Goal: Task Accomplishment & Management: Manage account settings

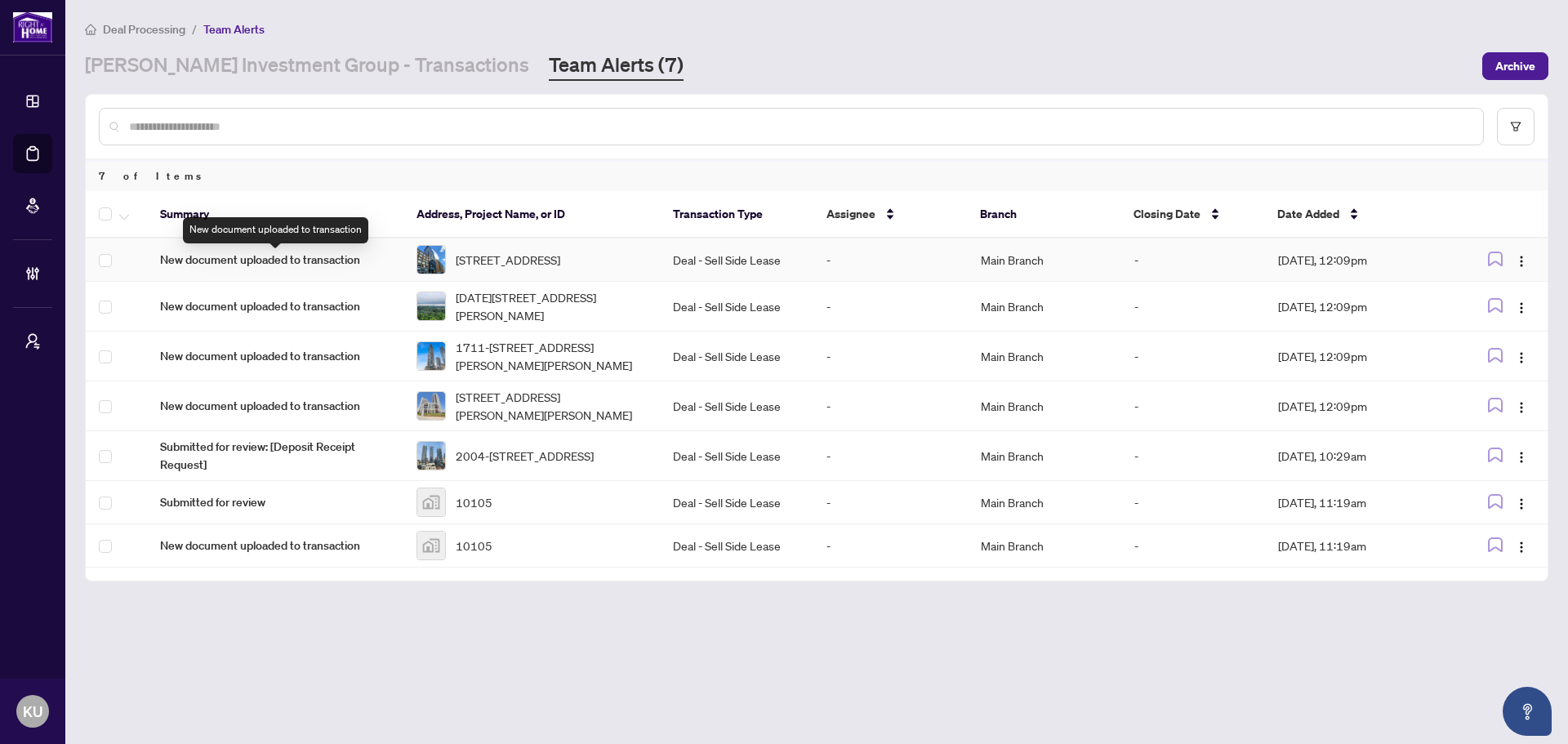
click at [293, 264] on span "New document uploaded to transaction" at bounding box center [275, 260] width 230 height 18
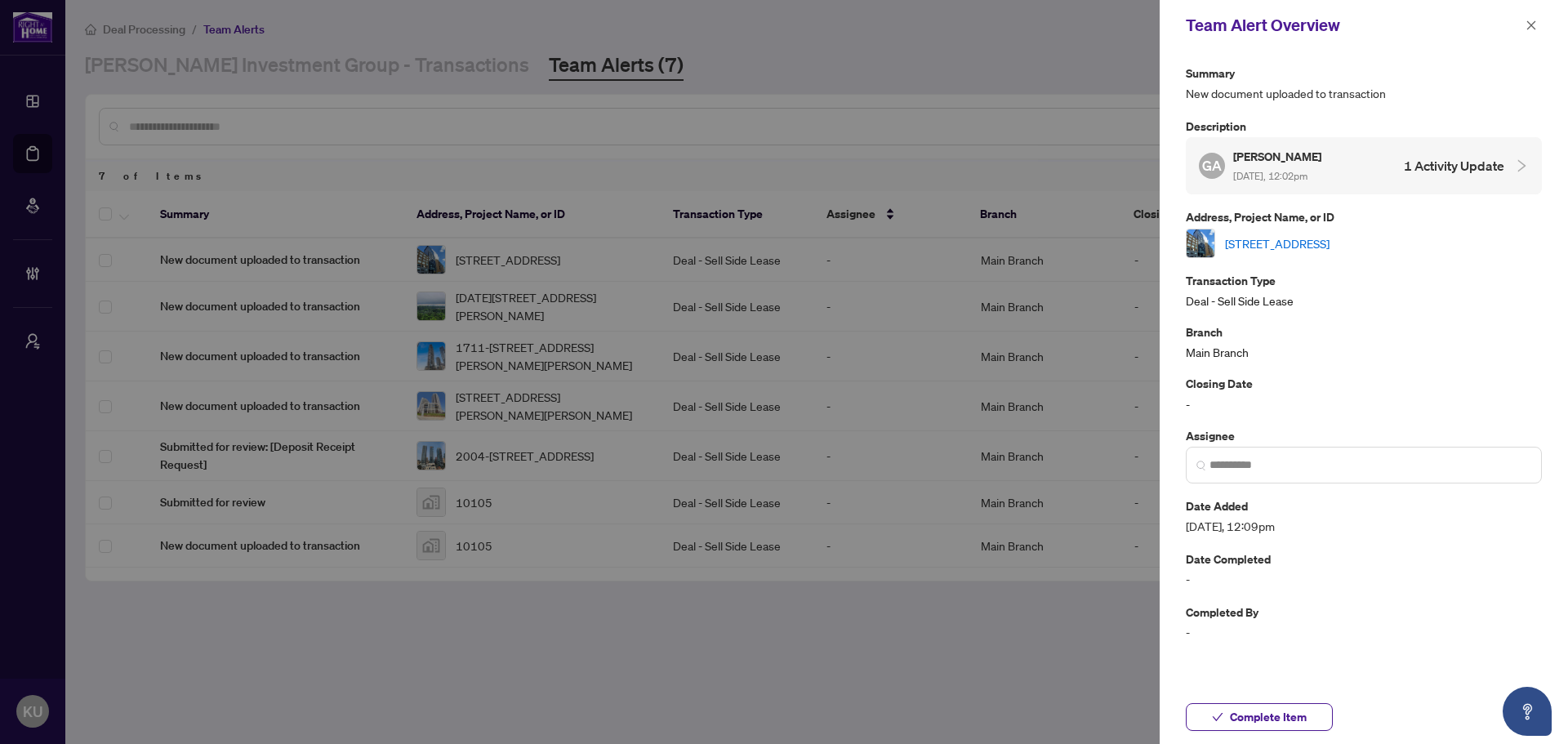
click at [1280, 240] on link "[STREET_ADDRESS]" at bounding box center [1277, 244] width 105 height 18
click at [1285, 714] on span "Complete Item" at bounding box center [1268, 716] width 77 height 26
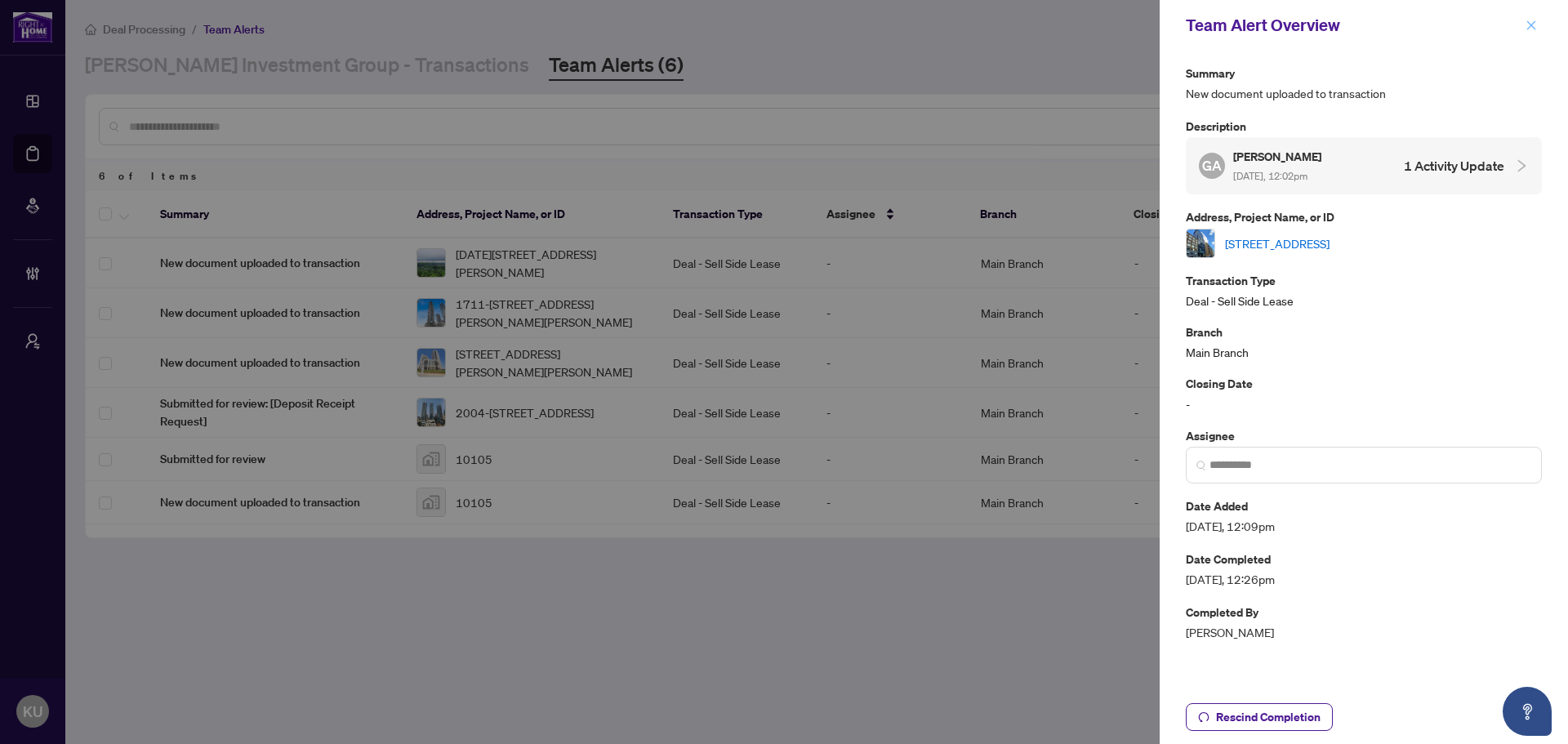
click at [1523, 16] on button "button" at bounding box center [1531, 25] width 21 height 20
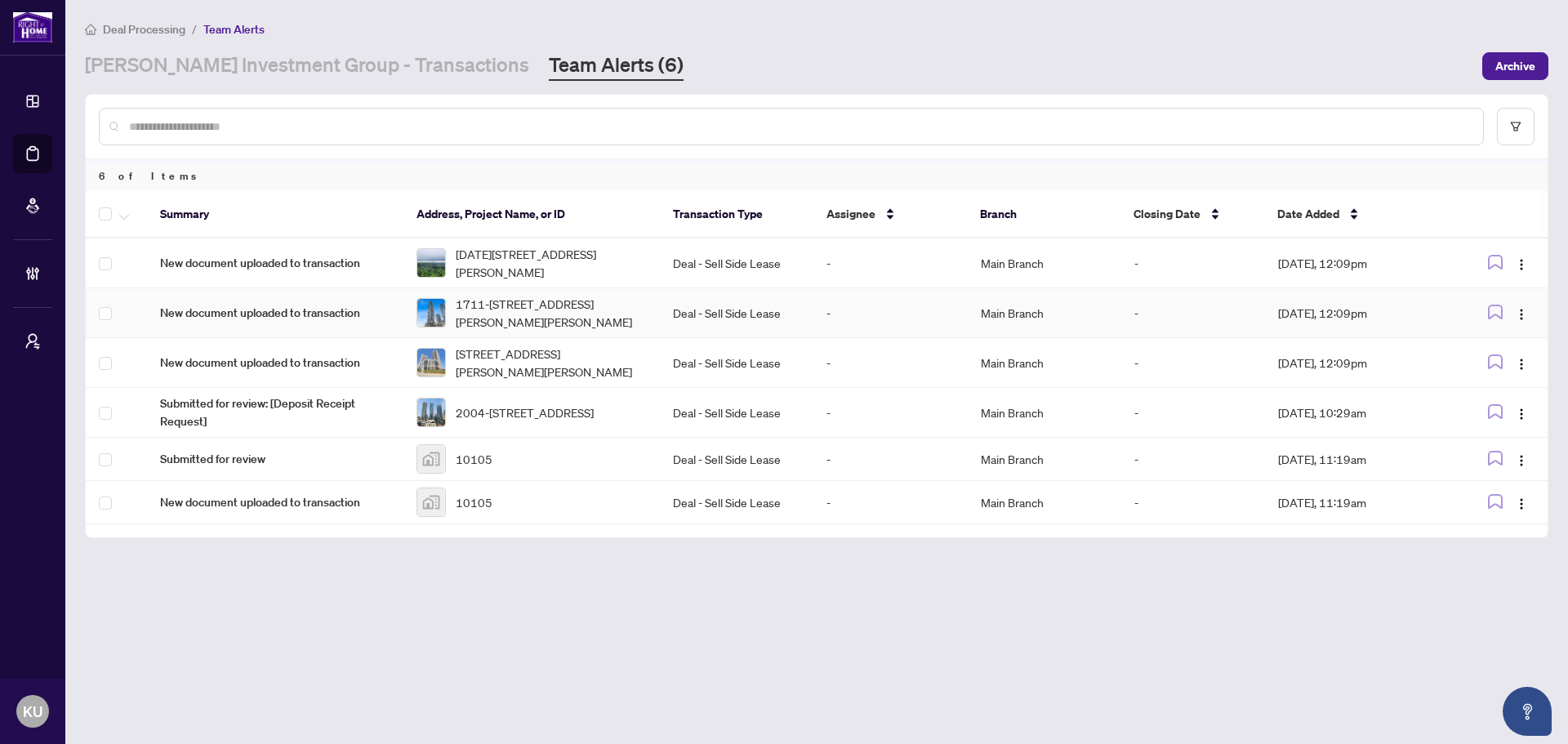
click at [217, 310] on span "New document uploaded to transaction" at bounding box center [275, 312] width 230 height 18
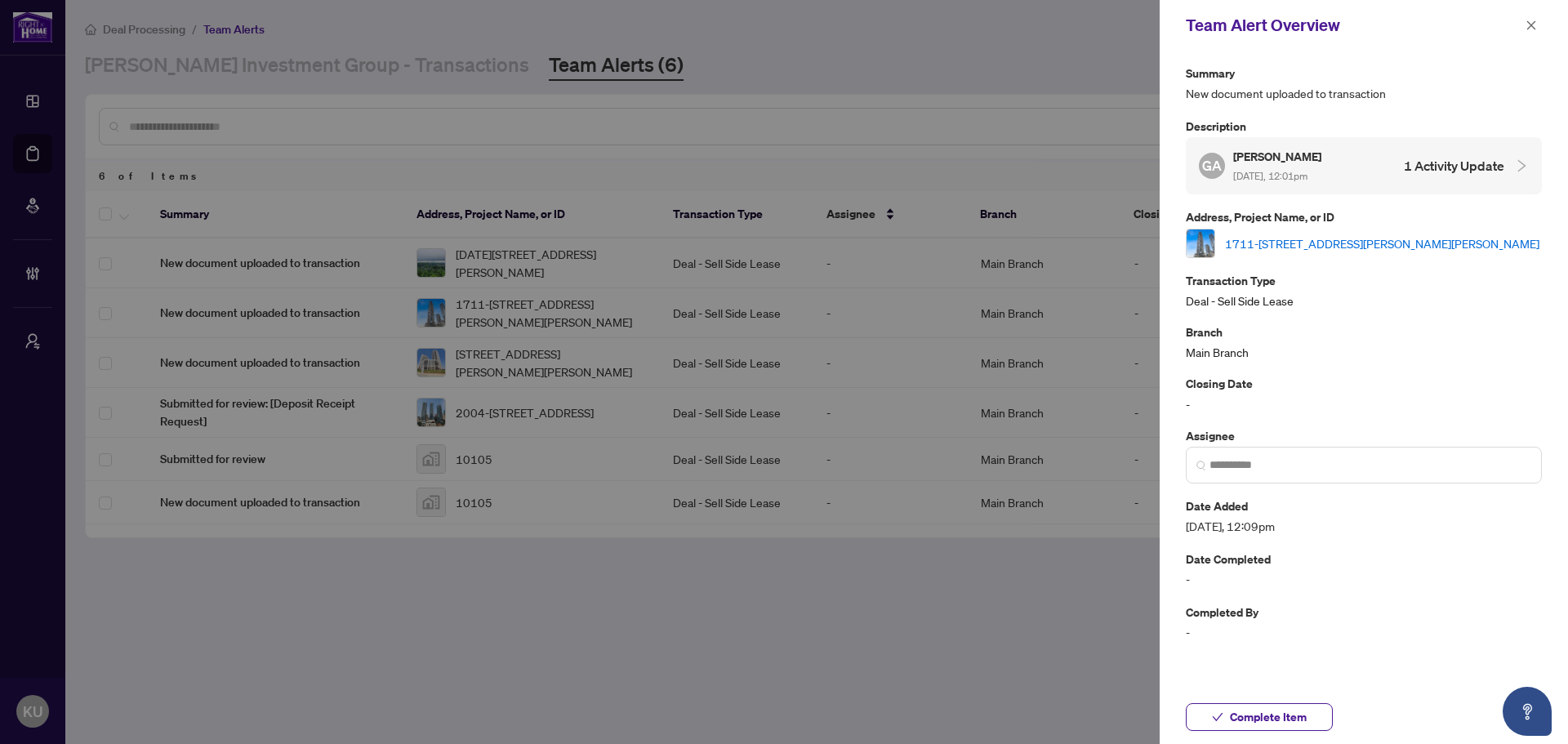
click at [1376, 246] on link "1711-7890 Jane St, Vaughan, Ontario L4K 0K9, Canada" at bounding box center [1382, 244] width 314 height 18
click at [1535, 27] on icon "close" at bounding box center [1530, 25] width 12 height 12
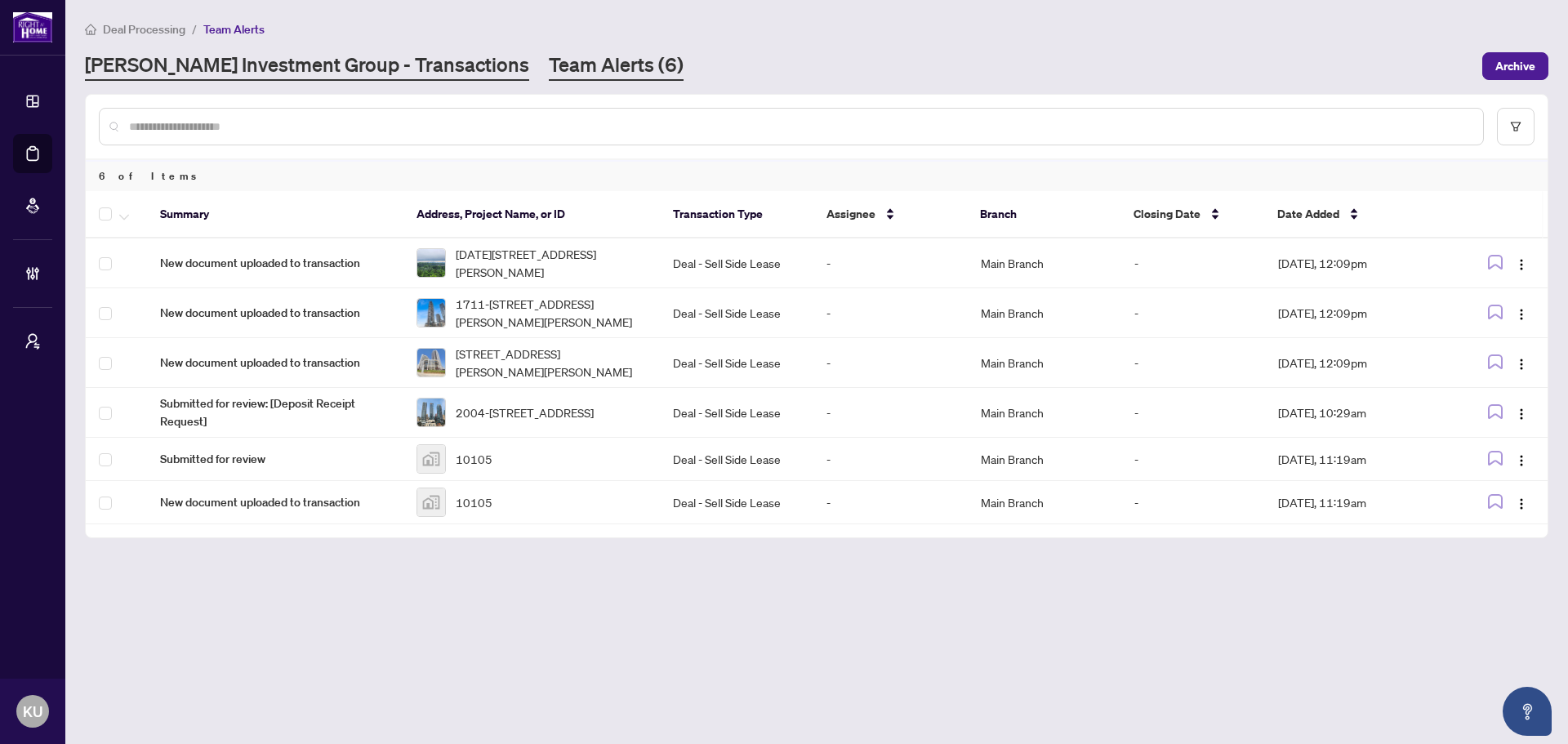
click at [385, 63] on link "[PERSON_NAME] Investment Group - Transactions" at bounding box center [307, 65] width 444 height 30
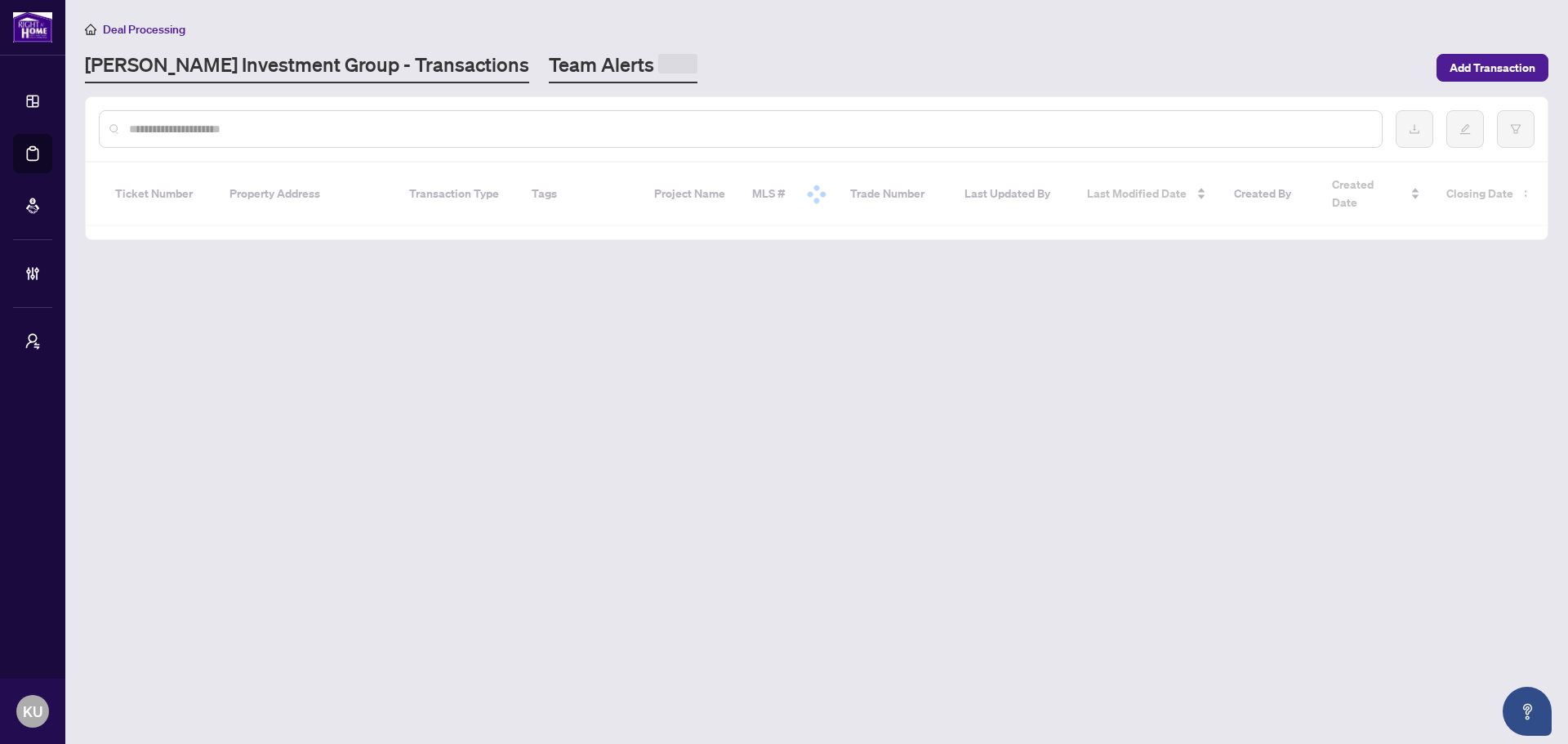
click at [549, 69] on link "Team Alerts" at bounding box center [623, 67] width 149 height 32
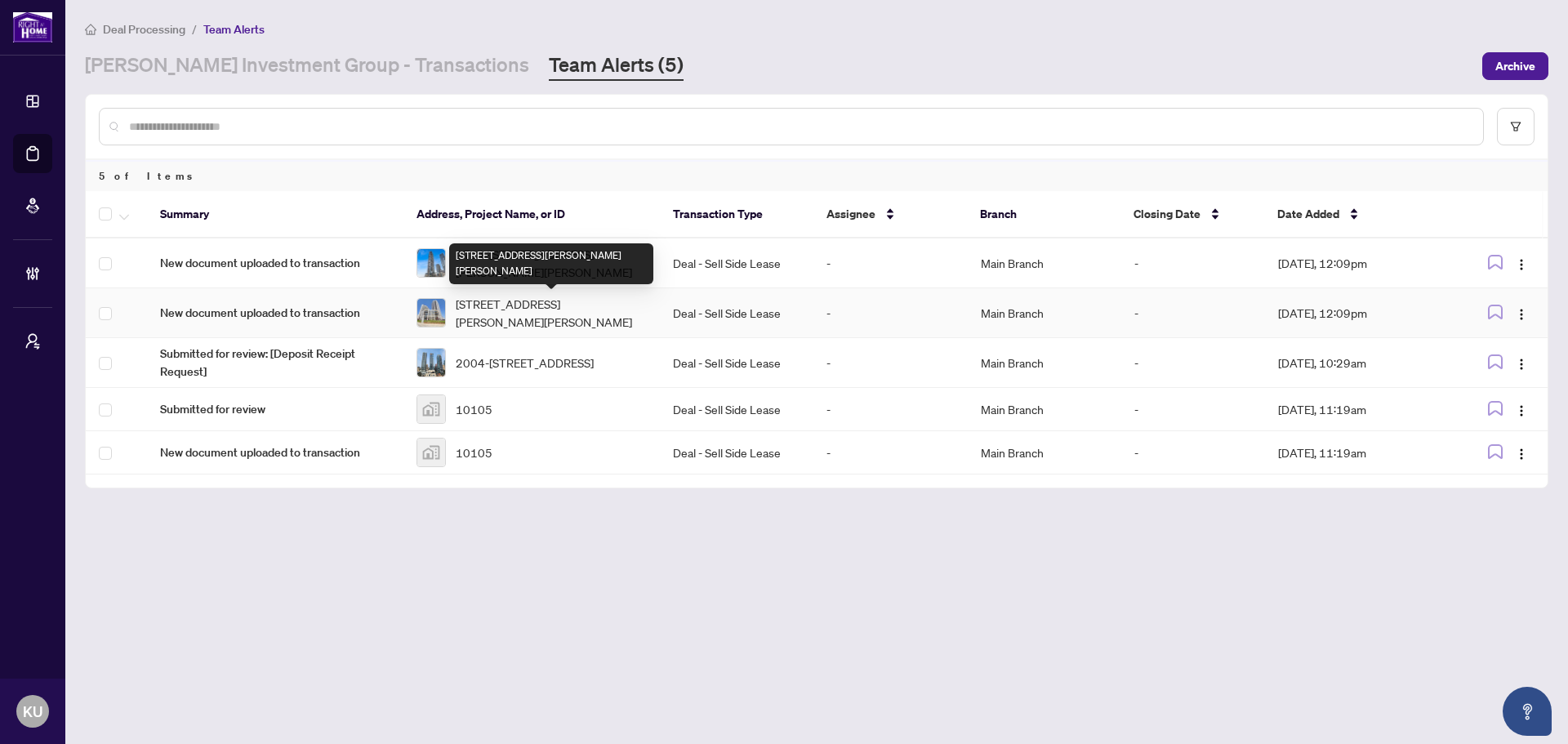
click at [517, 314] on span "[STREET_ADDRESS][PERSON_NAME][PERSON_NAME]" at bounding box center [551, 312] width 191 height 36
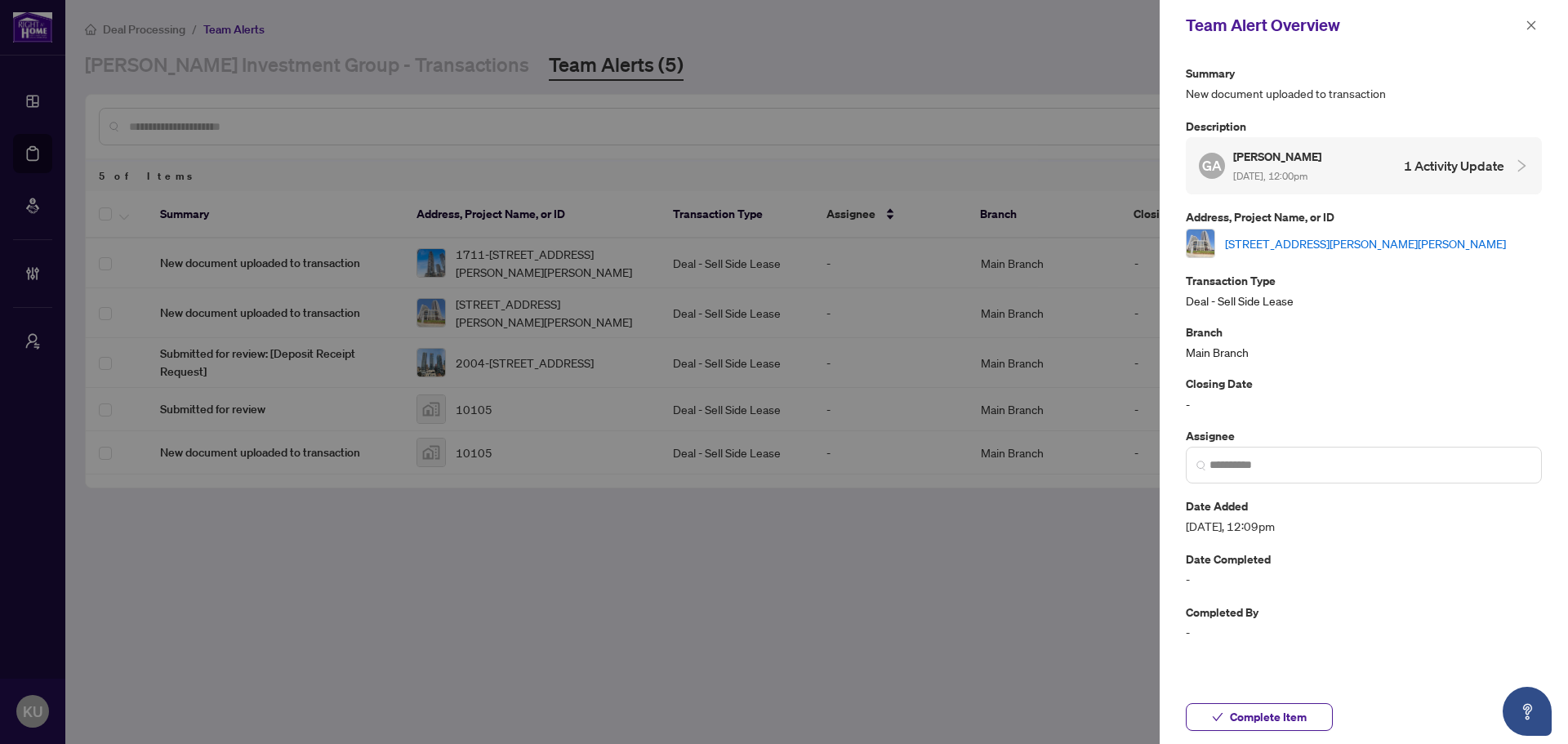
click at [1375, 244] on link "[STREET_ADDRESS][PERSON_NAME][PERSON_NAME]" at bounding box center [1366, 244] width 281 height 18
click at [1264, 717] on span "Complete Item" at bounding box center [1268, 716] width 77 height 26
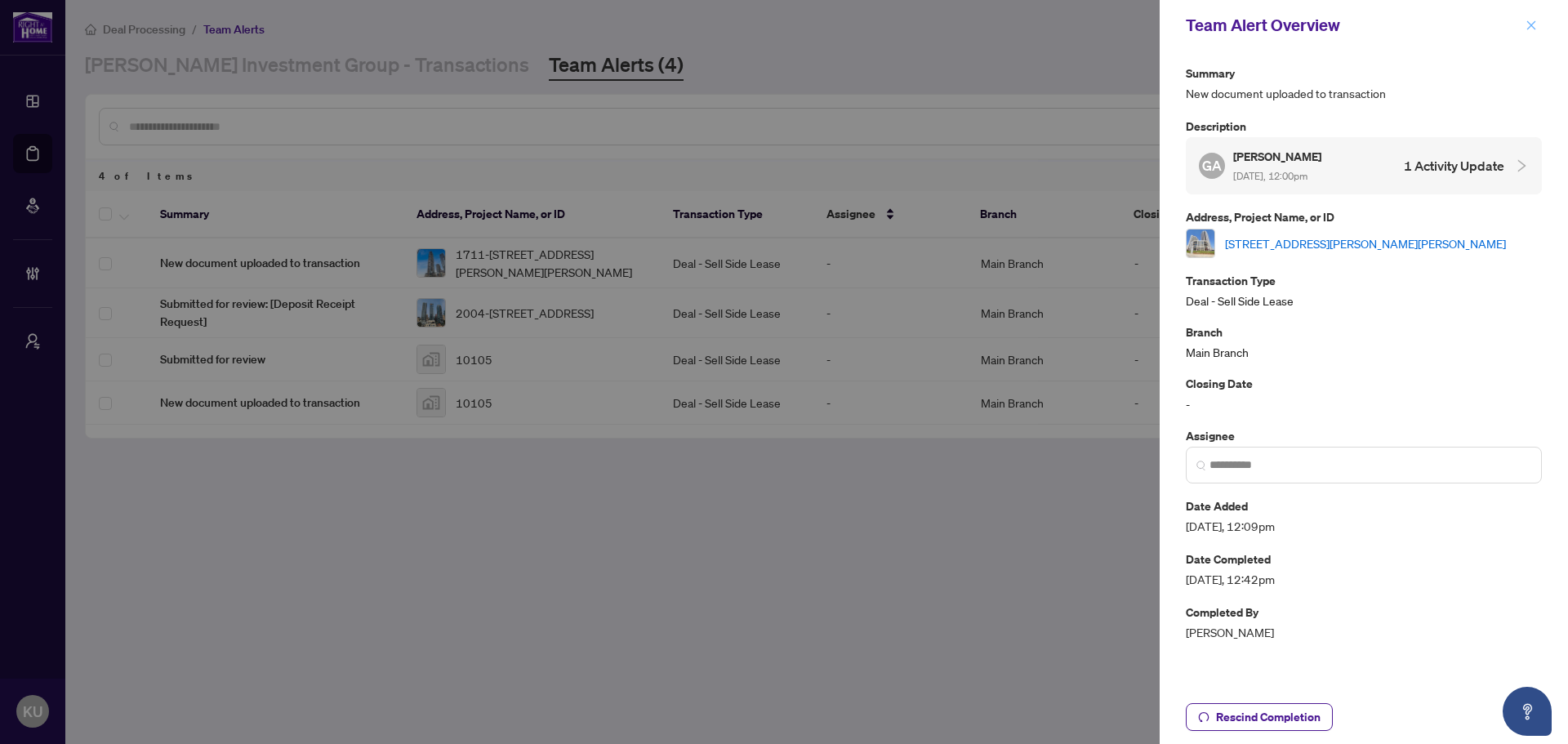
click at [1536, 23] on icon "close" at bounding box center [1530, 25] width 12 height 12
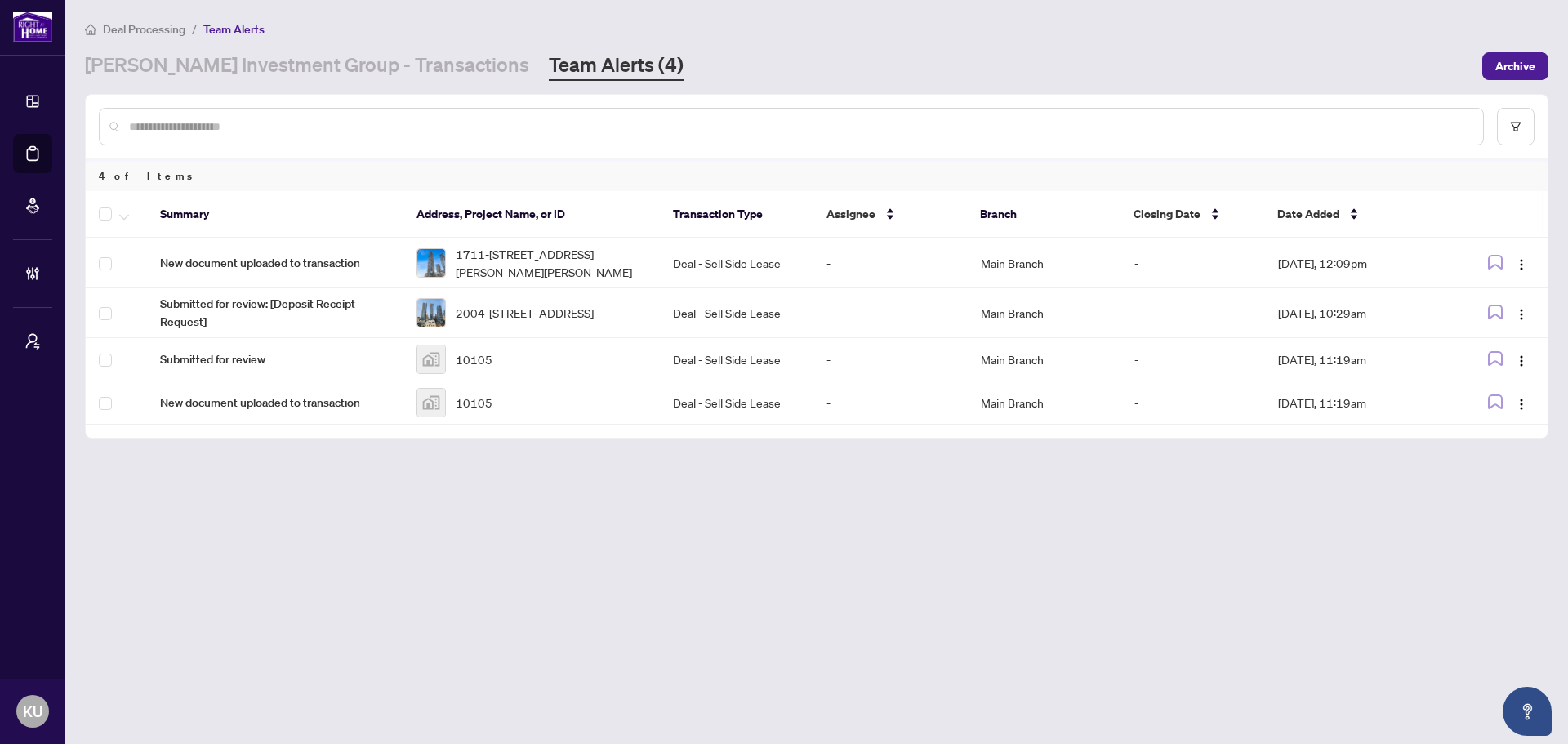
click at [524, 604] on main "Deal Processing / Team Alerts RAHR Investment Group - Transactions Team Alerts …" at bounding box center [817, 372] width 1503 height 744
click at [359, 67] on link "[PERSON_NAME] Investment Group - Transactions" at bounding box center [307, 65] width 444 height 30
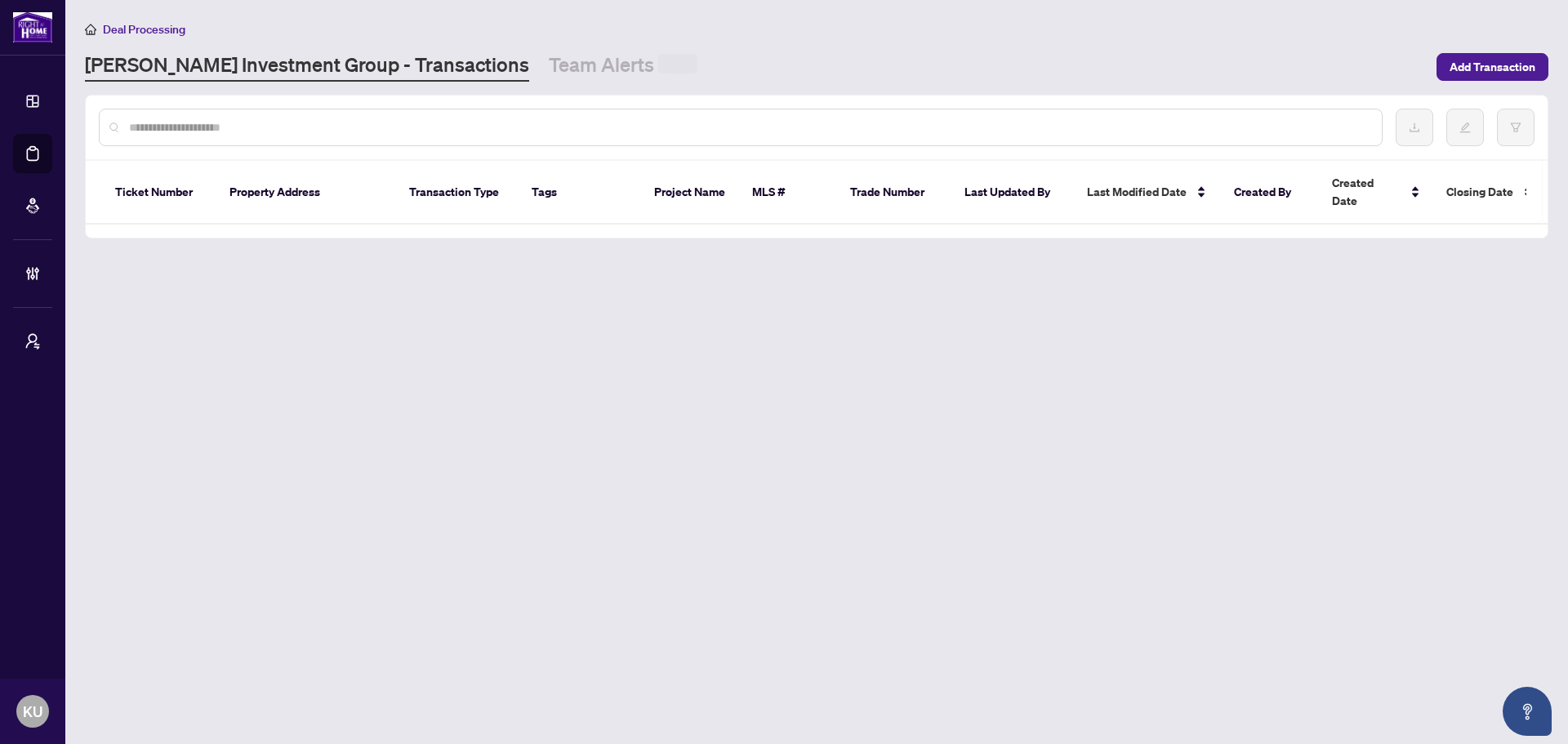
click at [375, 120] on input "text" at bounding box center [749, 127] width 1239 height 18
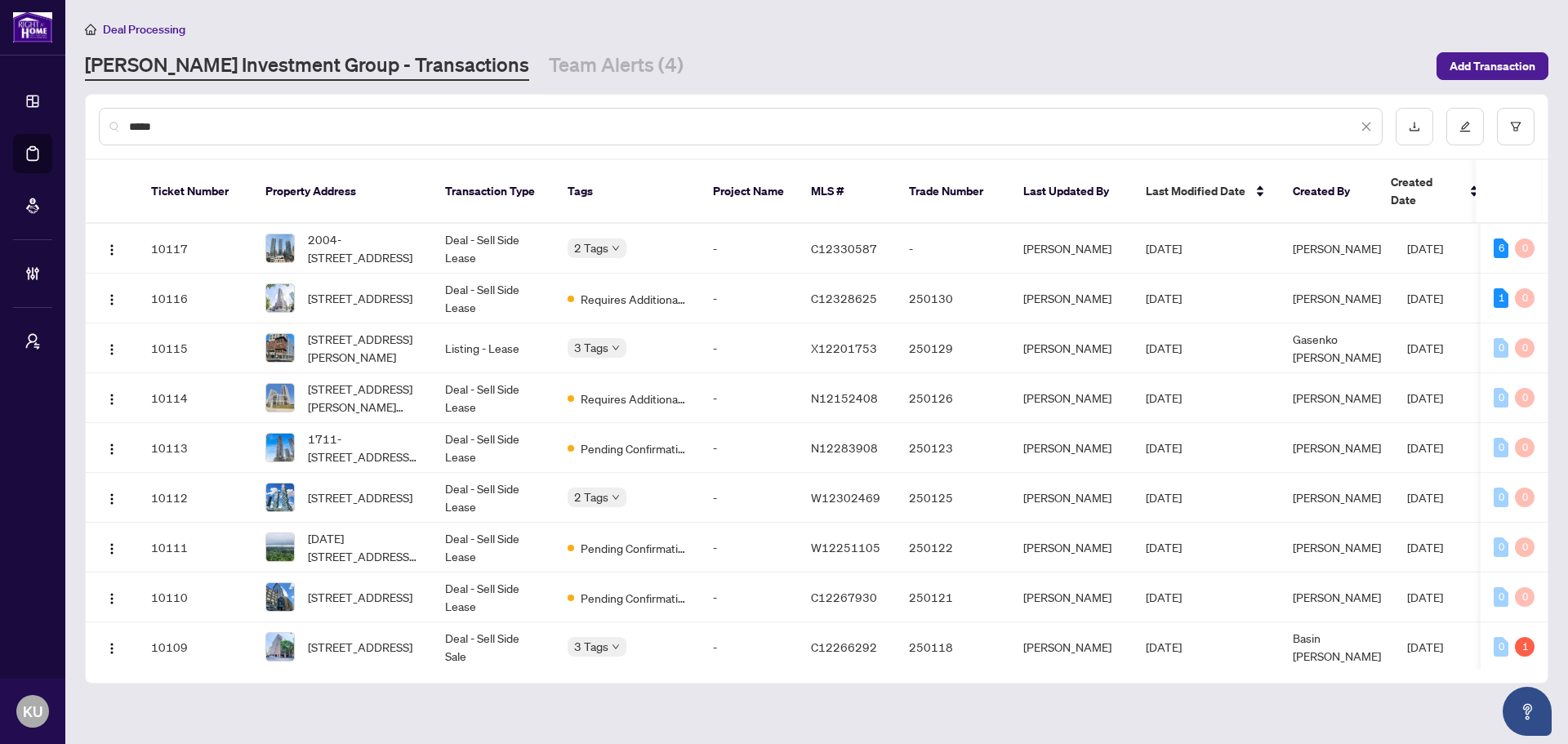
type input "******"
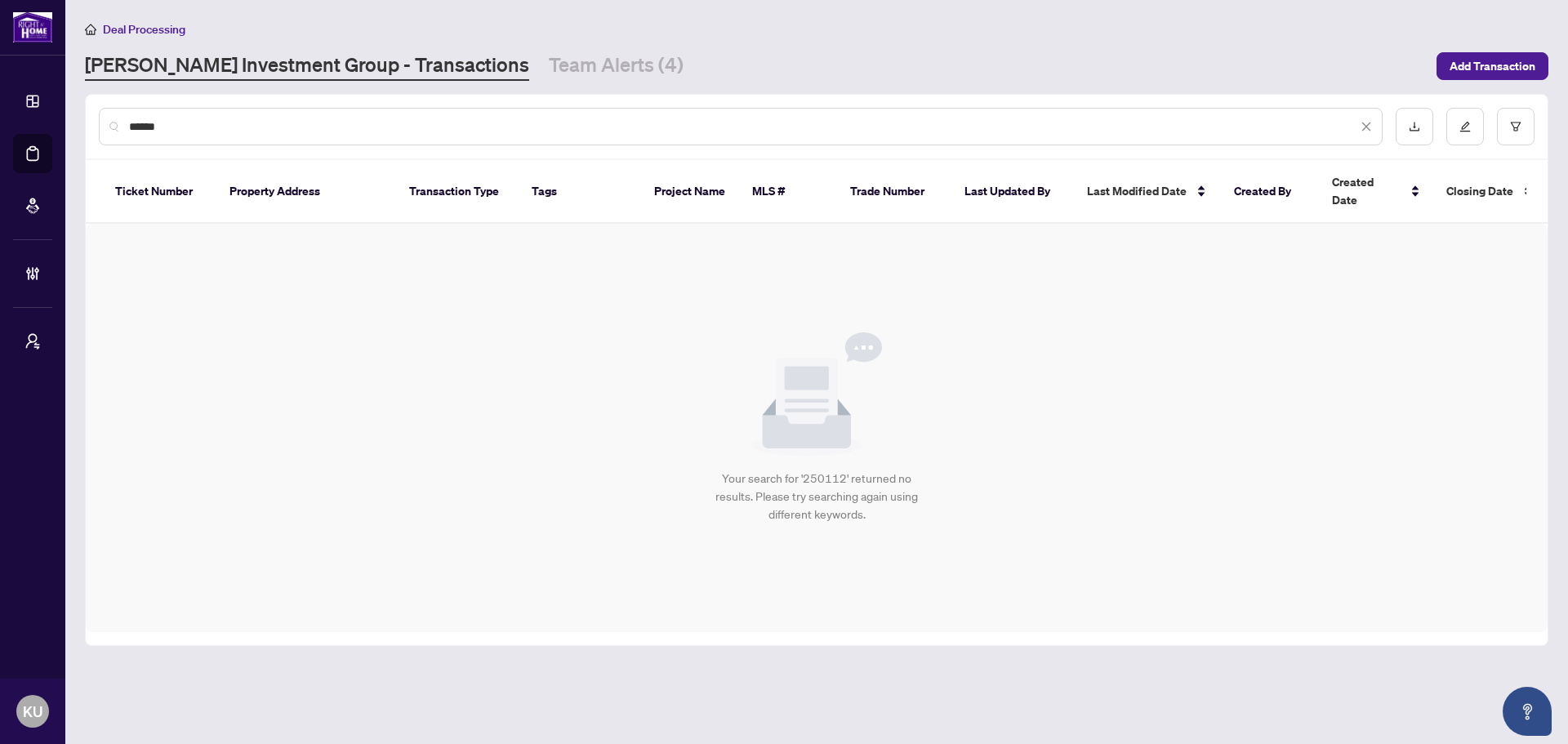
drag, startPoint x: 198, startPoint y: 133, endPoint x: 82, endPoint y: 118, distance: 117.0
click at [82, 118] on main "Deal Processing RAHR Investment Group - Transactions Team Alerts (4) Add Transa…" at bounding box center [817, 372] width 1503 height 744
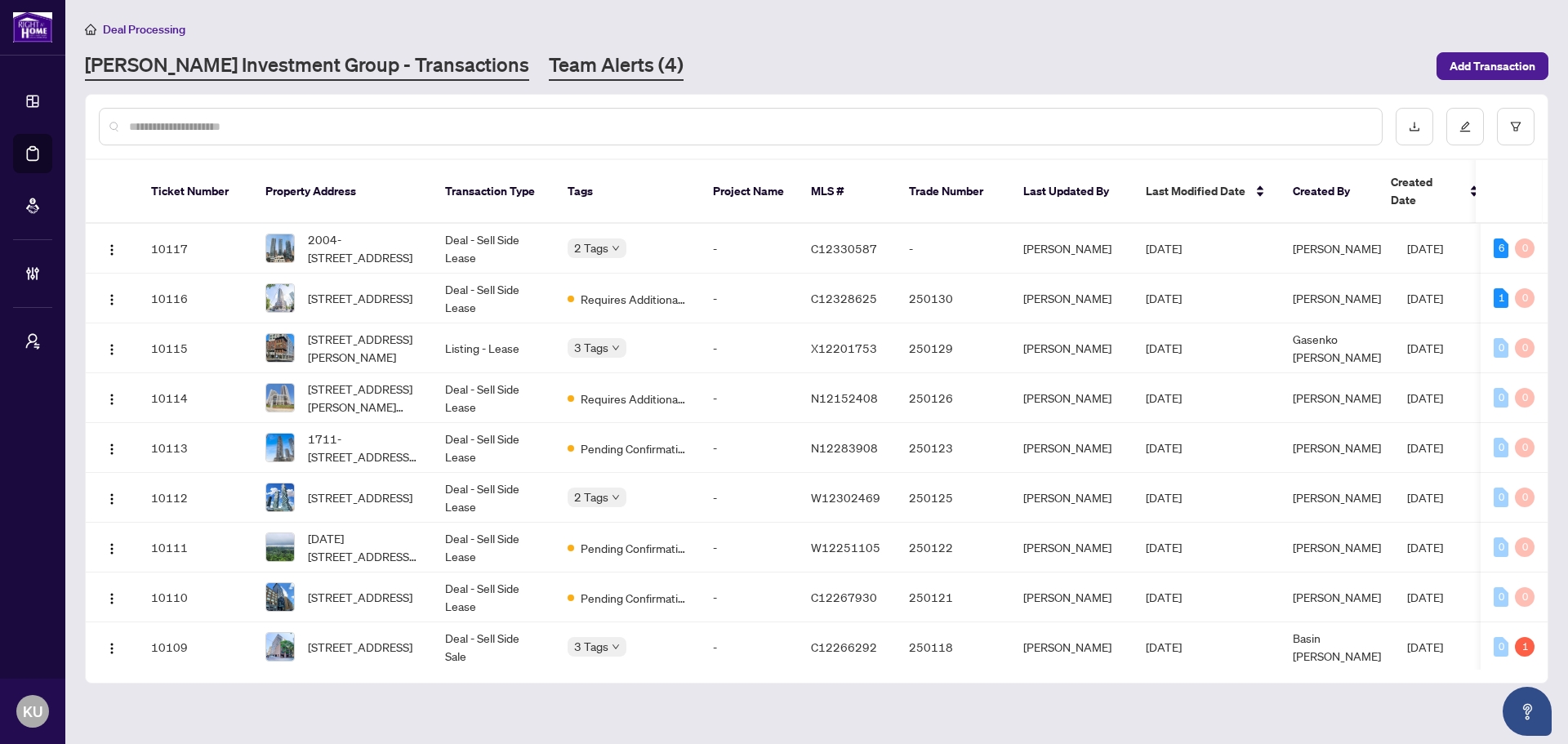
click at [549, 72] on link "Team Alerts (4)" at bounding box center [616, 65] width 134 height 30
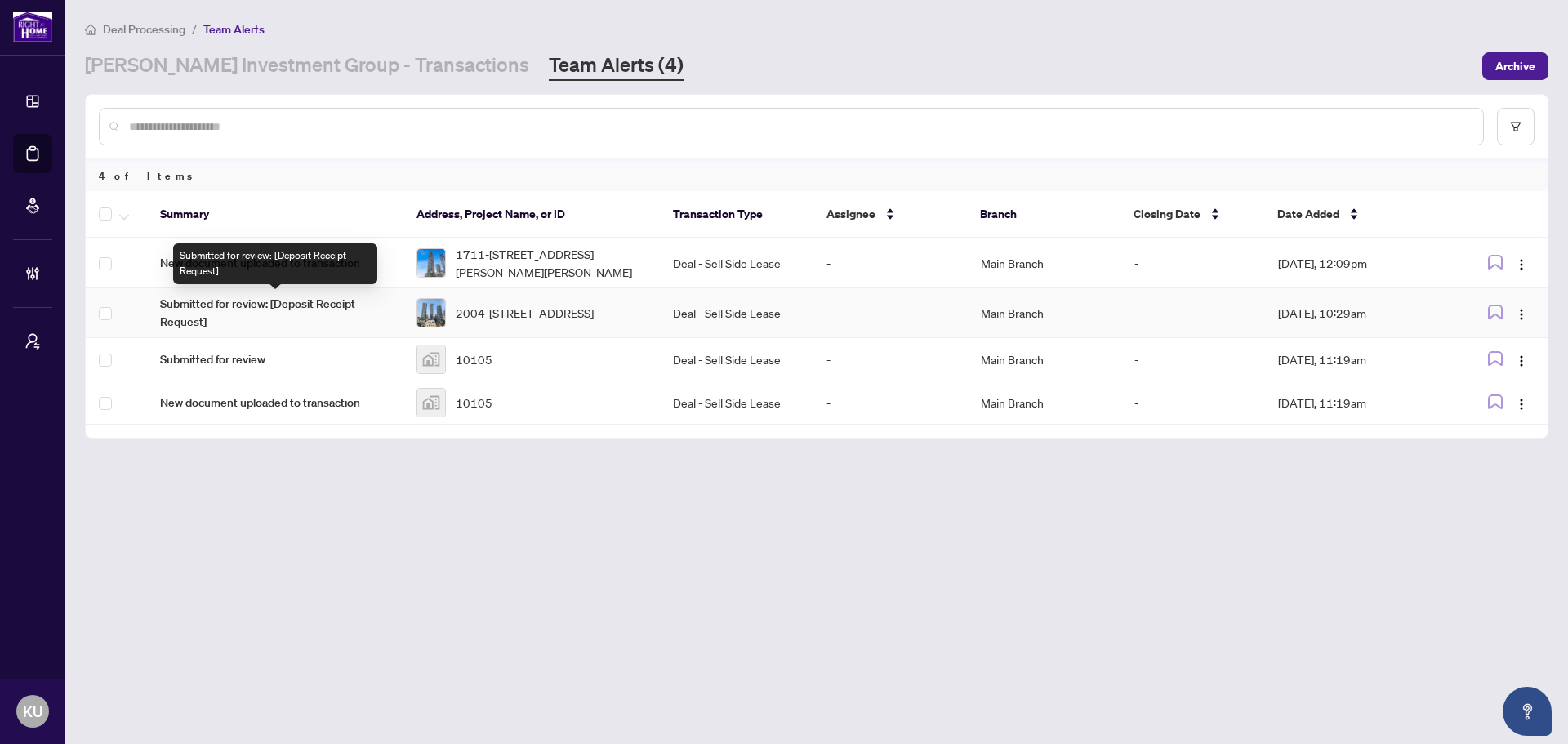
click at [273, 312] on span "Submitted for review: [Deposit Receipt Request]" at bounding box center [275, 312] width 230 height 36
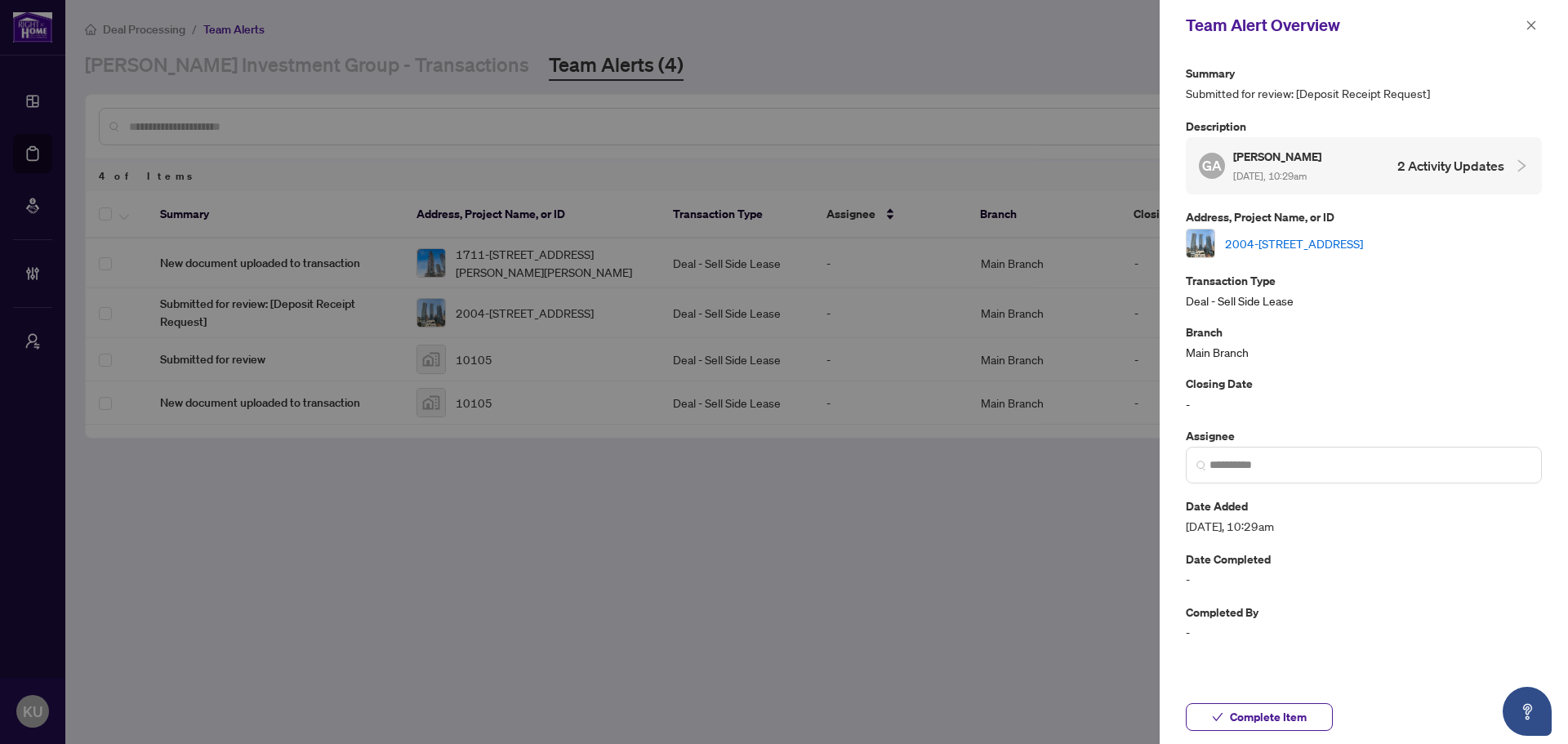
click at [1324, 244] on link "2004-[STREET_ADDRESS]" at bounding box center [1294, 244] width 138 height 18
click at [1315, 721] on button "Complete Item" at bounding box center [1259, 716] width 147 height 28
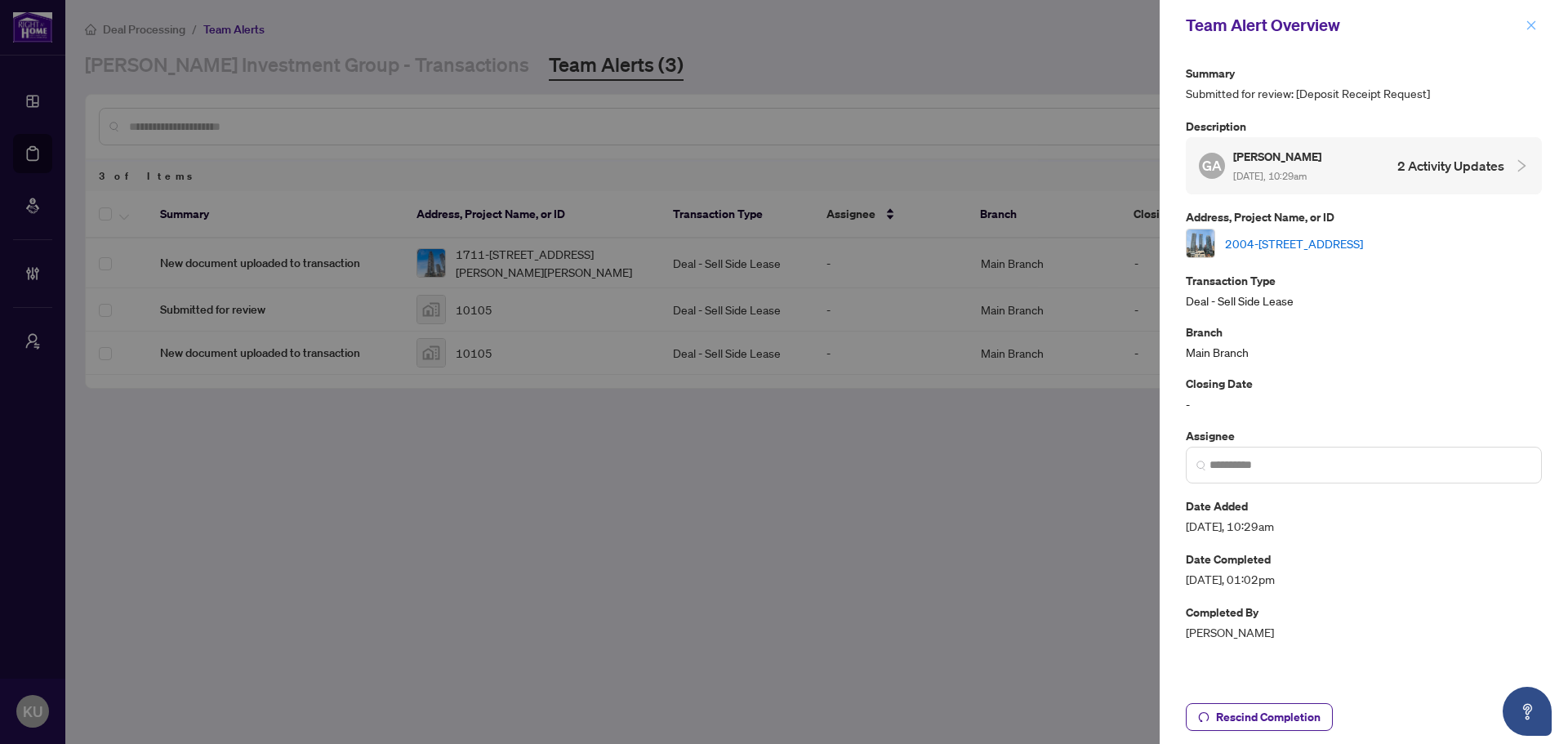
click at [1530, 28] on icon "close" at bounding box center [1530, 25] width 12 height 12
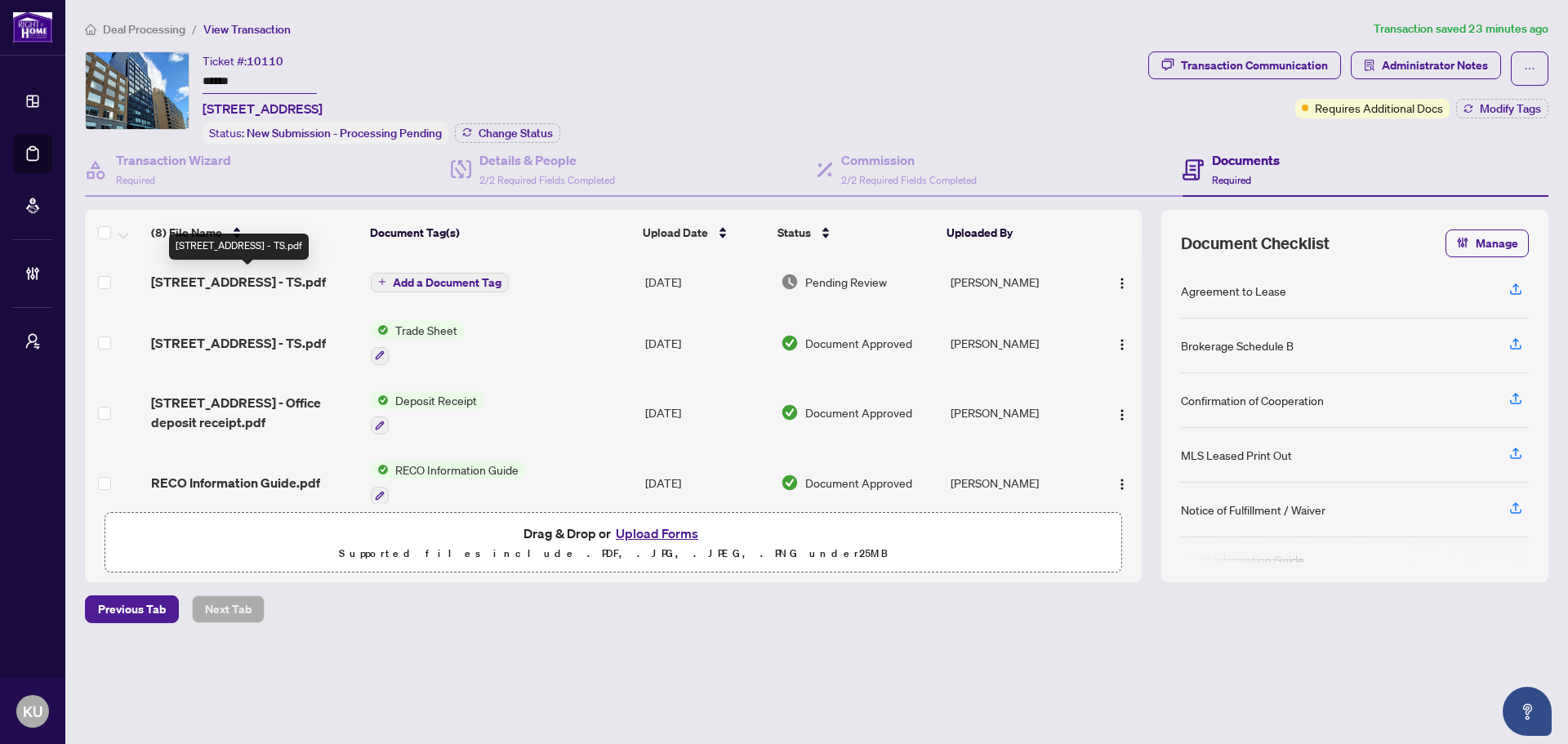
click at [260, 280] on span "[STREET_ADDRESS] - TS.pdf" at bounding box center [238, 282] width 175 height 20
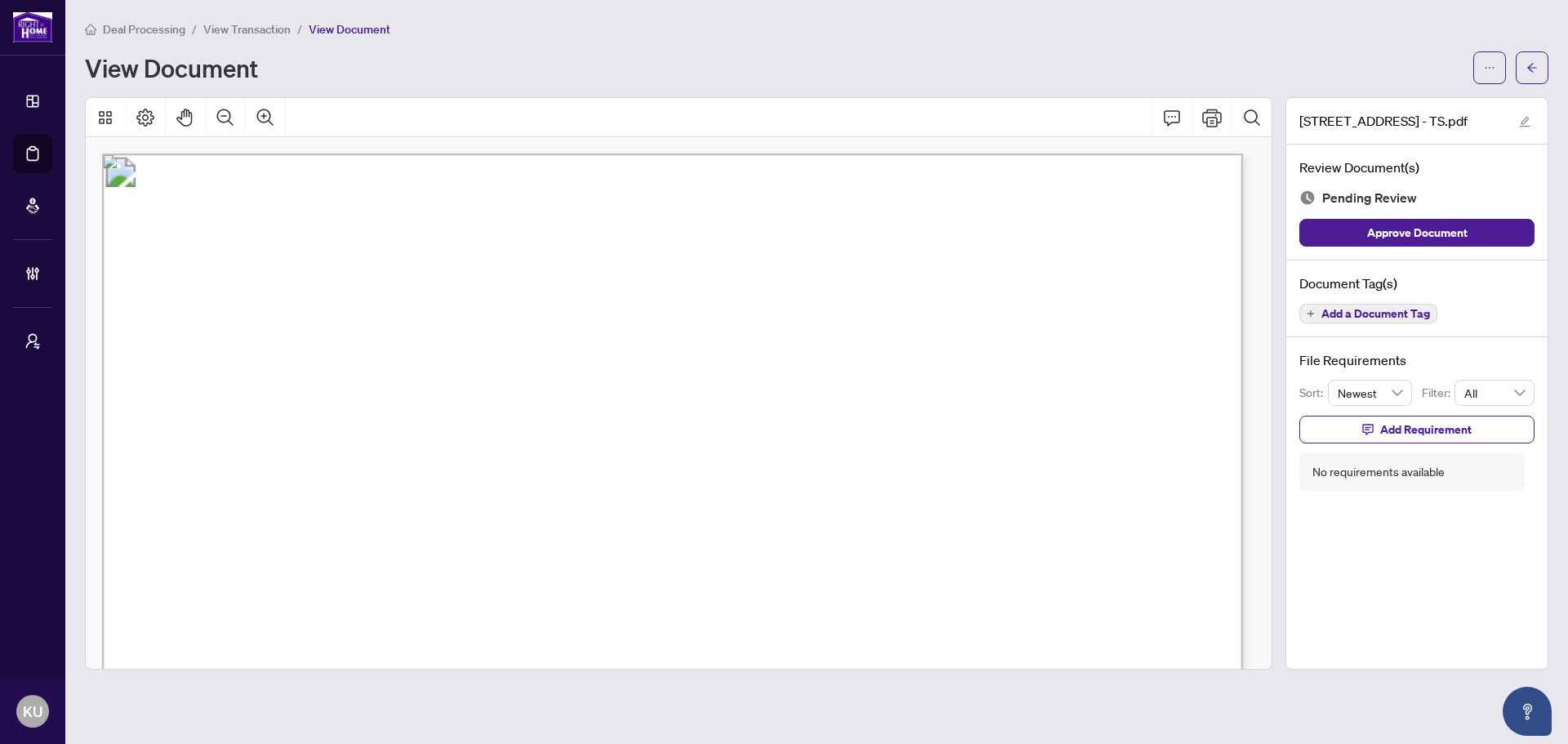
click at [1329, 309] on span "Add a Document Tag" at bounding box center [1375, 313] width 108 height 12
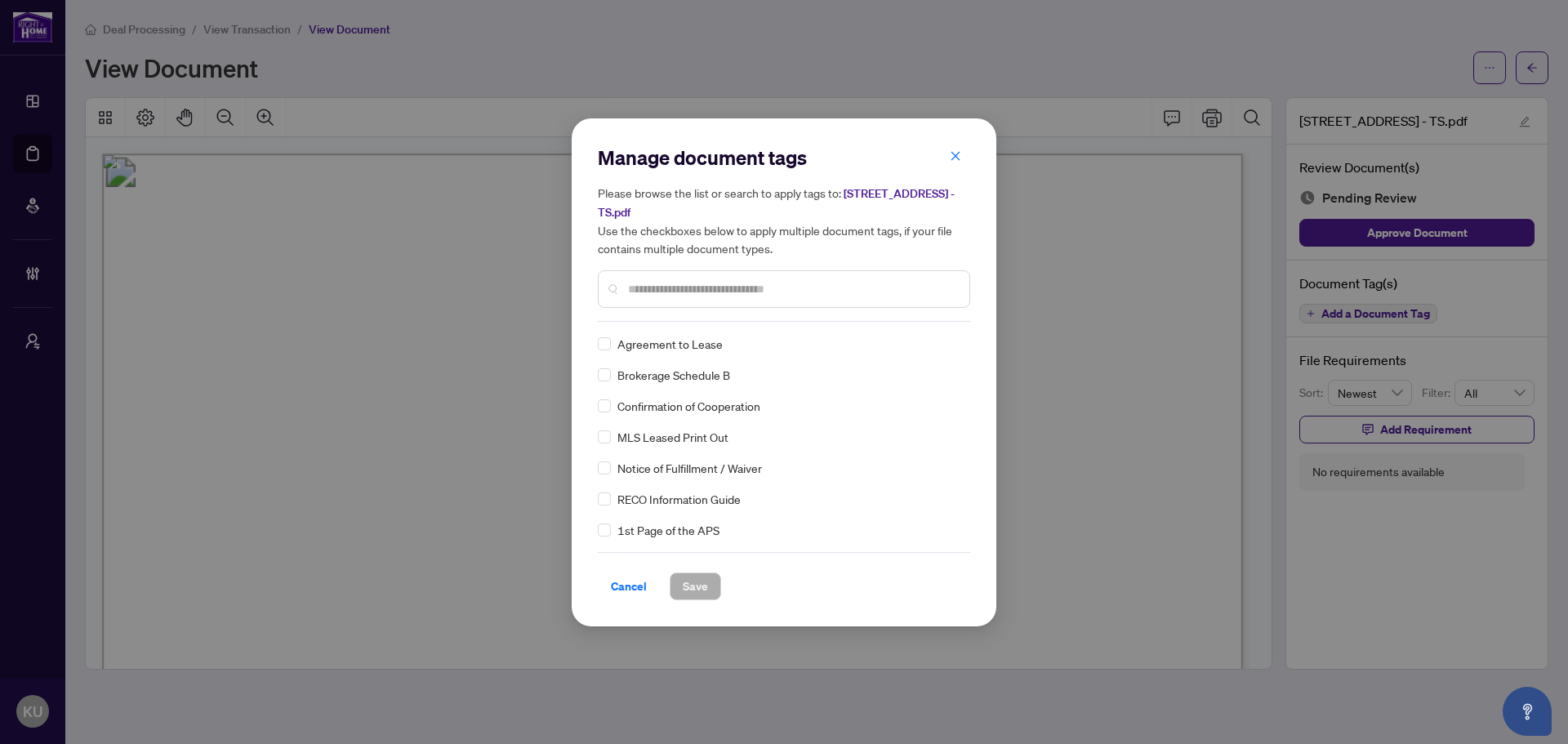
click at [662, 286] on input "text" at bounding box center [792, 289] width 329 height 18
type input "****"
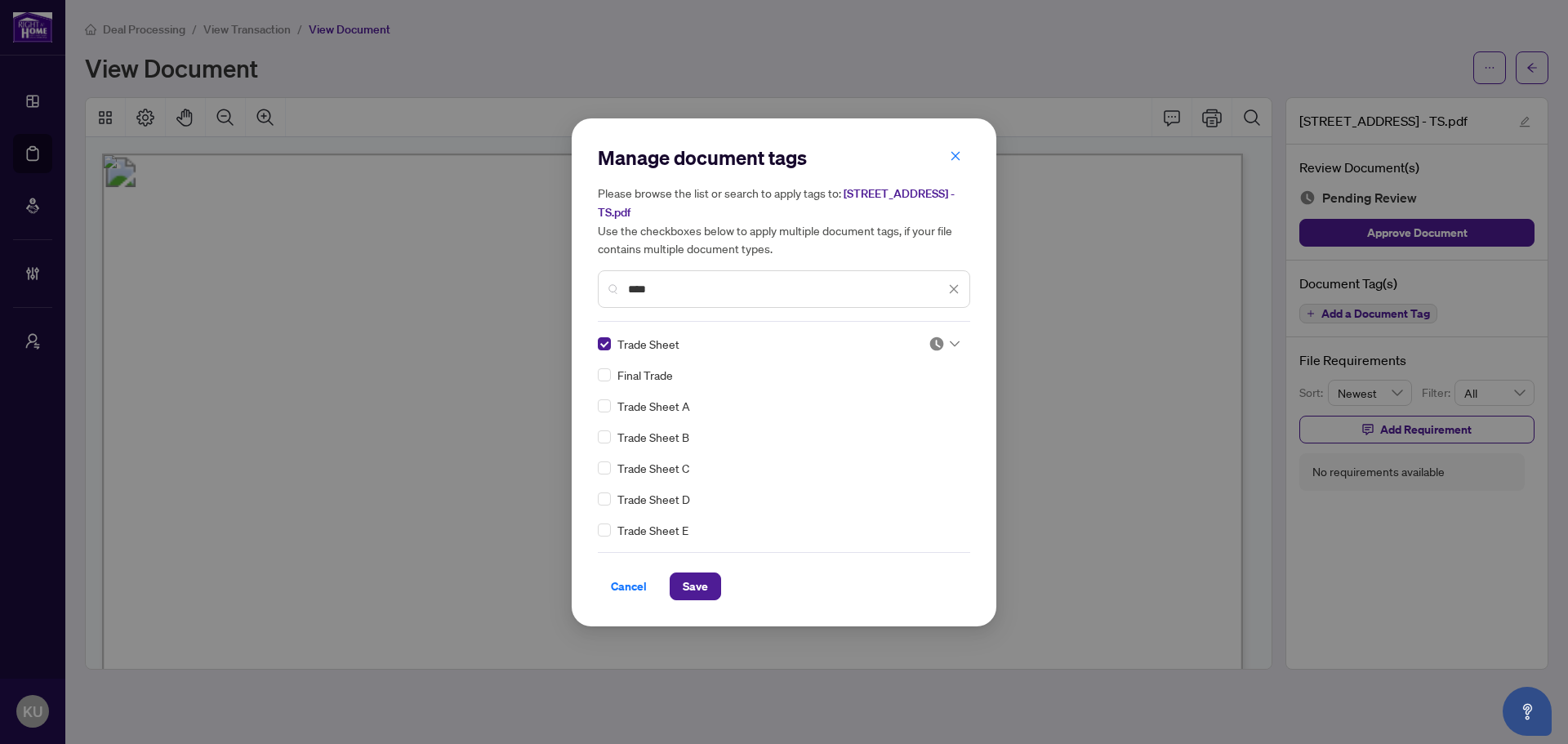
click at [944, 346] on div at bounding box center [944, 344] width 31 height 16
click at [913, 434] on div "Approved" at bounding box center [890, 423] width 124 height 26
click at [696, 591] on span "Save" at bounding box center [695, 586] width 25 height 26
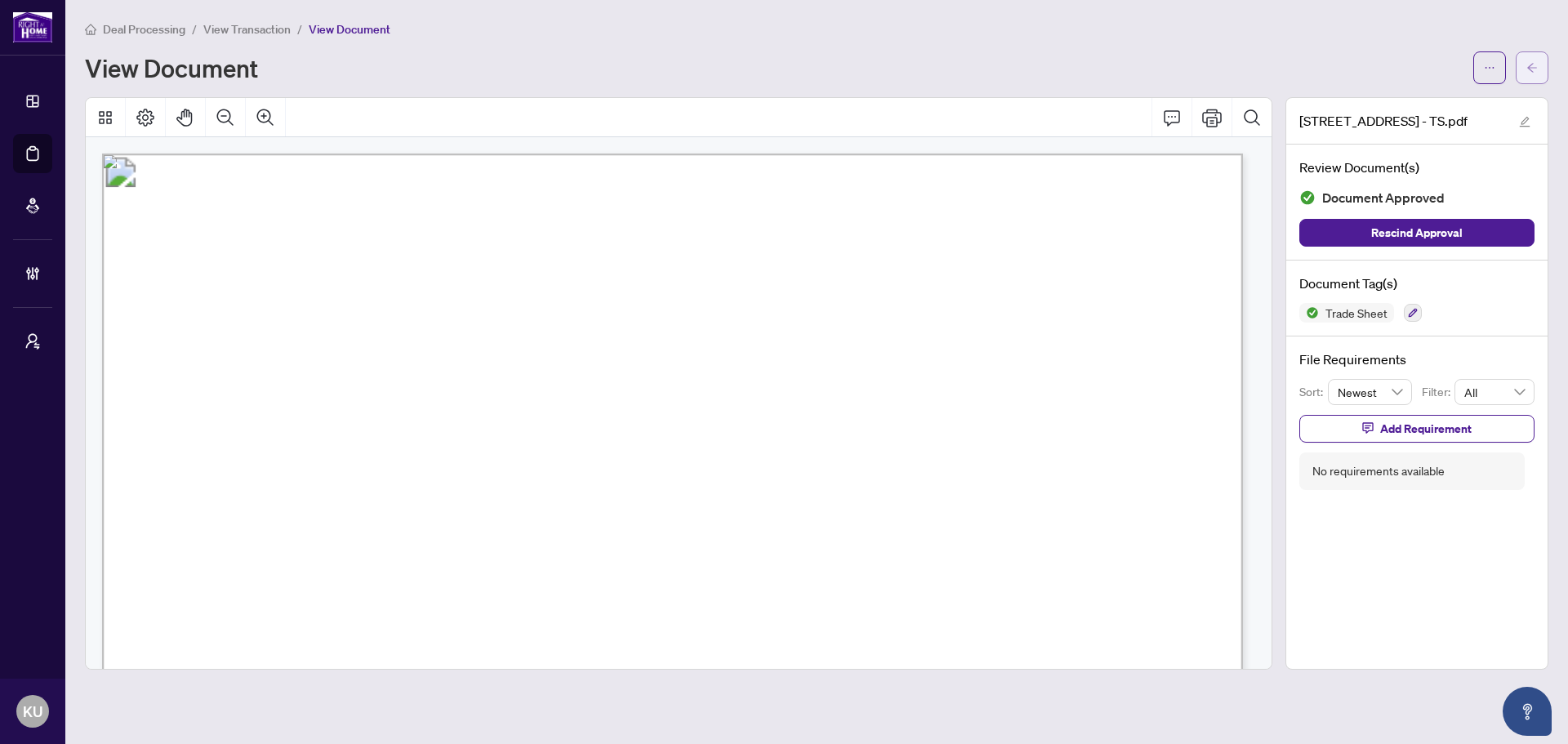
click at [1539, 69] on button "button" at bounding box center [1531, 67] width 32 height 32
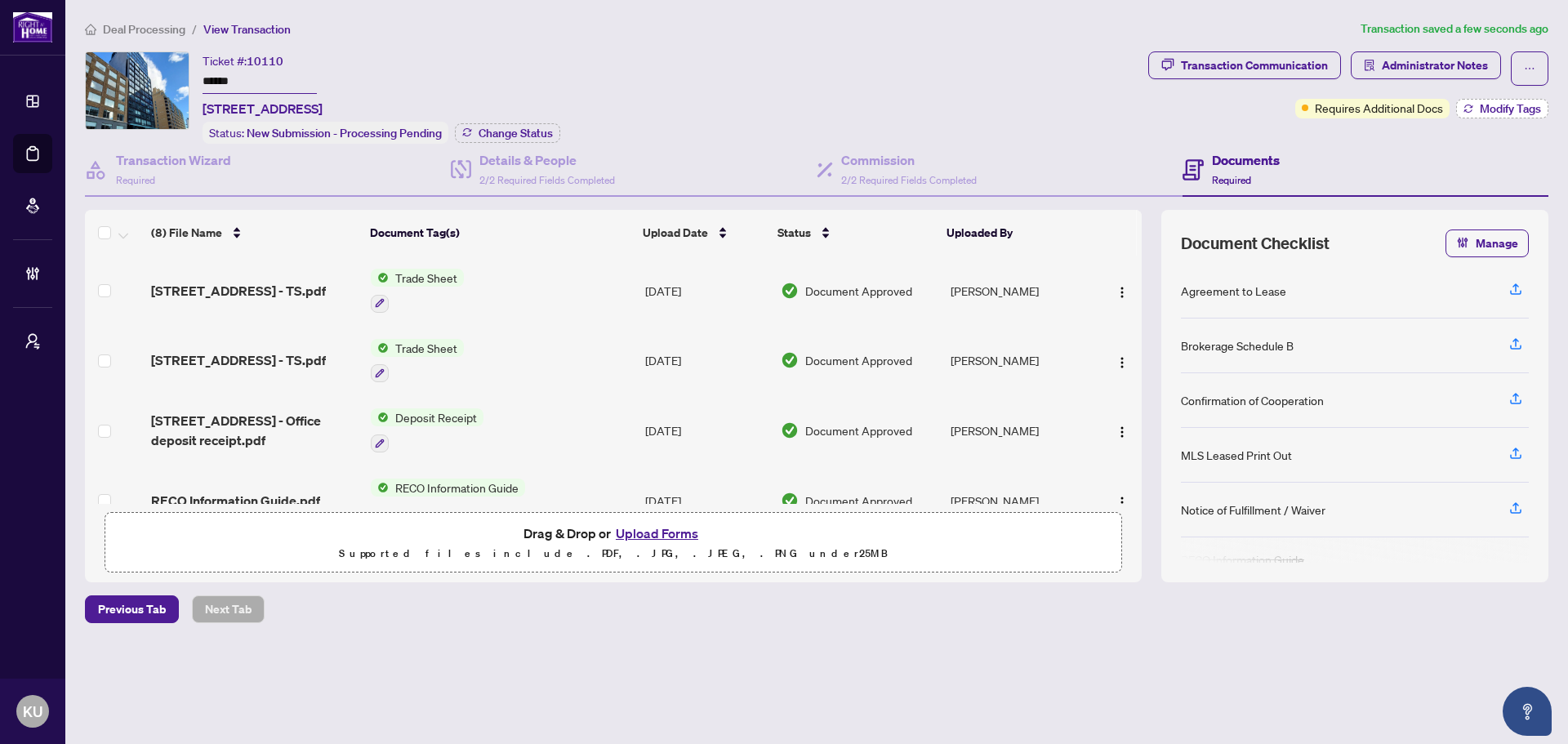
click at [1487, 108] on span "Modify Tags" at bounding box center [1510, 108] width 61 height 12
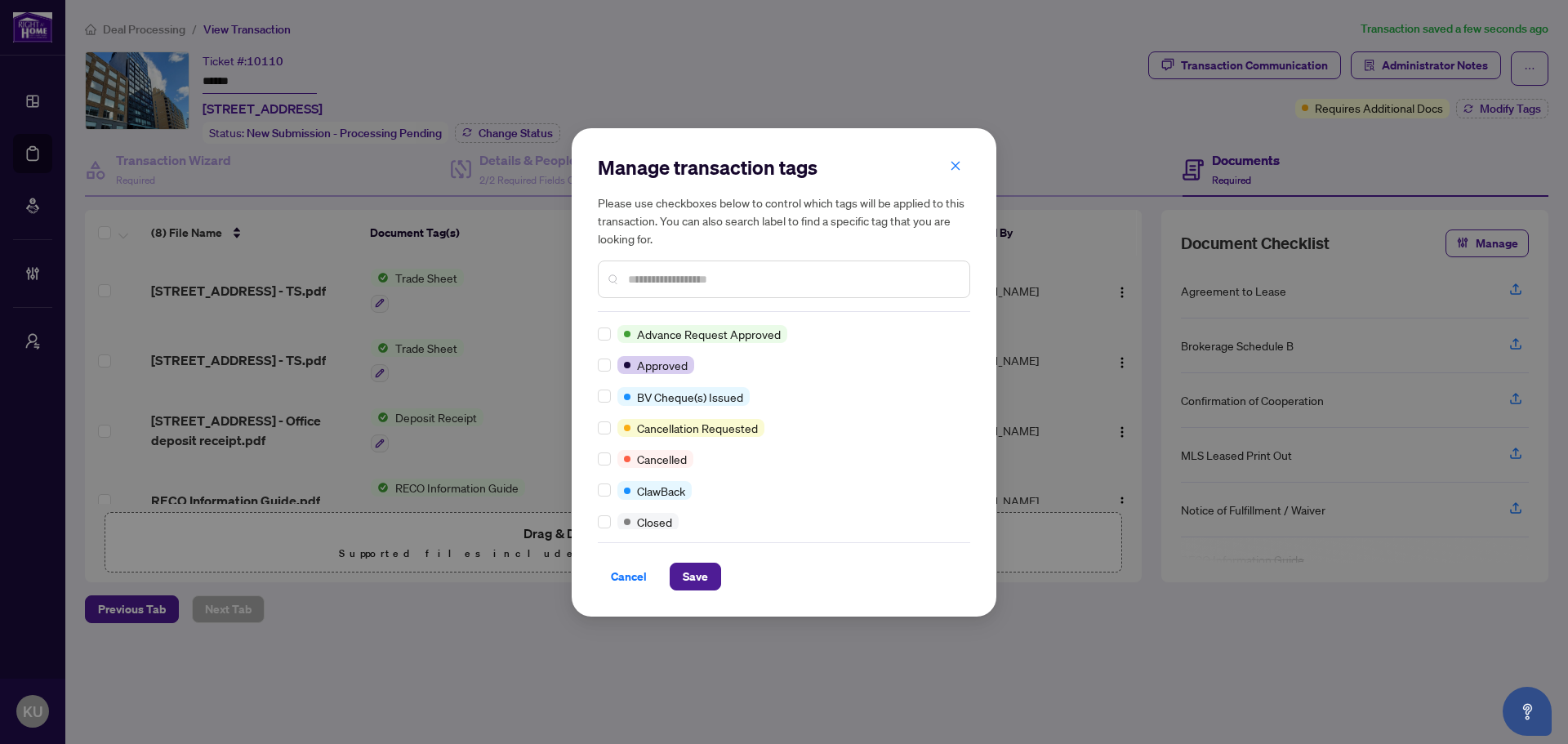
click at [654, 279] on input "text" at bounding box center [792, 279] width 329 height 18
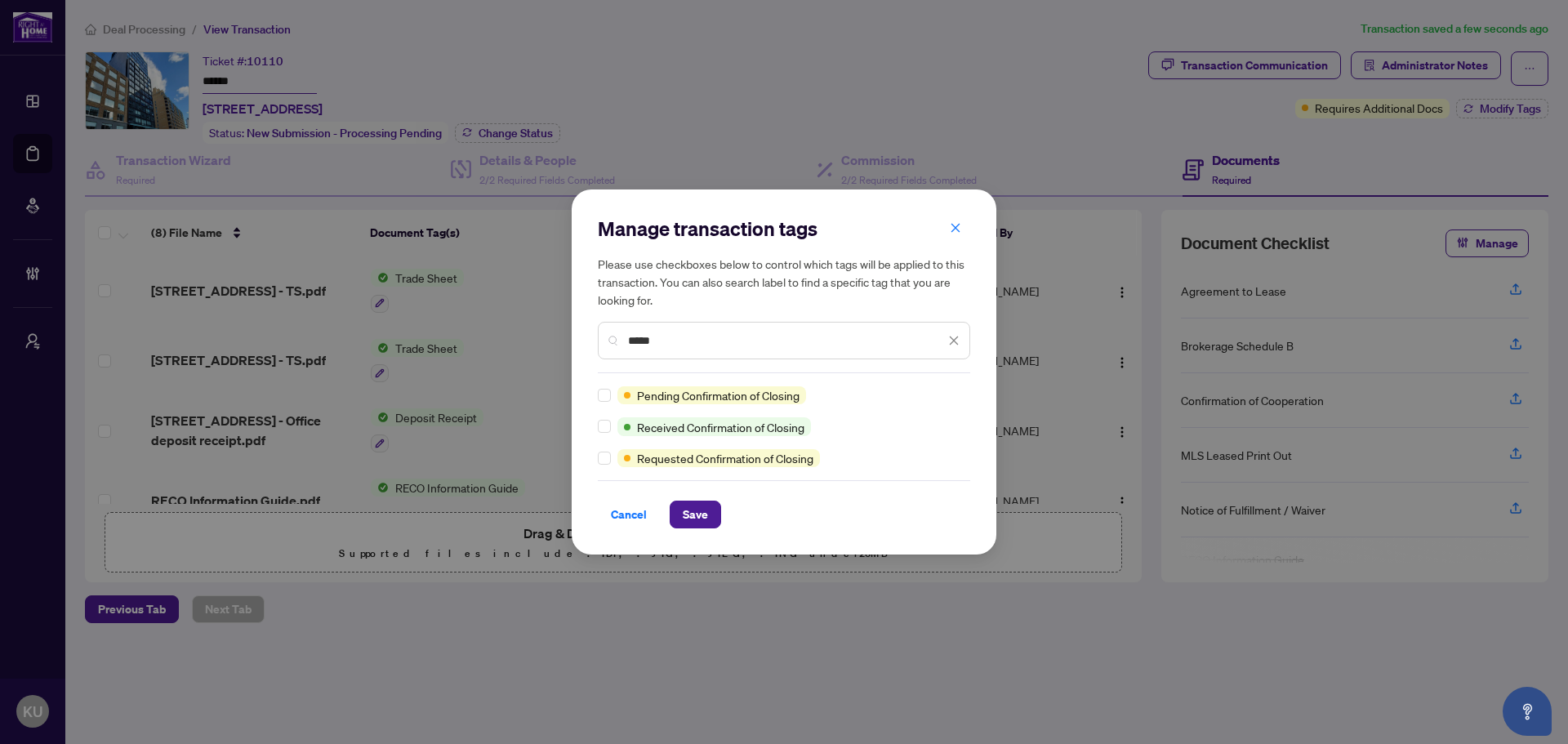
type input "*****"
click at [695, 512] on span "Save" at bounding box center [695, 514] width 25 height 26
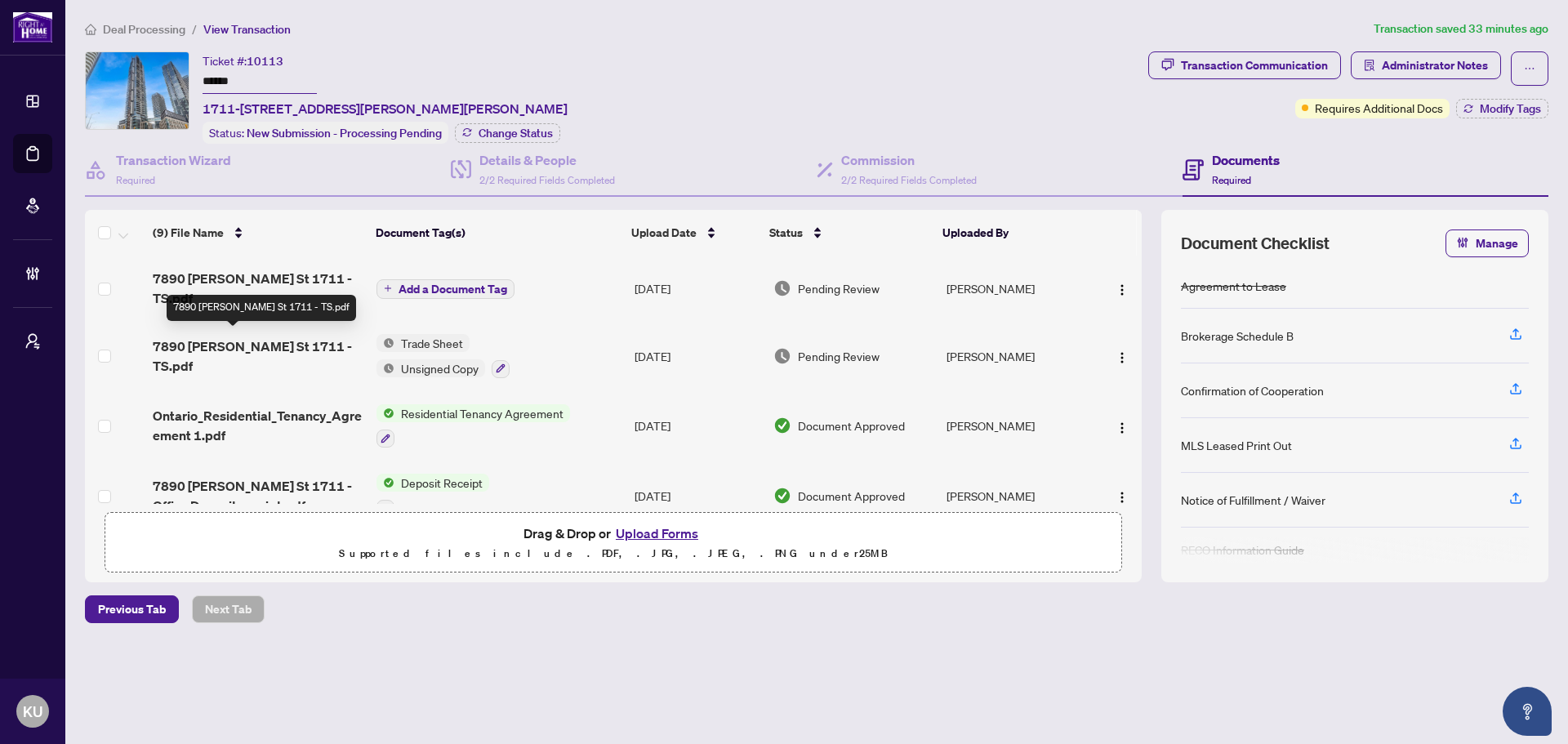
click at [253, 342] on span "7890 Jane St 1711 - TS.pdf" at bounding box center [259, 356] width 211 height 39
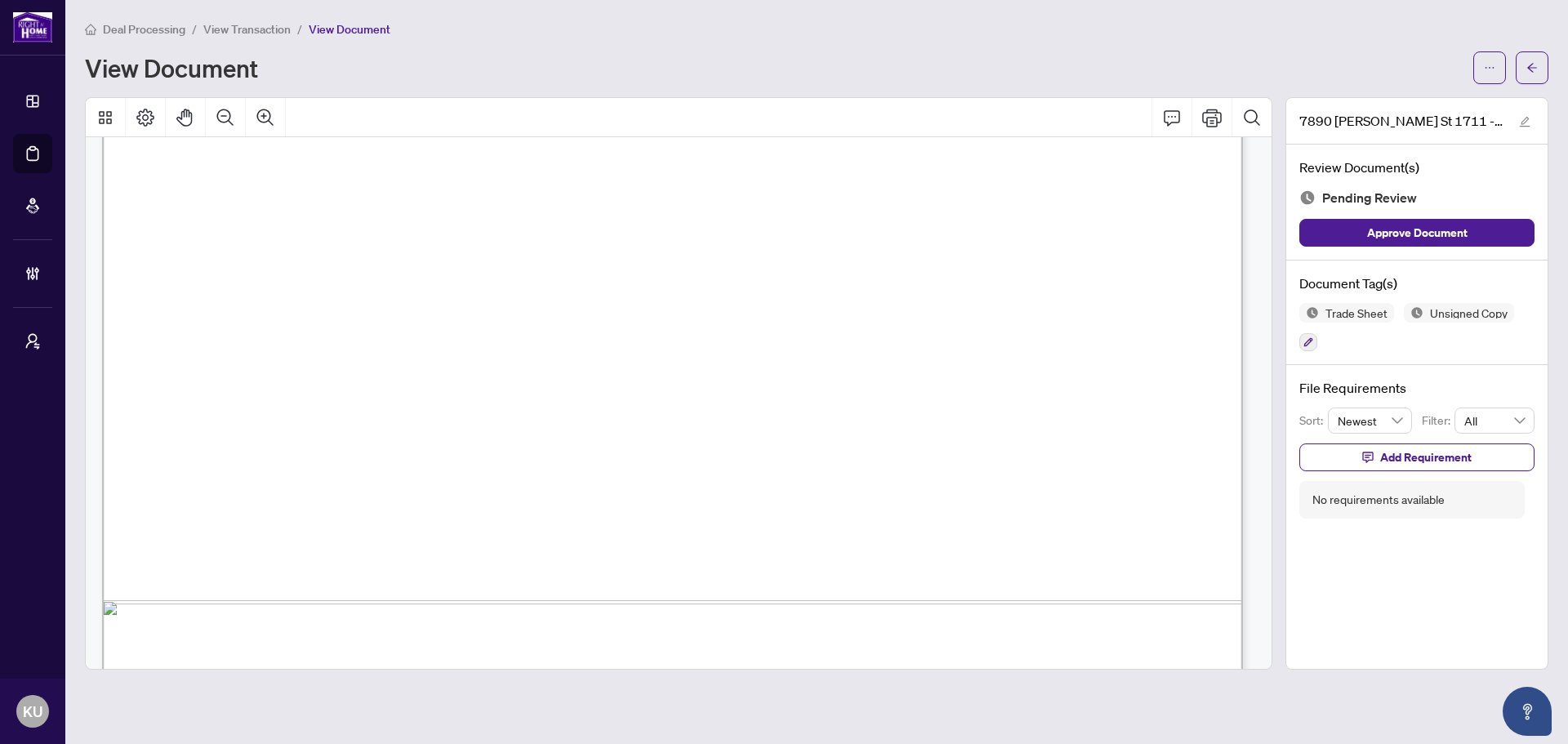
scroll to position [977, 0]
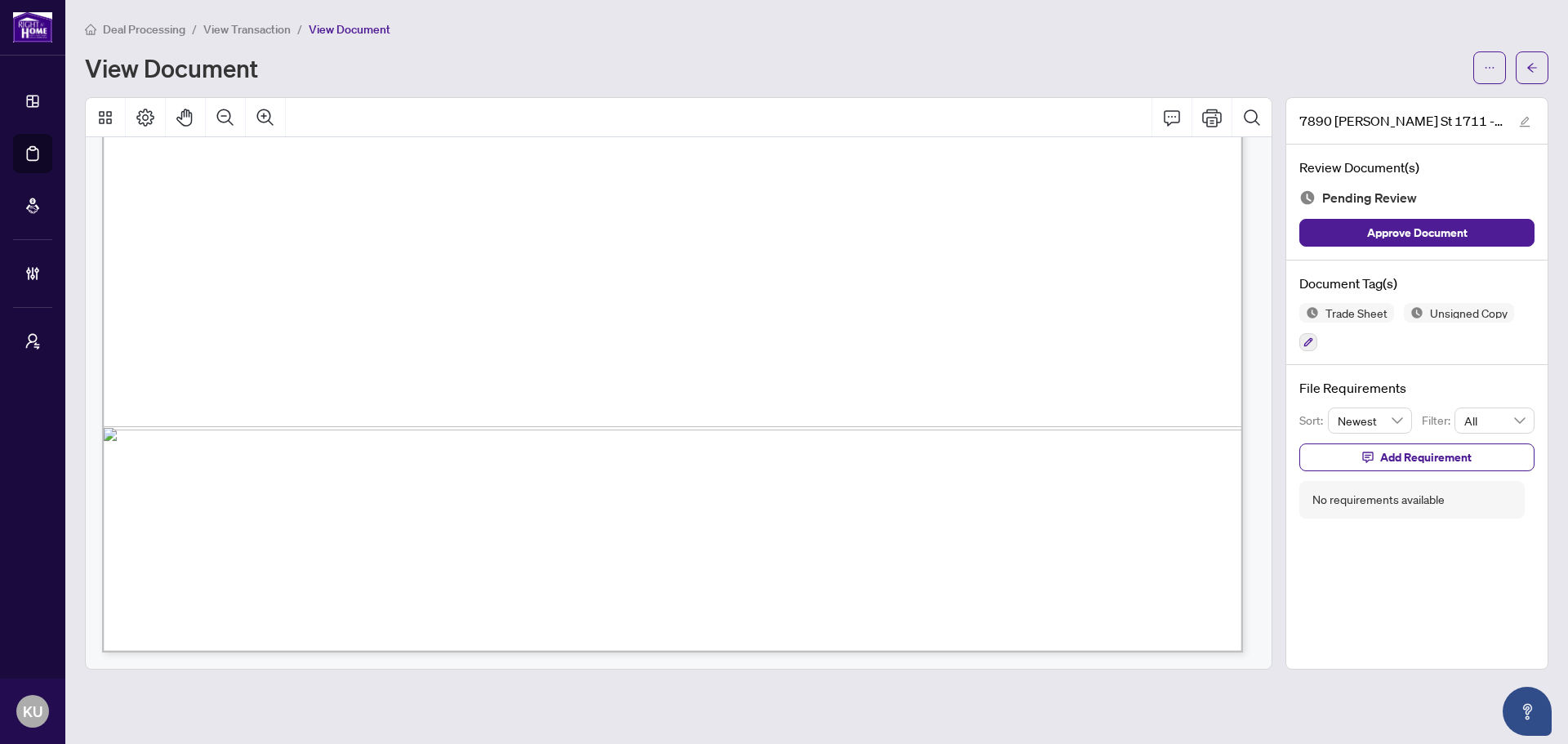
drag, startPoint x: 1532, startPoint y: 72, endPoint x: 1339, endPoint y: 274, distance: 279.4
click at [1339, 271] on div "Deal Processing / View Transaction / View Document View Document 7890 Jane St 1…" at bounding box center [817, 345] width 1463 height 650
click at [1310, 338] on icon "button" at bounding box center [1307, 342] width 10 height 10
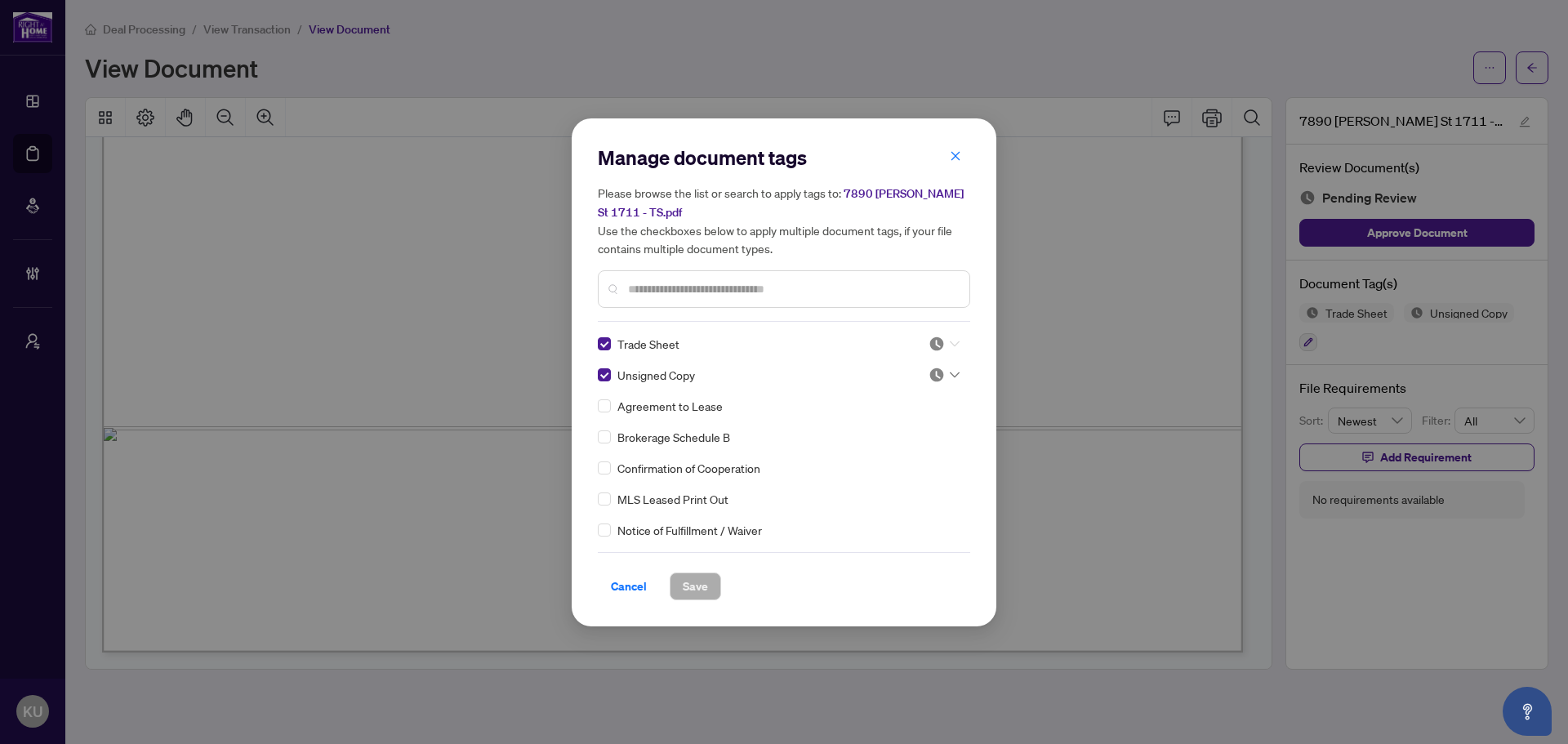
click at [949, 346] on icon at bounding box center [954, 343] width 10 height 6
click at [936, 422] on div "Approved" at bounding box center [890, 423] width 105 height 18
click at [939, 375] on img at bounding box center [937, 374] width 16 height 16
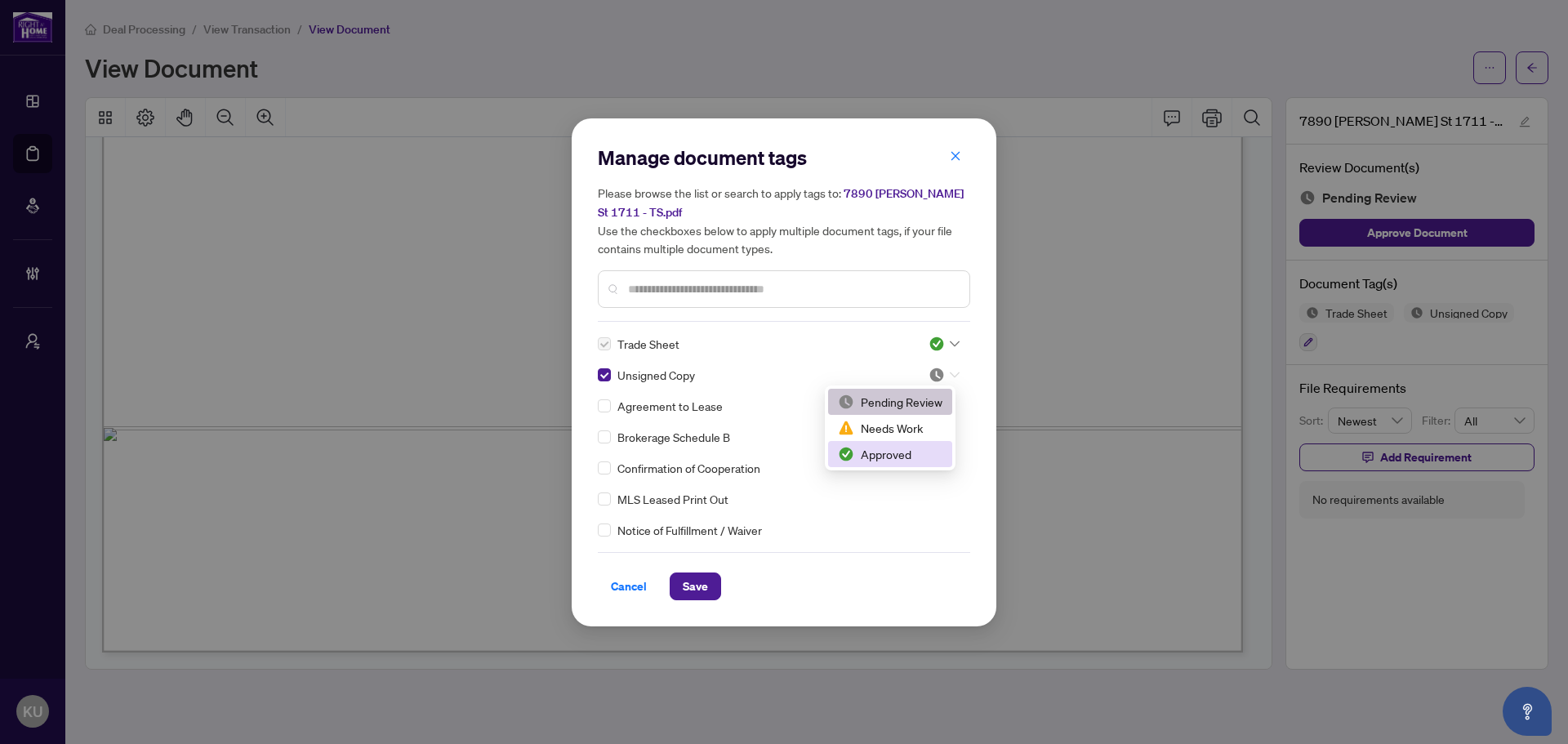
click at [887, 462] on div "Approved" at bounding box center [890, 454] width 105 height 18
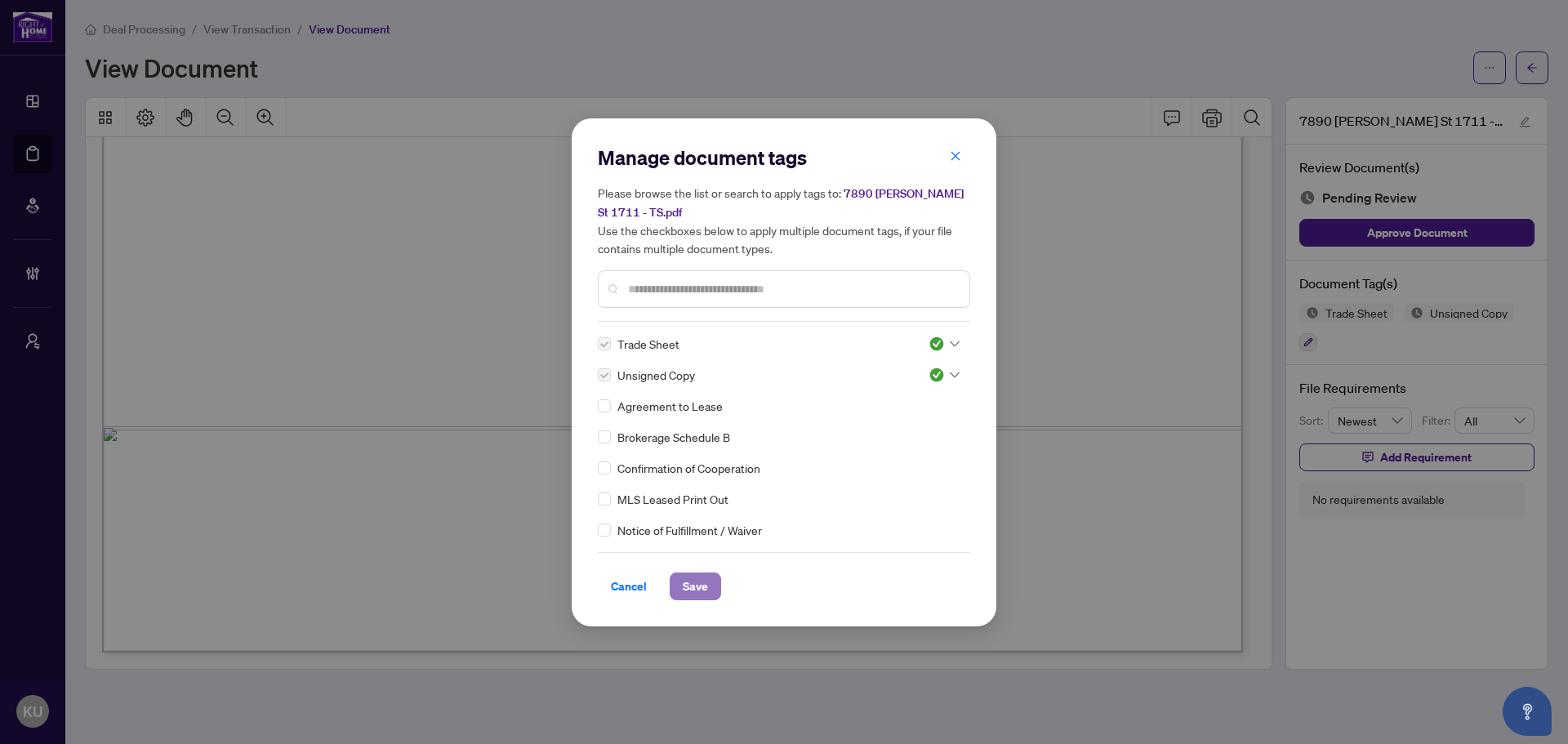
click at [691, 588] on span "Save" at bounding box center [695, 586] width 25 height 26
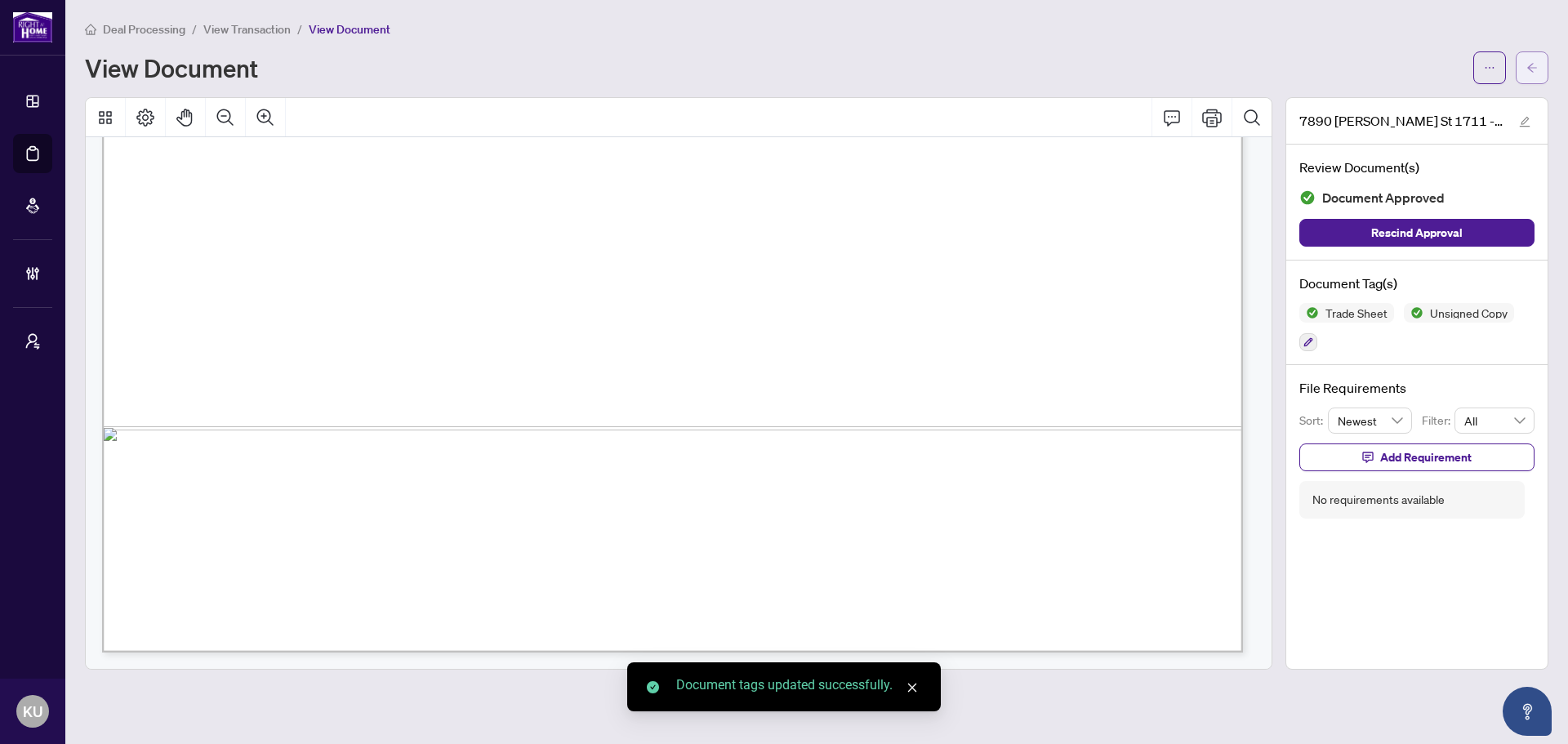
click at [1527, 73] on span "button" at bounding box center [1531, 67] width 12 height 26
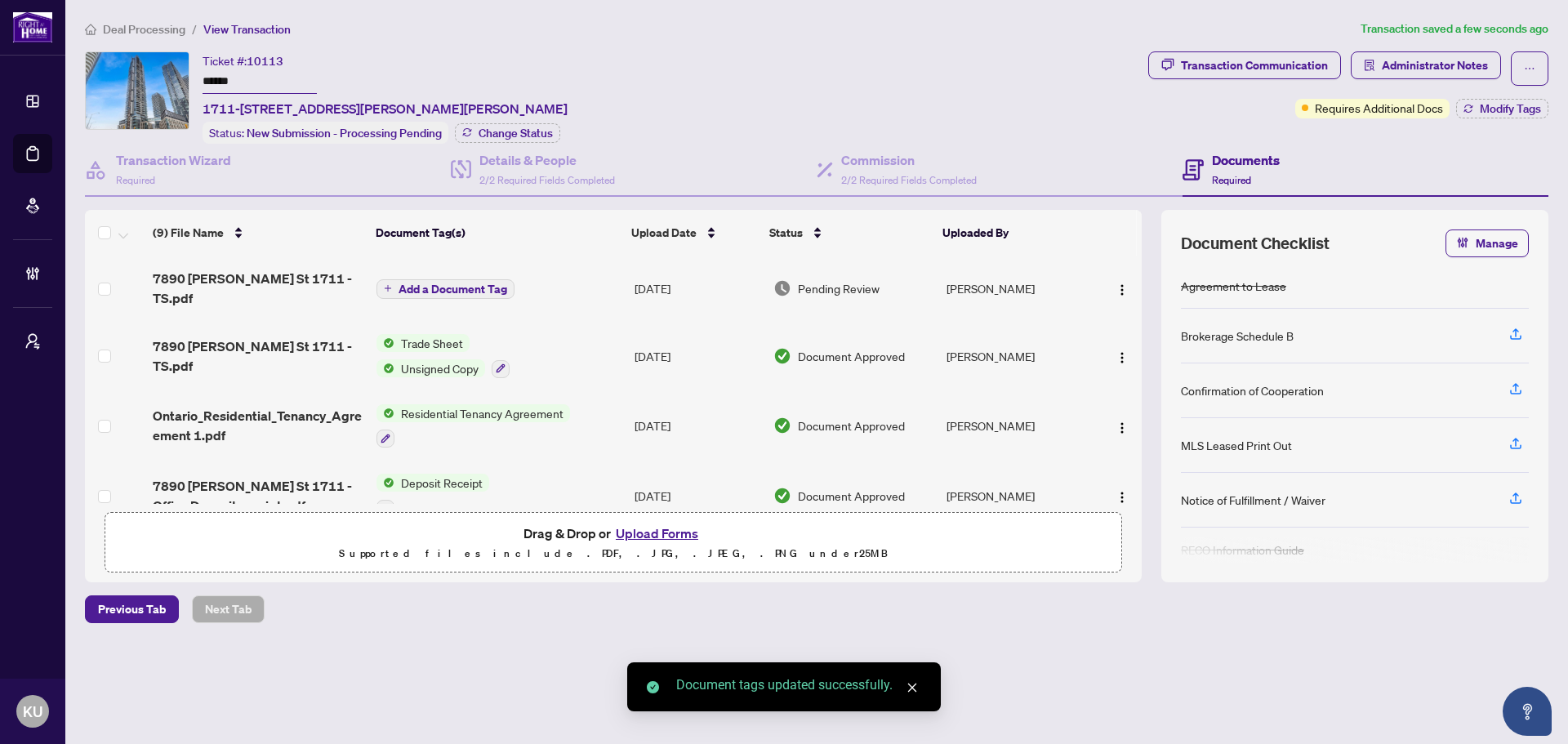
click at [271, 271] on span "7890 Jane St 1711 - TS.pdf" at bounding box center [259, 288] width 211 height 39
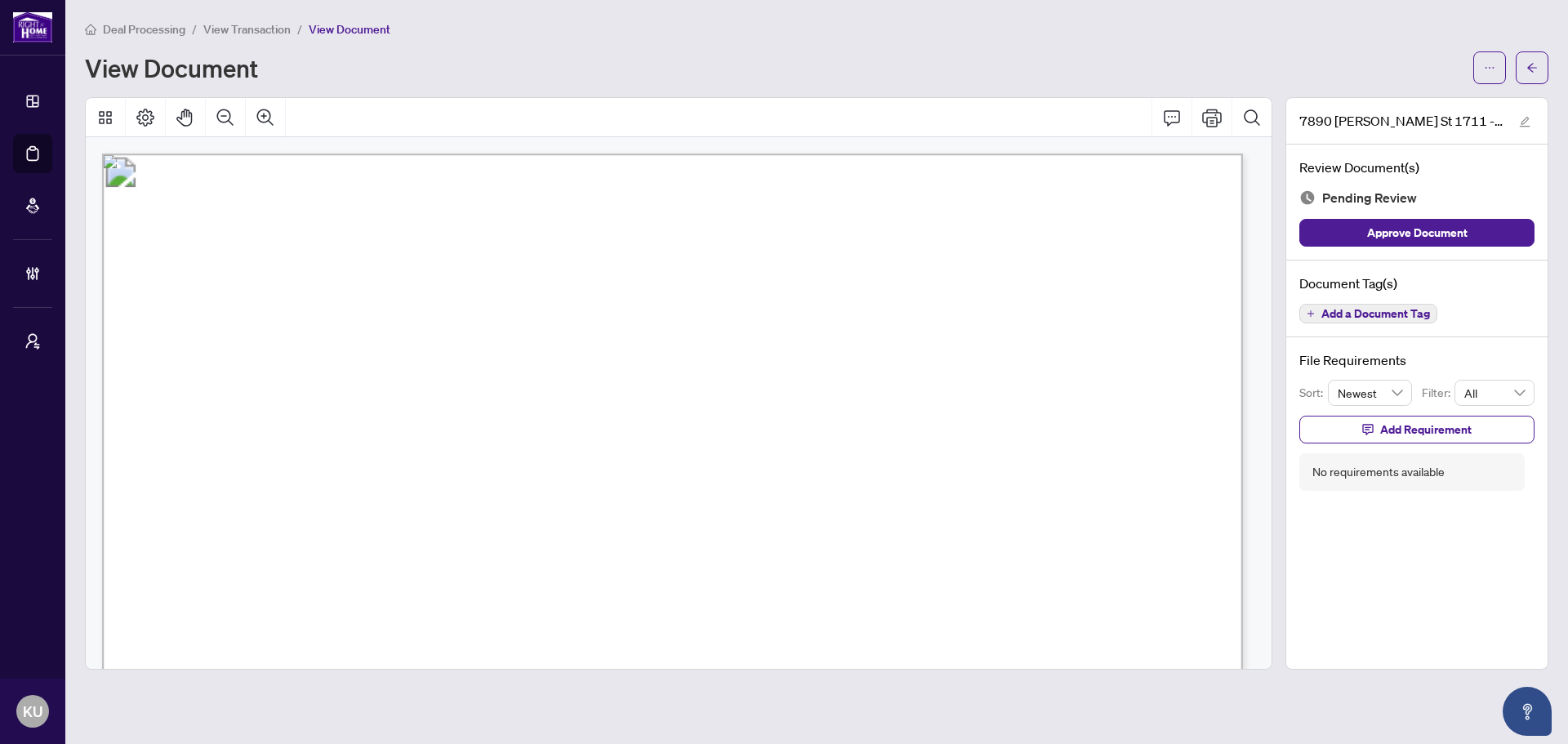
click at [1321, 312] on span "Add a Document Tag" at bounding box center [1375, 313] width 108 height 12
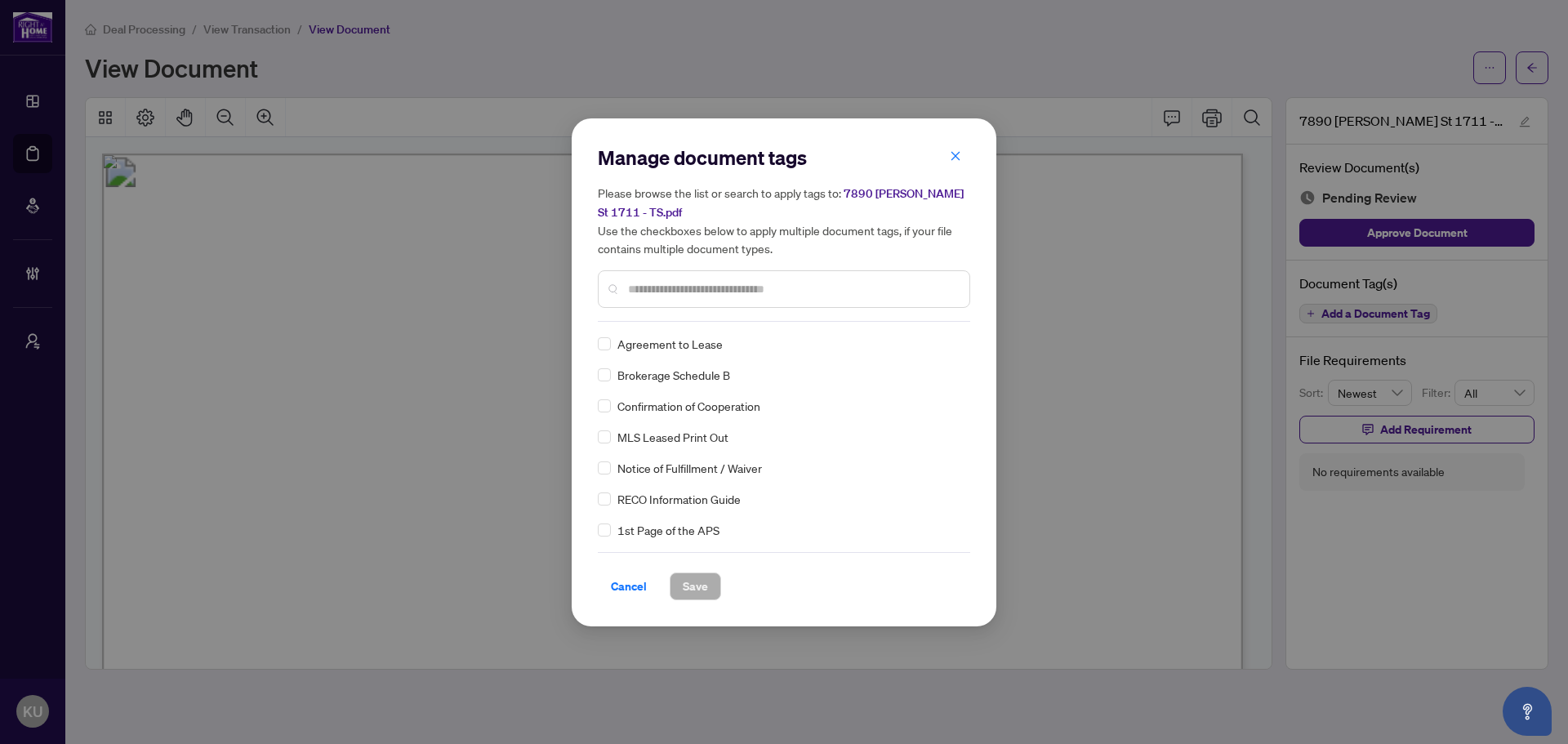
click at [680, 287] on input "text" at bounding box center [792, 289] width 329 height 18
click at [604, 381] on label at bounding box center [604, 374] width 13 height 18
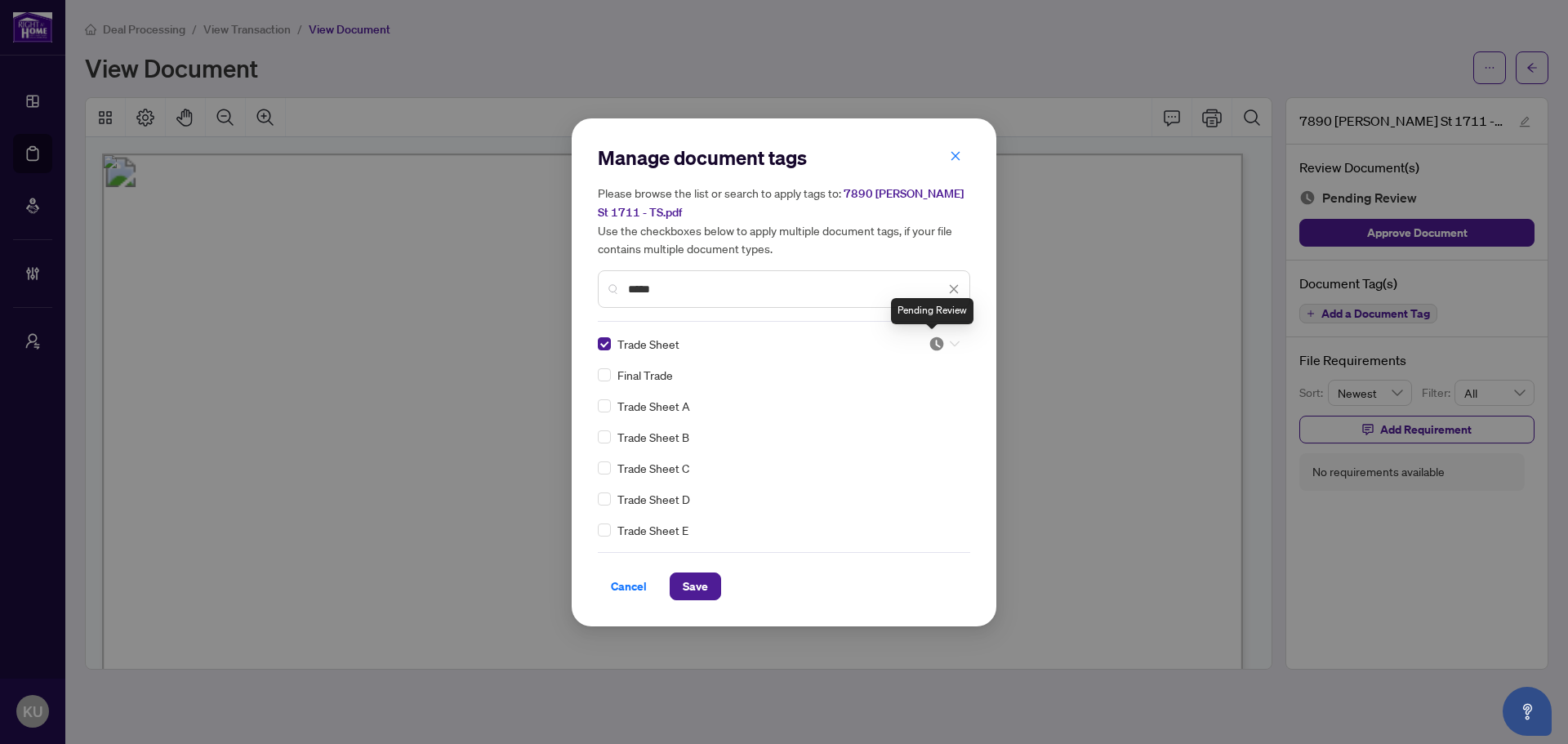
click at [930, 347] on img at bounding box center [937, 344] width 16 height 16
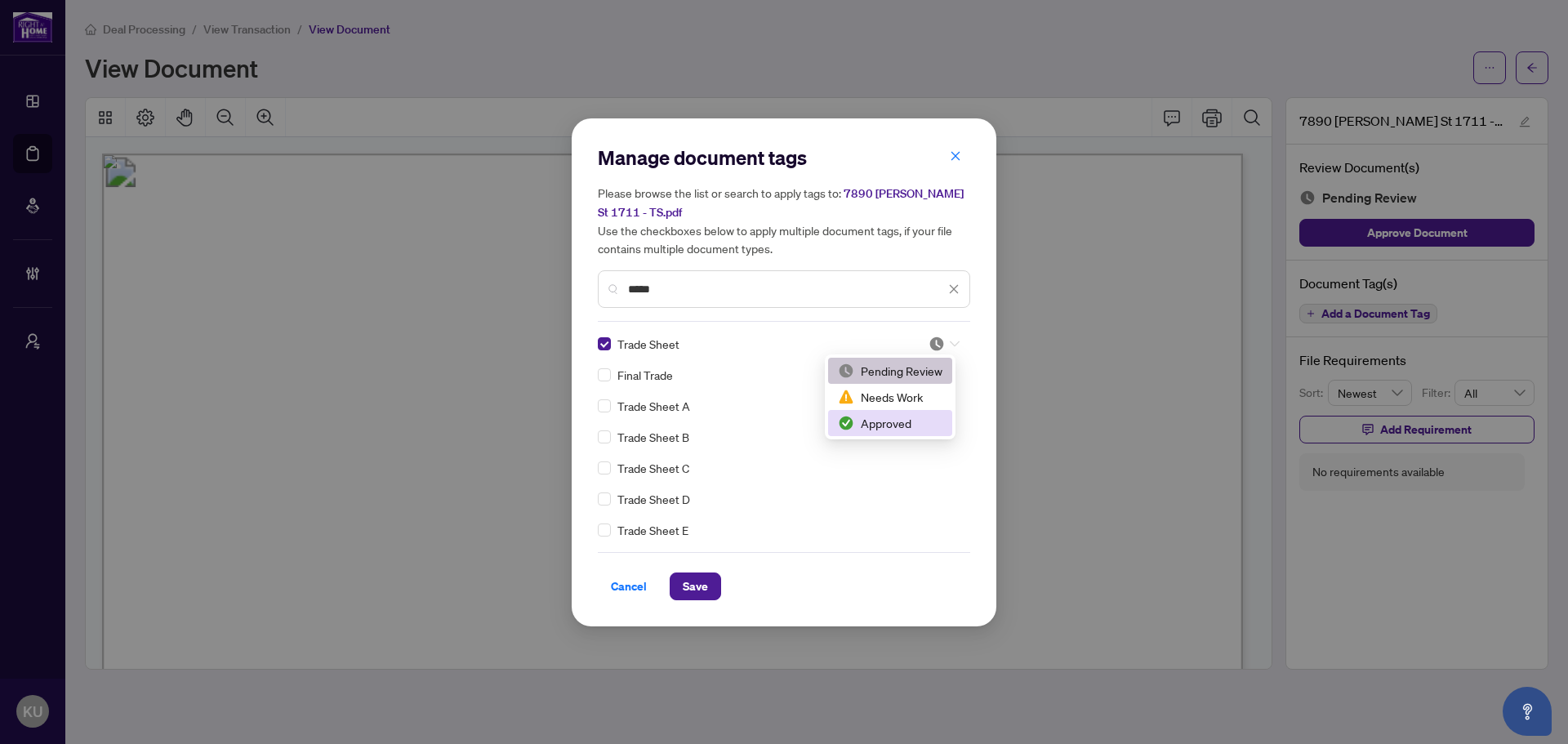
drag, startPoint x: 921, startPoint y: 419, endPoint x: 769, endPoint y: 289, distance: 200.0
click at [920, 419] on div "Approved" at bounding box center [890, 423] width 105 height 18
drag, startPoint x: 752, startPoint y: 295, endPoint x: 544, endPoint y: 293, distance: 208.0
click at [544, 293] on div "Manage document tags Please browse the list or search to apply tags to: 7890 Ja…" at bounding box center [784, 372] width 1568 height 744
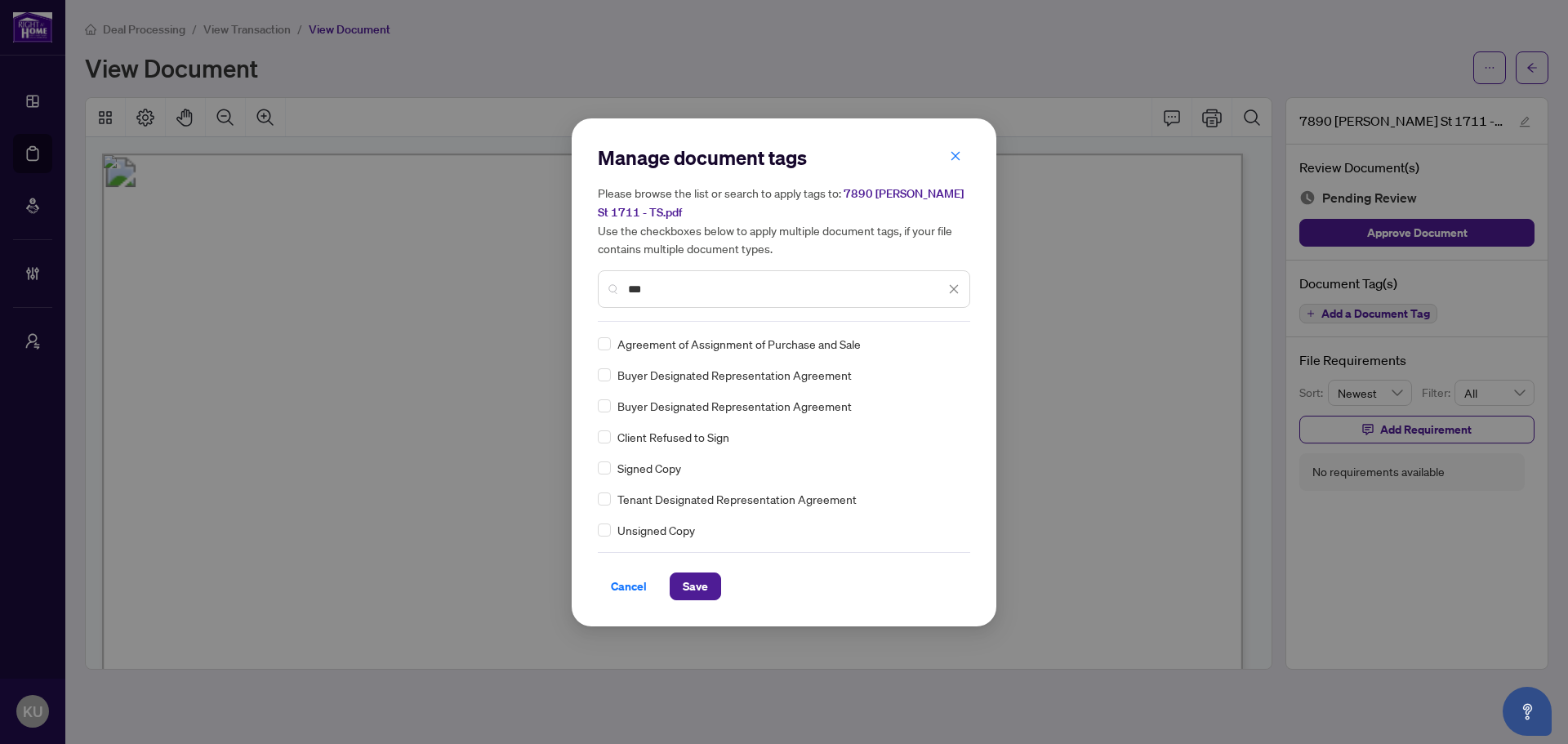
type input "***"
click at [616, 463] on div "Signed Copy" at bounding box center [778, 467] width 363 height 18
click at [939, 345] on img at bounding box center [937, 344] width 16 height 16
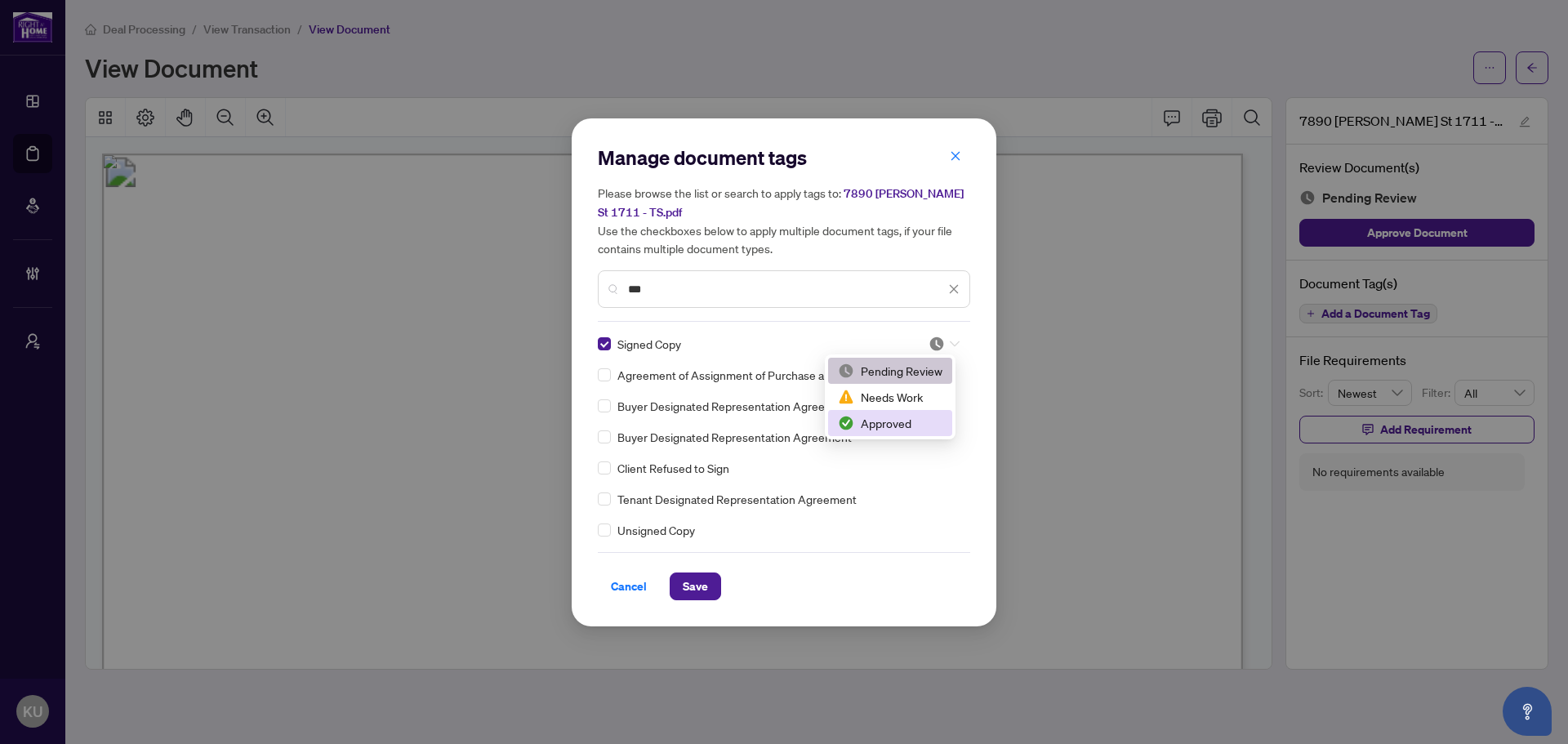
click at [889, 430] on div "Approved" at bounding box center [890, 423] width 105 height 18
click at [699, 578] on span "Save" at bounding box center [695, 586] width 25 height 26
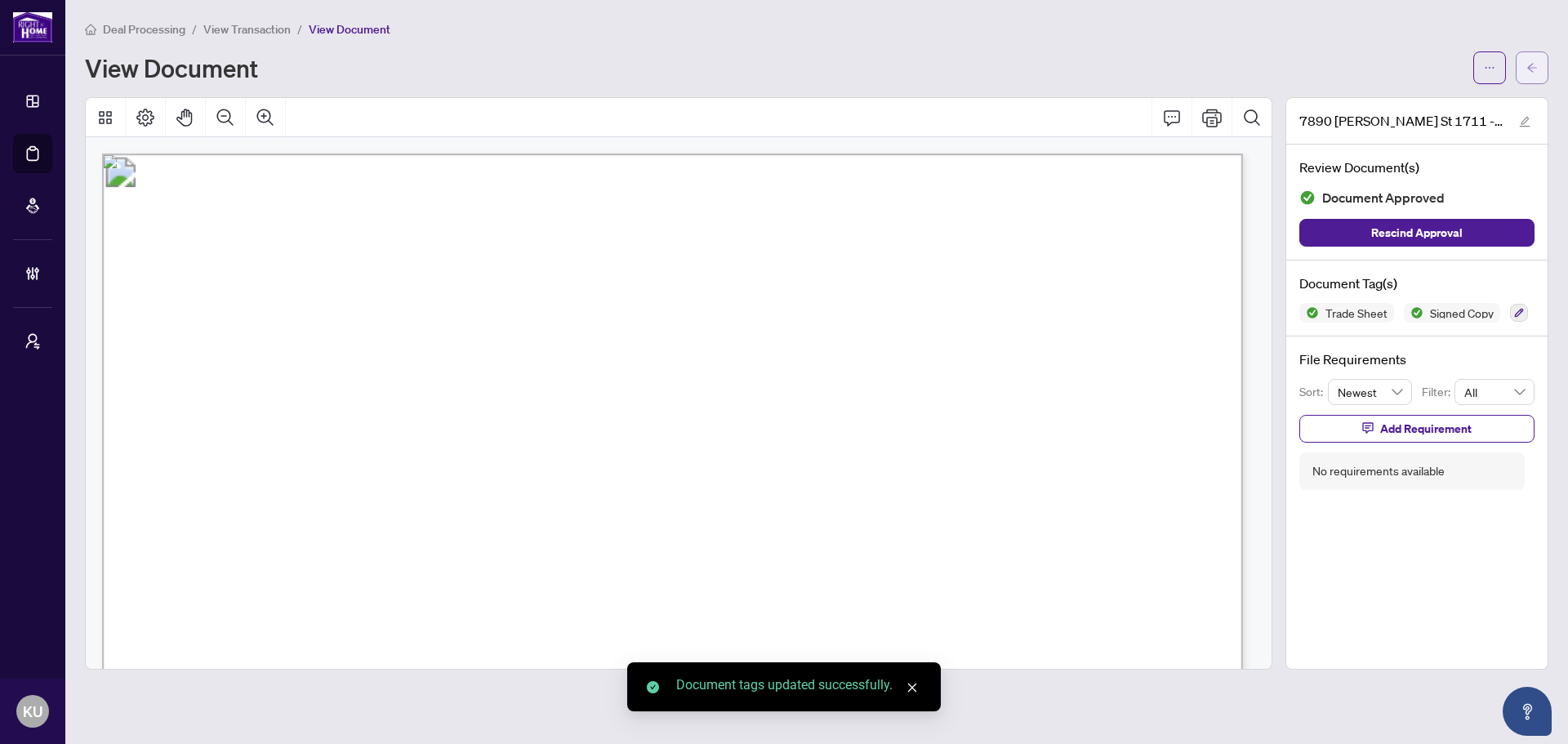
click at [1539, 72] on button "button" at bounding box center [1531, 67] width 32 height 32
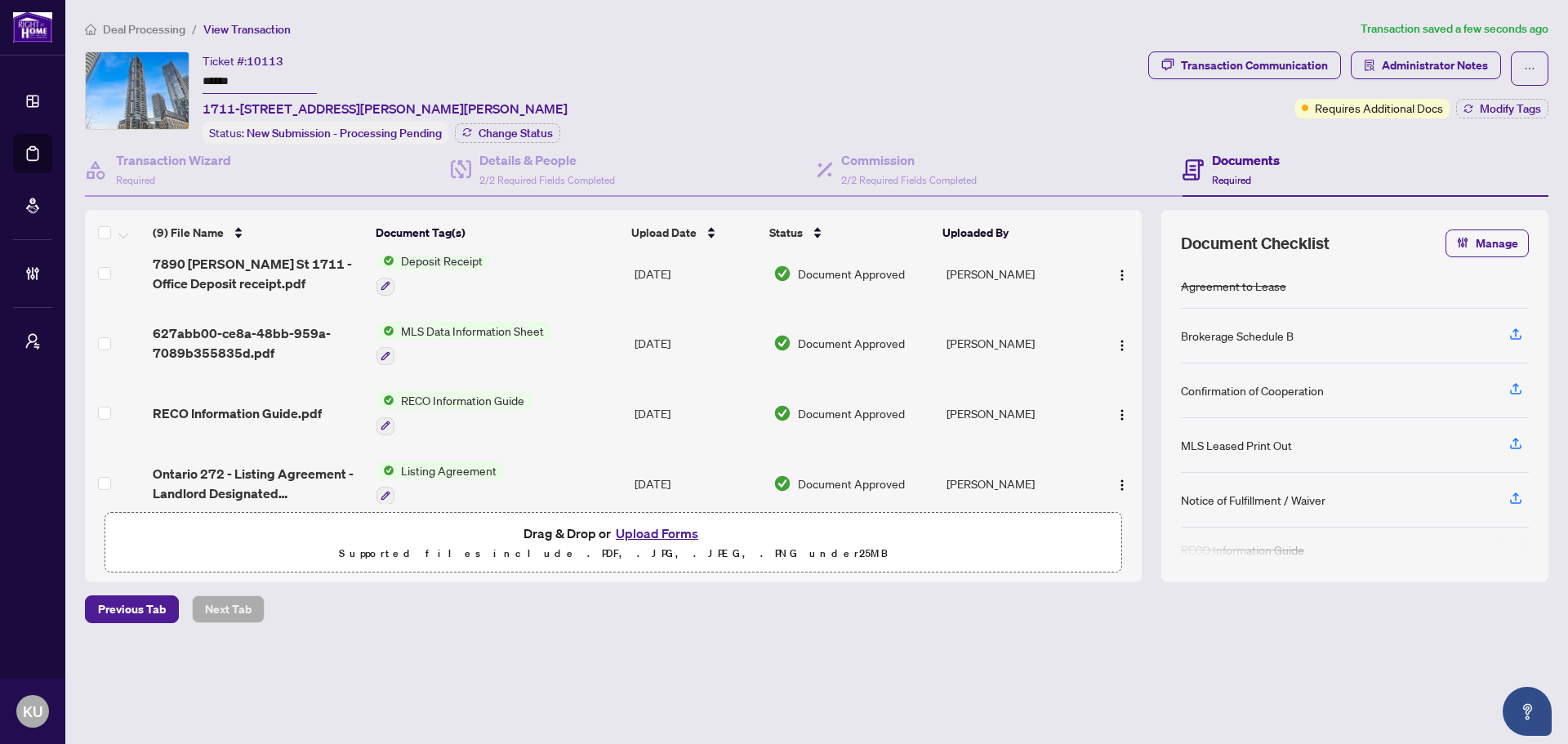
scroll to position [220, 0]
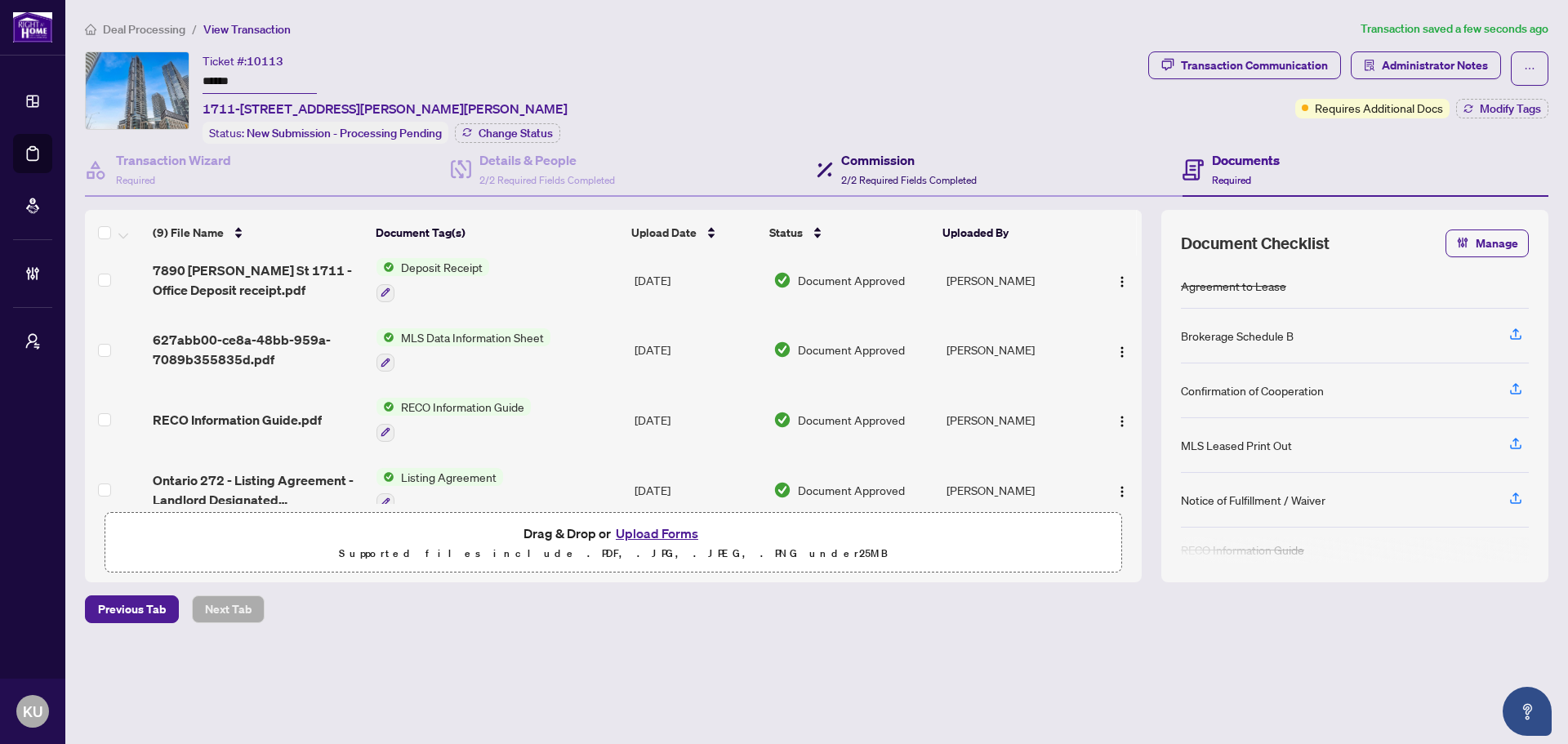
drag, startPoint x: 944, startPoint y: 174, endPoint x: 1247, endPoint y: 185, distance: 303.2
click at [944, 174] on span "2/2 Required Fields Completed" at bounding box center [908, 180] width 135 height 13
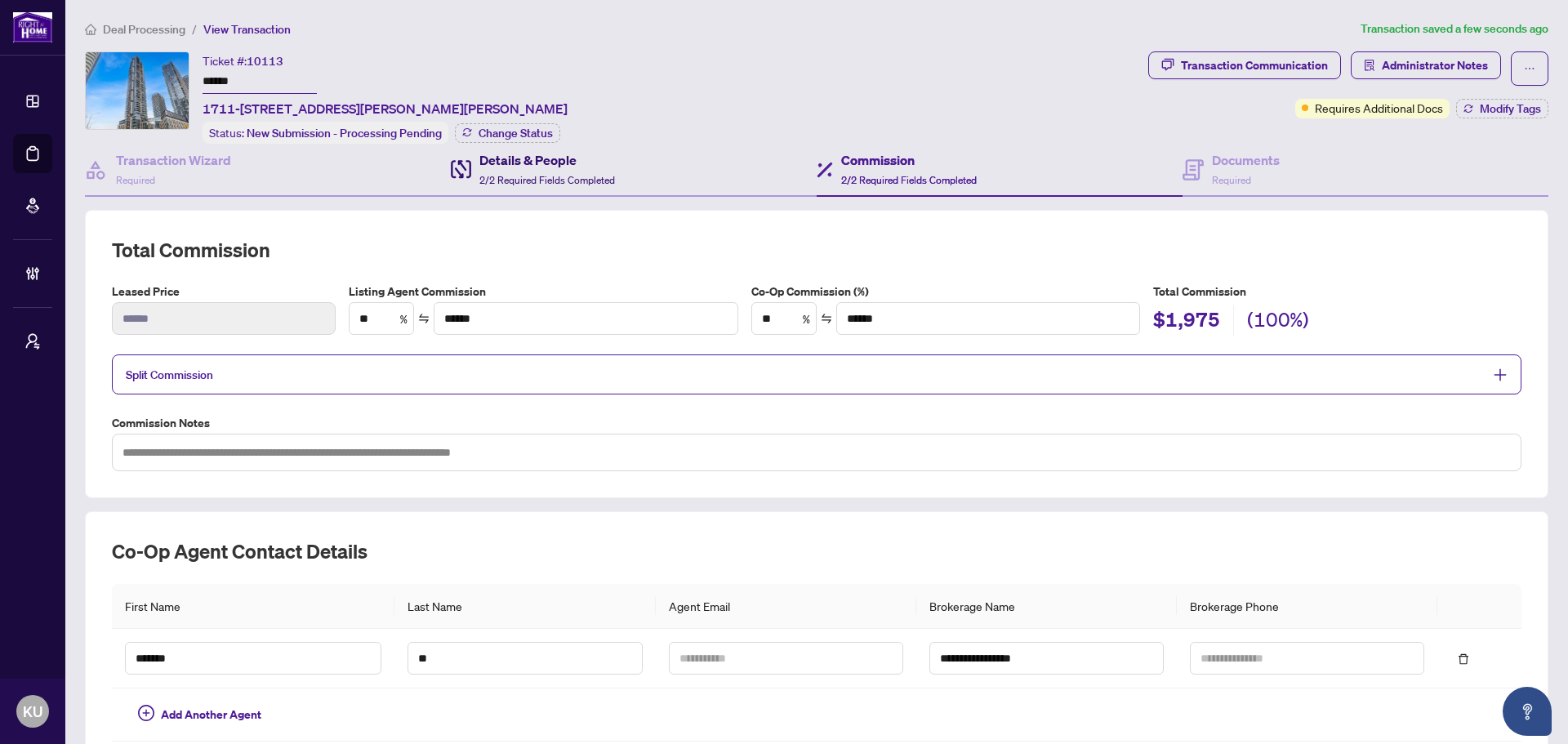
click at [504, 162] on h4 "Details & People" at bounding box center [546, 160] width 135 height 20
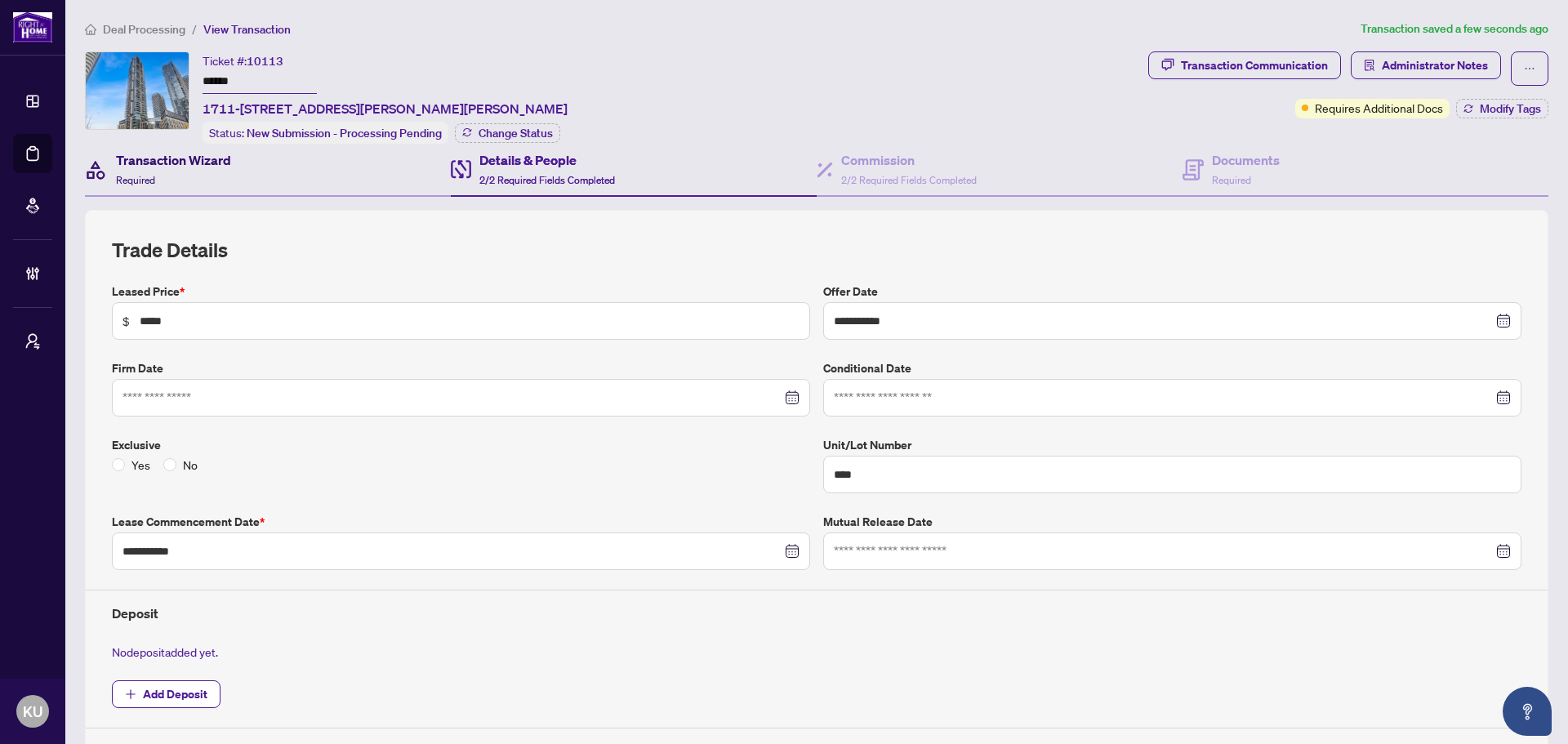
click at [201, 168] on div "Transaction Wizard Required" at bounding box center [173, 169] width 116 height 38
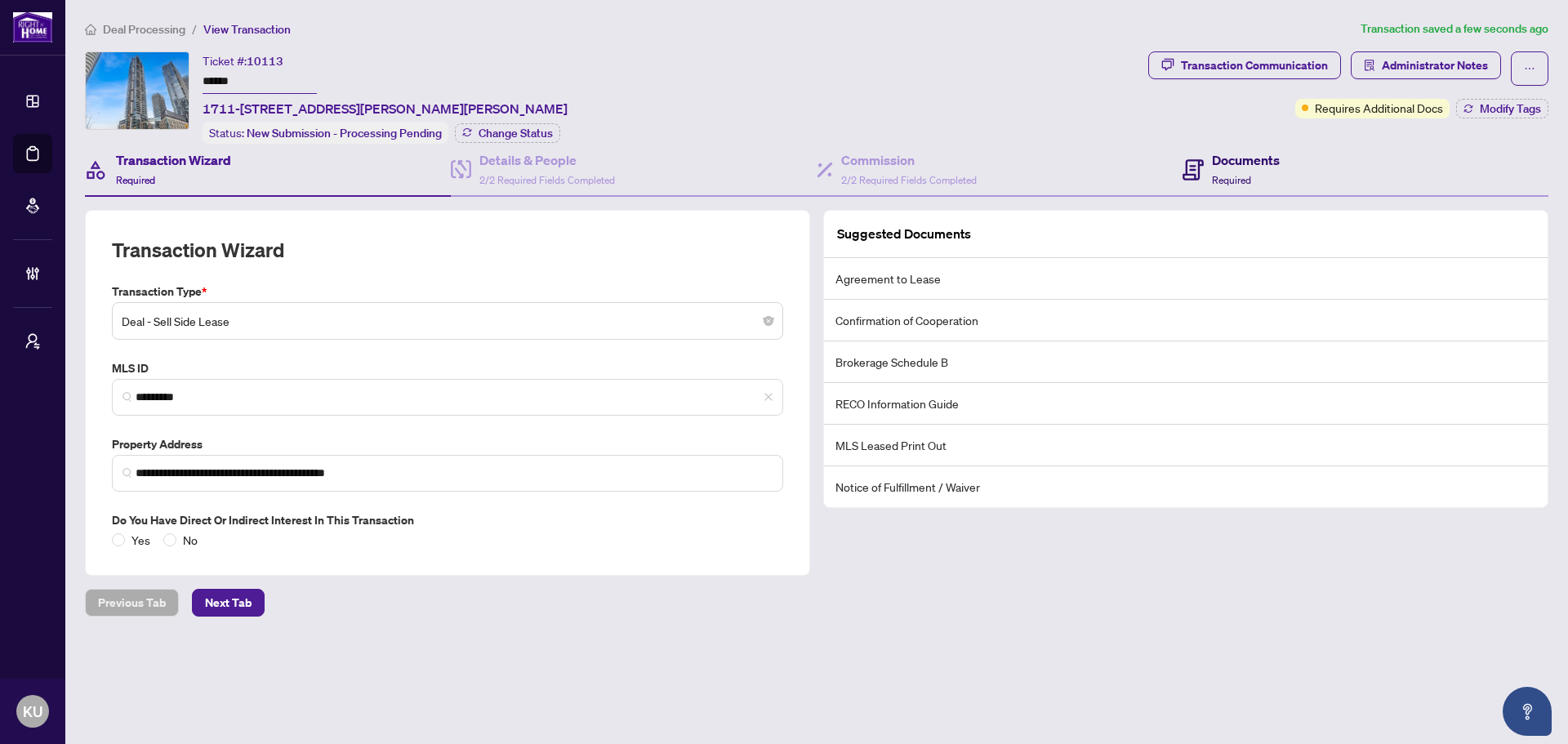
click at [1213, 167] on div "Documents Required" at bounding box center [1246, 169] width 68 height 38
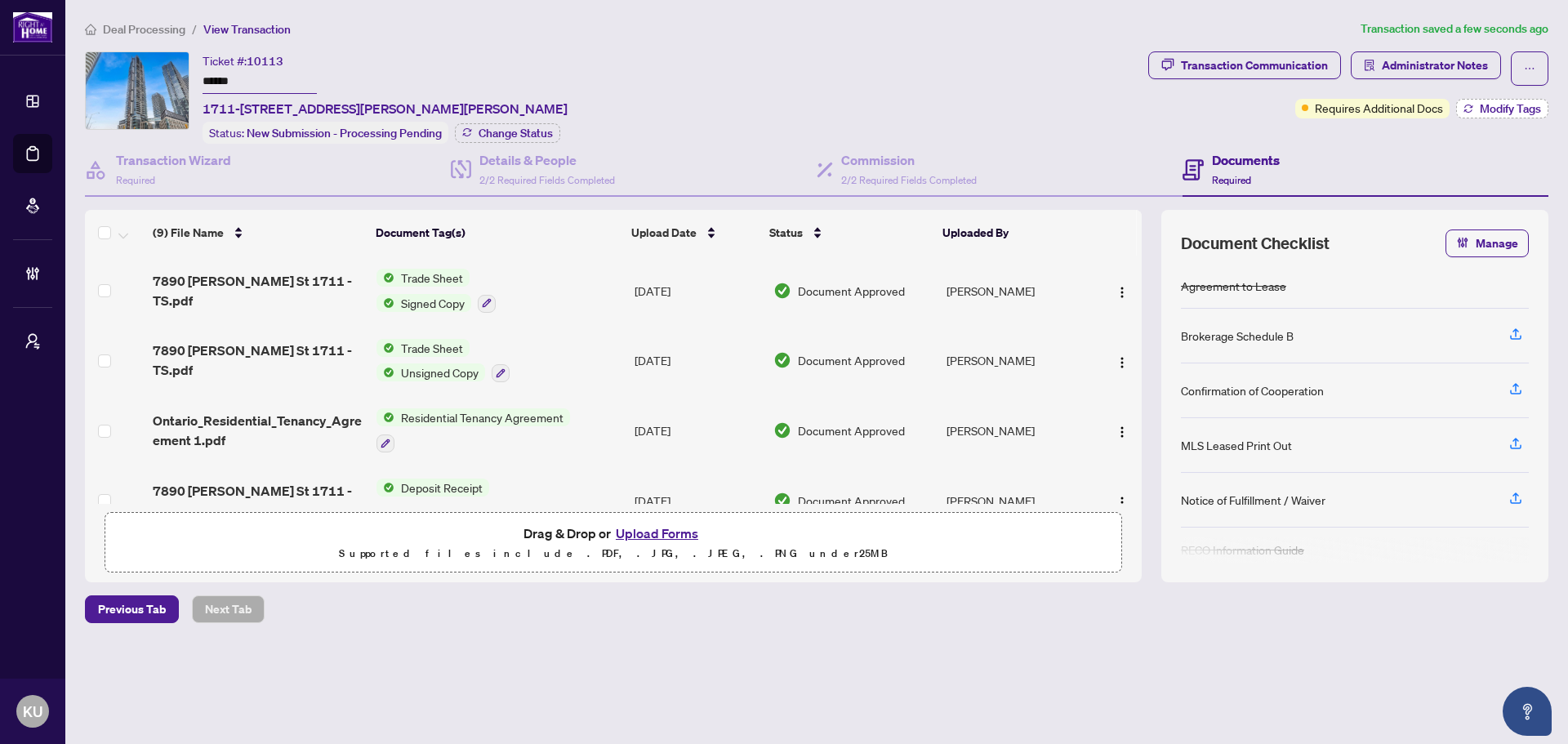
click at [1491, 106] on span "Modify Tags" at bounding box center [1510, 108] width 61 height 12
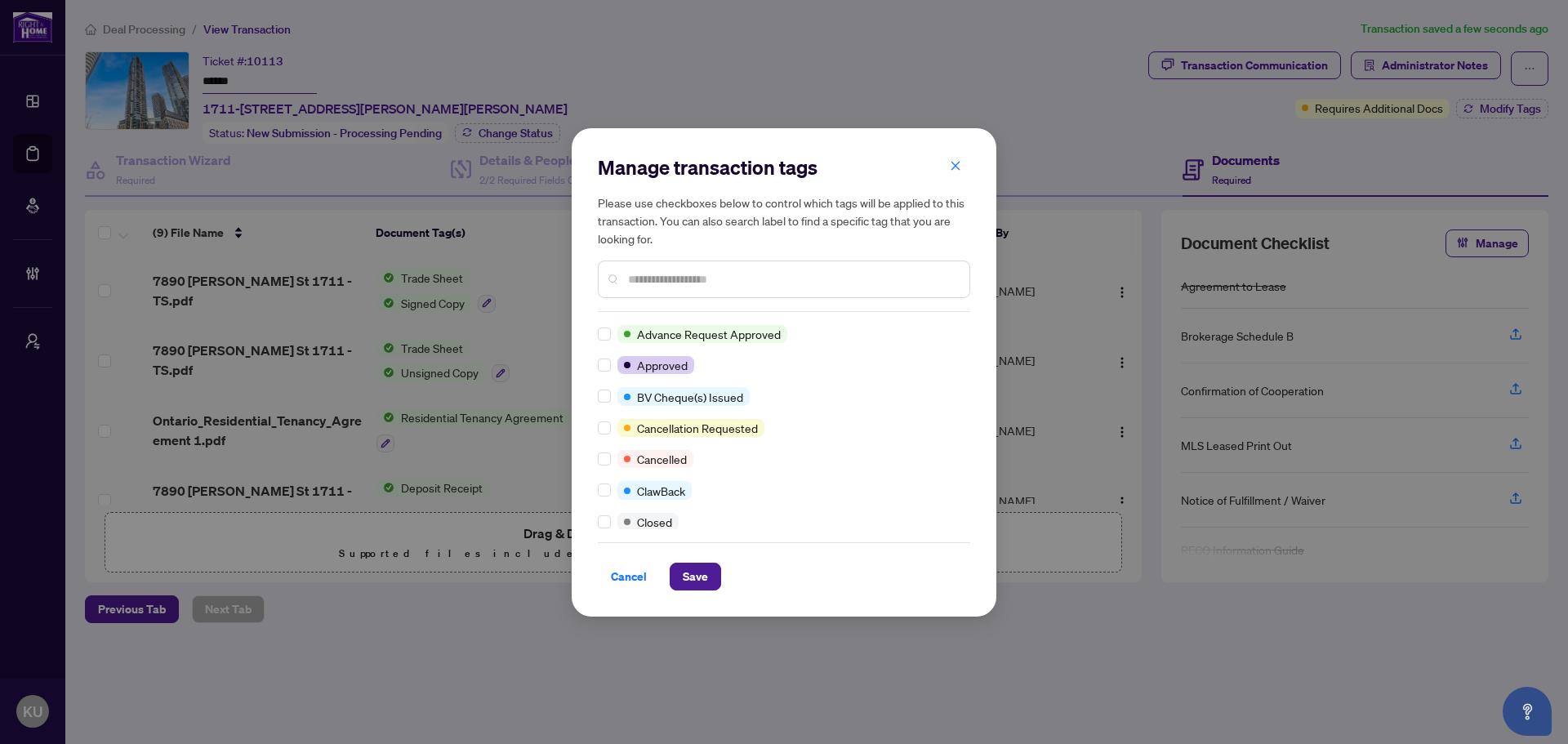
click at [673, 274] on input "text" at bounding box center [792, 279] width 329 height 18
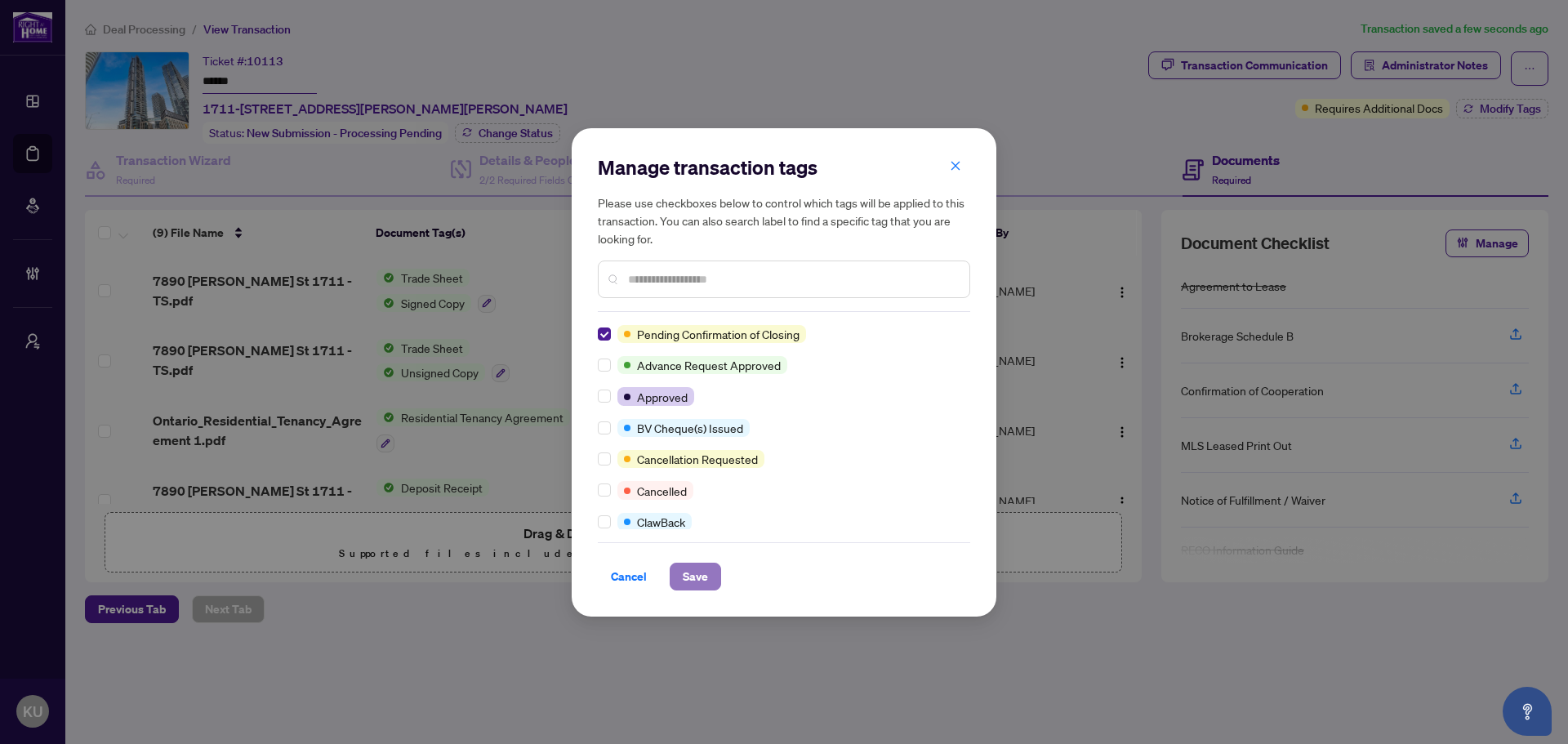
click at [692, 579] on span "Save" at bounding box center [695, 576] width 25 height 26
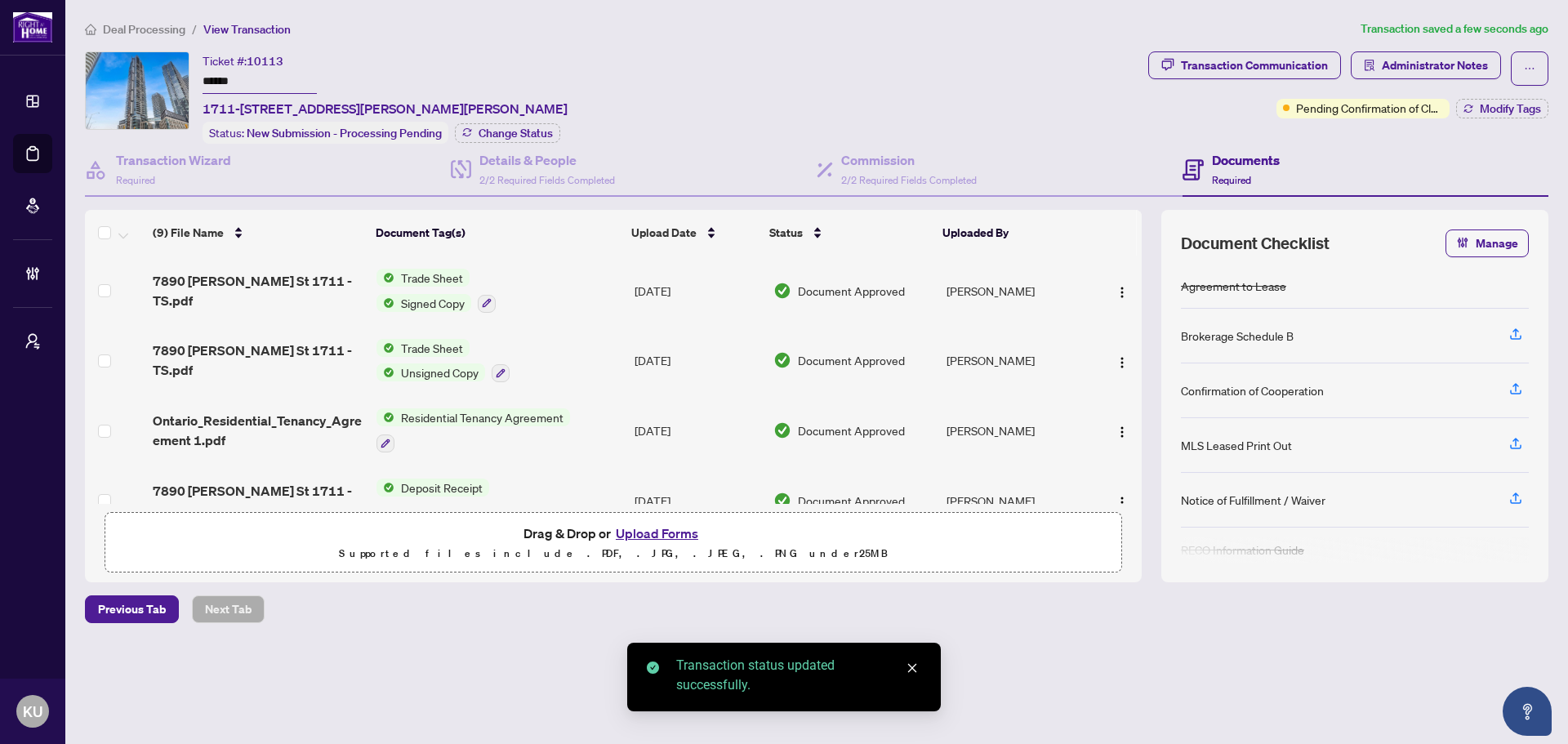
click at [112, 27] on span "Deal Processing" at bounding box center [144, 30] width 82 height 14
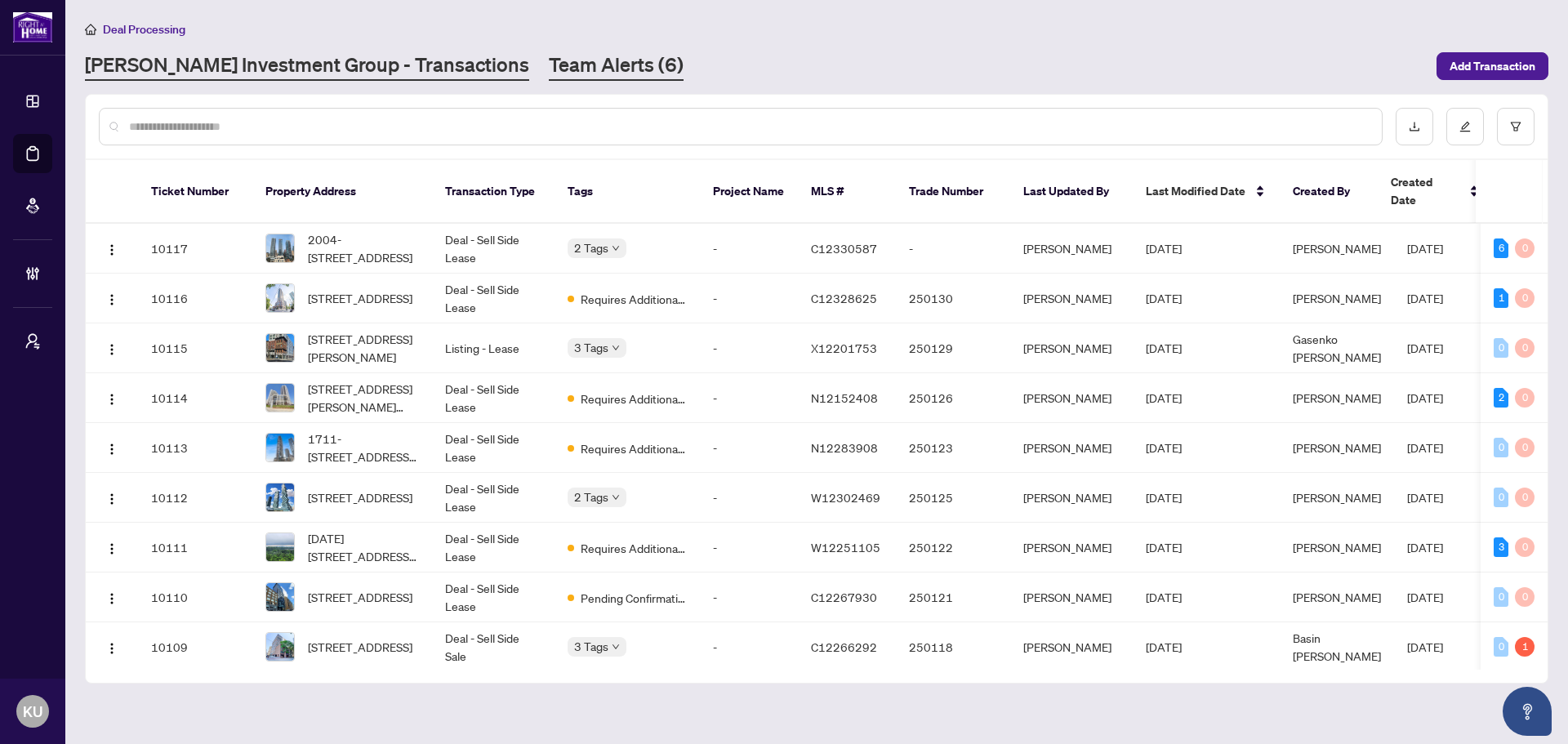
click at [549, 64] on link "Team Alerts (6)" at bounding box center [616, 65] width 134 height 30
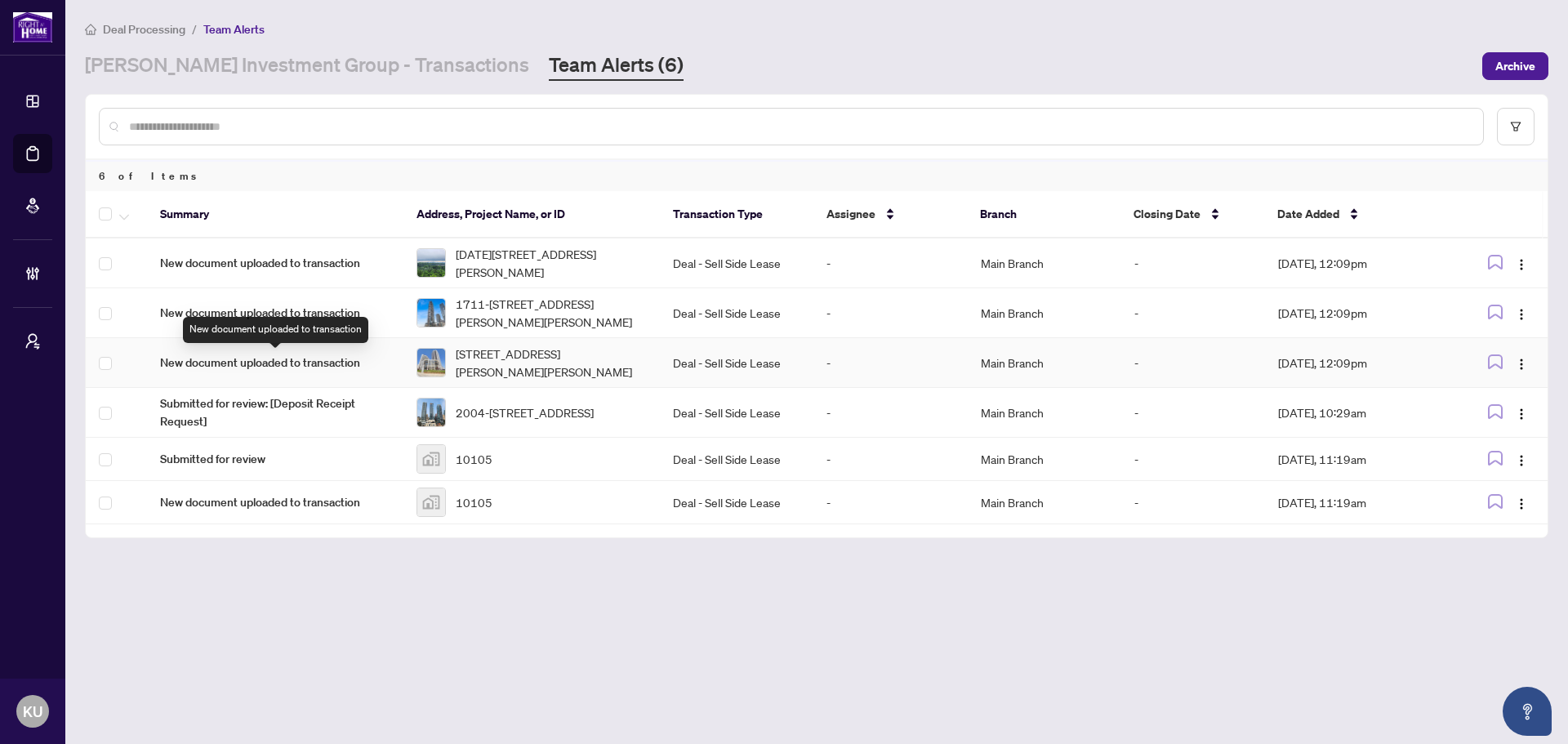
click at [310, 367] on span "New document uploaded to transaction" at bounding box center [275, 363] width 230 height 18
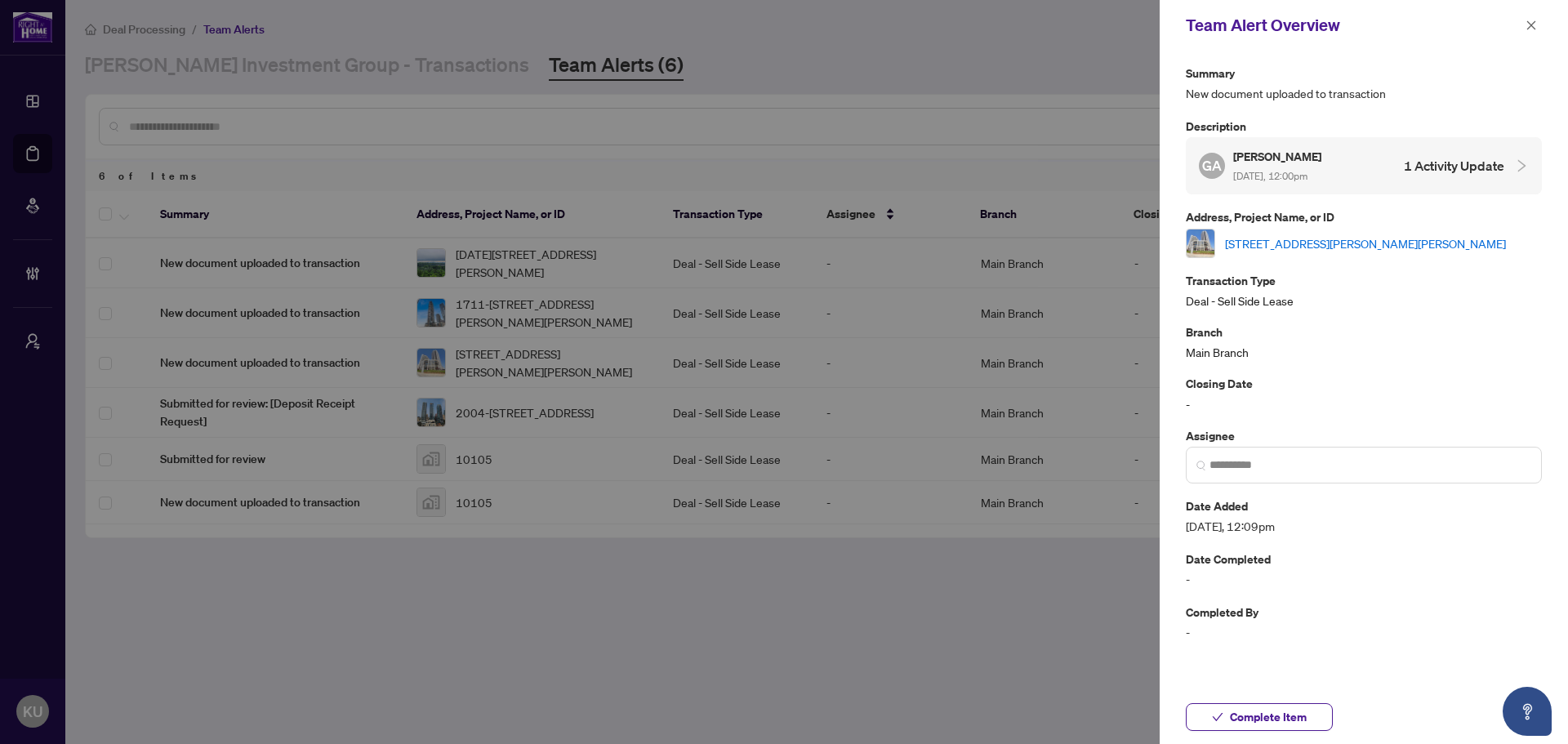
click at [1294, 245] on link "[STREET_ADDRESS][PERSON_NAME][PERSON_NAME]" at bounding box center [1366, 244] width 281 height 18
click at [1532, 21] on icon "close" at bounding box center [1530, 25] width 12 height 12
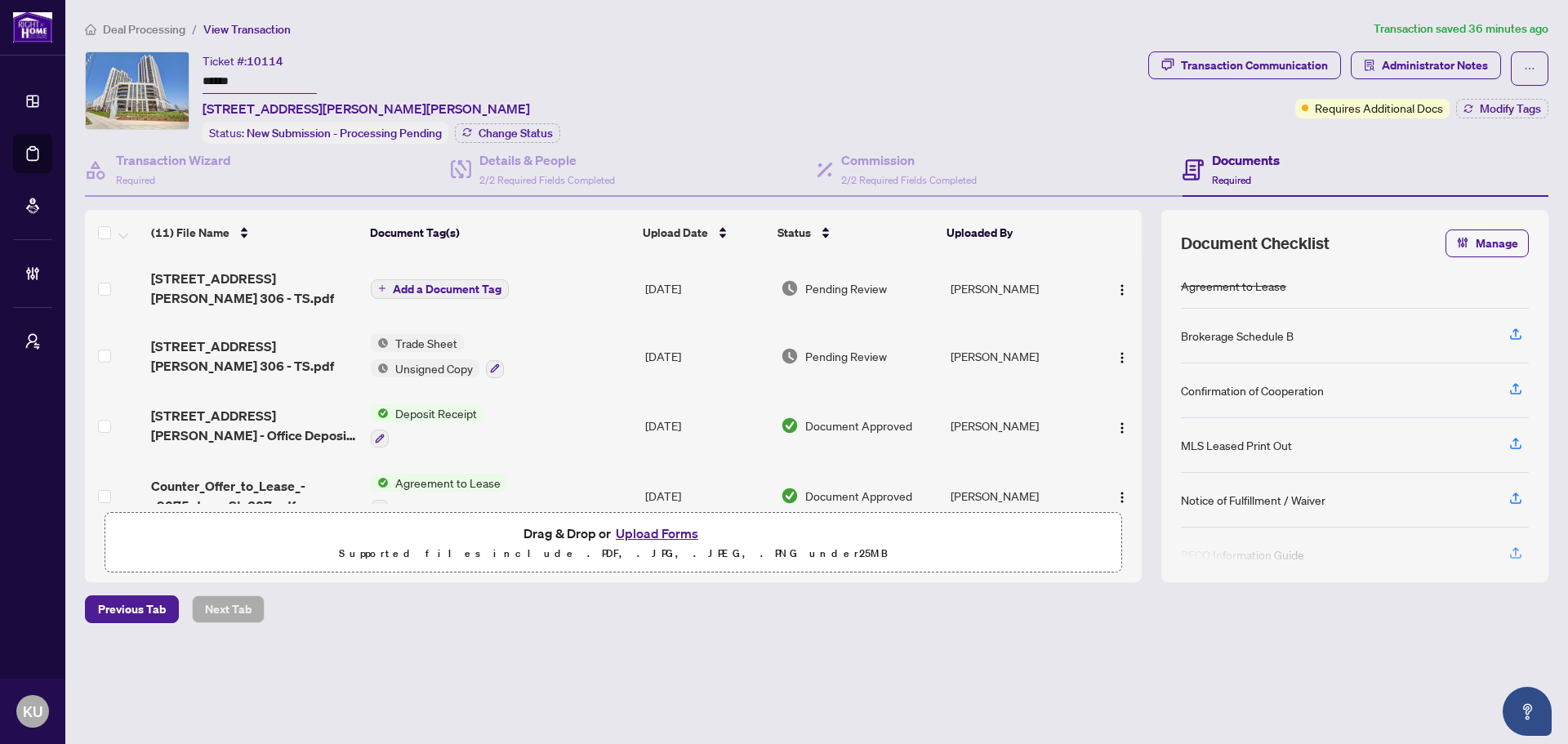
click at [143, 32] on span "Deal Processing" at bounding box center [144, 30] width 82 height 14
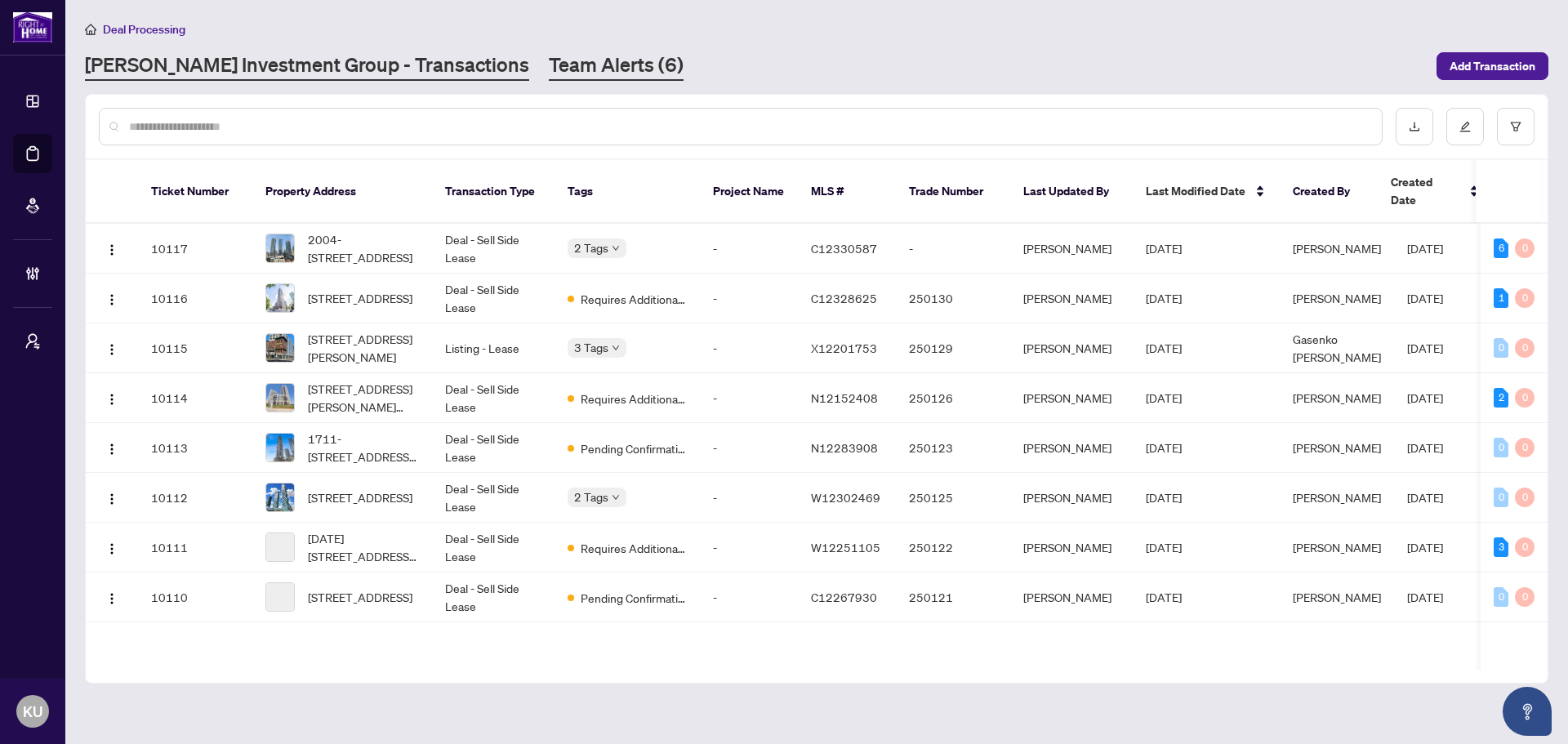
click at [549, 70] on link "Team Alerts (6)" at bounding box center [616, 65] width 134 height 30
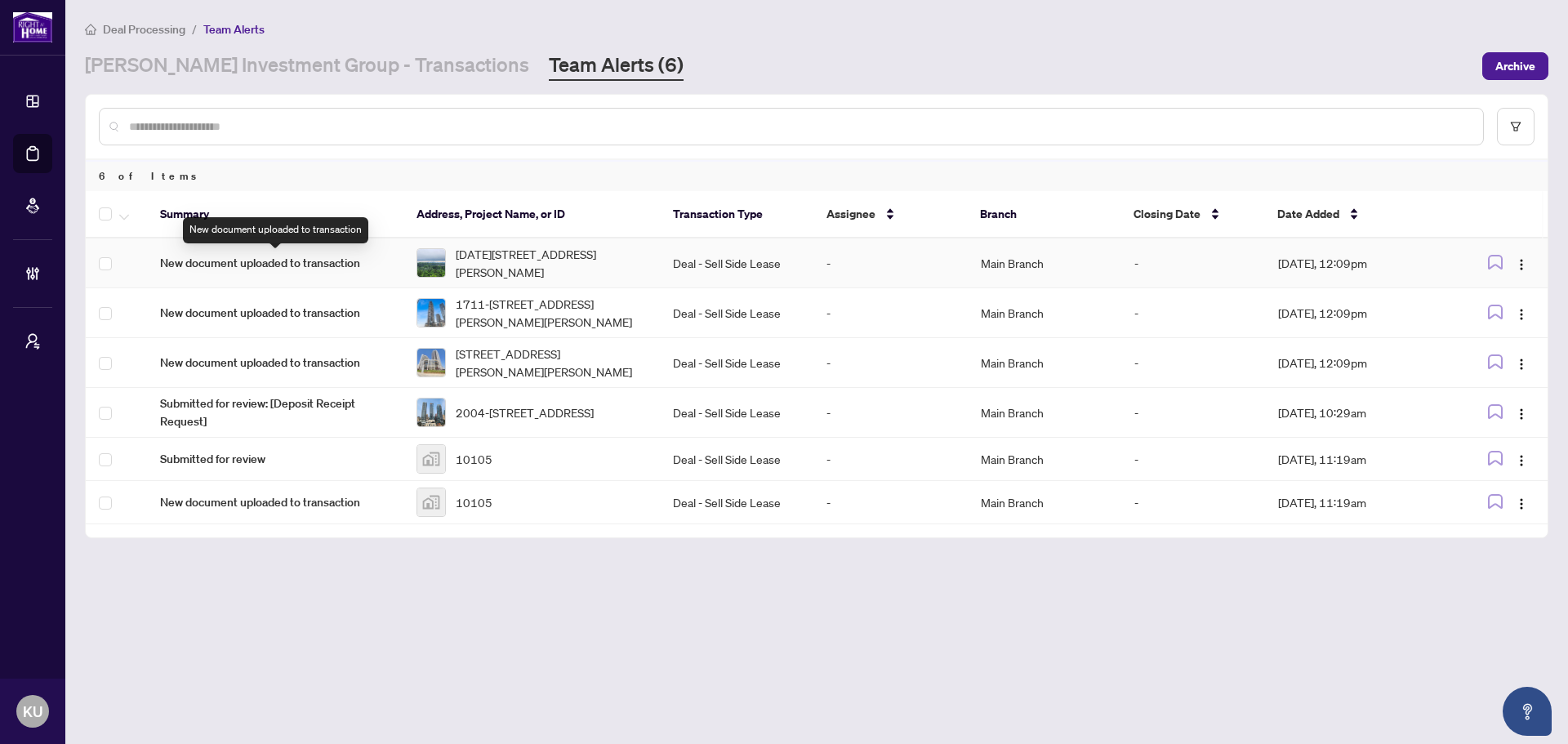
click at [302, 268] on span "New document uploaded to transaction" at bounding box center [275, 263] width 230 height 18
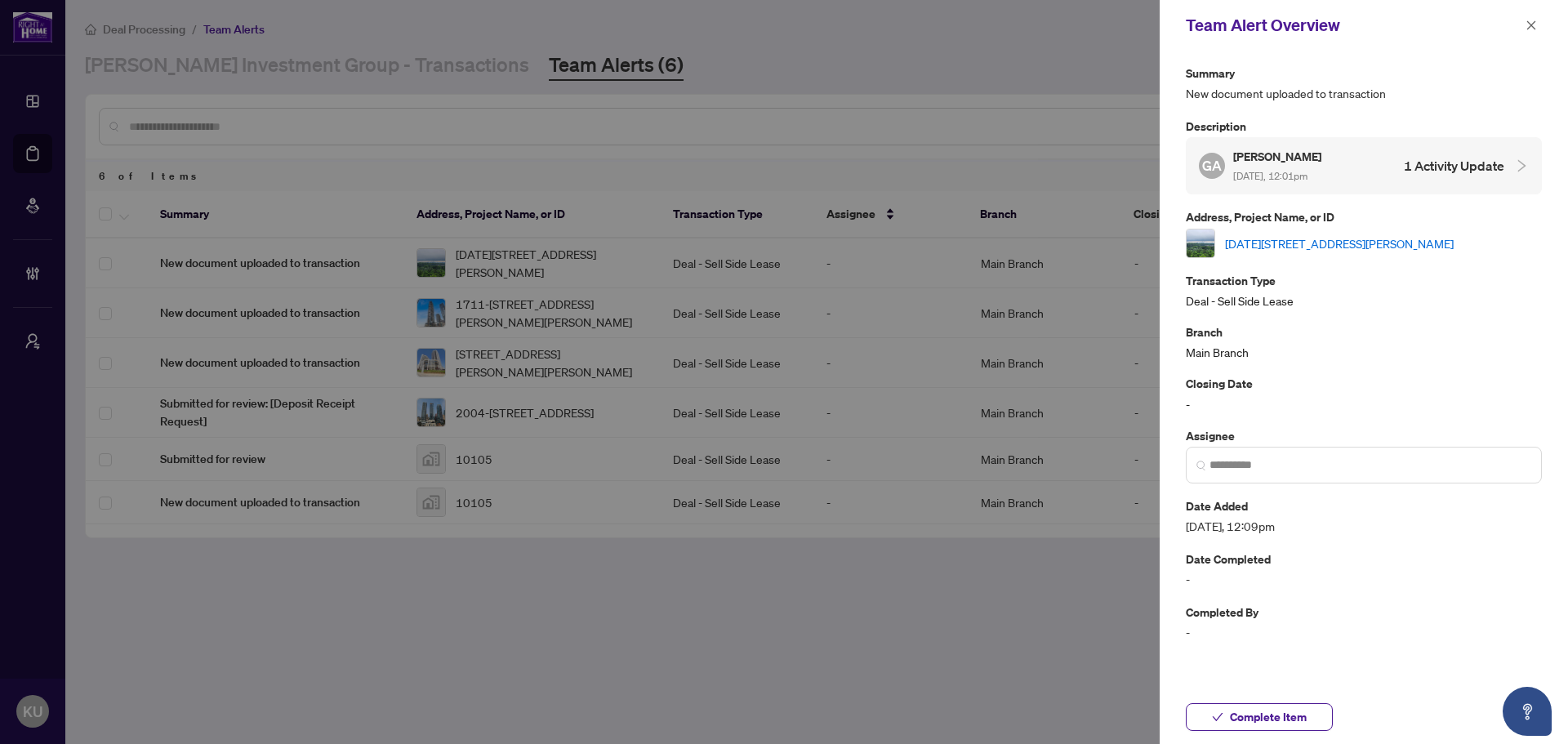
click at [1301, 237] on link "1203-3220 William Coltson Ave, Oakville, Ontario L6H 7X9, Canada" at bounding box center [1339, 244] width 228 height 18
click at [1229, 714] on button "Complete Item" at bounding box center [1259, 716] width 147 height 28
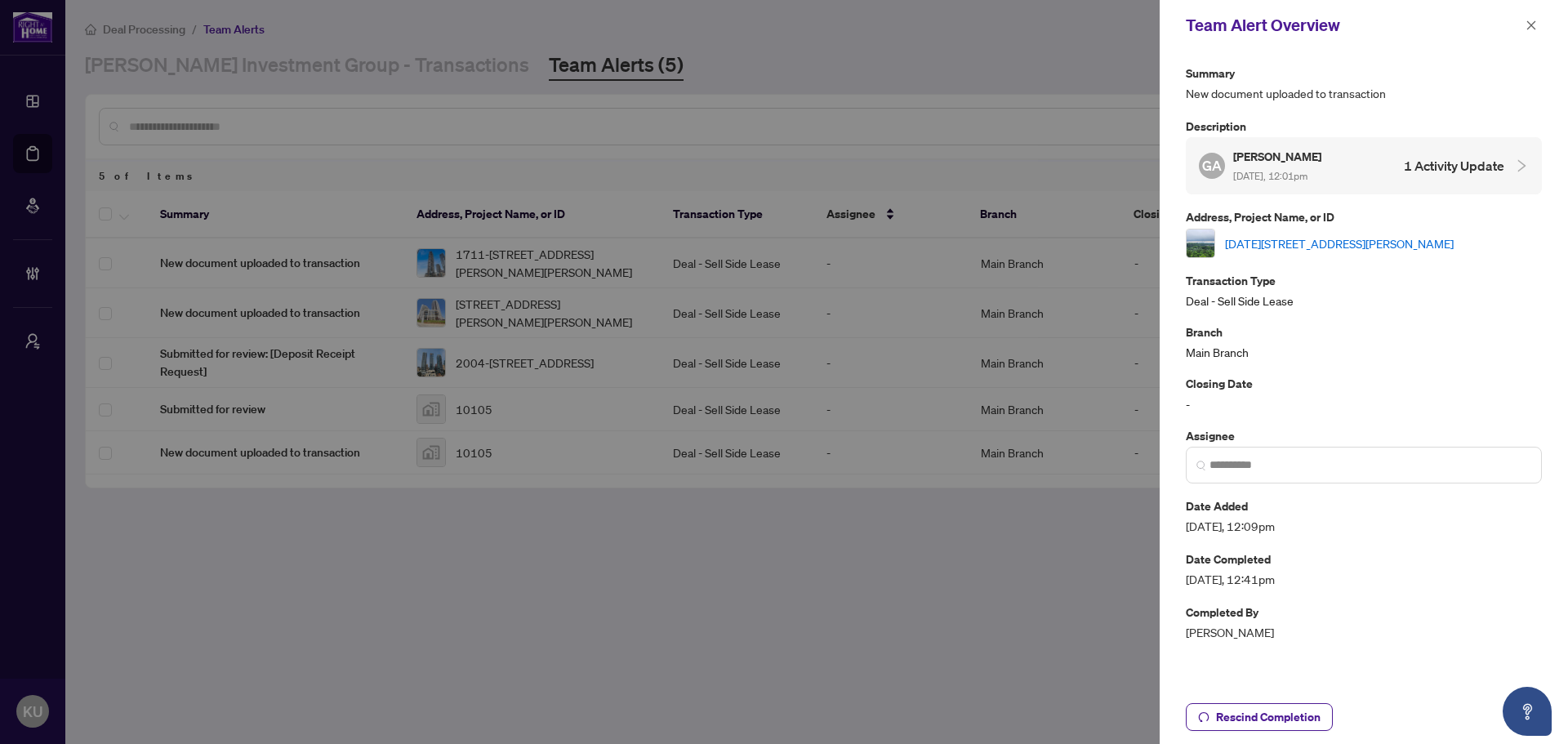
drag, startPoint x: 1527, startPoint y: 24, endPoint x: 1452, endPoint y: 1, distance: 78.4
click at [1527, 24] on icon "close" at bounding box center [1530, 25] width 12 height 12
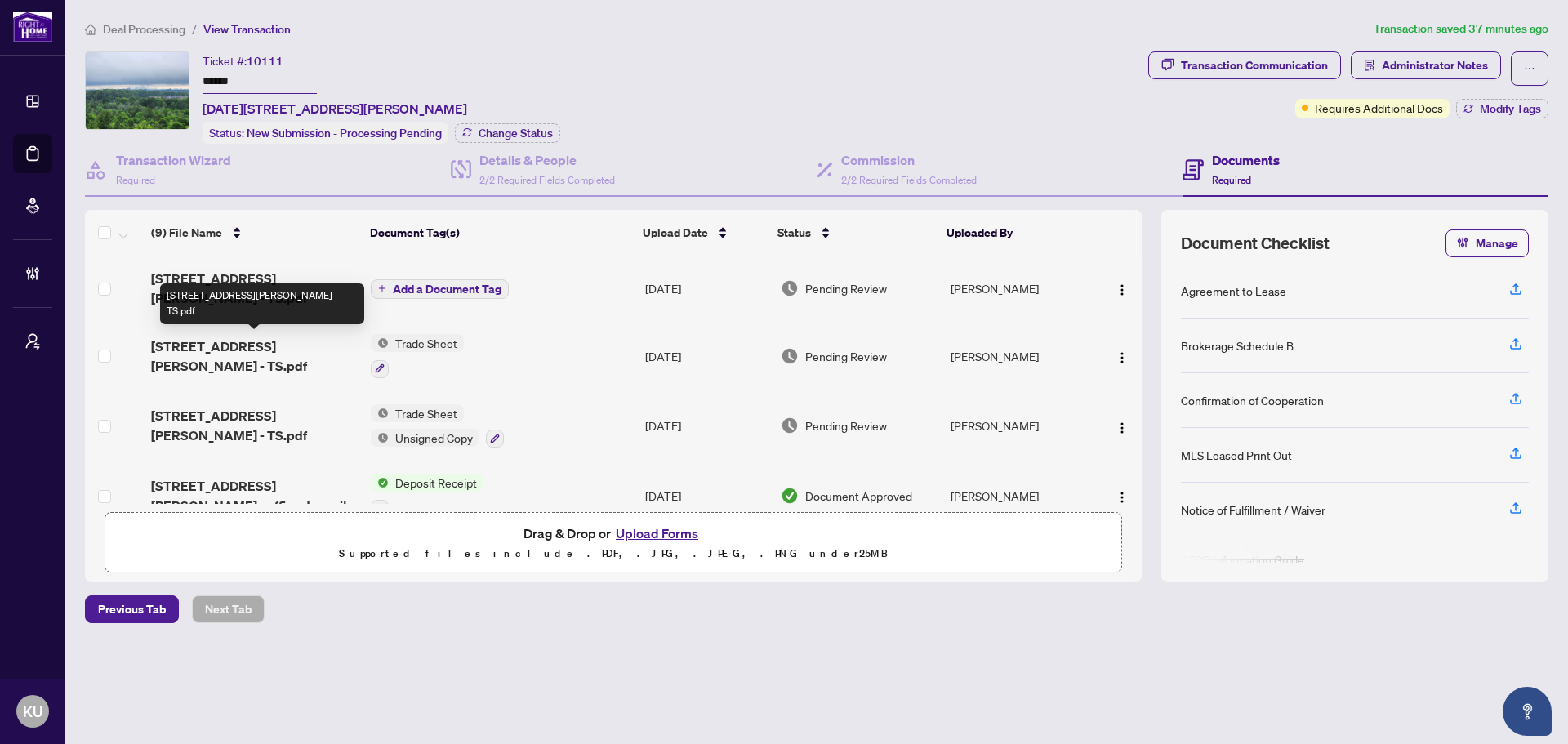
click at [305, 338] on span "[STREET_ADDRESS][PERSON_NAME] - TS.pdf" at bounding box center [254, 356] width 207 height 39
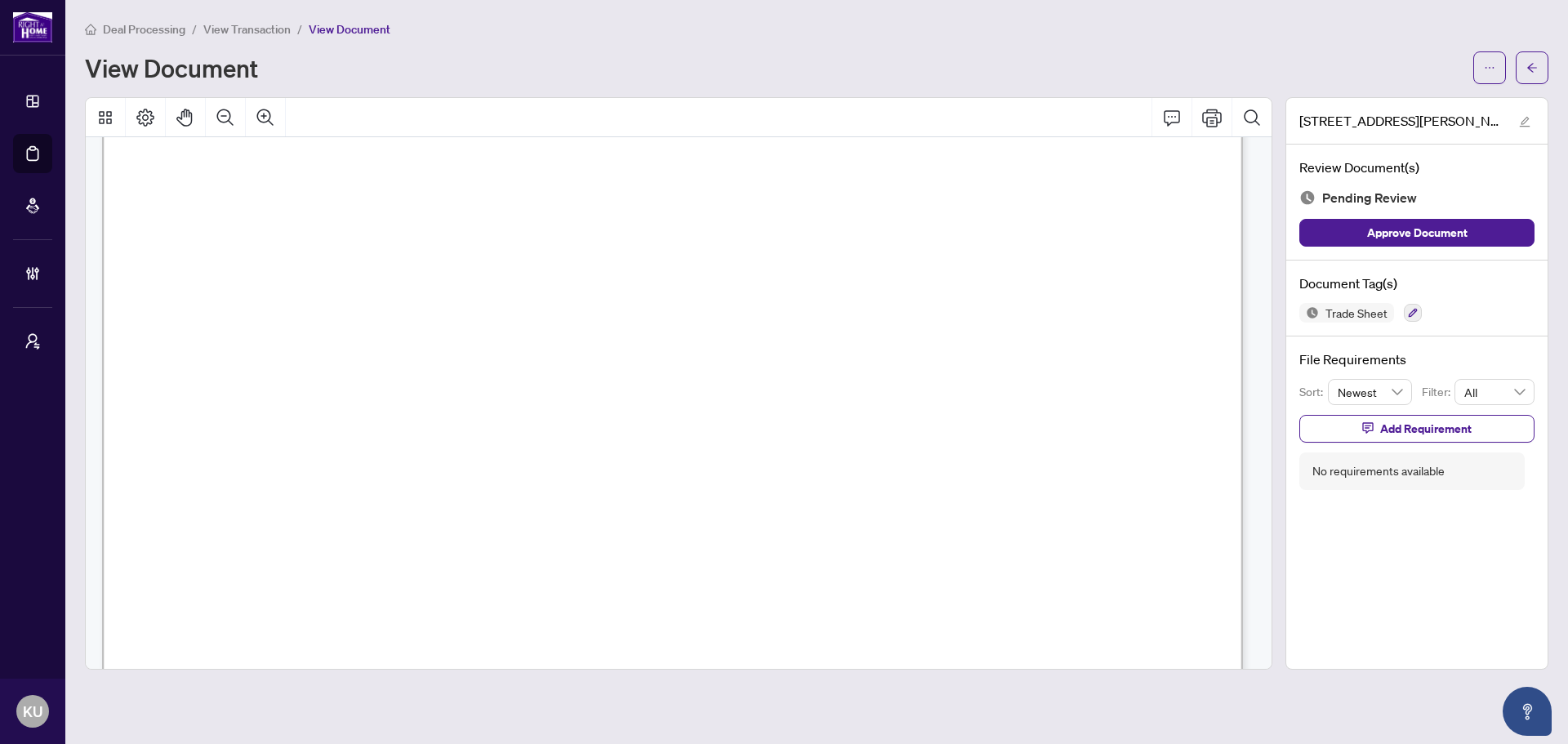
scroll to position [243, 0]
click at [1409, 313] on icon "button" at bounding box center [1412, 312] width 10 height 10
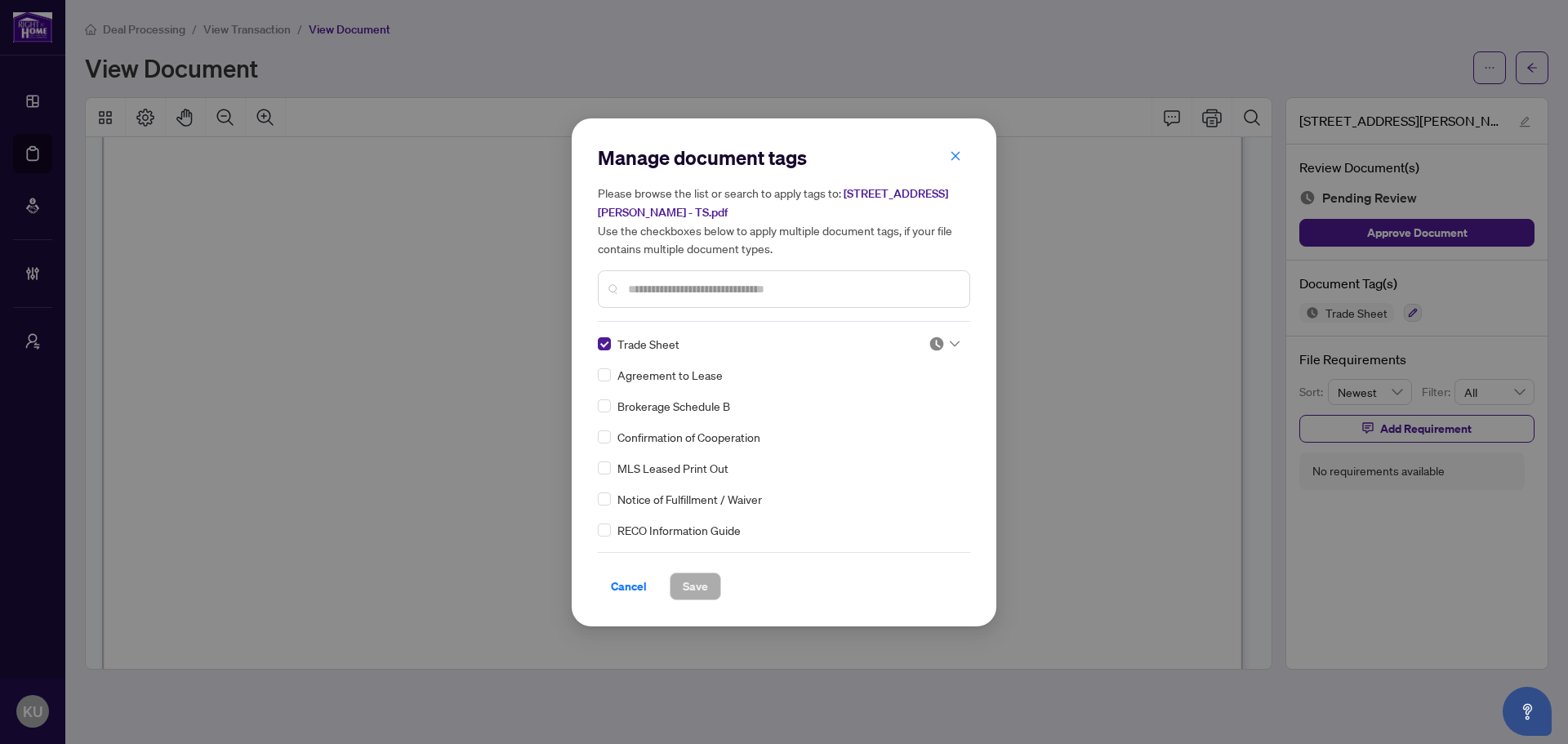
click at [670, 284] on input "text" at bounding box center [792, 289] width 329 height 18
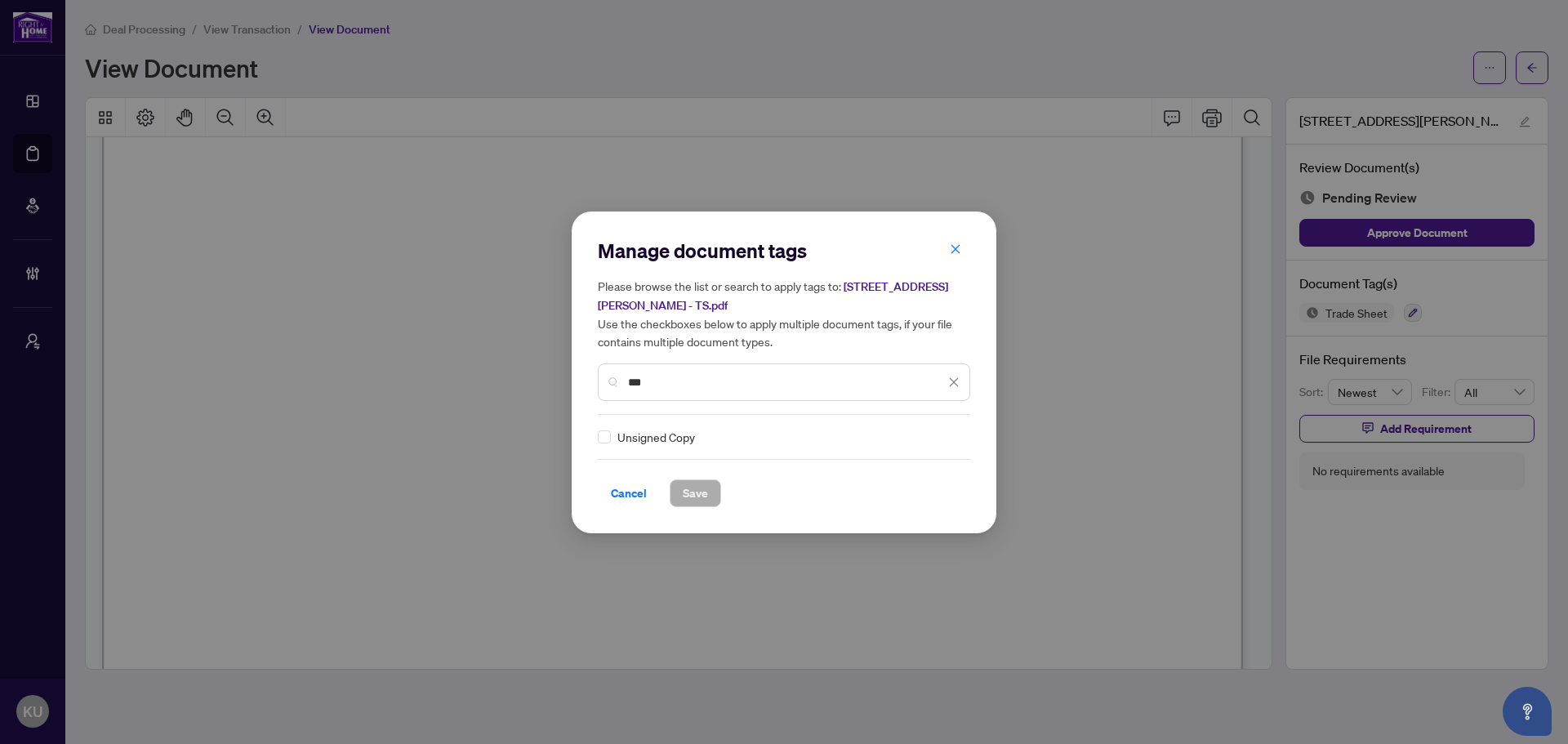
type input "***"
click at [933, 433] on img at bounding box center [937, 437] width 16 height 16
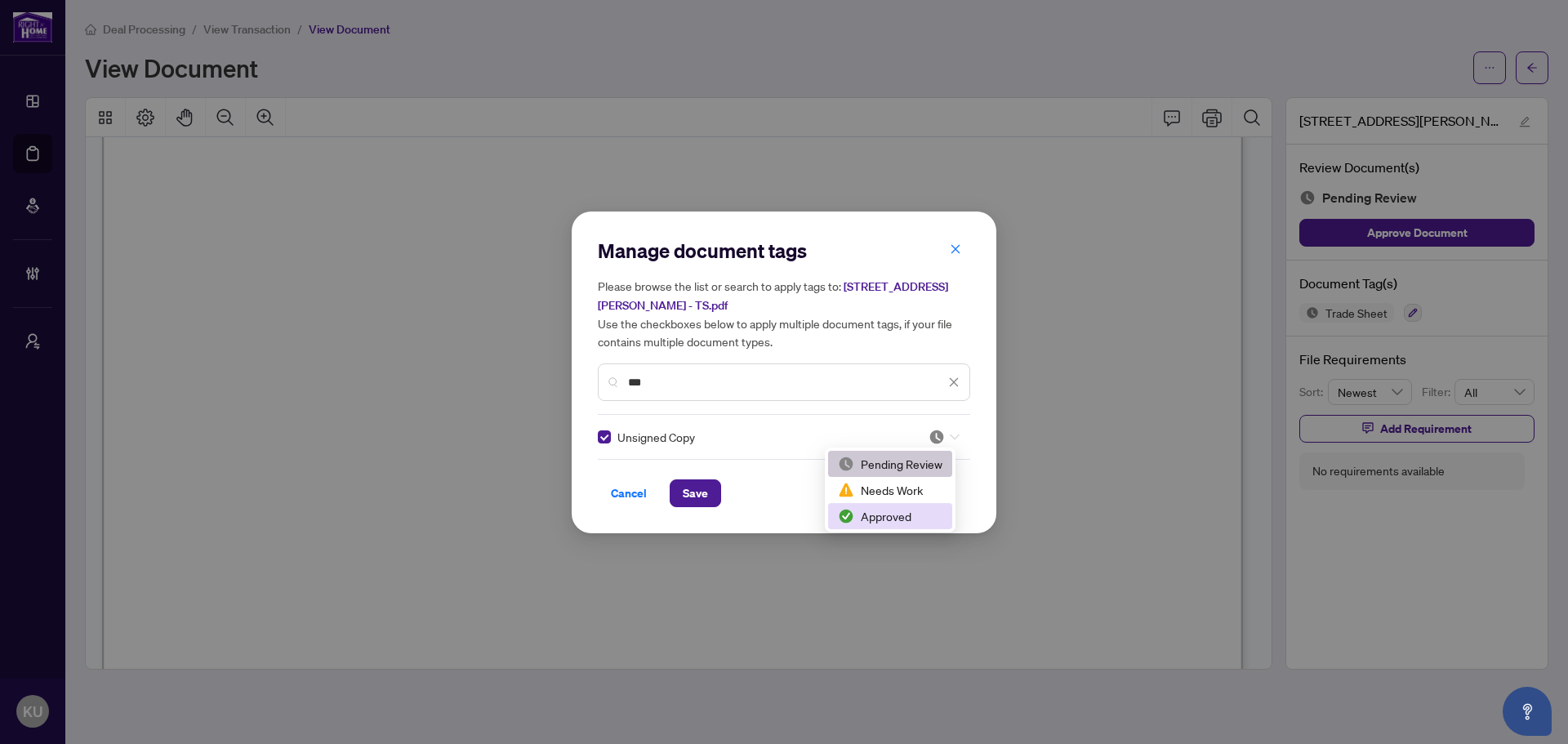
click at [894, 510] on div "Approved" at bounding box center [890, 516] width 105 height 18
click at [696, 512] on div "Manage document tags Please browse the list or search to apply tags to: [STREET…" at bounding box center [784, 372] width 424 height 321
click at [699, 491] on span "Save" at bounding box center [695, 492] width 25 height 26
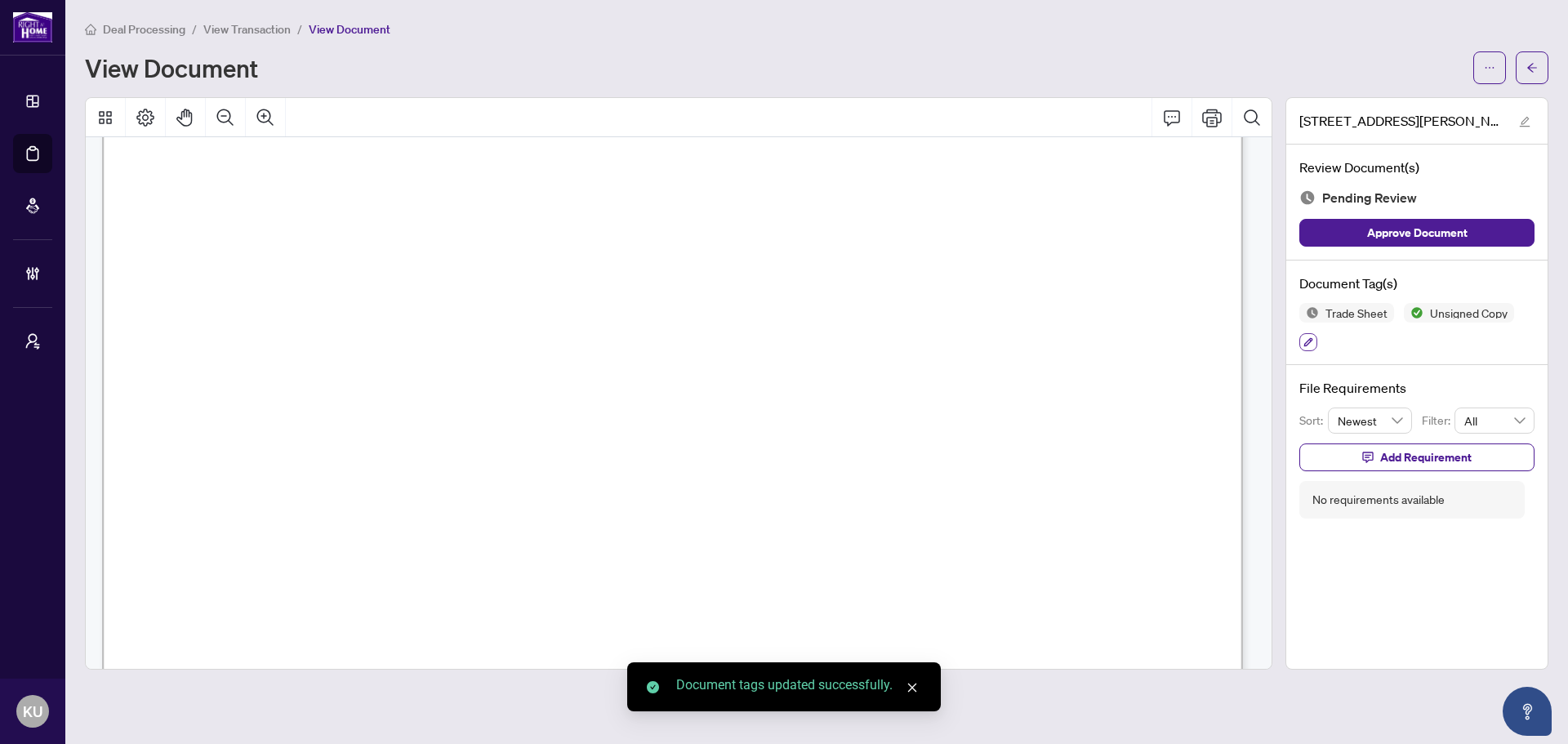
click at [1306, 338] on icon "button" at bounding box center [1307, 342] width 10 height 10
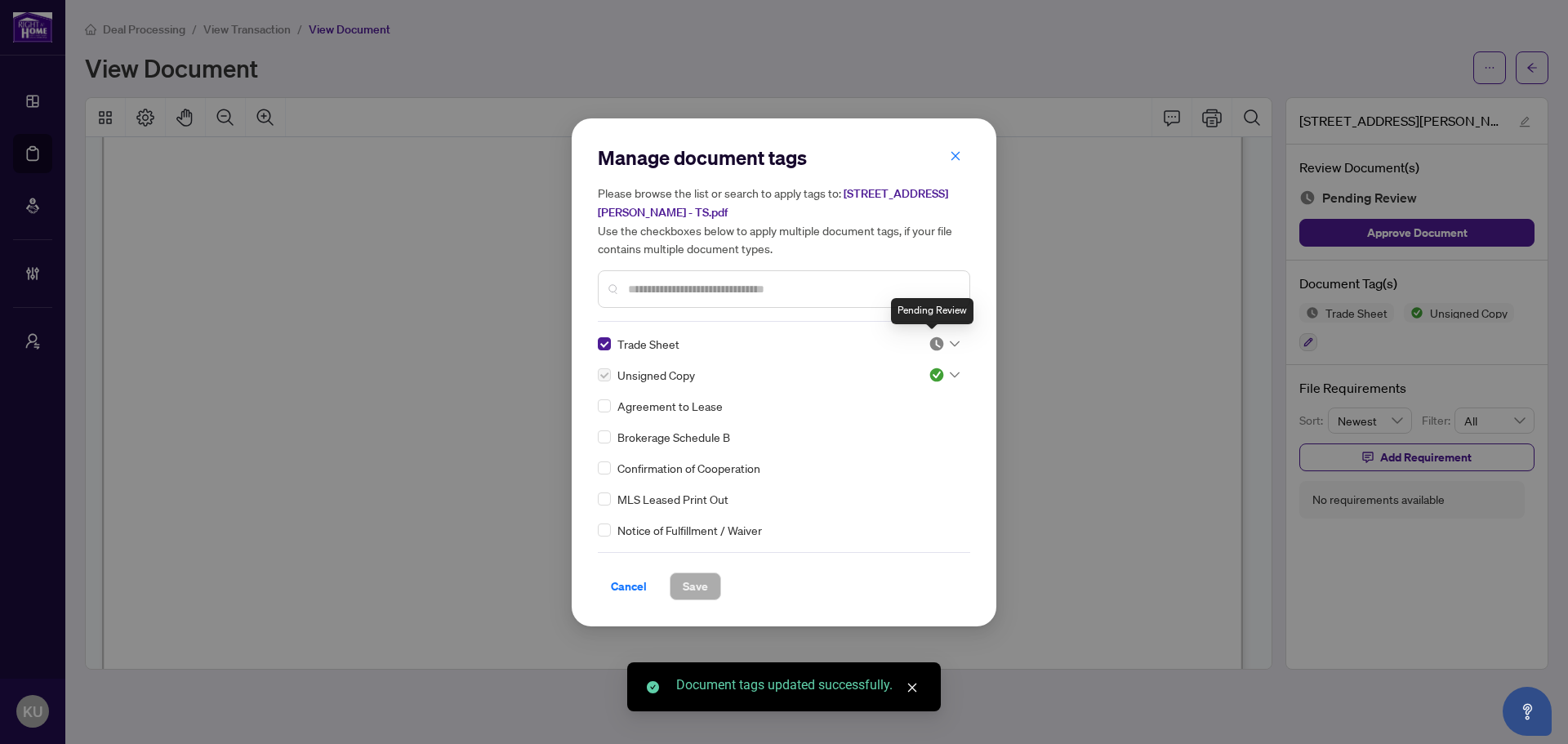
drag, startPoint x: 935, startPoint y: 340, endPoint x: 931, endPoint y: 352, distance: 12.6
click at [936, 340] on img at bounding box center [937, 344] width 16 height 16
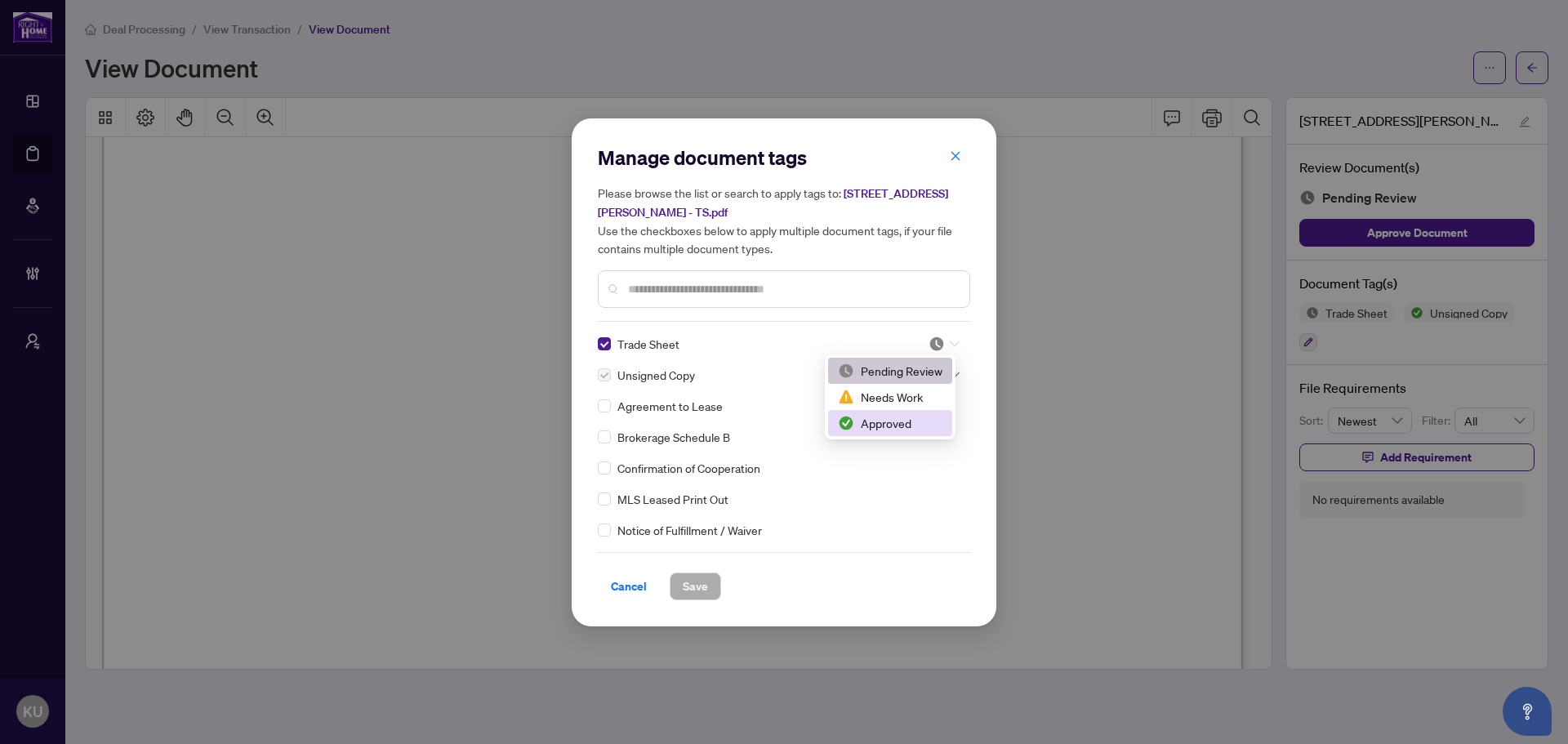
click at [887, 430] on div "Approved" at bounding box center [890, 423] width 105 height 18
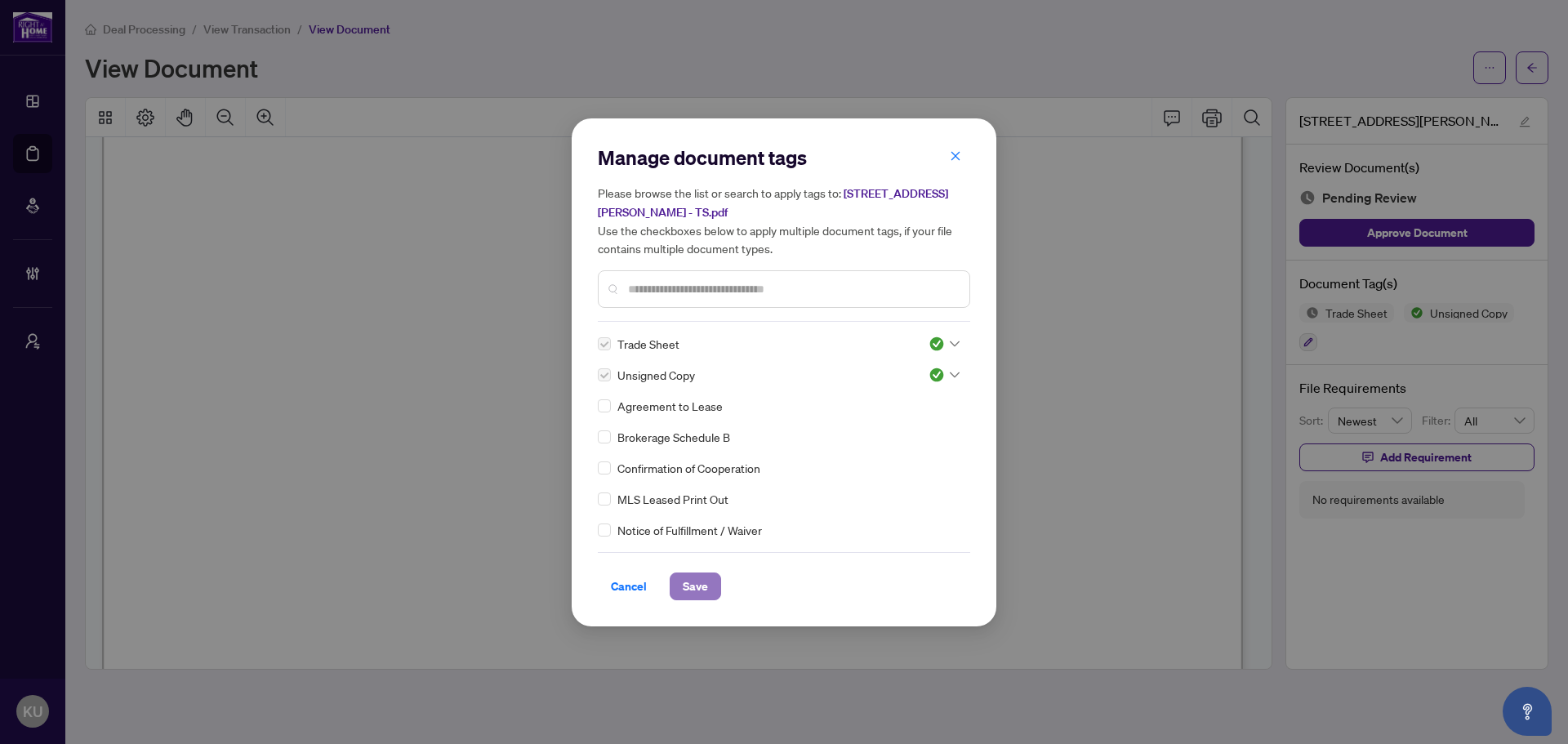
click at [708, 578] on button "Save" at bounding box center [695, 586] width 51 height 28
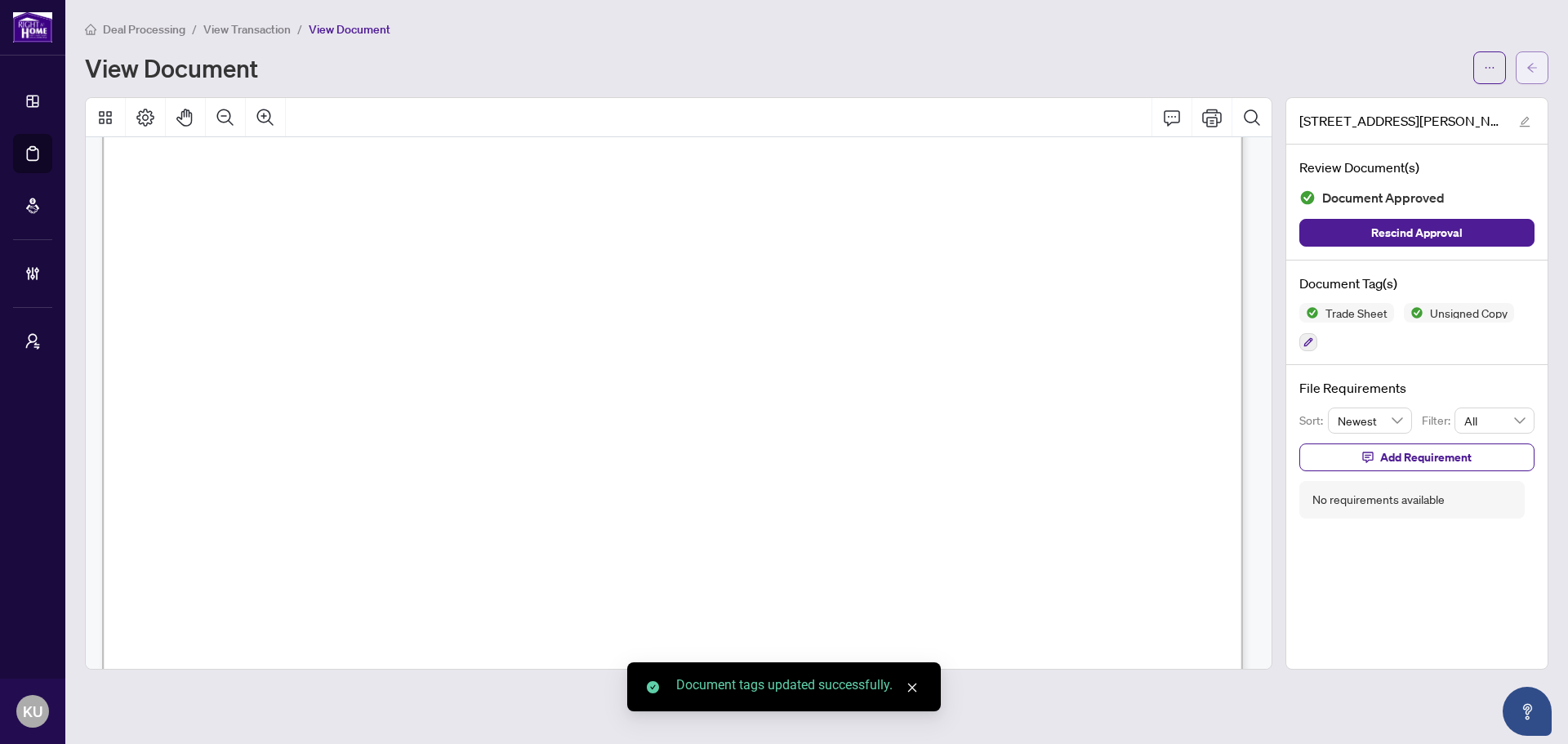
click at [1534, 68] on icon "arrow-left" at bounding box center [1531, 67] width 10 height 9
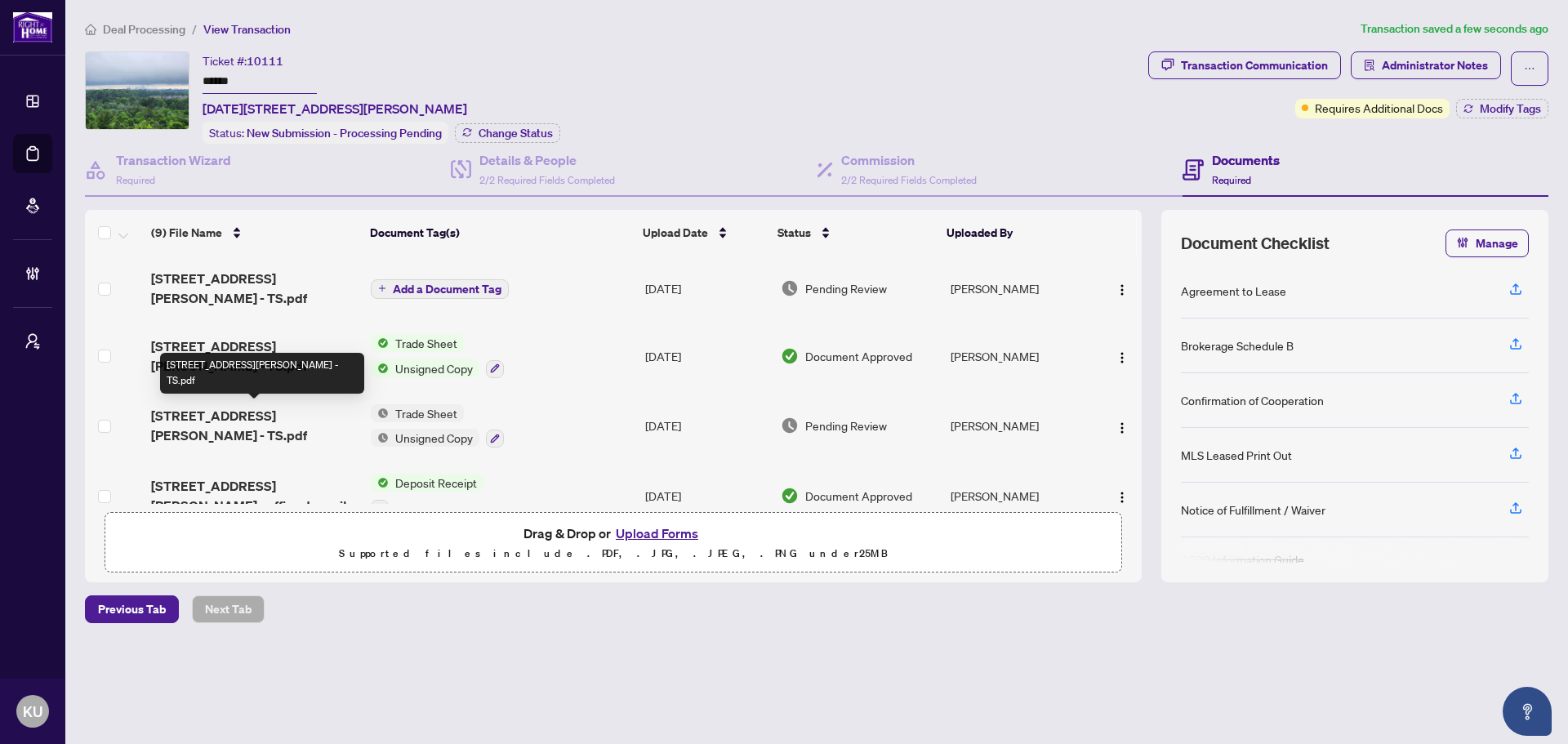
click at [242, 418] on span "3220 William Coltson Ave 1203 - TS.pdf" at bounding box center [254, 425] width 207 height 39
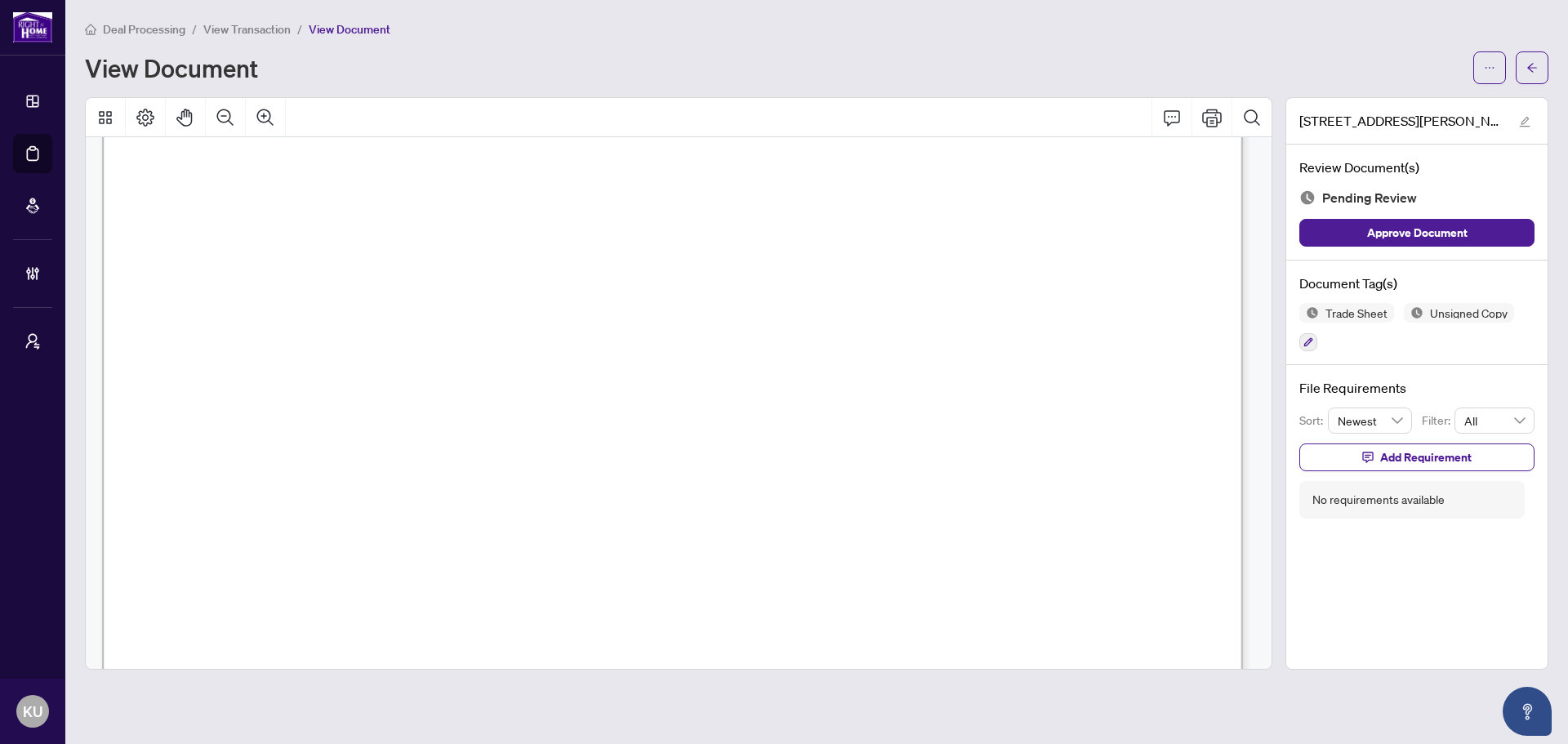
scroll to position [977, 0]
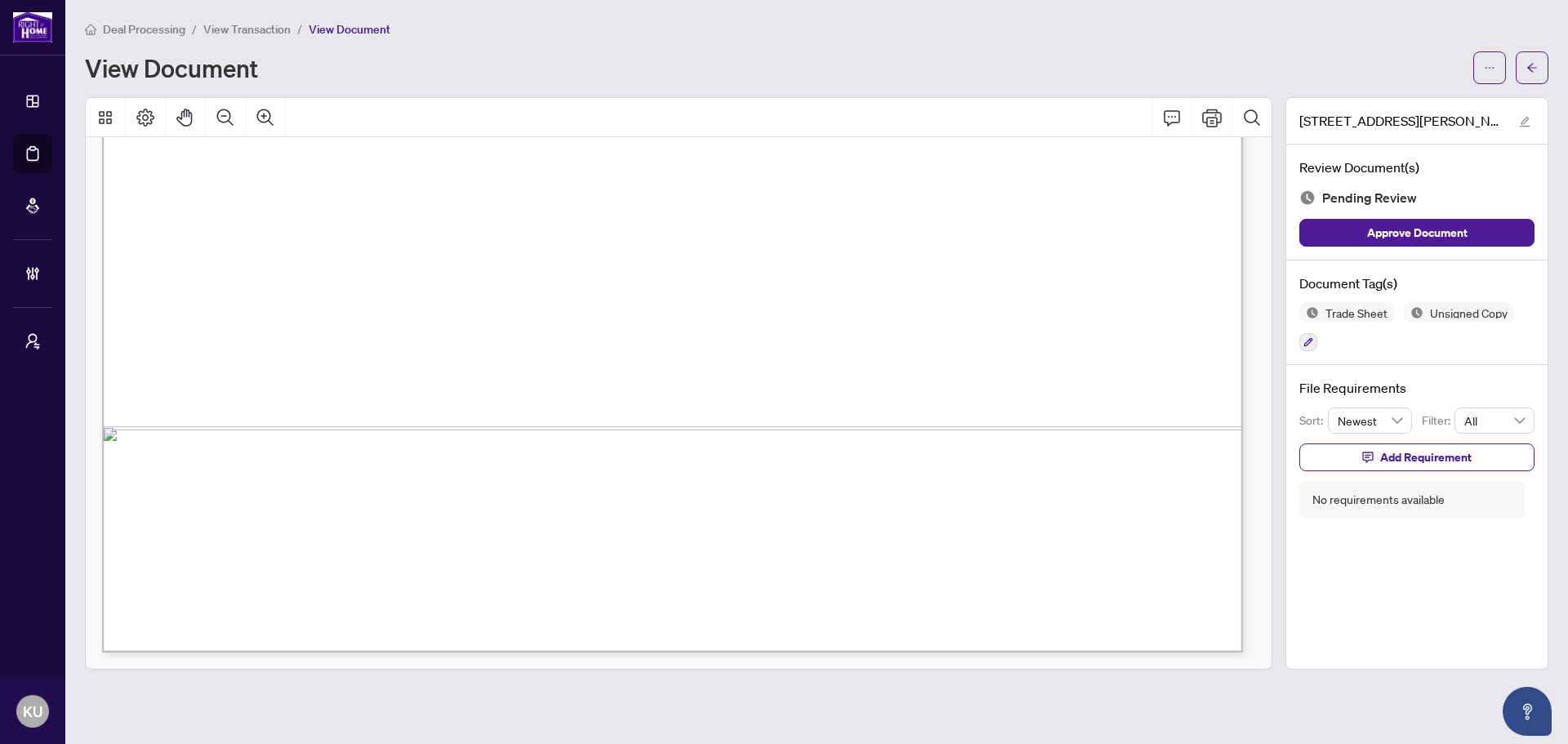
click at [1323, 344] on div "Trade Sheet Unsigned Copy" at bounding box center [1417, 327] width 236 height 49
click at [1308, 344] on icon "button" at bounding box center [1307, 342] width 10 height 10
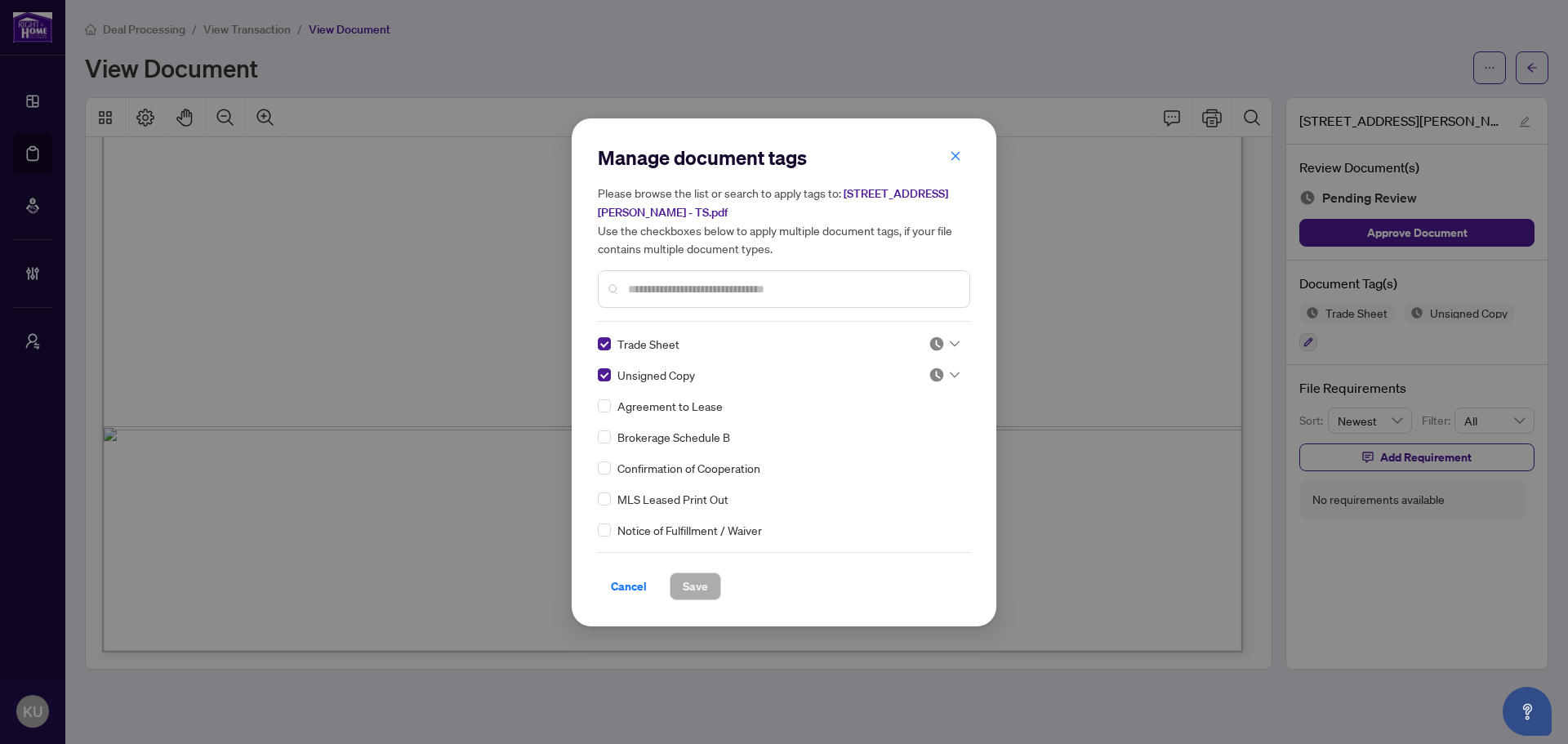
click at [957, 379] on div "Trade Sheet Unsigned Copy Agreement to Lease Brokerage Schedule B Confirmation …" at bounding box center [784, 437] width 373 height 204
click at [931, 380] on img at bounding box center [937, 374] width 16 height 16
click at [914, 447] on div "Approved" at bounding box center [890, 454] width 105 height 18
click at [949, 340] on icon at bounding box center [954, 343] width 10 height 6
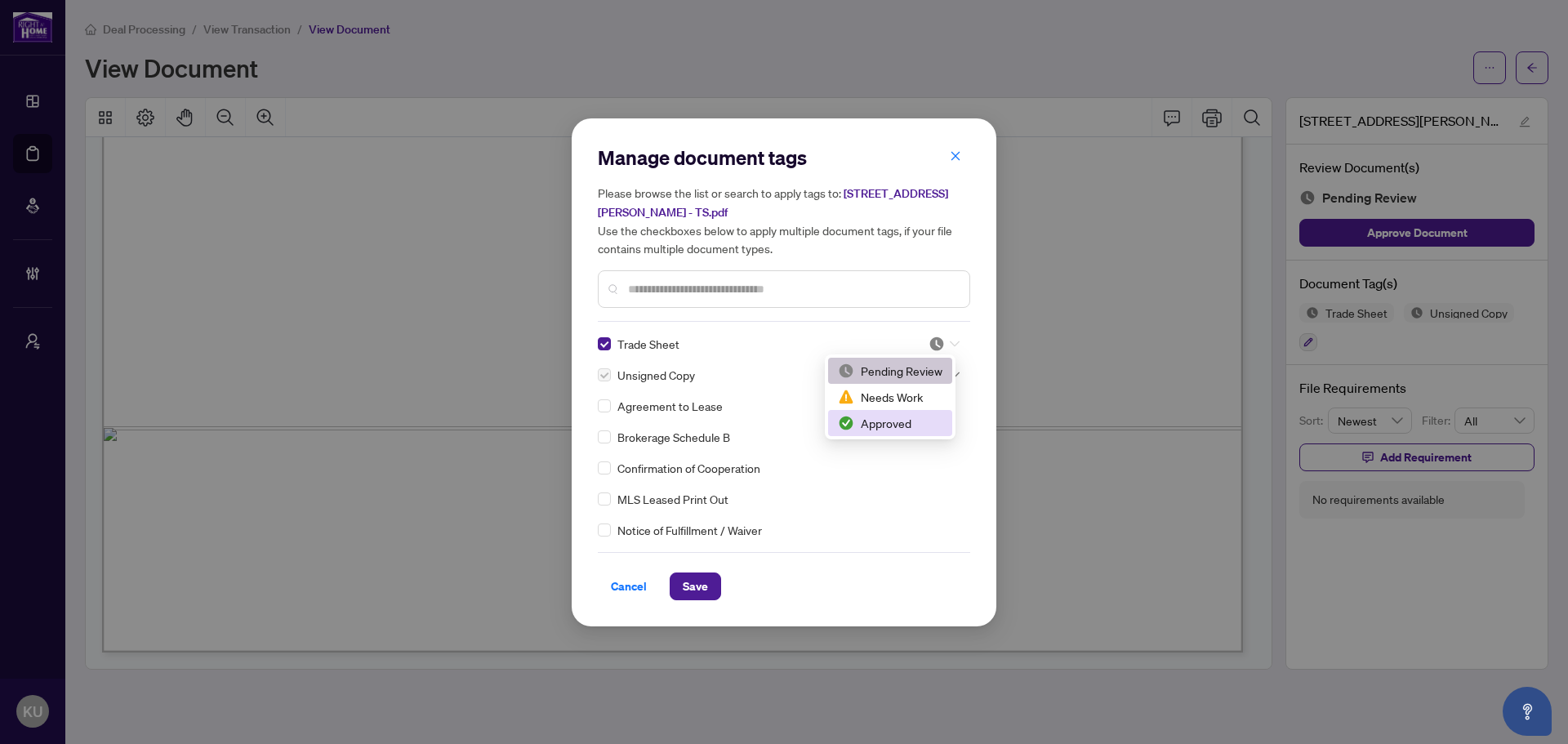
click at [914, 422] on div "Approved" at bounding box center [890, 423] width 105 height 18
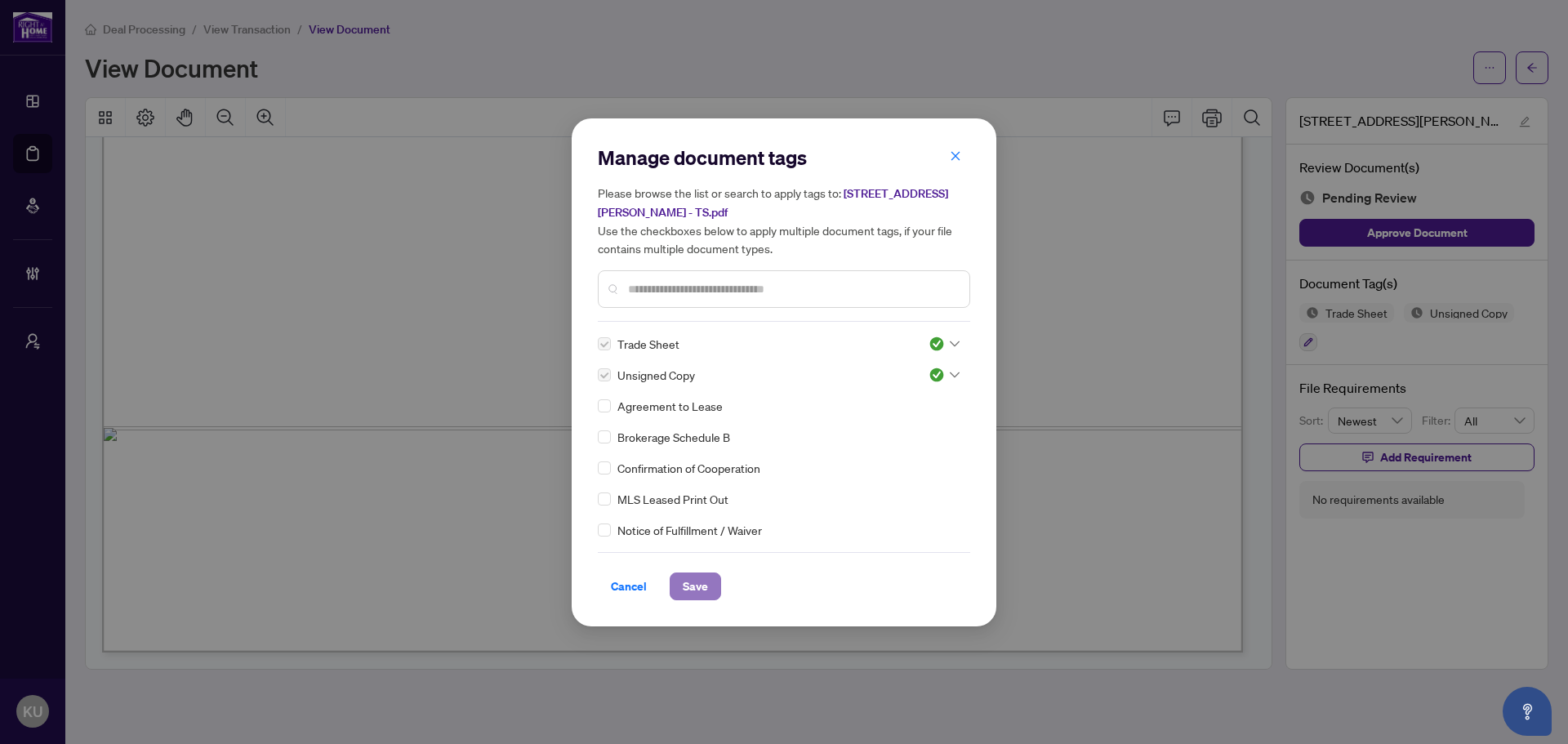
click at [689, 581] on span "Save" at bounding box center [695, 586] width 25 height 26
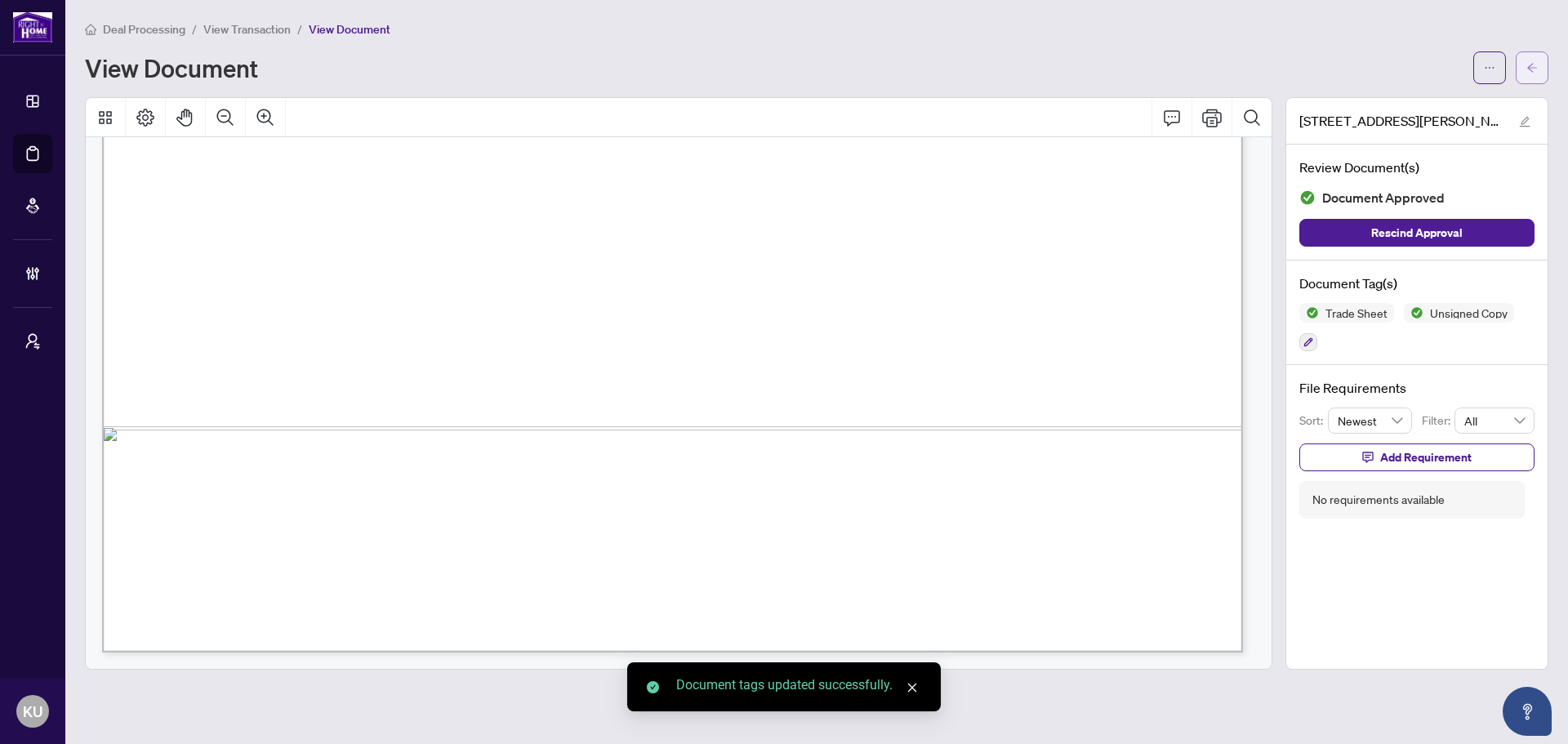
click at [1527, 70] on icon "arrow-left" at bounding box center [1531, 67] width 12 height 12
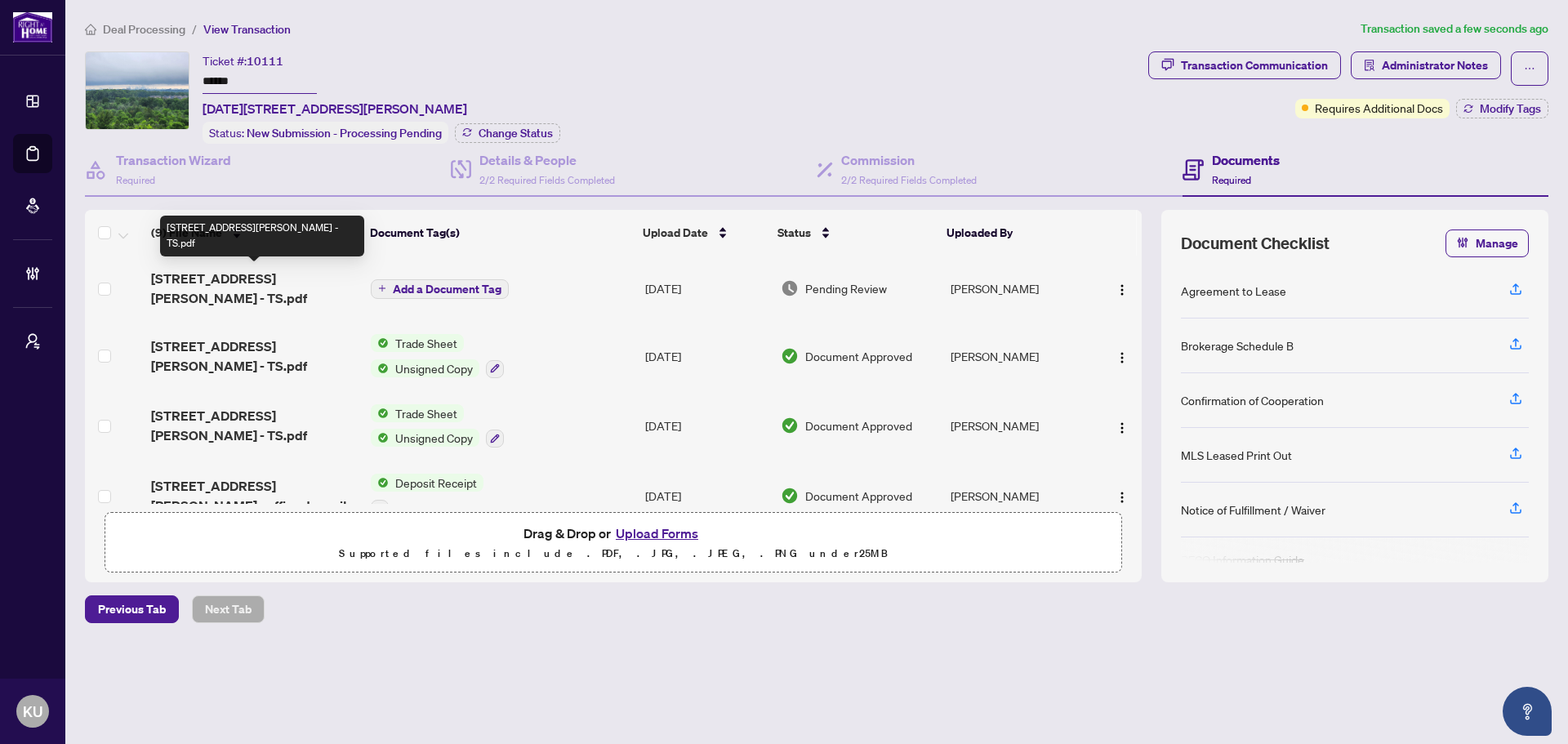
click at [239, 274] on span "3220 William Coltson Ave 1203 - TS.pdf" at bounding box center [254, 288] width 207 height 39
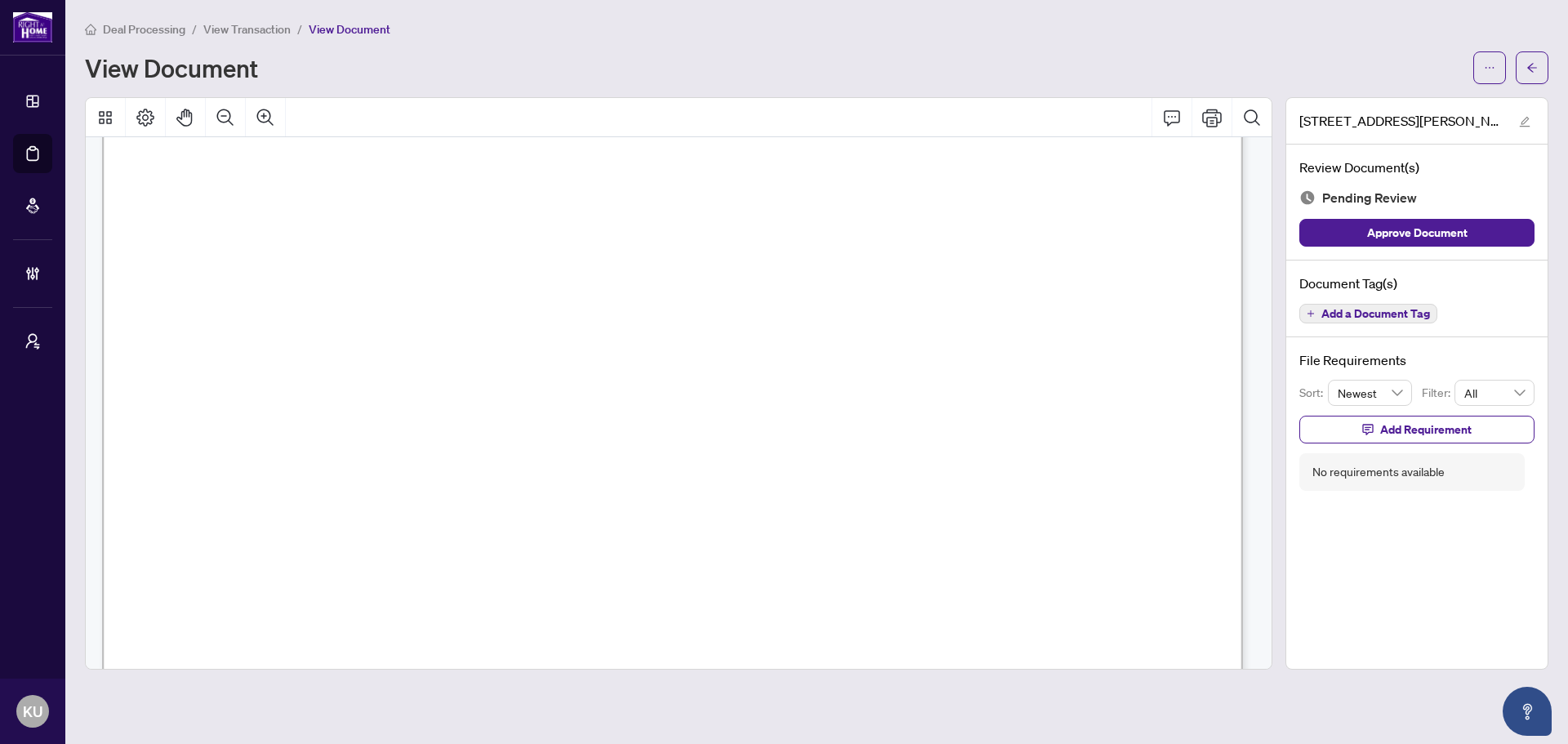
scroll to position [977, 0]
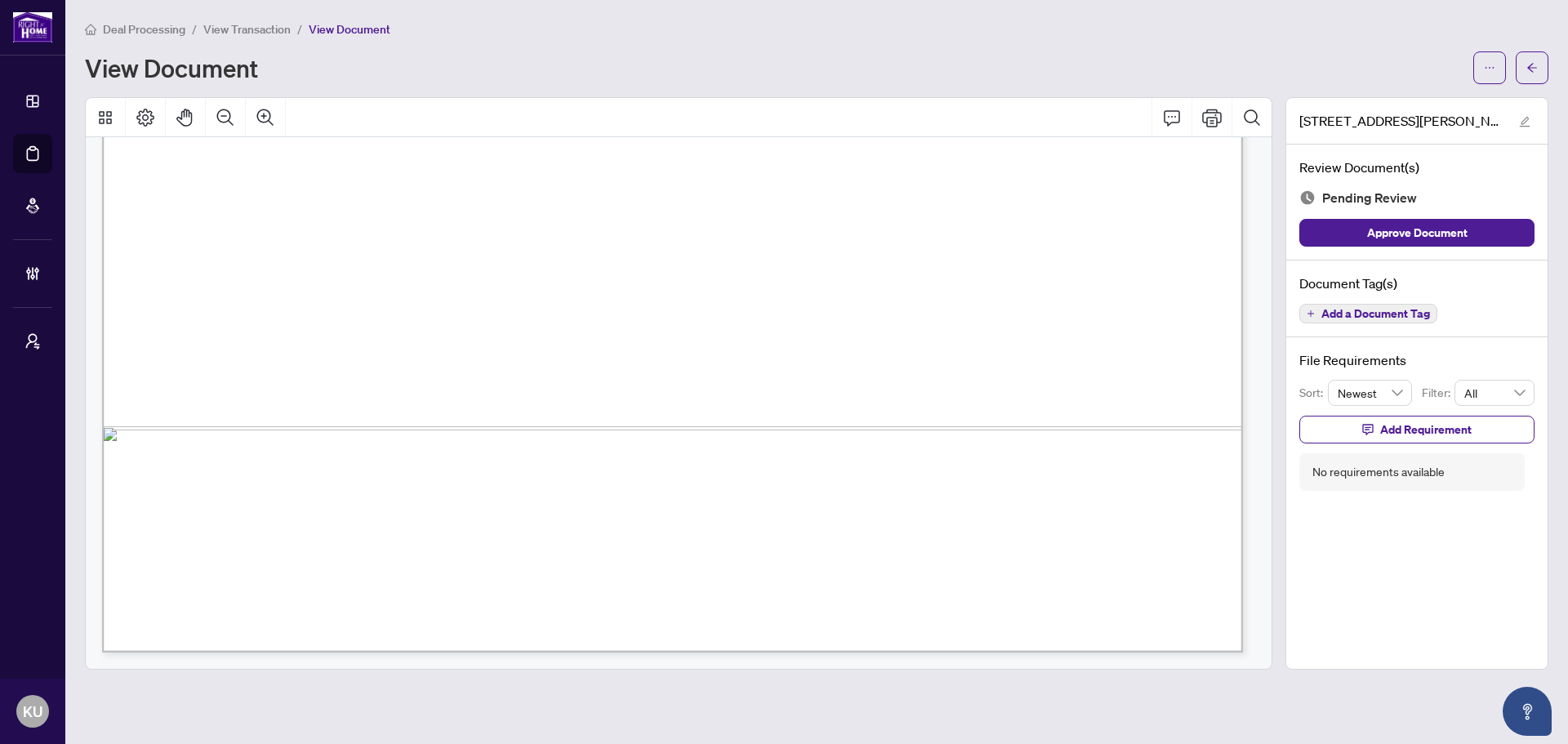
click at [1375, 312] on span "Add a Document Tag" at bounding box center [1375, 313] width 108 height 12
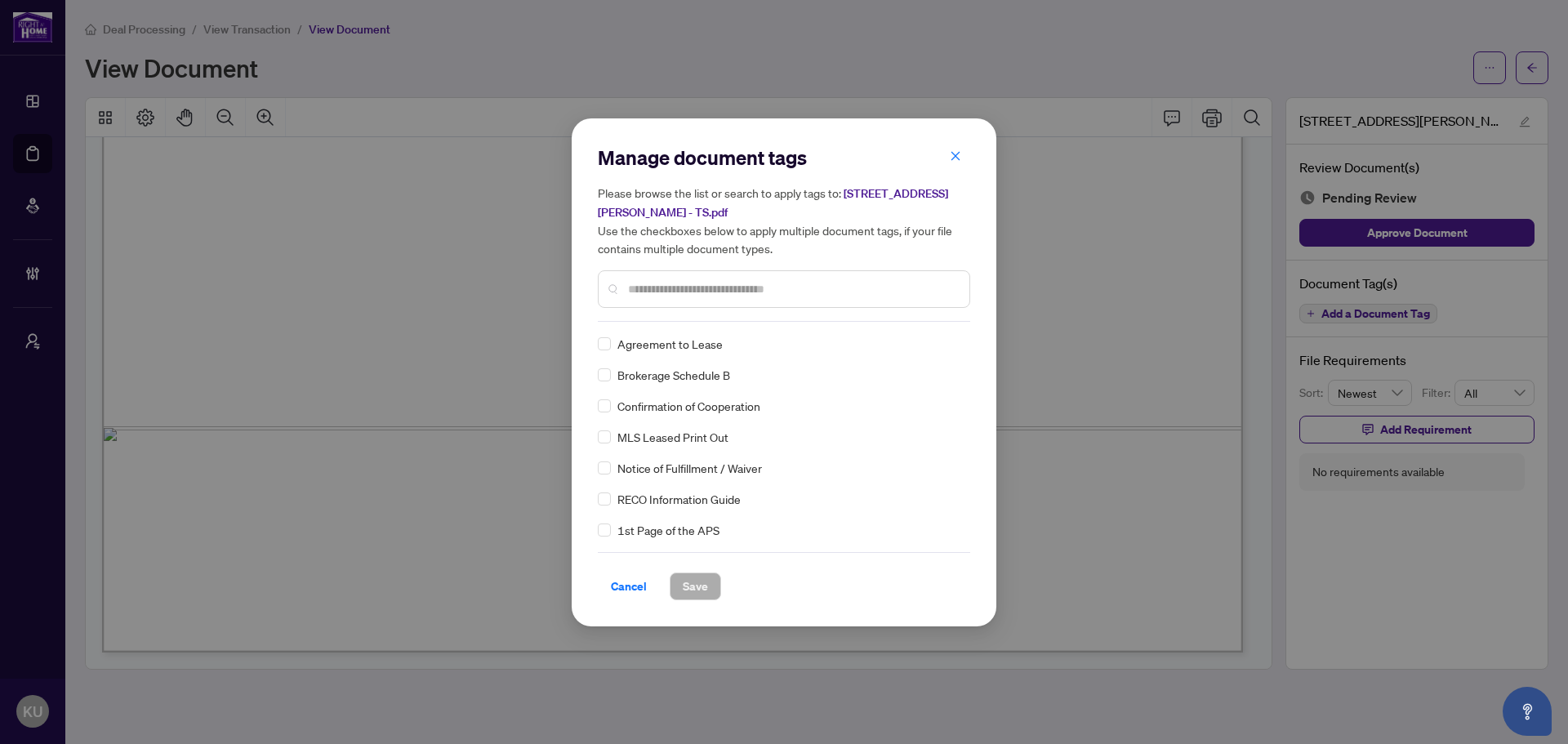
click at [741, 289] on input "text" at bounding box center [792, 289] width 329 height 18
click at [607, 458] on label at bounding box center [604, 467] width 13 height 18
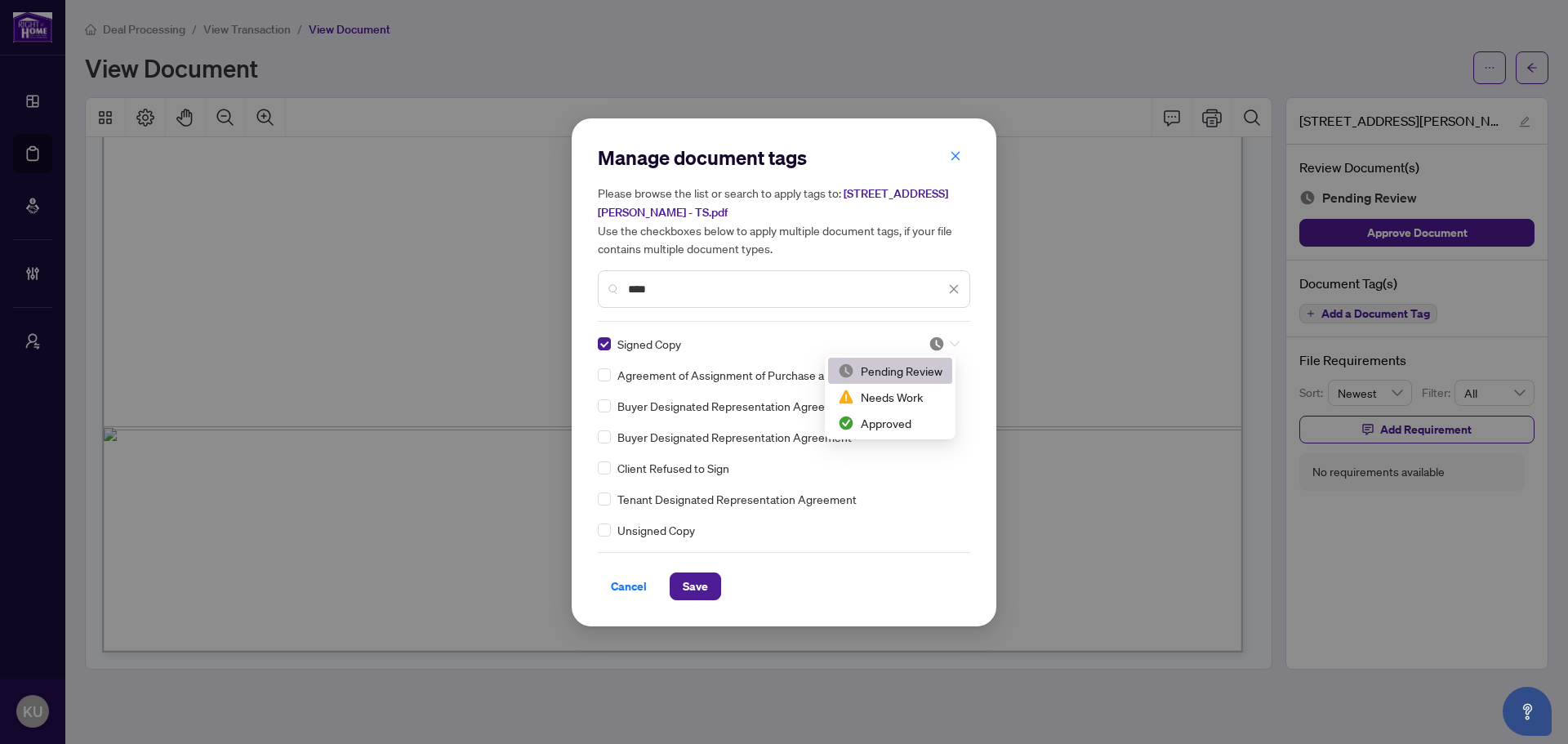
click at [934, 348] on img at bounding box center [937, 344] width 16 height 16
click at [913, 432] on div "Approved" at bounding box center [890, 423] width 124 height 26
drag, startPoint x: 741, startPoint y: 279, endPoint x: 570, endPoint y: 261, distance: 171.9
click at [572, 261] on div "Manage document tags Please browse the list or search to apply tags to: 3220 Wi…" at bounding box center [784, 372] width 424 height 508
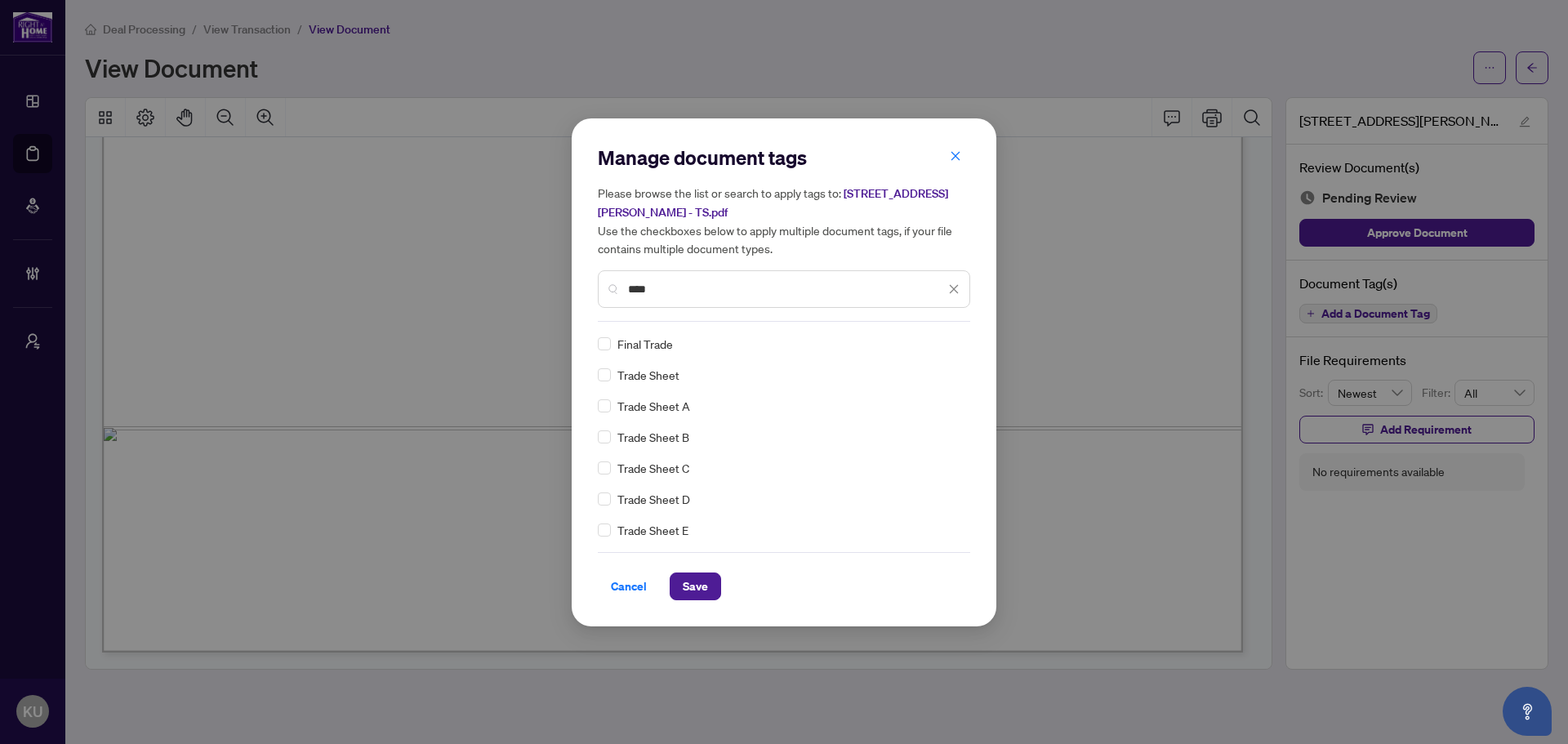
type input "****"
click at [613, 370] on div "Trade Sheet" at bounding box center [778, 374] width 363 height 18
click at [947, 348] on div at bounding box center [944, 344] width 31 height 16
click at [898, 420] on div "Approved" at bounding box center [890, 423] width 105 height 18
click at [695, 577] on span "Save" at bounding box center [695, 586] width 25 height 26
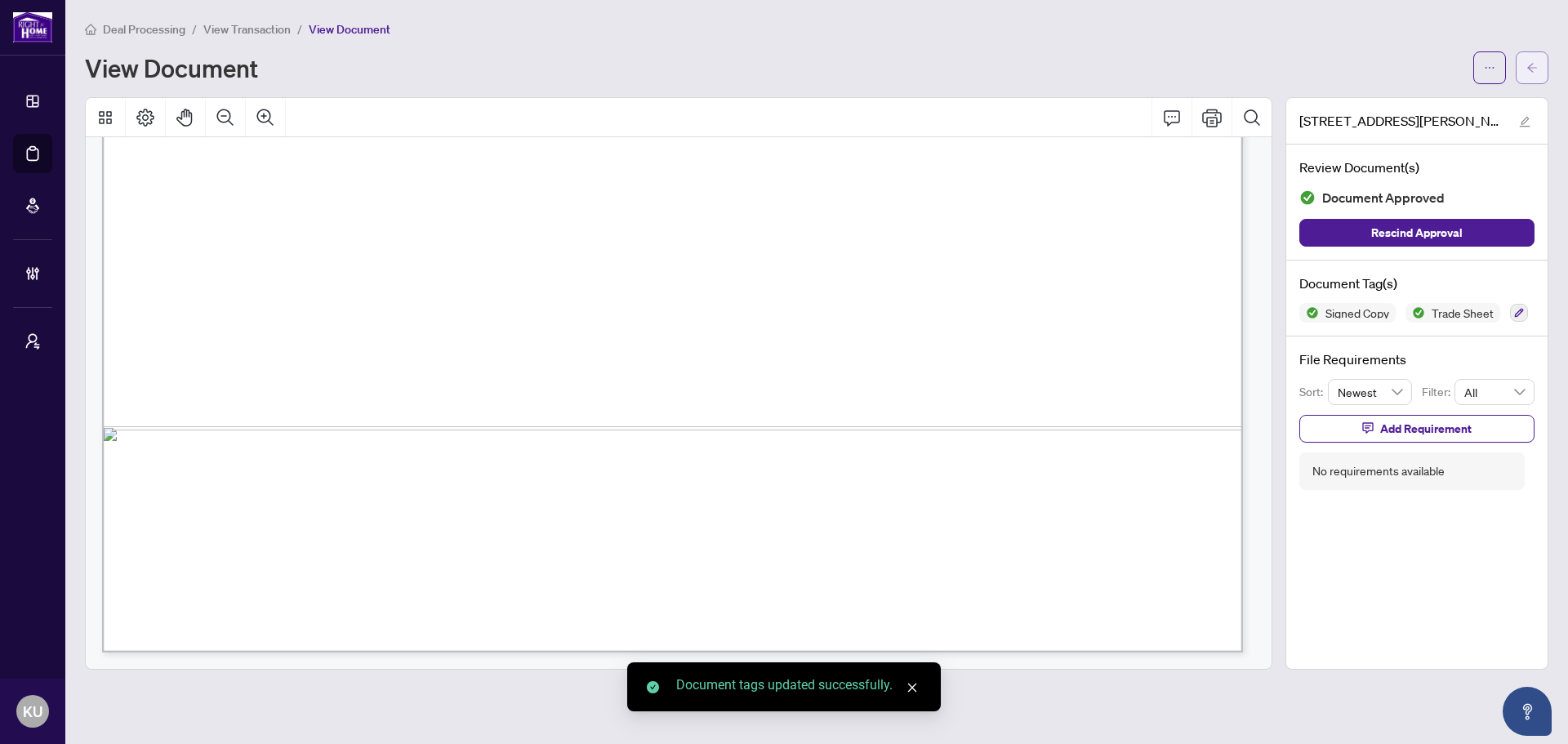
click at [1527, 68] on icon "arrow-left" at bounding box center [1531, 67] width 12 height 12
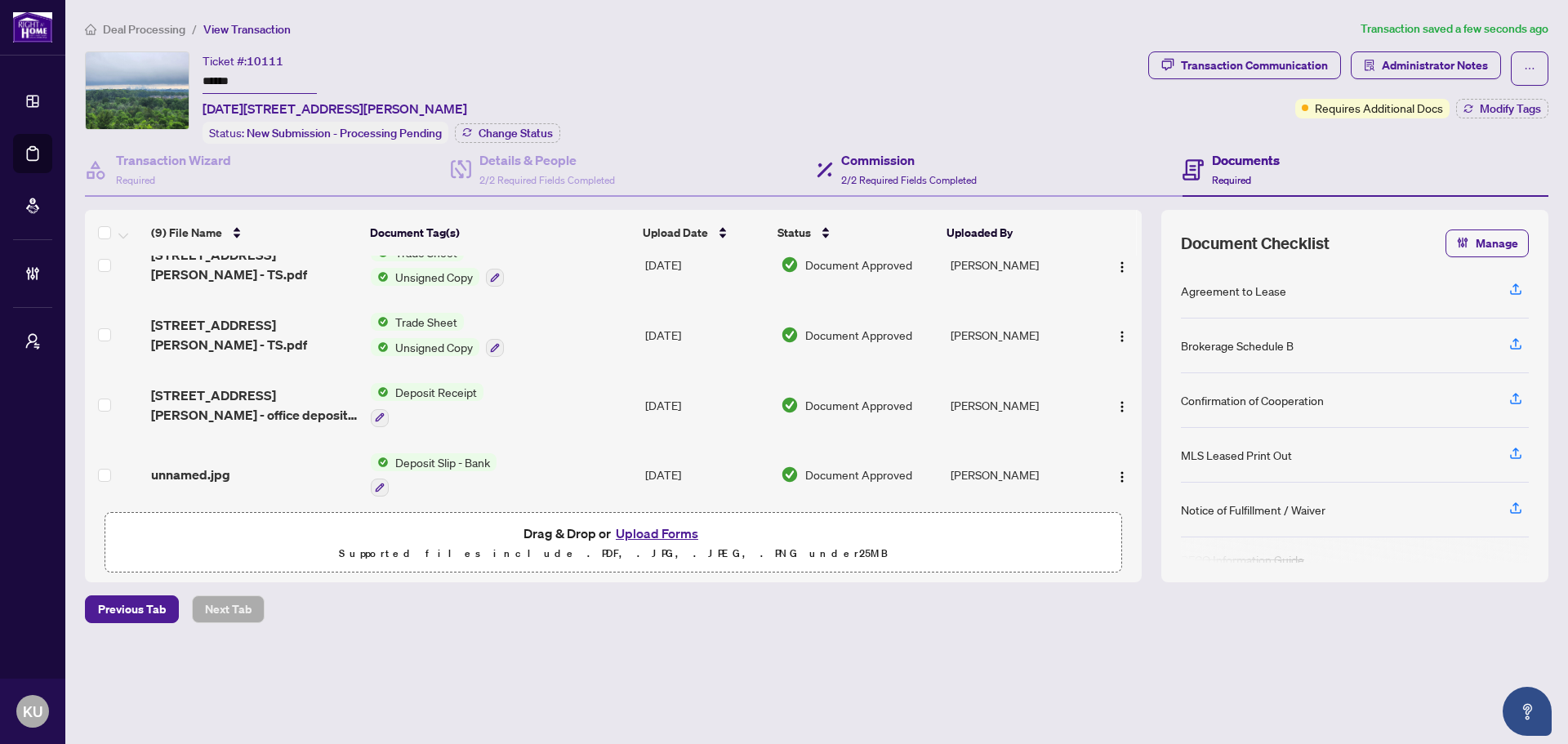
scroll to position [57, 0]
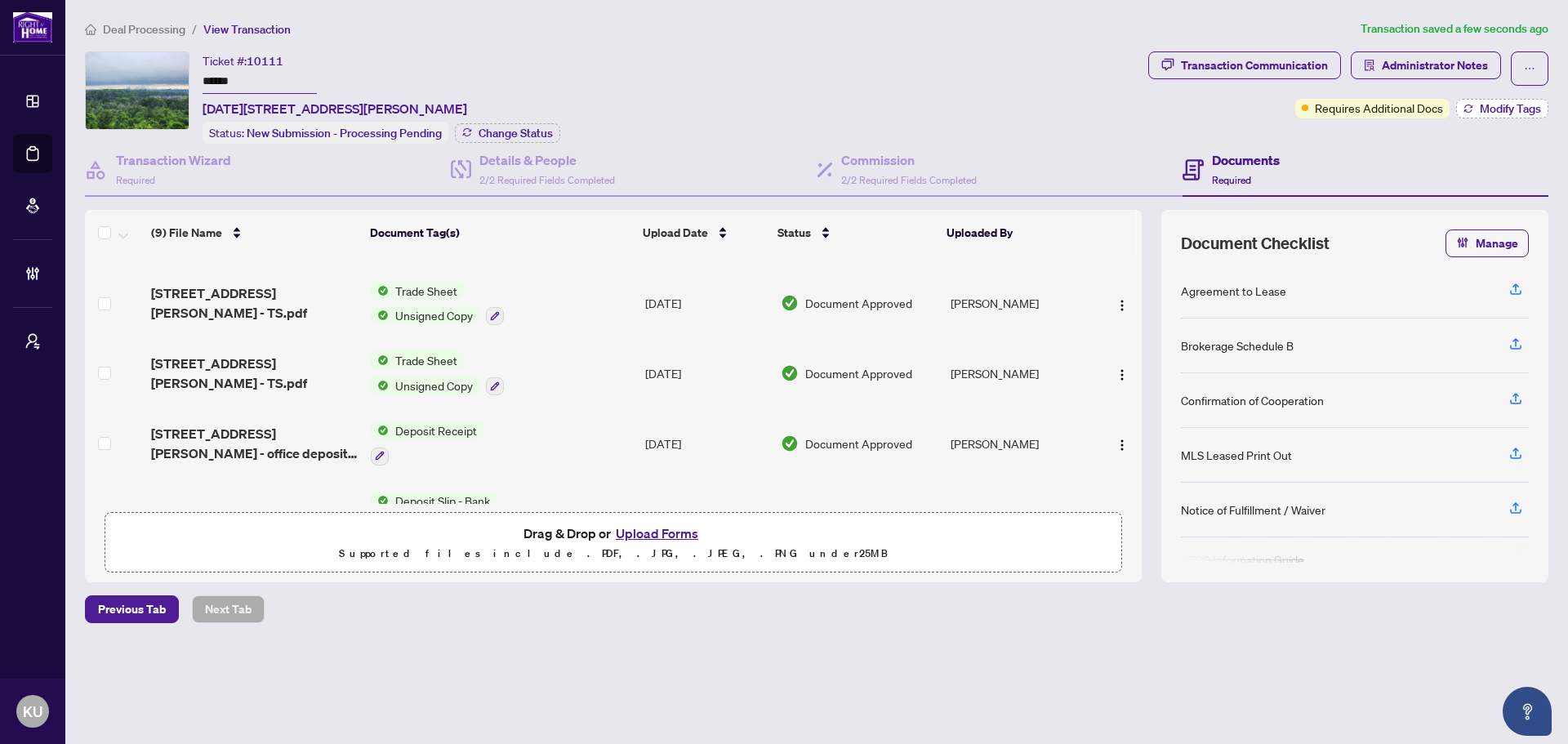
click at [1488, 112] on span "Modify Tags" at bounding box center [1510, 108] width 61 height 12
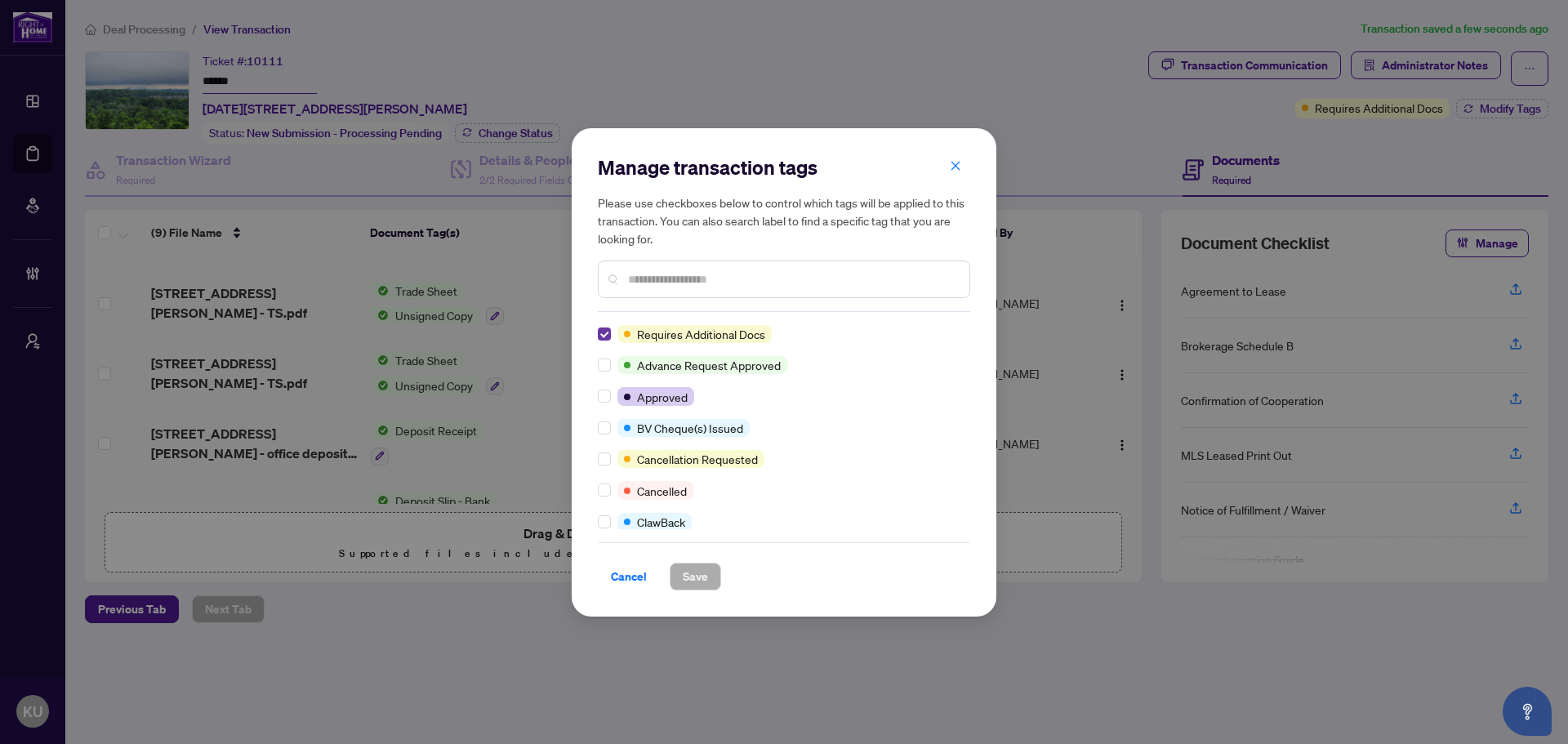
click at [603, 340] on label at bounding box center [604, 334] width 13 height 18
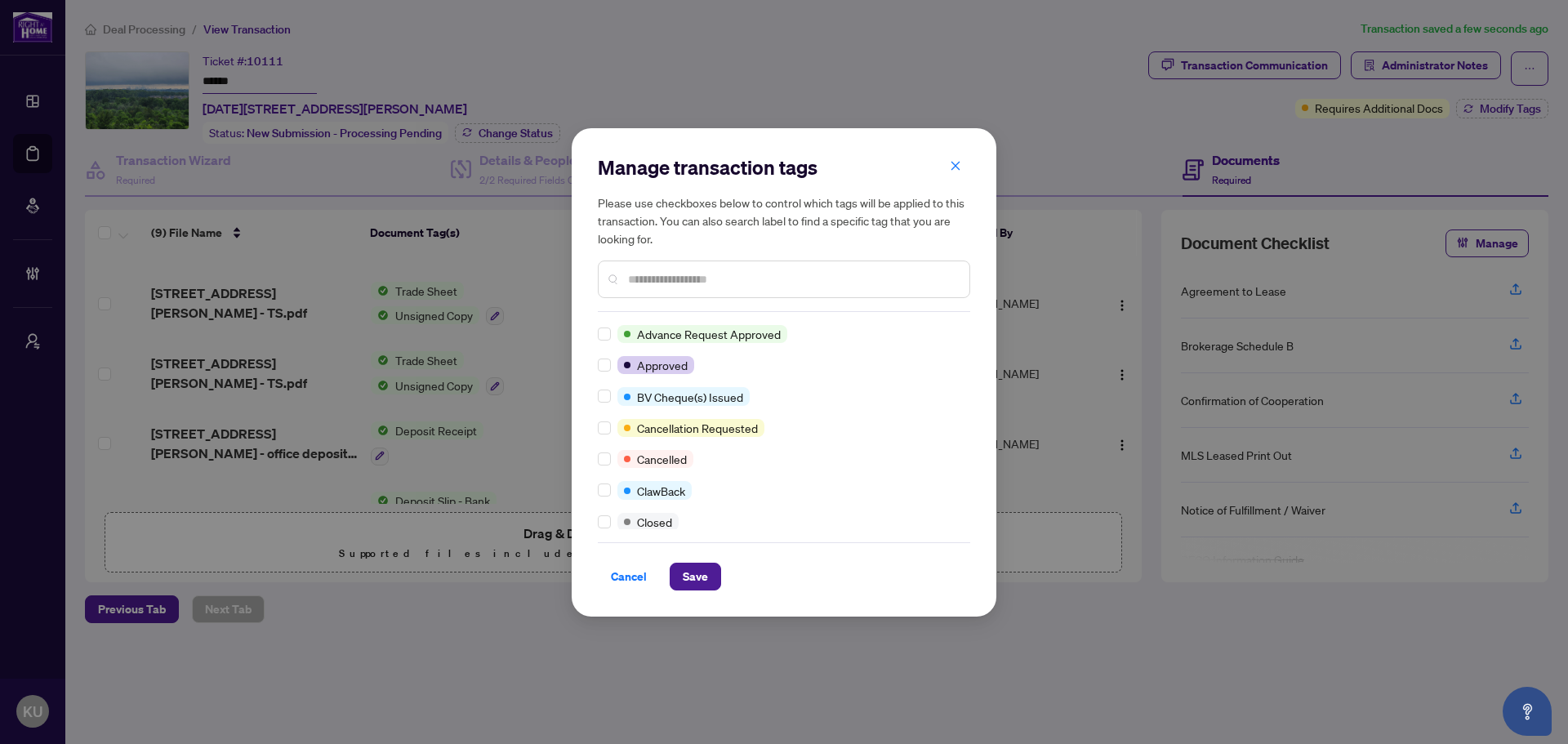
click at [652, 279] on input "text" at bounding box center [792, 279] width 329 height 18
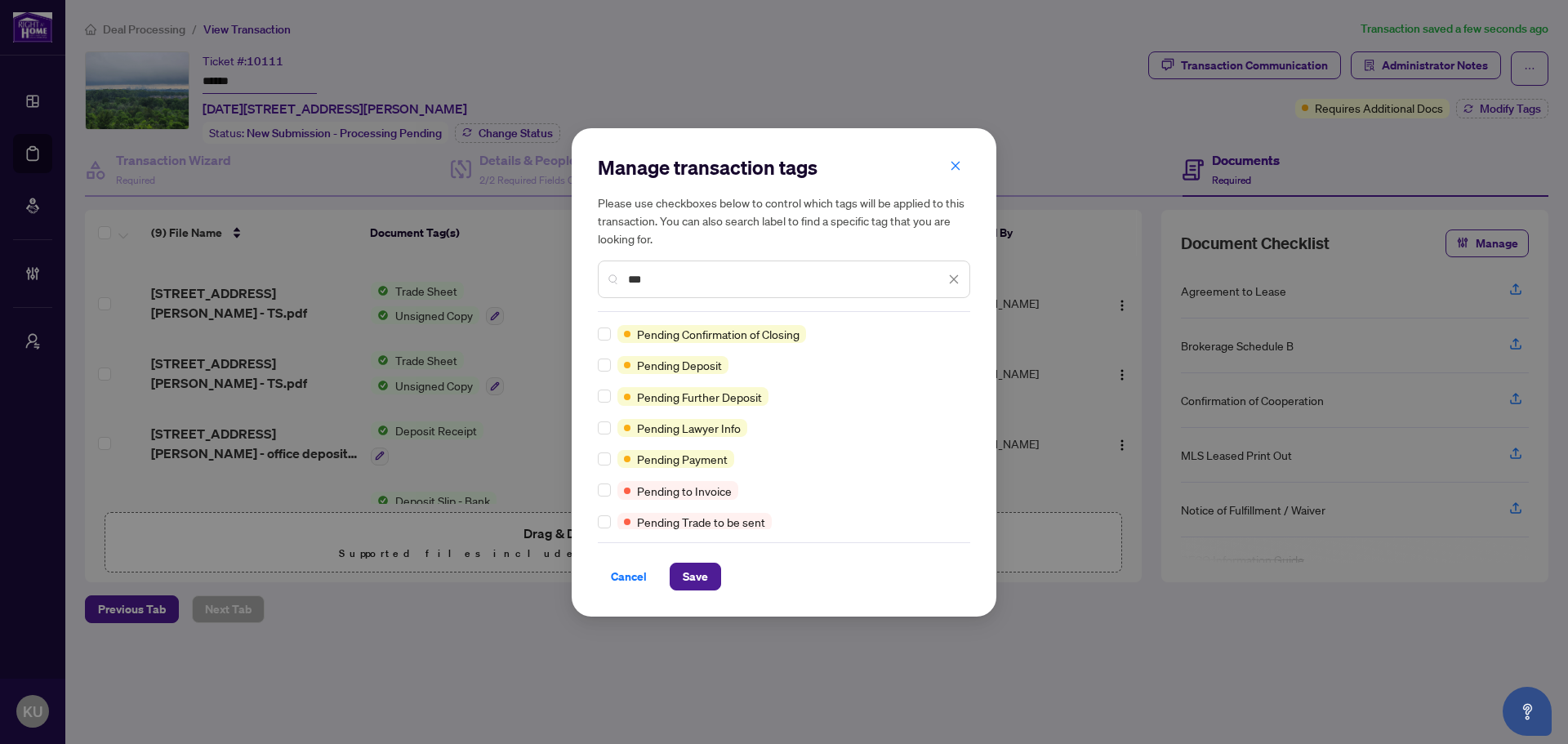
type input "***"
click at [691, 571] on span "Save" at bounding box center [695, 576] width 25 height 26
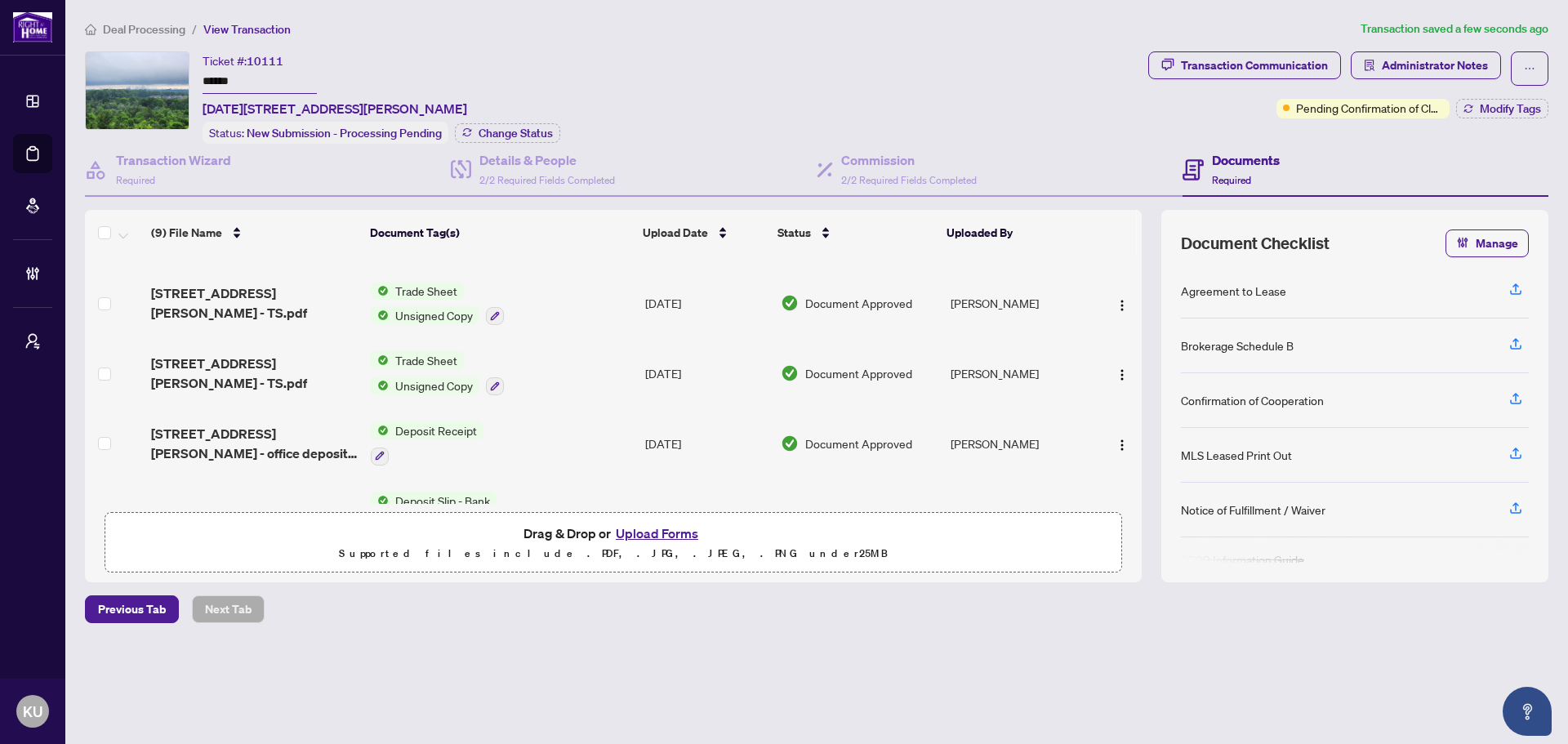
click at [182, 26] on span "Deal Processing" at bounding box center [144, 30] width 82 height 14
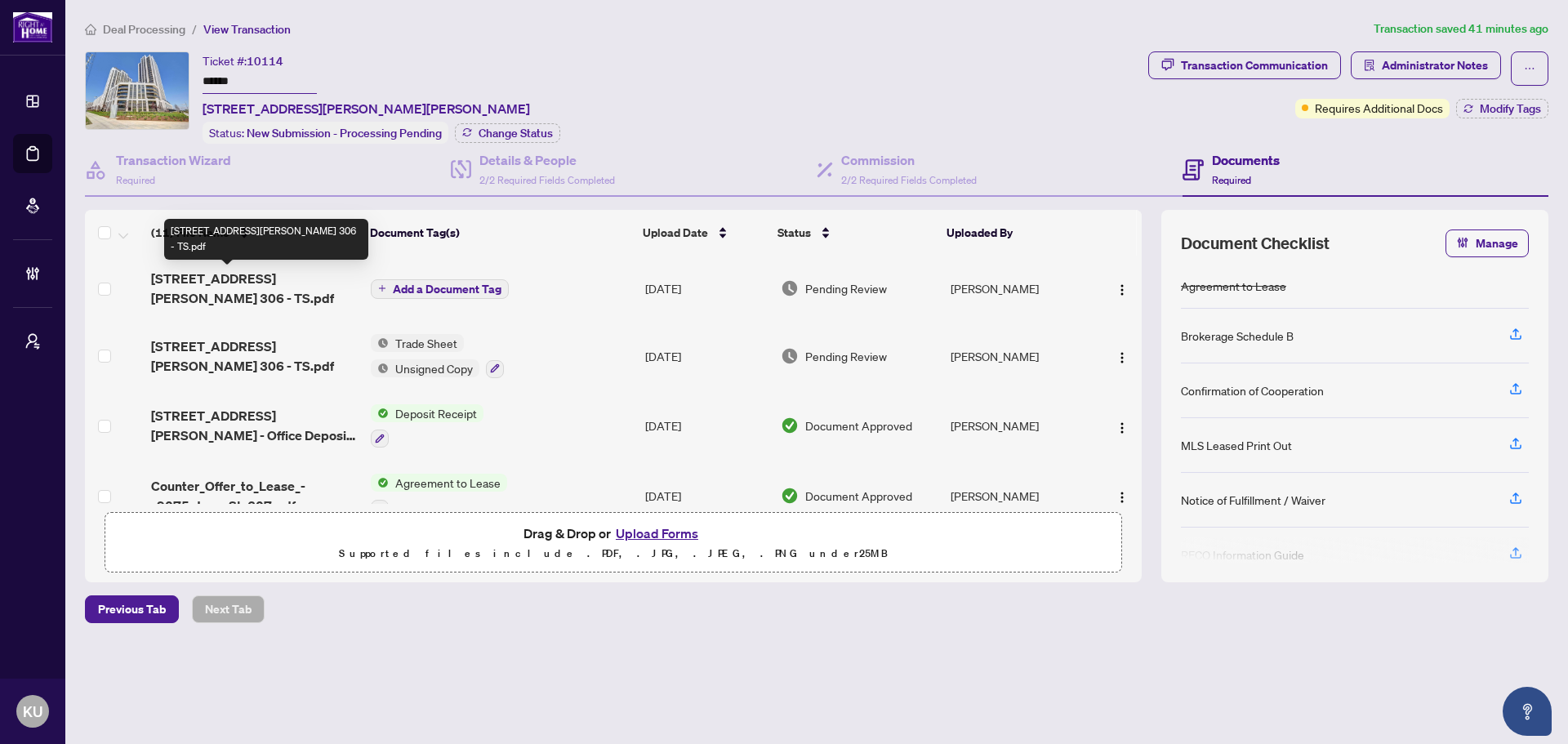
click at [189, 270] on span "[STREET_ADDRESS][PERSON_NAME] 306 - TS.pdf" at bounding box center [254, 288] width 207 height 39
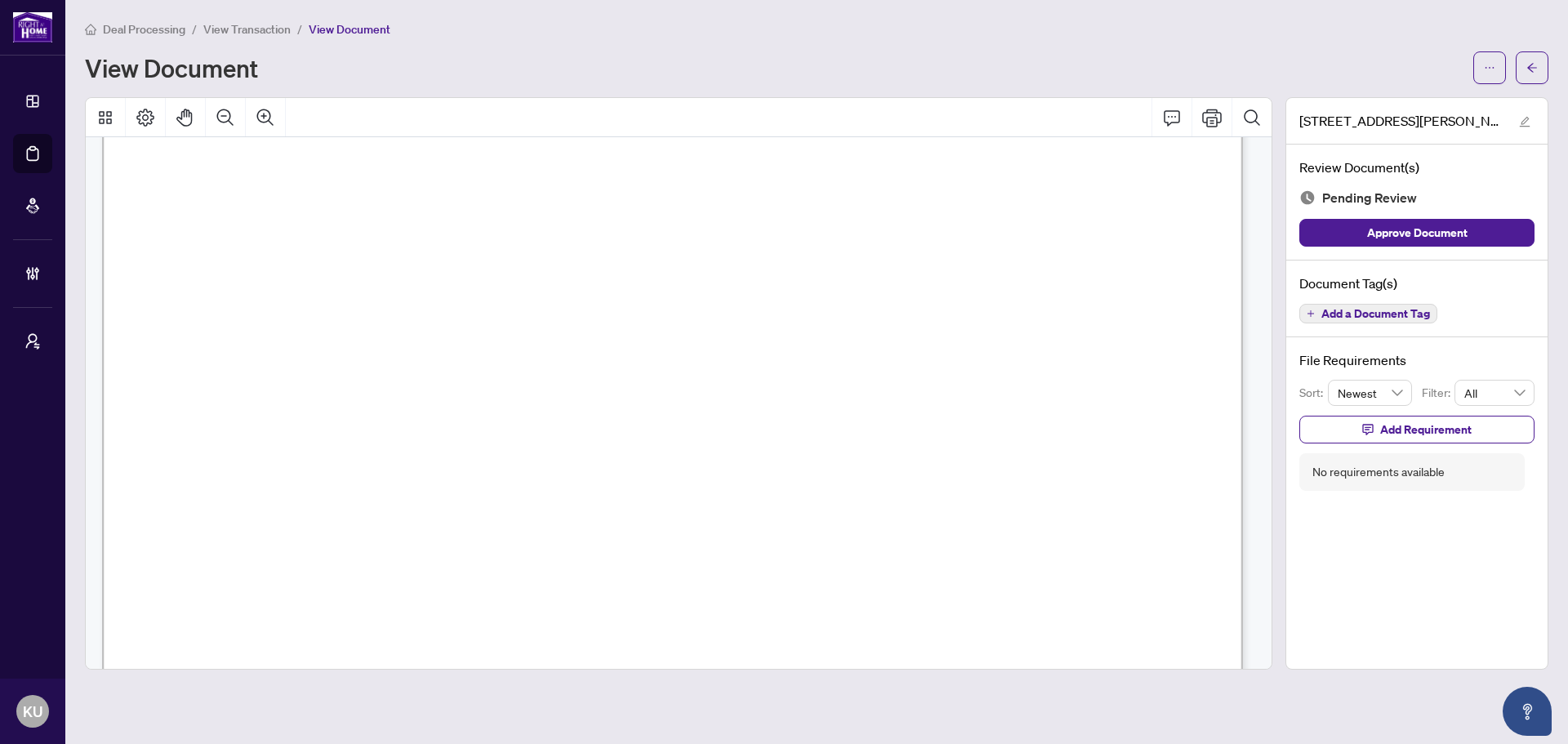
scroll to position [406, 0]
click at [1339, 304] on button "Add a Document Tag" at bounding box center [1368, 313] width 138 height 20
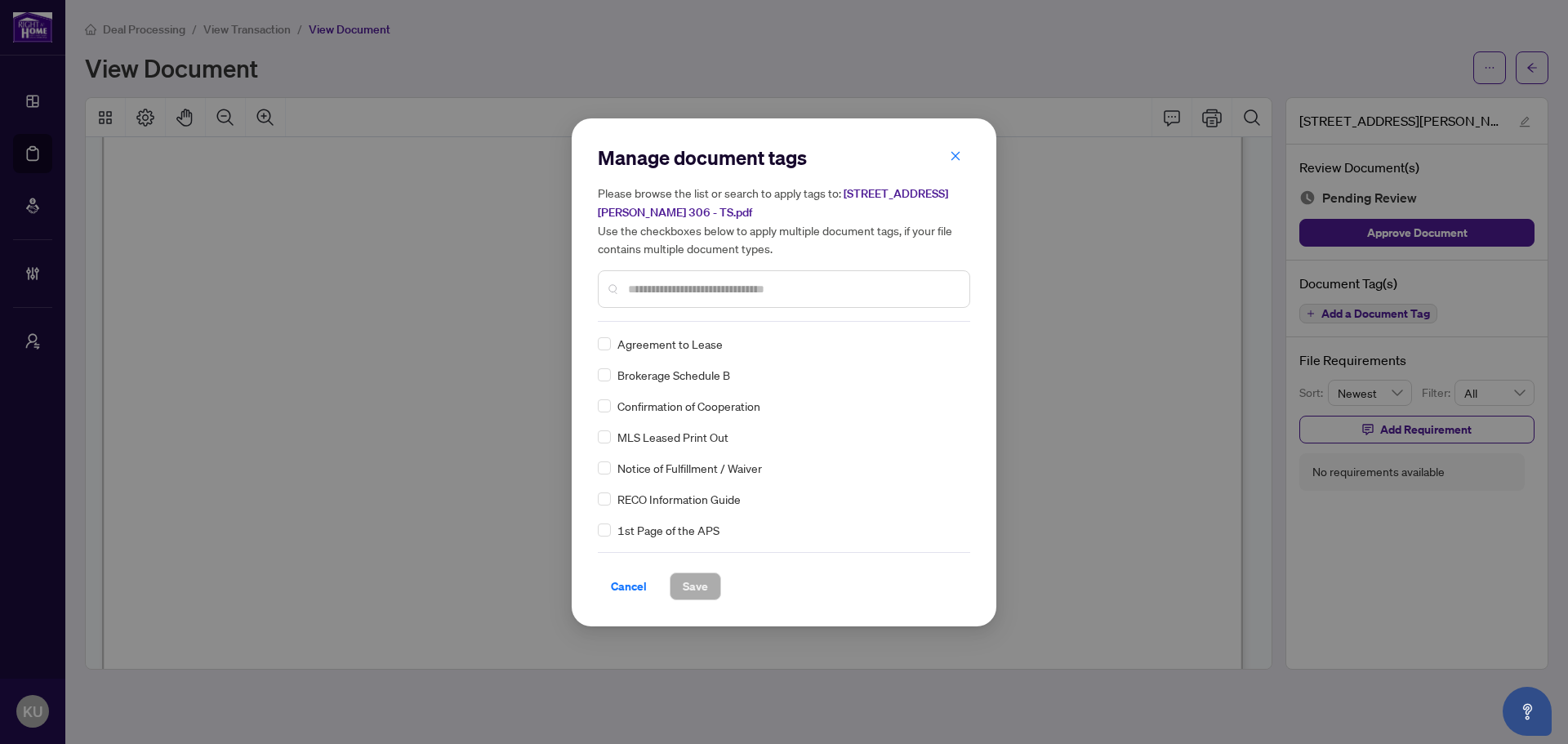
click at [644, 301] on div at bounding box center [784, 289] width 373 height 38
click at [660, 294] on input "text" at bounding box center [792, 289] width 329 height 18
type input "***"
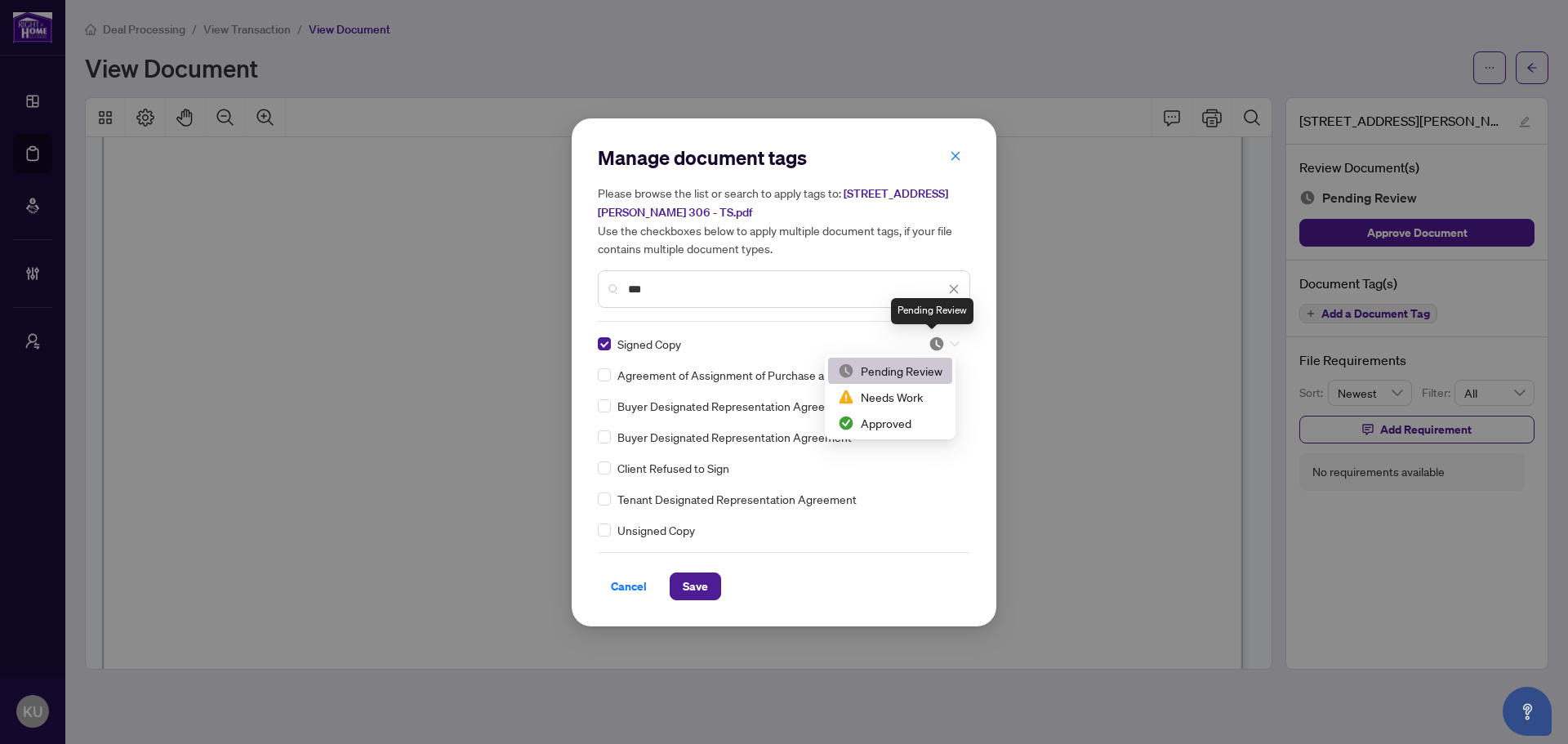
click at [938, 348] on img at bounding box center [937, 344] width 16 height 16
click at [877, 436] on div "2 3 Pending Review Needs Work Approved" at bounding box center [890, 397] width 131 height 85
click at [907, 424] on div "Approved" at bounding box center [890, 423] width 105 height 18
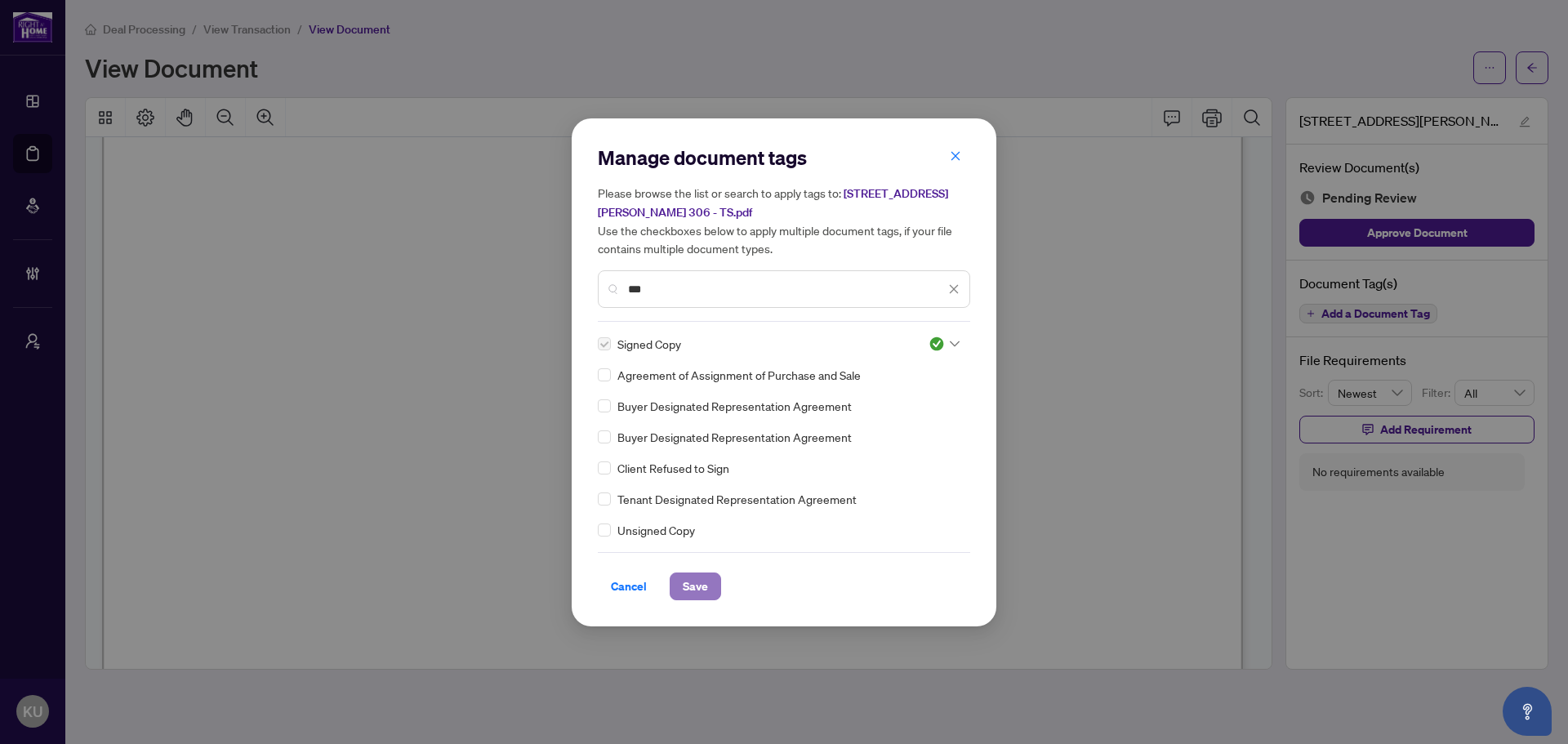
click at [695, 589] on span "Save" at bounding box center [695, 586] width 25 height 26
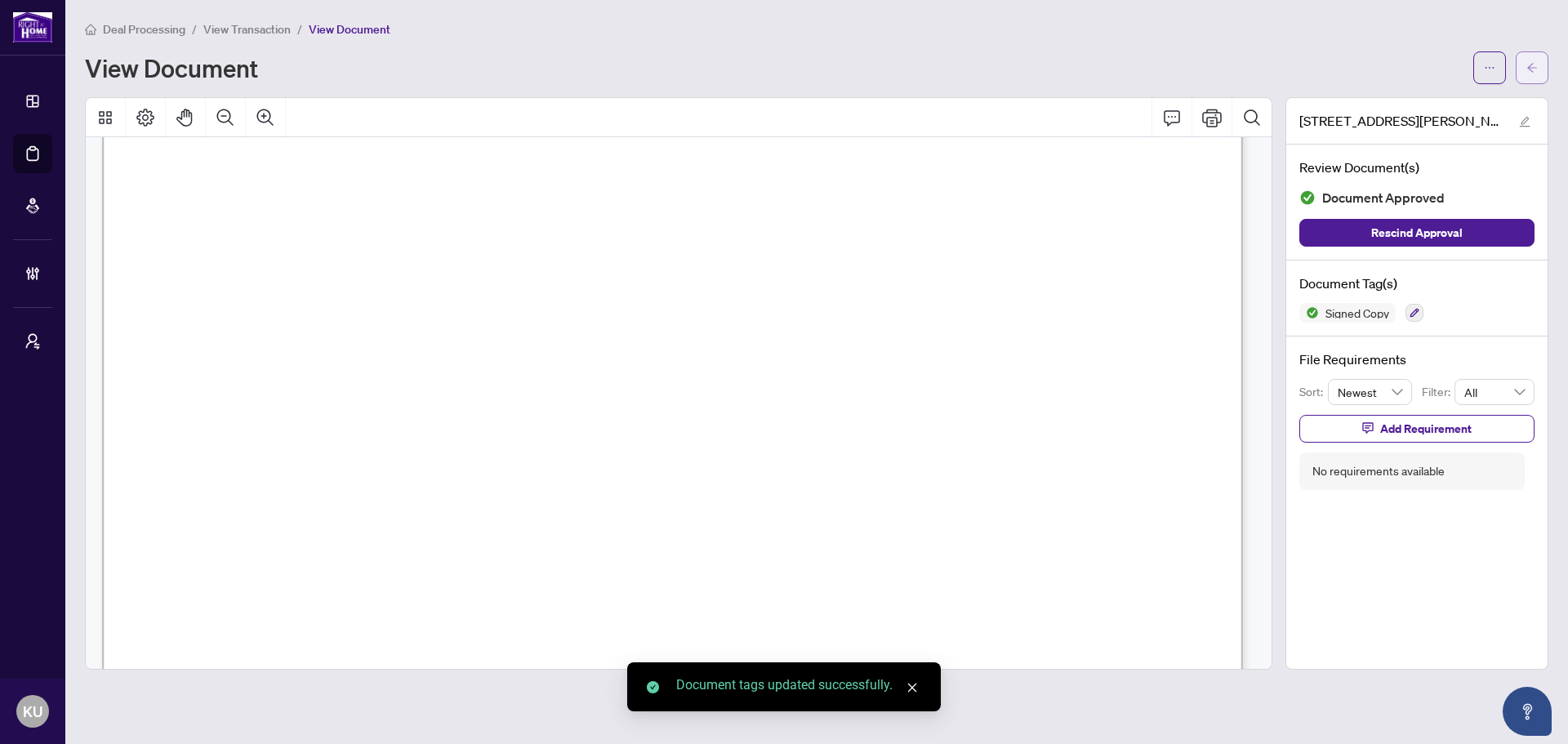
click at [1520, 67] on button "button" at bounding box center [1531, 67] width 32 height 32
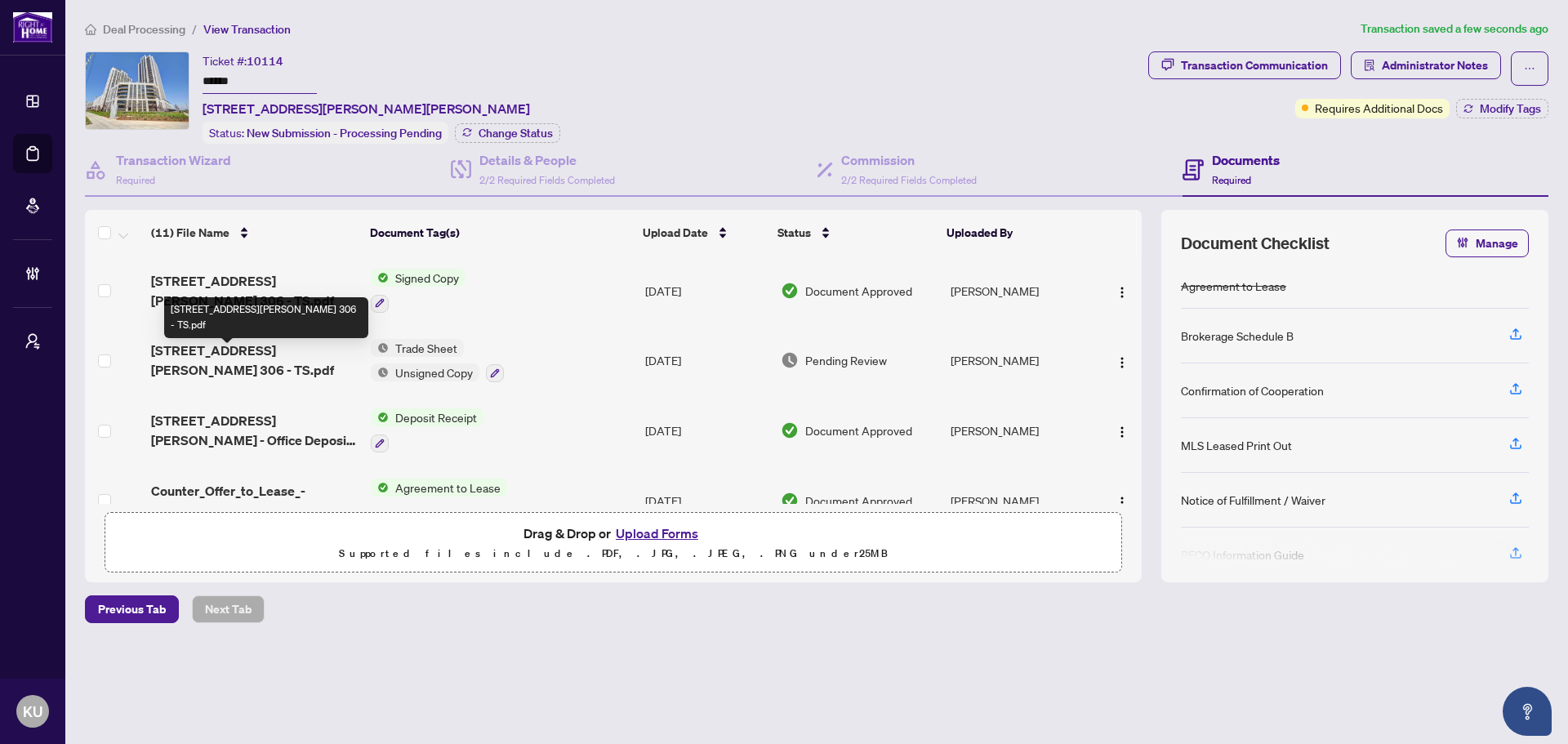
click at [207, 359] on span "9075 Jane St 306 - TS.pdf" at bounding box center [254, 360] width 207 height 39
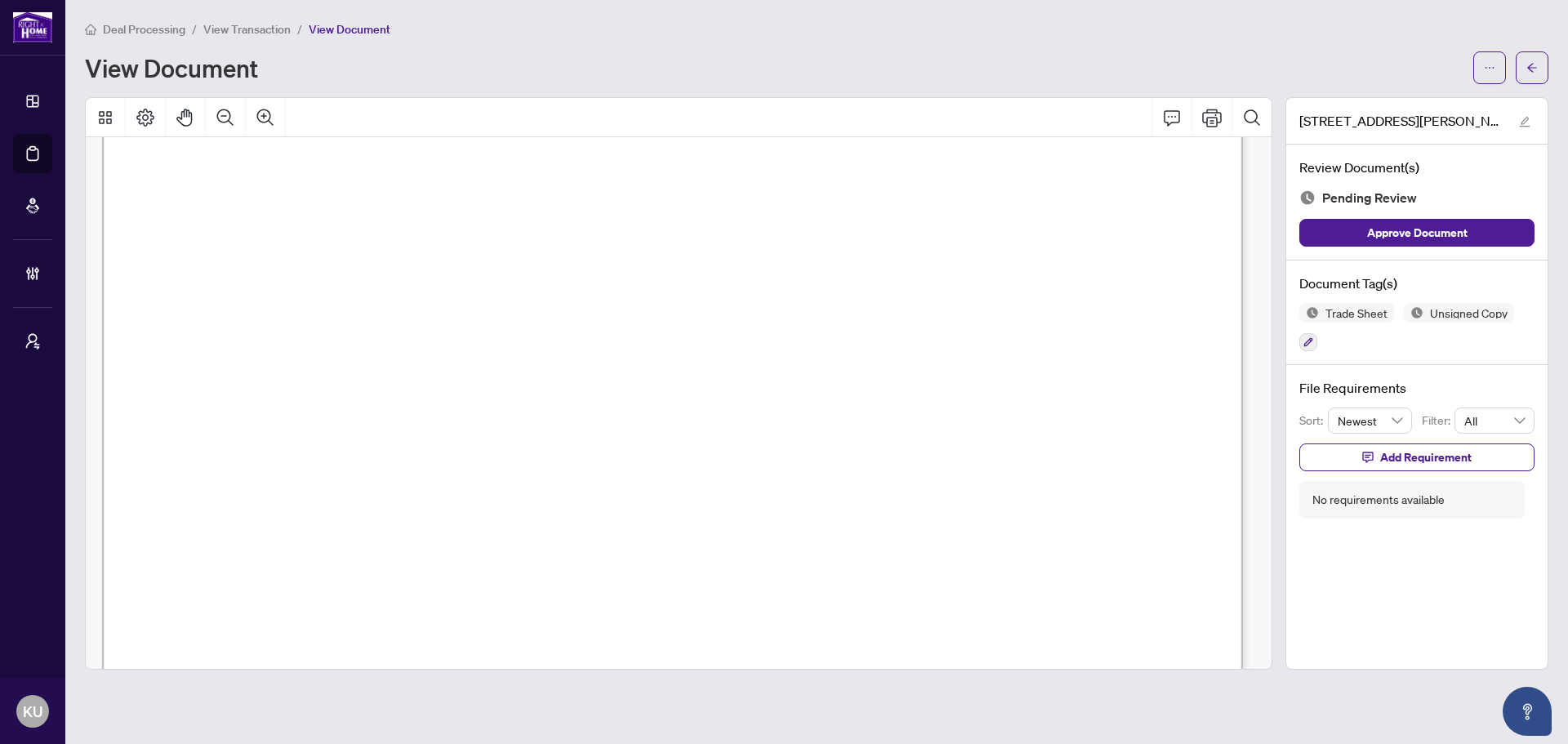
scroll to position [569, 0]
click at [1308, 346] on icon "button" at bounding box center [1307, 342] width 10 height 10
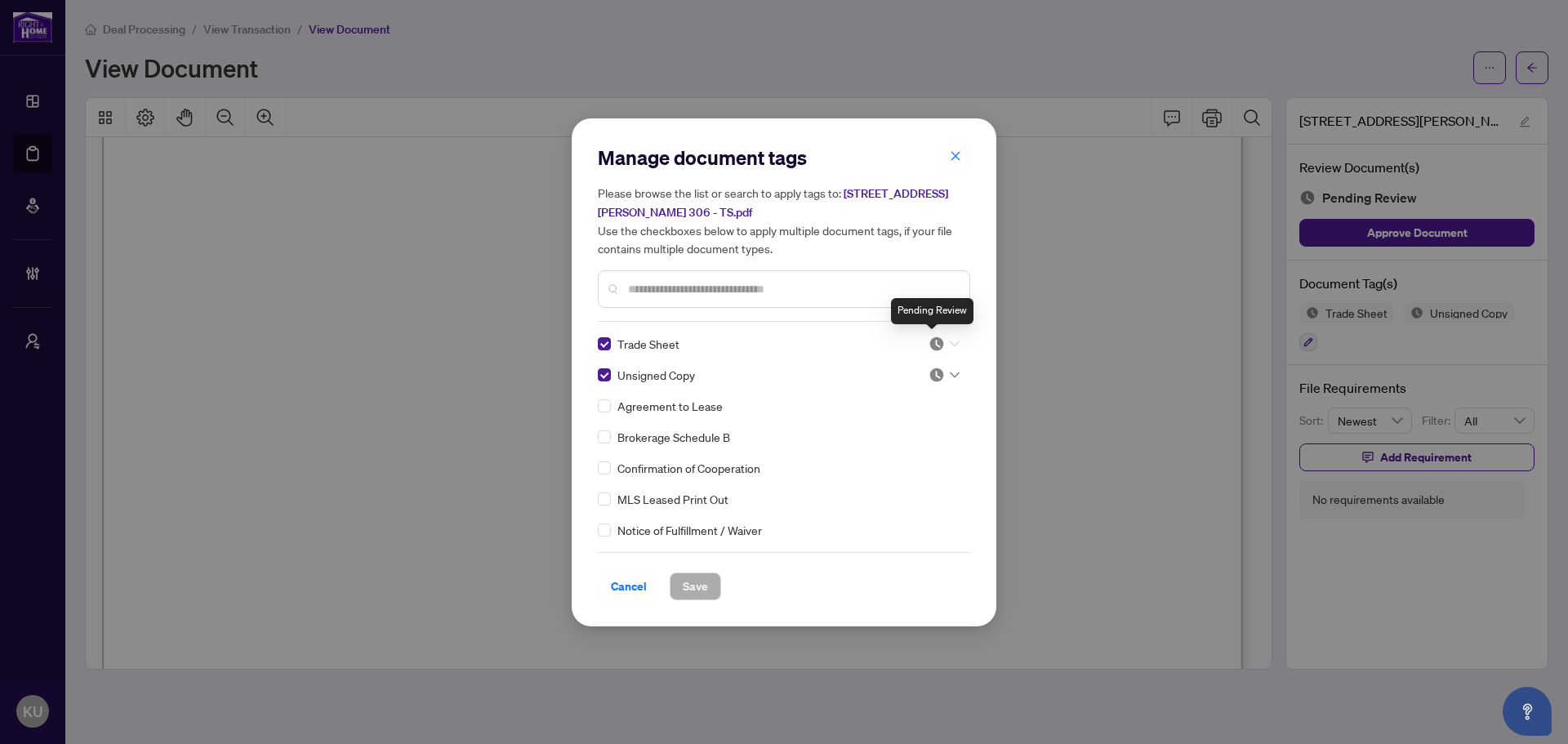
click at [929, 346] on img at bounding box center [937, 344] width 16 height 16
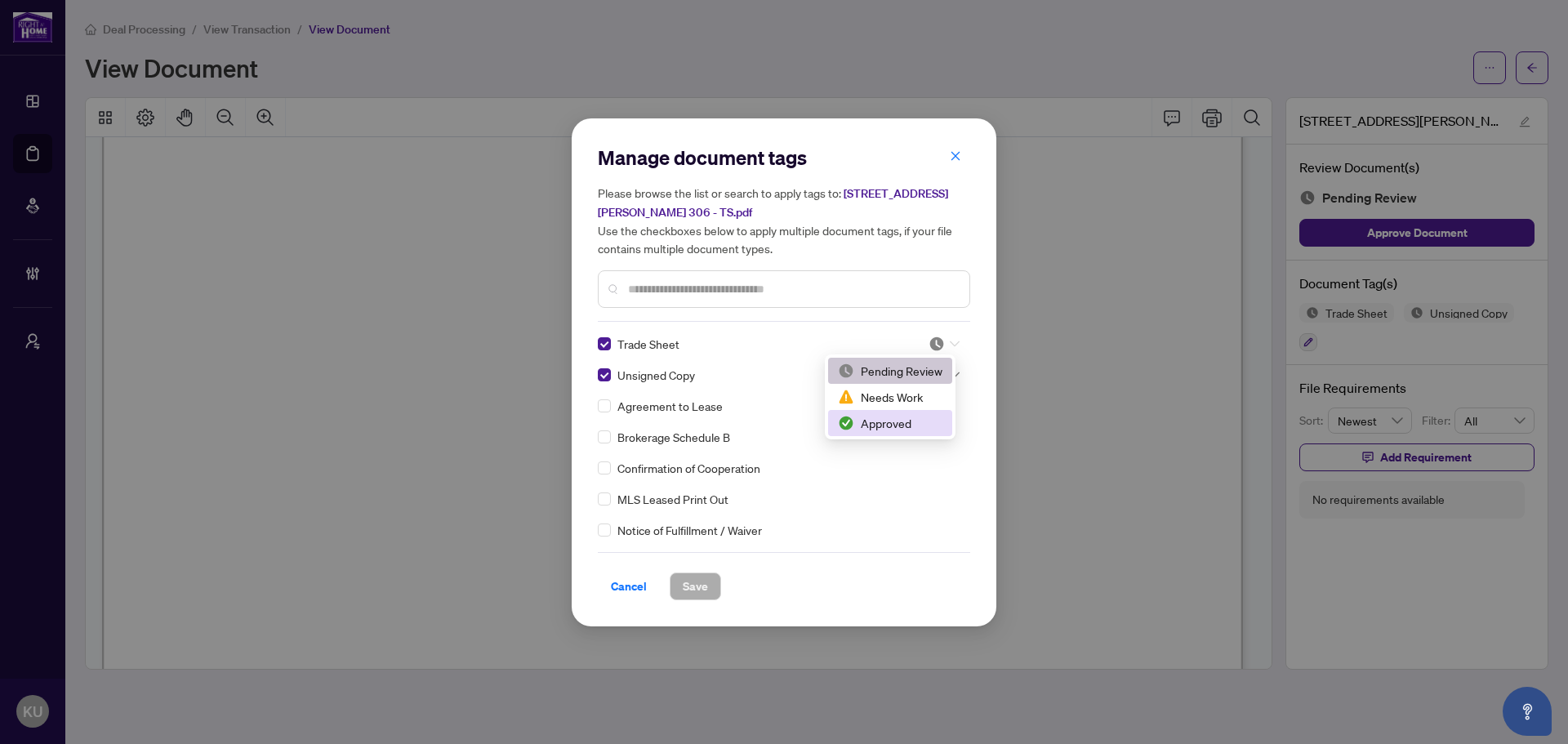
click at [856, 420] on div "Approved" at bounding box center [890, 423] width 105 height 18
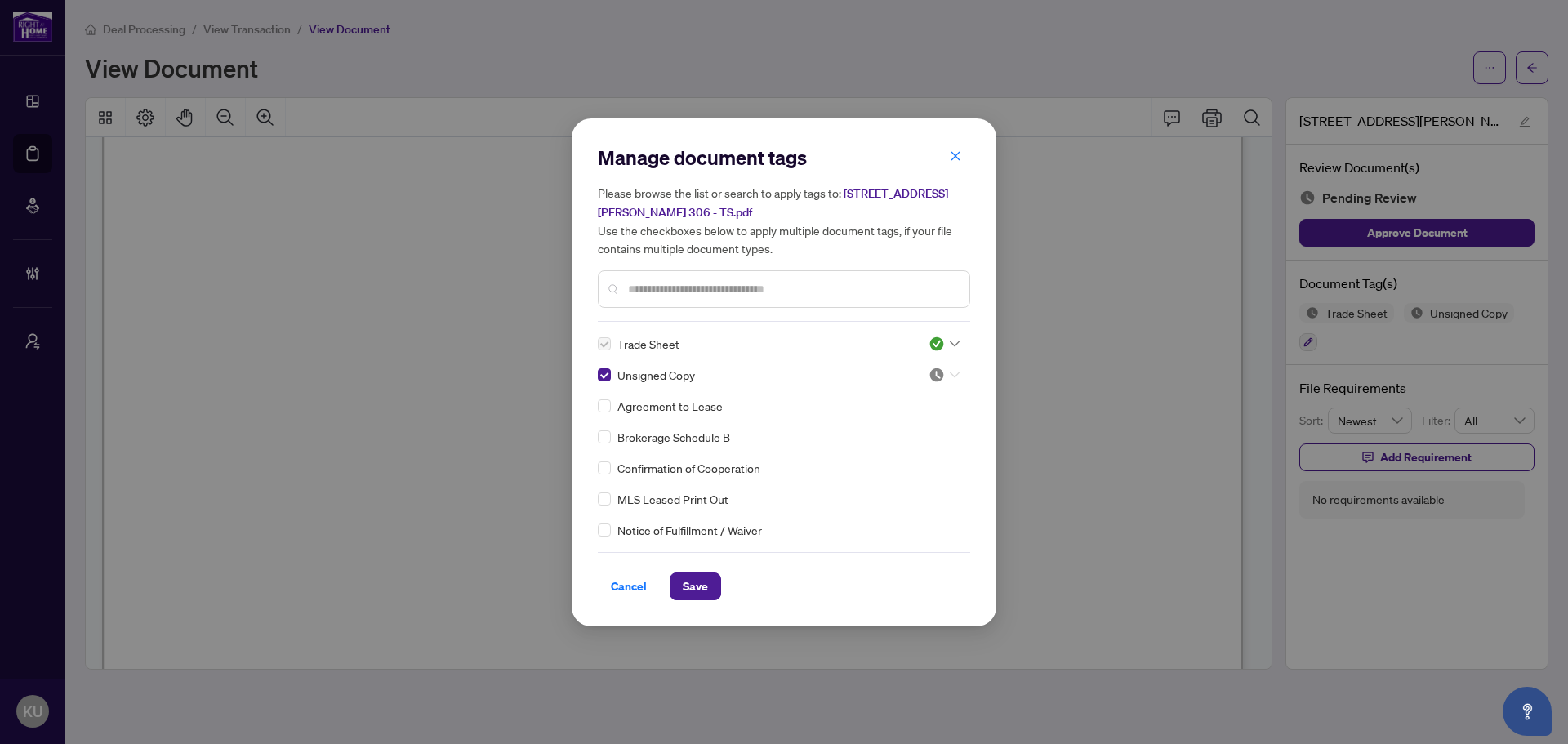
click at [944, 372] on div at bounding box center [944, 374] width 31 height 16
click at [875, 459] on div "Approved" at bounding box center [890, 454] width 105 height 18
click at [686, 596] on span "Save" at bounding box center [695, 586] width 25 height 26
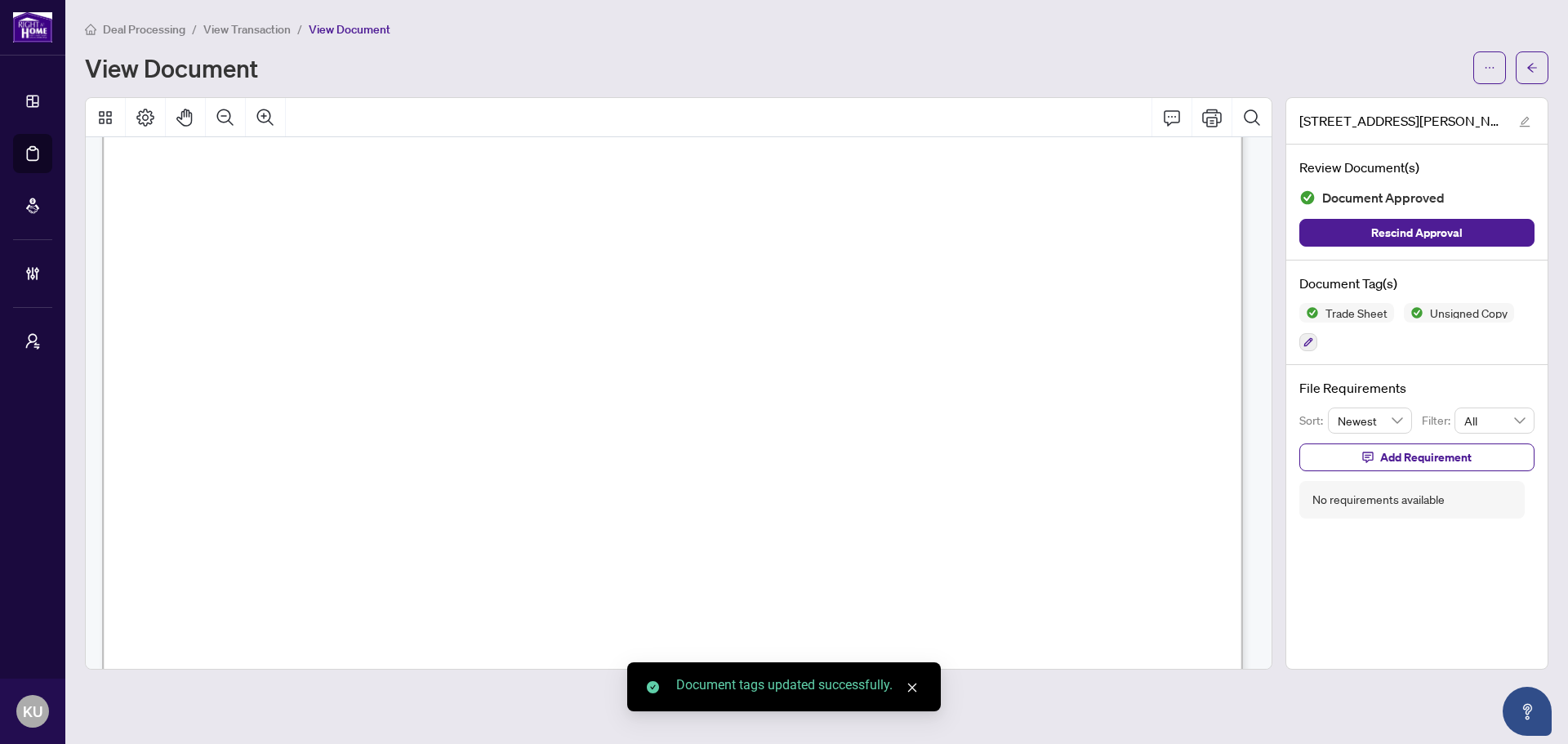
scroll to position [0, 0]
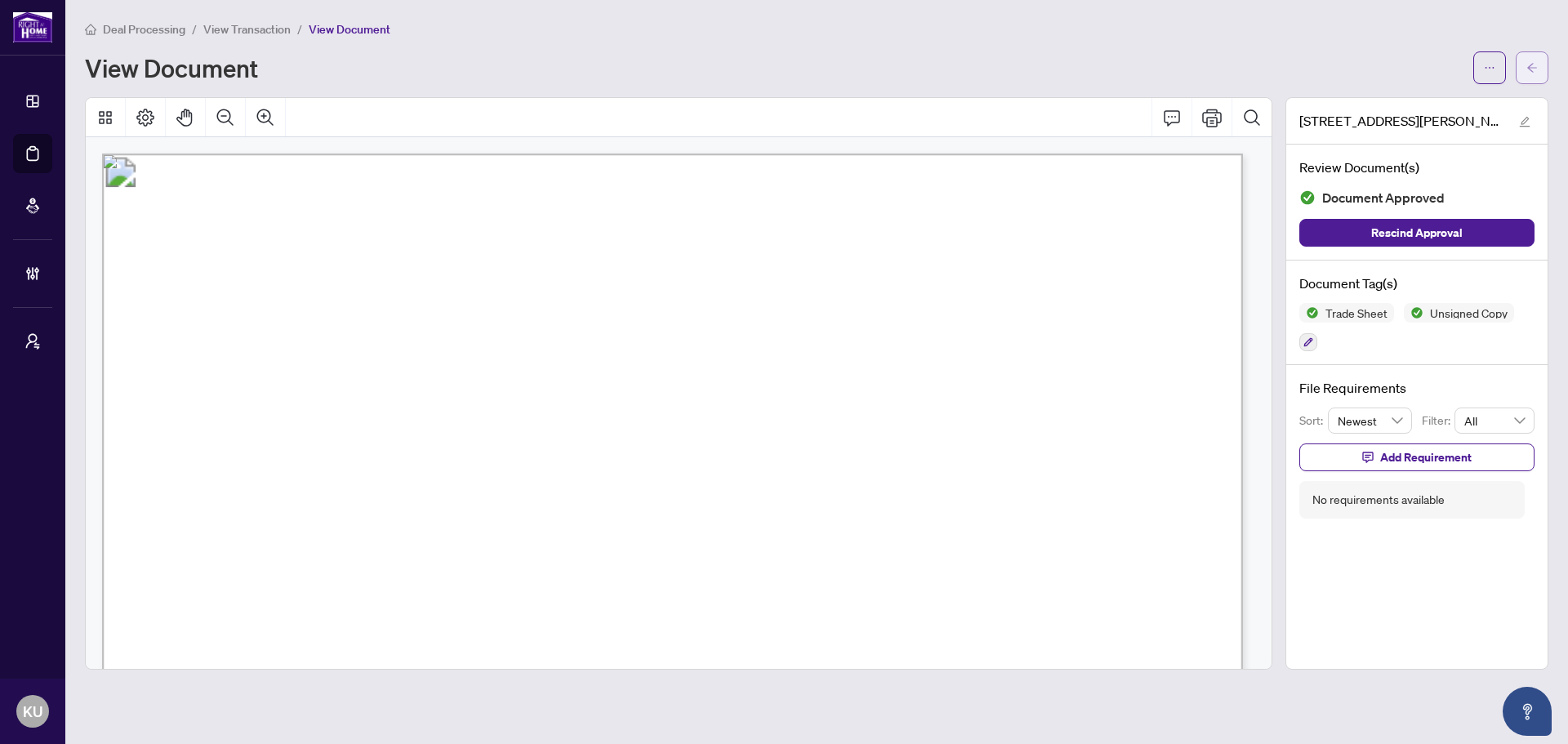
click at [1538, 64] on button "button" at bounding box center [1531, 67] width 32 height 32
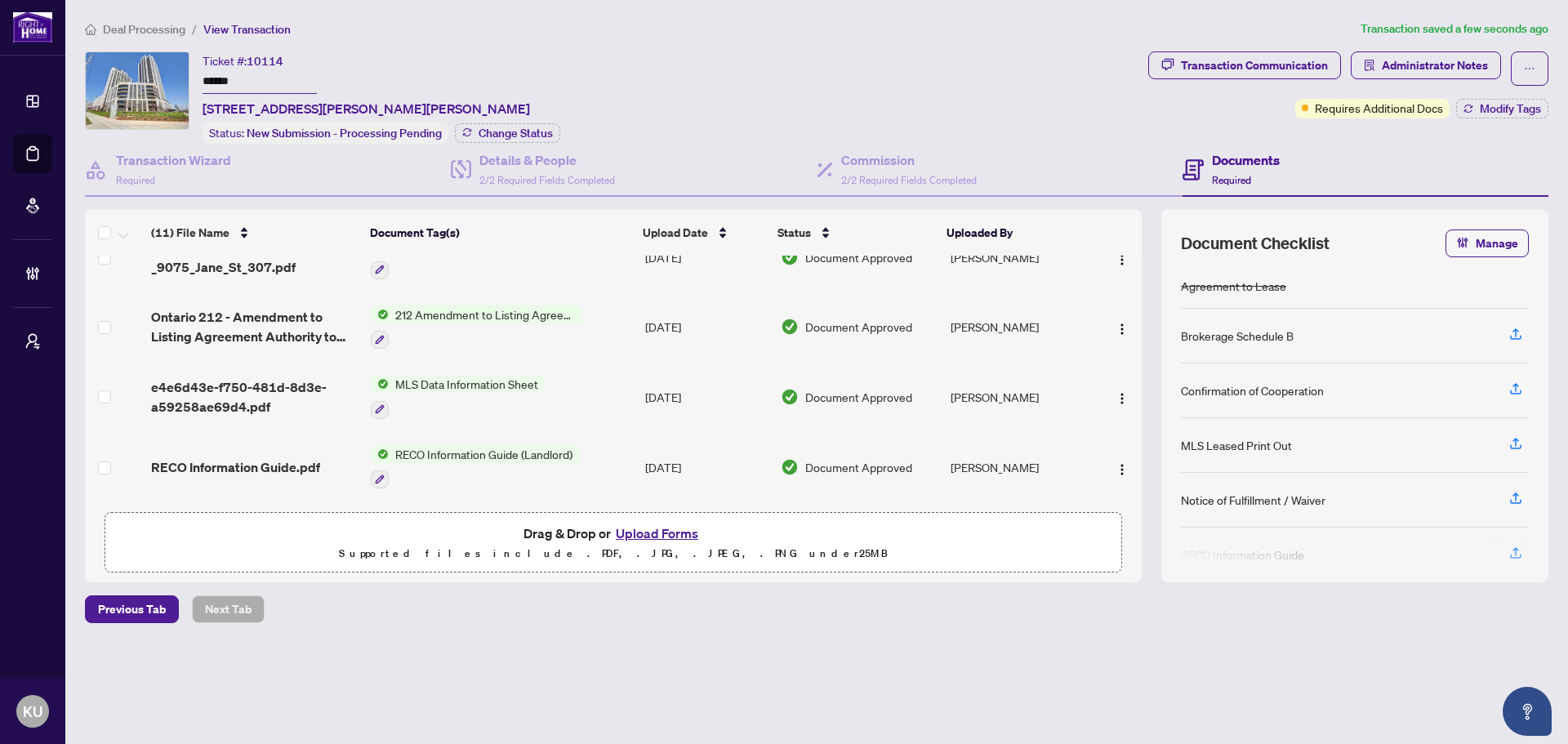
scroll to position [245, 0]
drag, startPoint x: 1143, startPoint y: 372, endPoint x: 1144, endPoint y: 448, distance: 76.0
click at [1144, 448] on div "(11) File Name Document Tag(s) Upload Date Status Uploaded By 9075 Jane St 306 …" at bounding box center [817, 396] width 1463 height 372
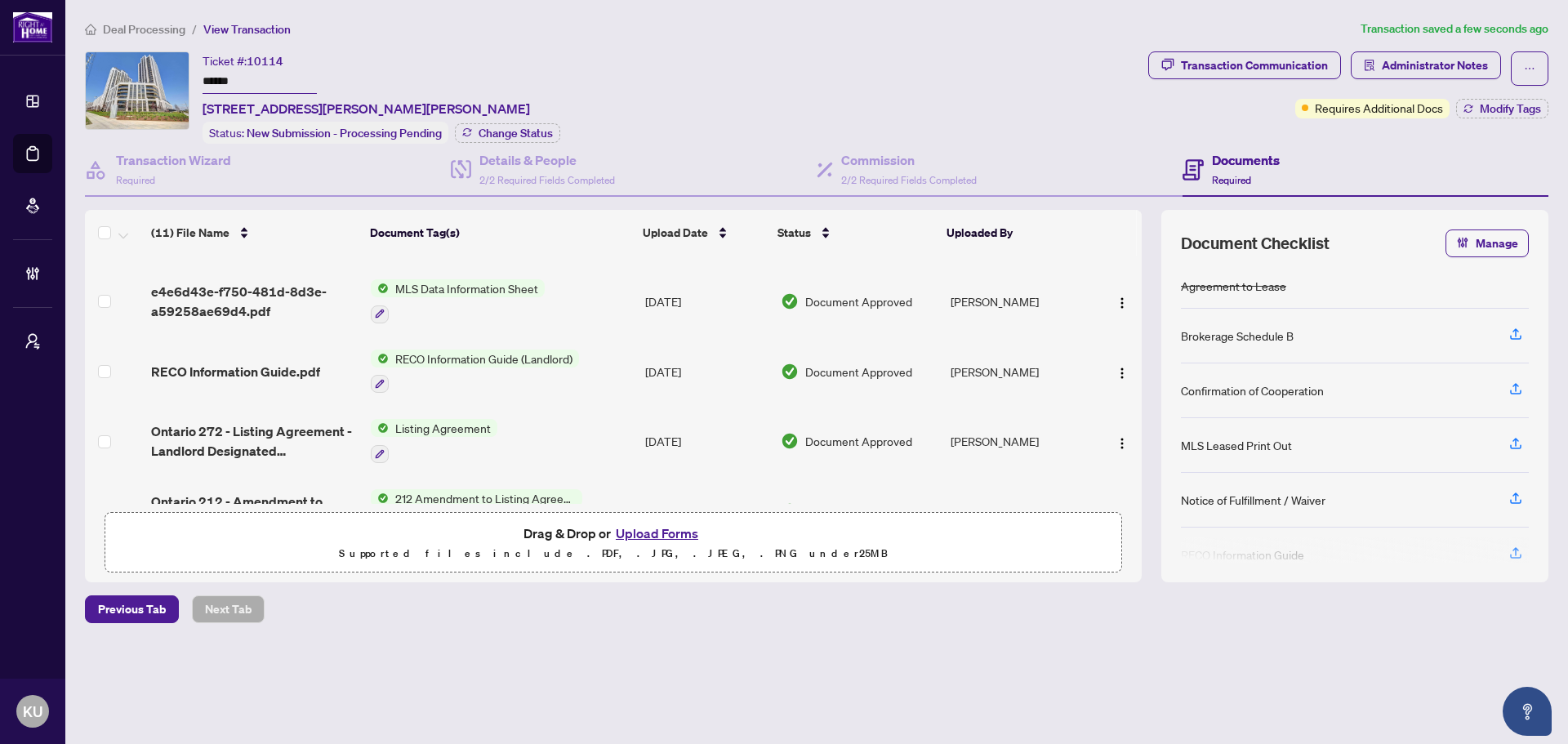
scroll to position [408, 0]
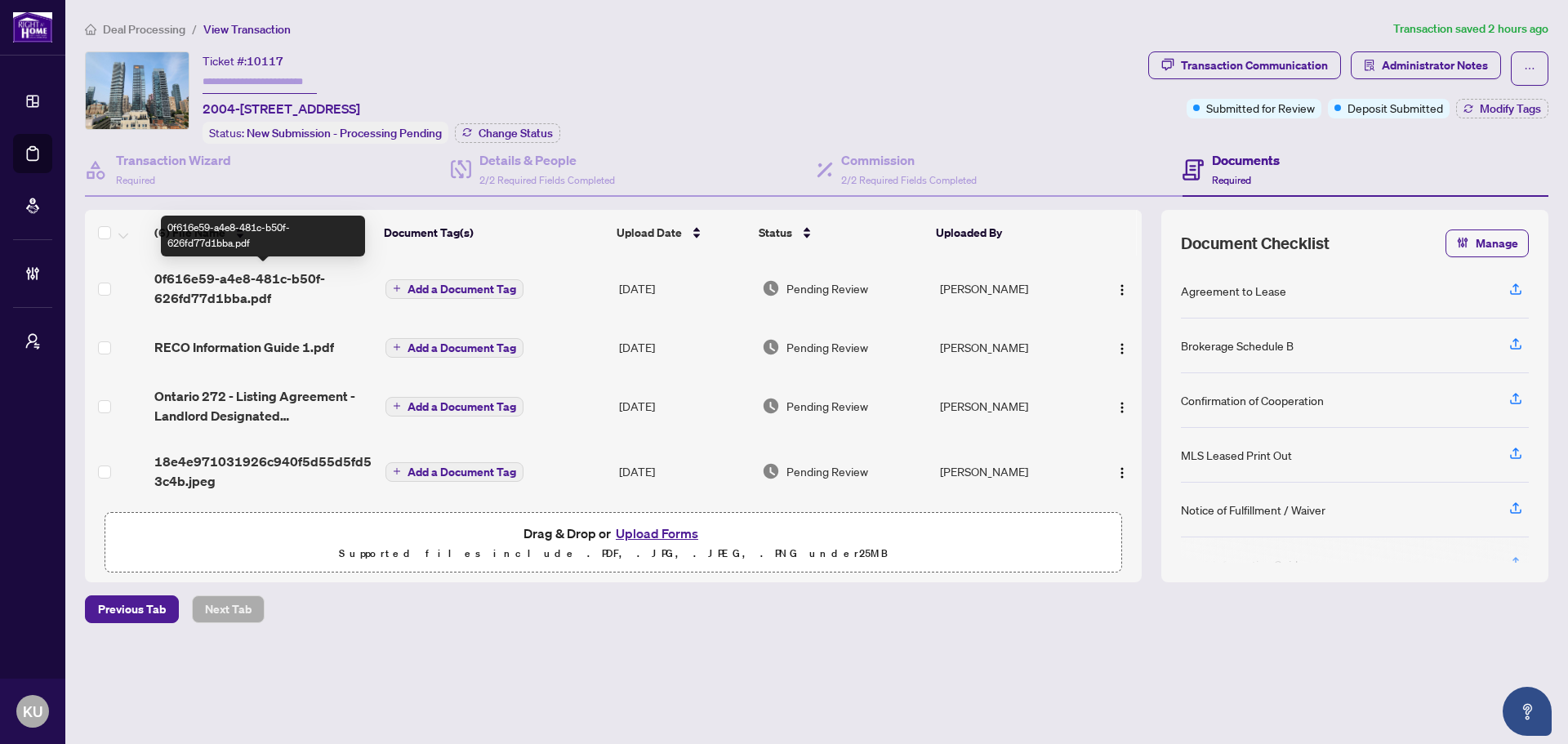
click at [211, 263] on td "0f616e59-a4e8-481c-b50f-626fd77d1bba.pdf" at bounding box center [263, 287] width 231 height 65
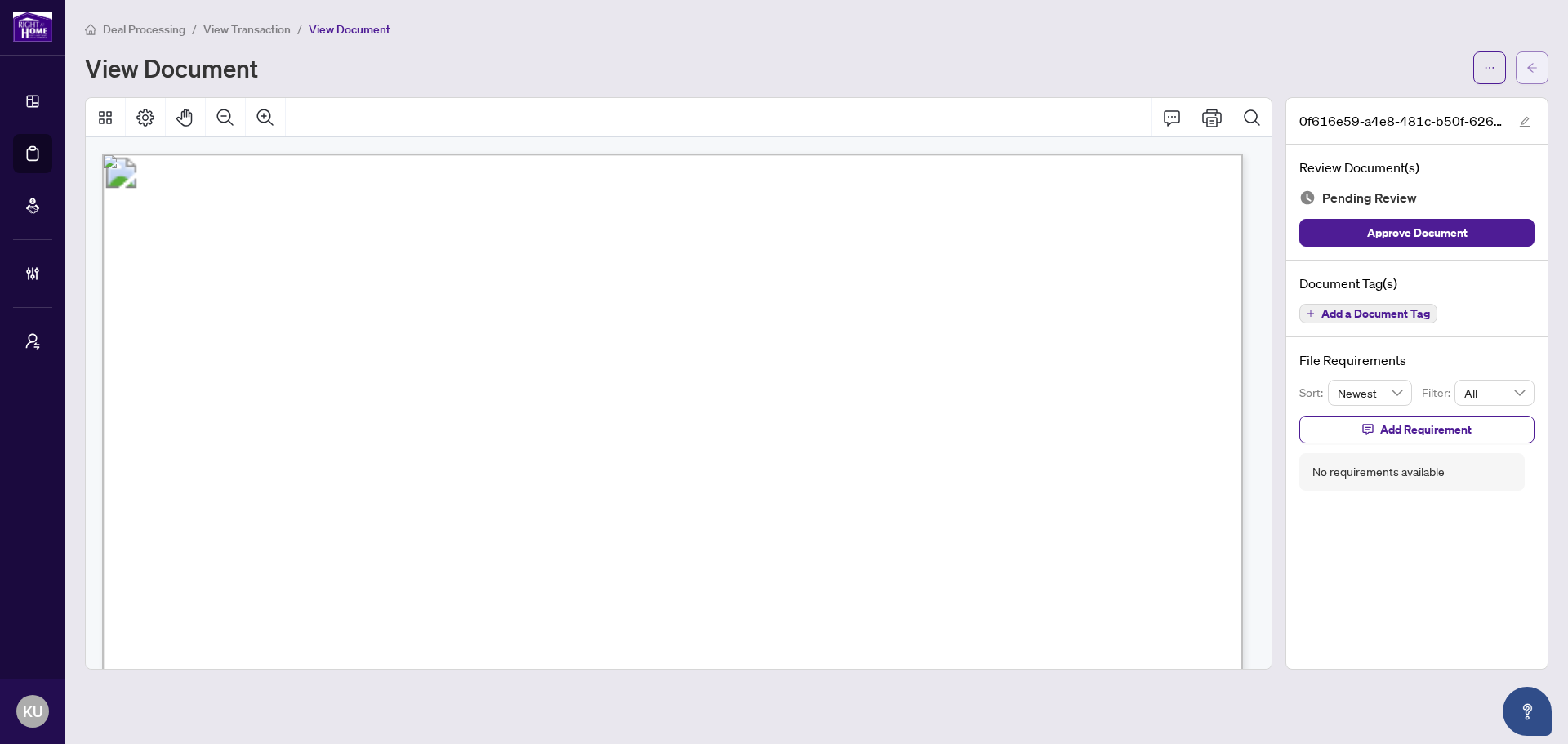
click at [1537, 79] on span "button" at bounding box center [1531, 67] width 12 height 26
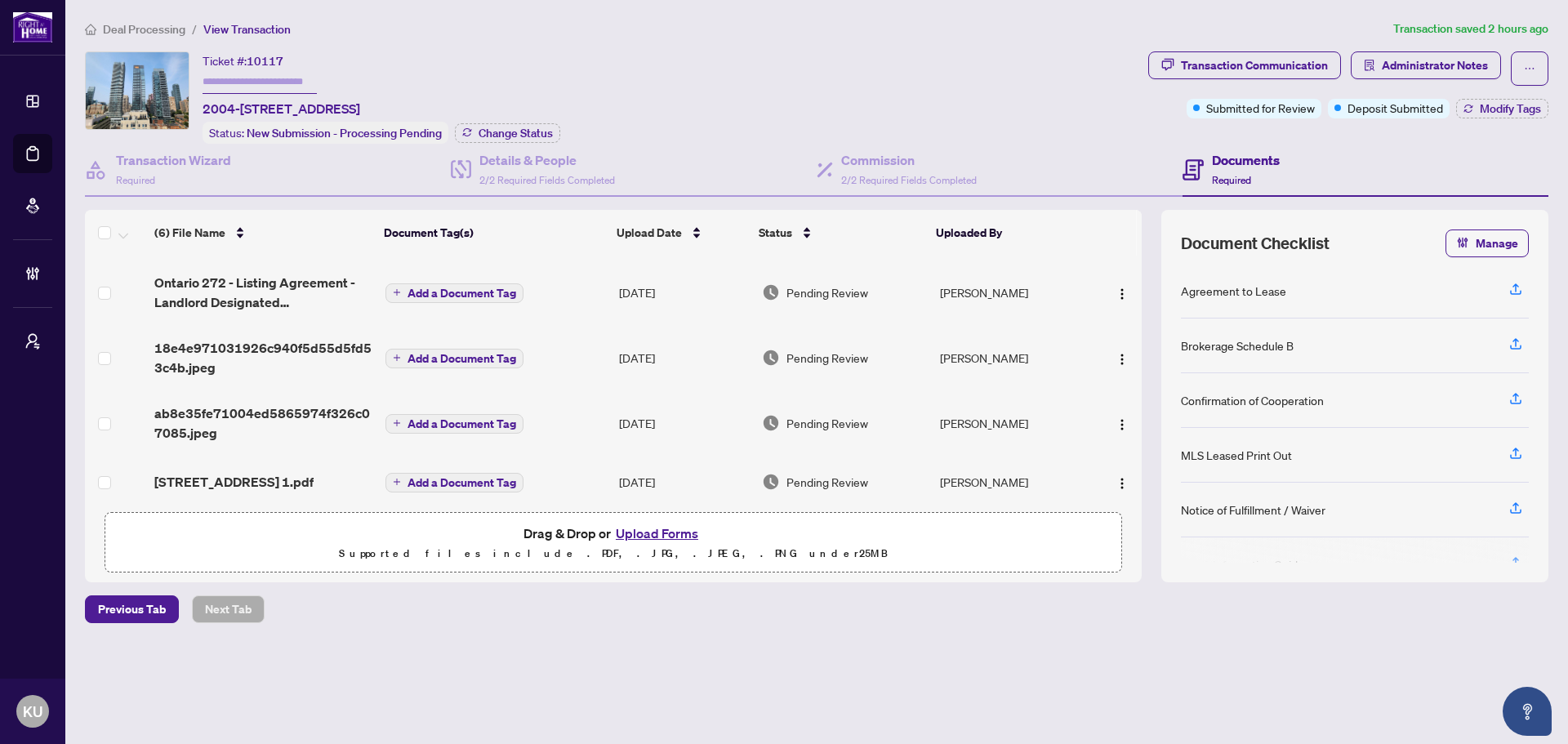
scroll to position [124, 0]
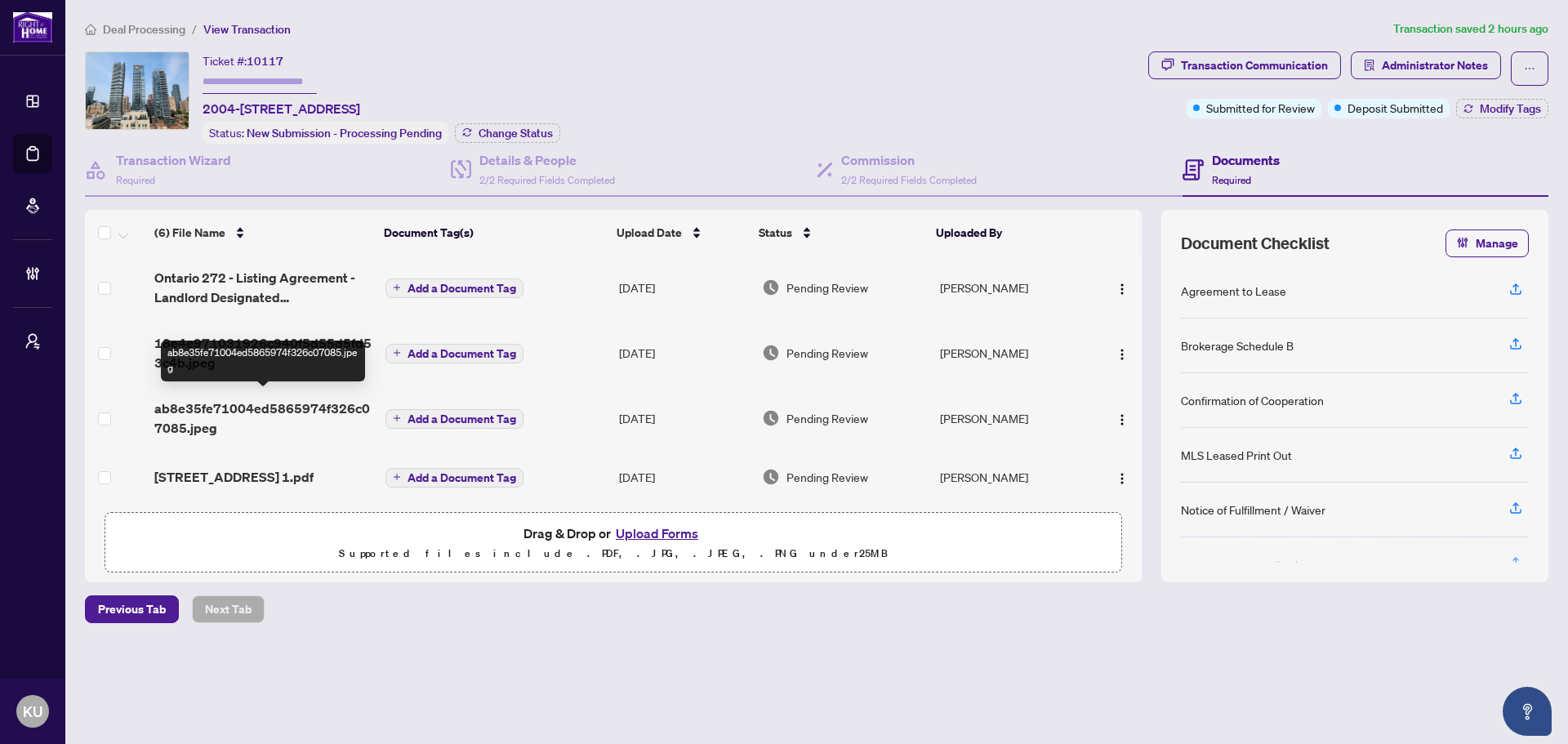
click at [179, 401] on span "ab8e35fe71004ed5865974f326c07085.jpeg" at bounding box center [262, 418] width 218 height 39
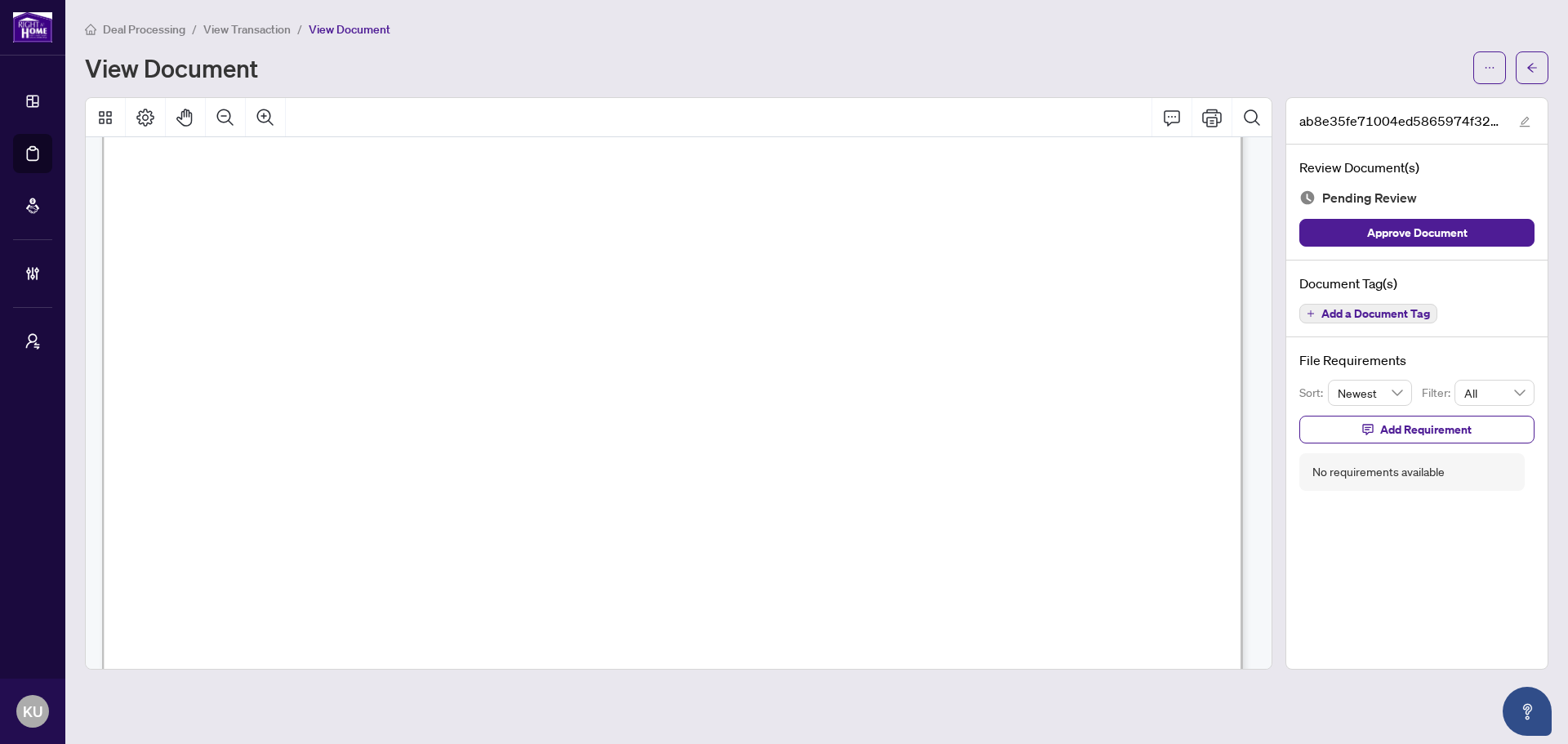
scroll to position [490, 0]
click at [1523, 65] on button "button" at bounding box center [1531, 67] width 32 height 32
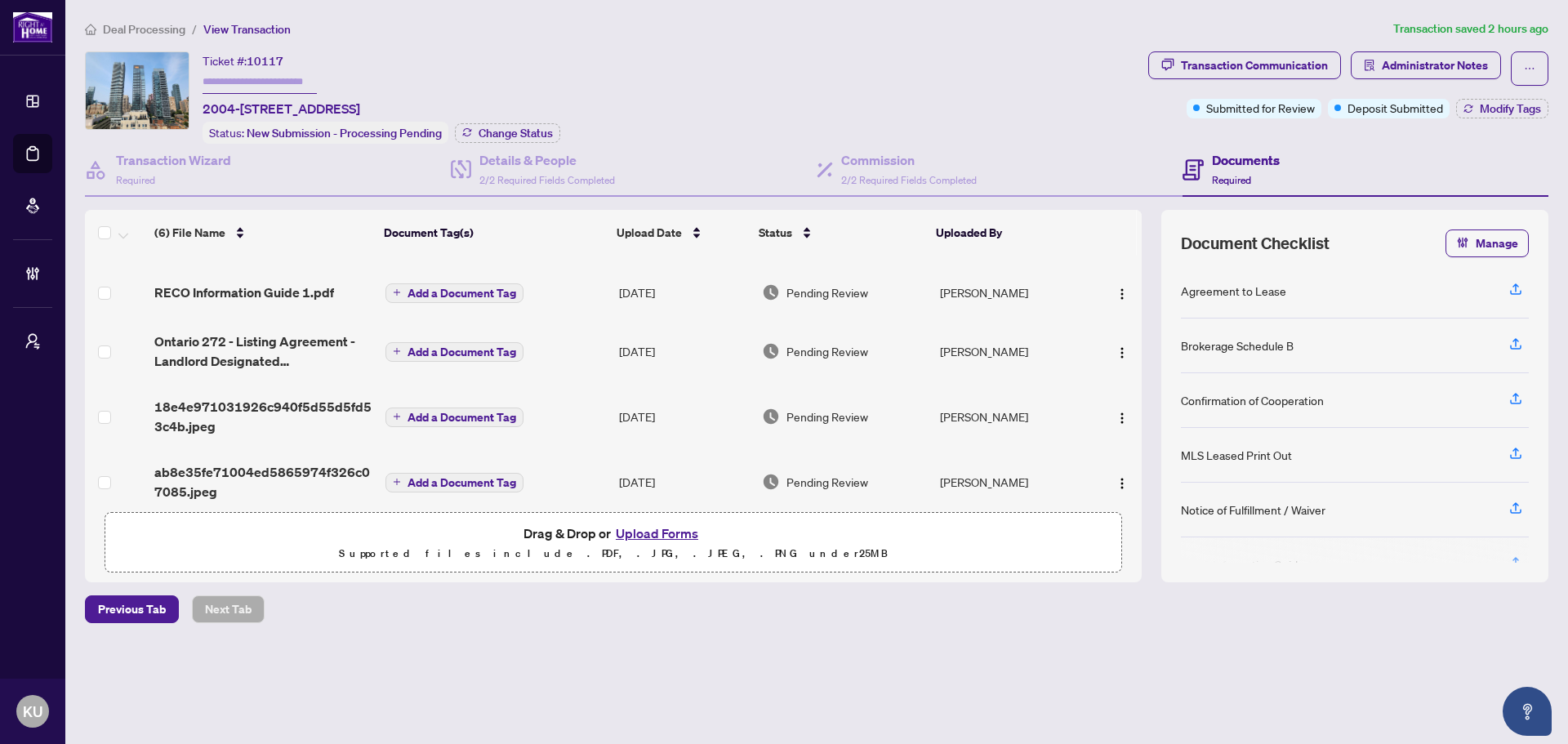
scroll to position [81, 0]
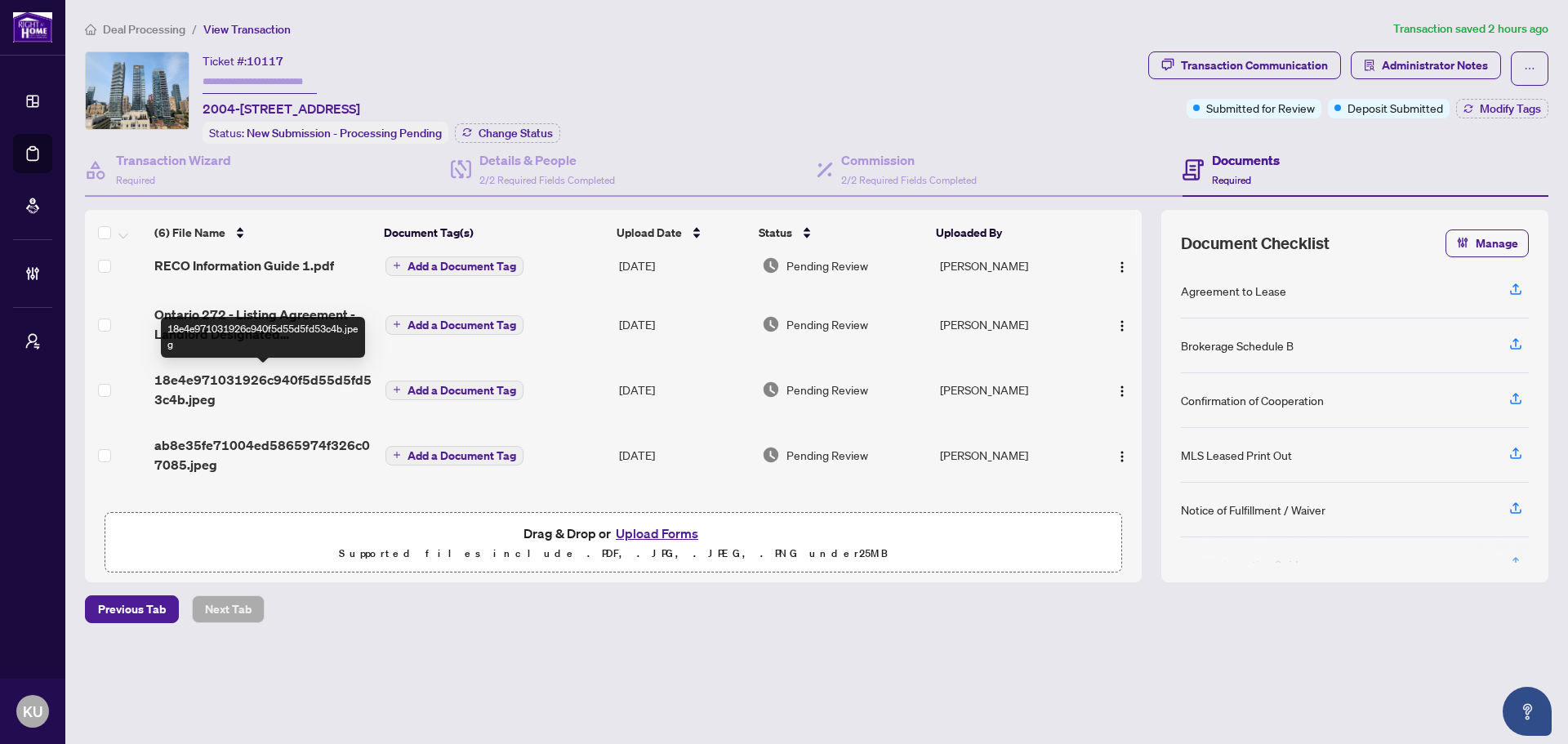
click at [261, 371] on span "18e4e971031926c940f5d55d5fd53c4b.jpeg" at bounding box center [262, 389] width 218 height 39
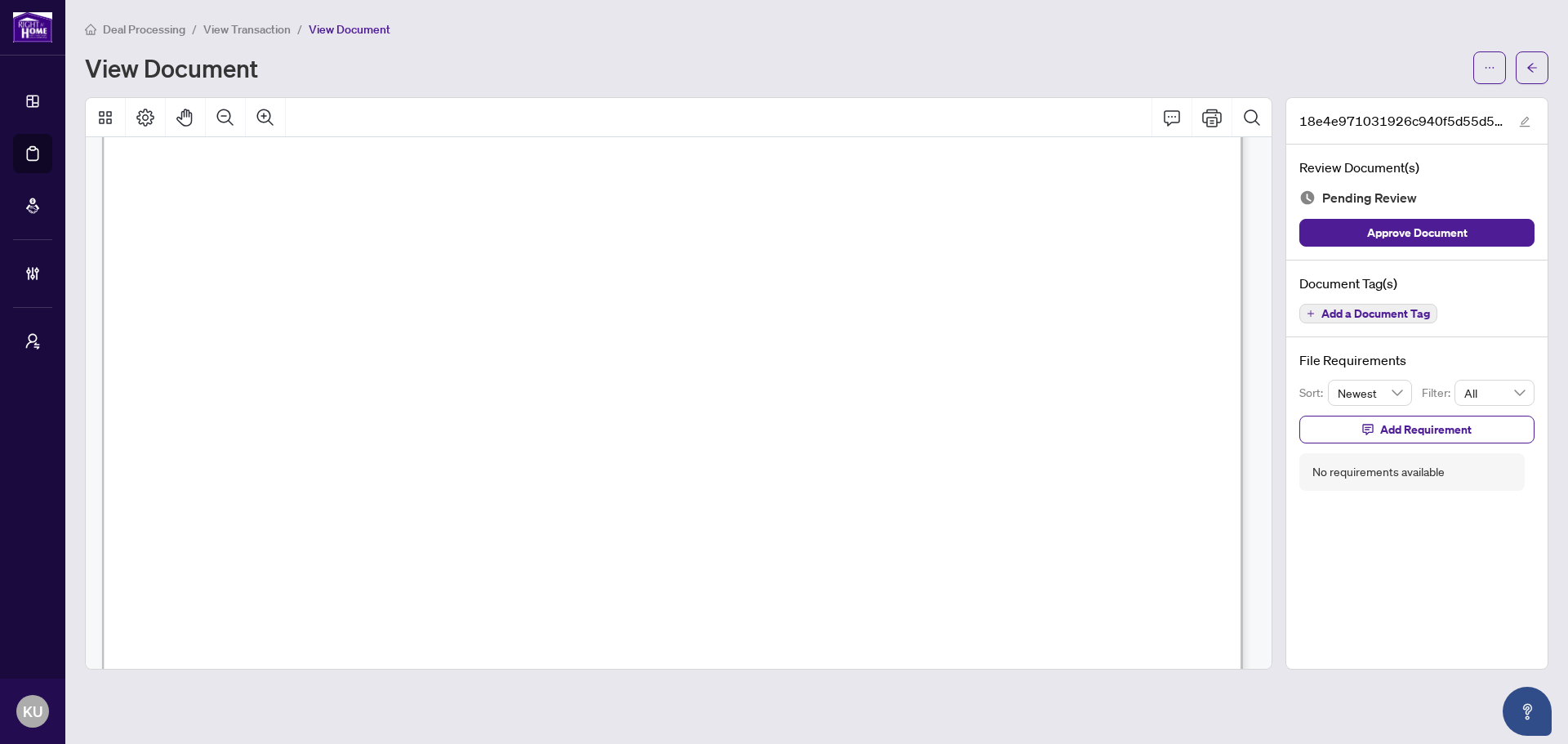
scroll to position [735, 0]
click at [1540, 59] on button "button" at bounding box center [1531, 67] width 32 height 32
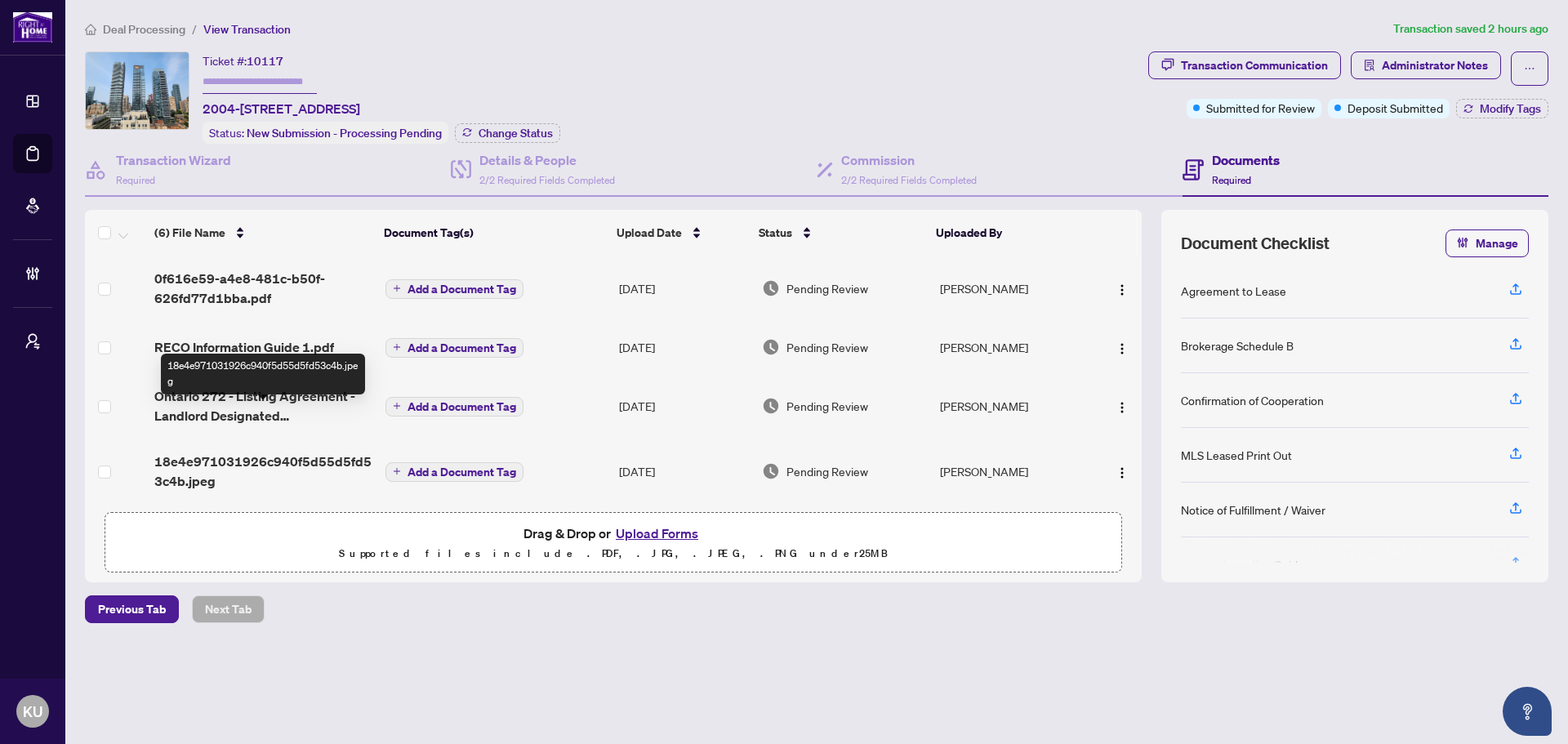
scroll to position [124, 0]
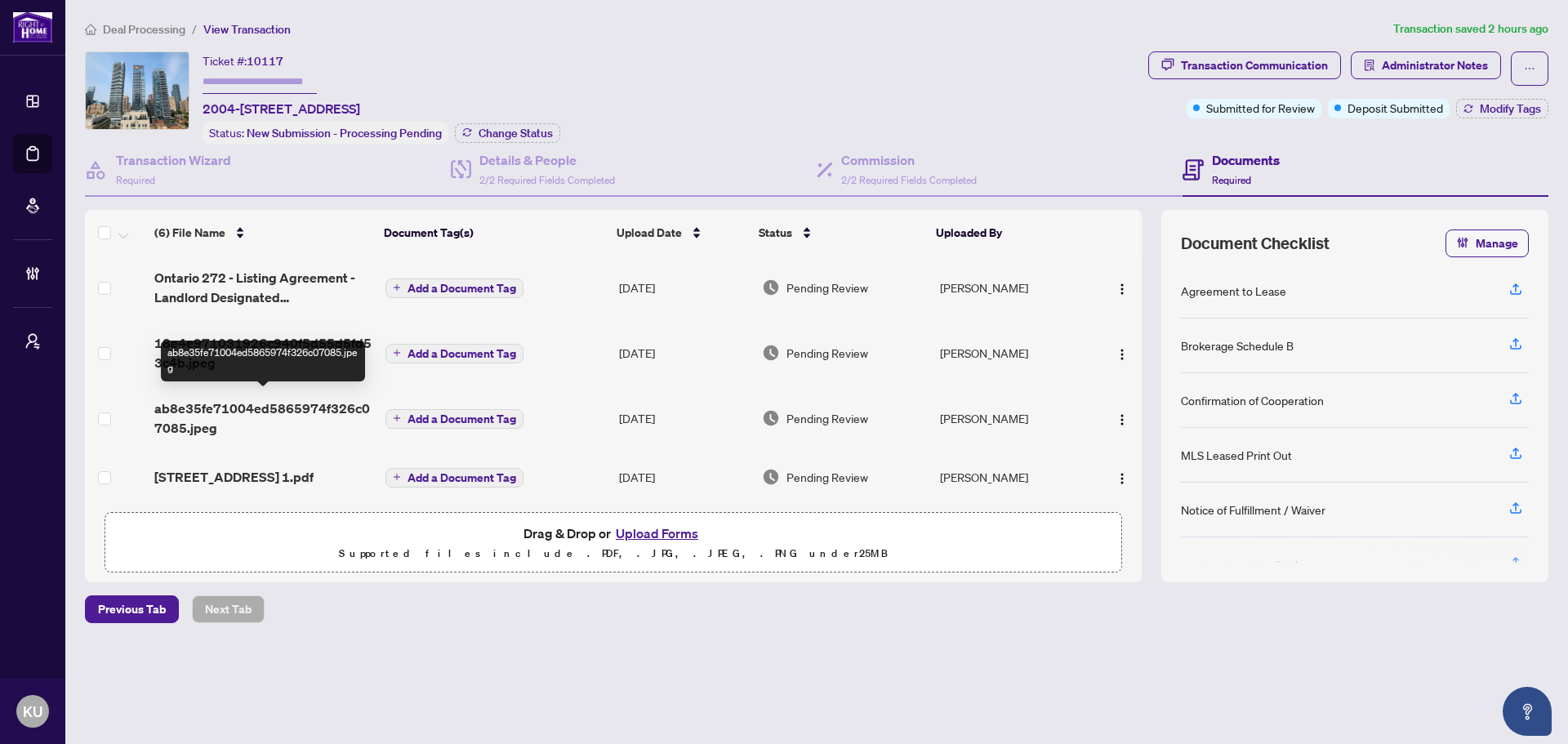
click at [227, 416] on span "ab8e35fe71004ed5865974f326c07085.jpeg" at bounding box center [262, 418] width 218 height 39
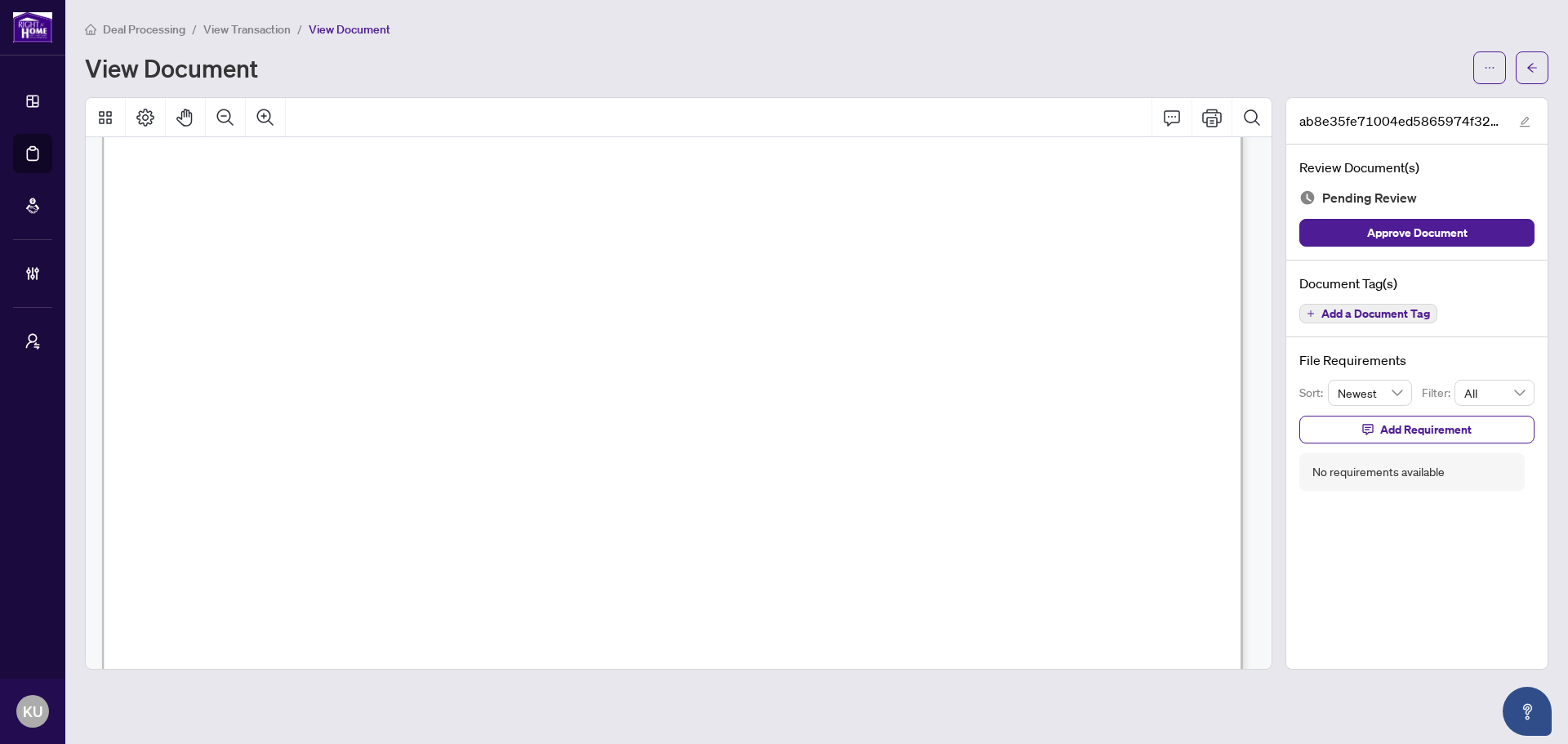
scroll to position [817, 0]
click at [1546, 74] on button "button" at bounding box center [1531, 67] width 32 height 32
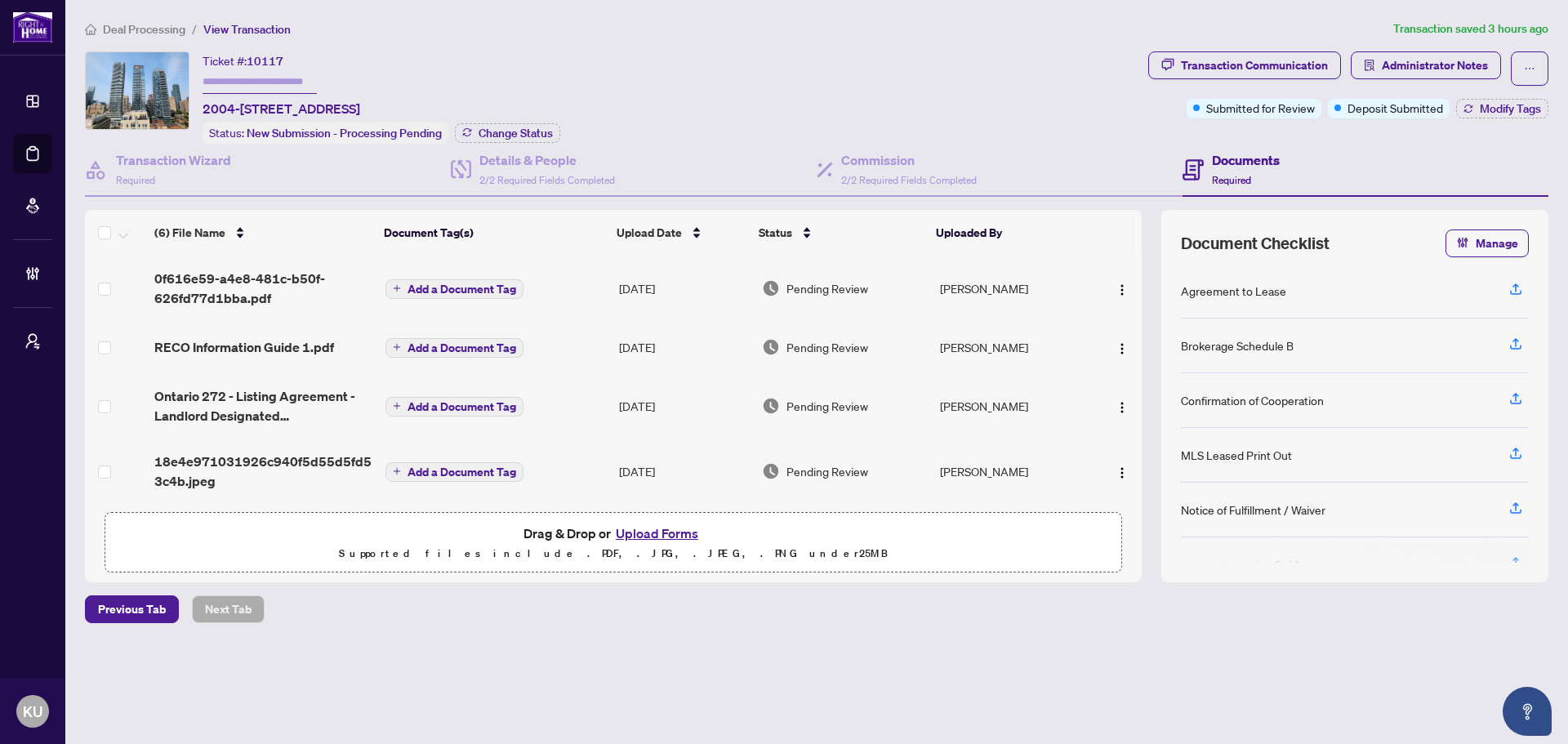
scroll to position [124, 0]
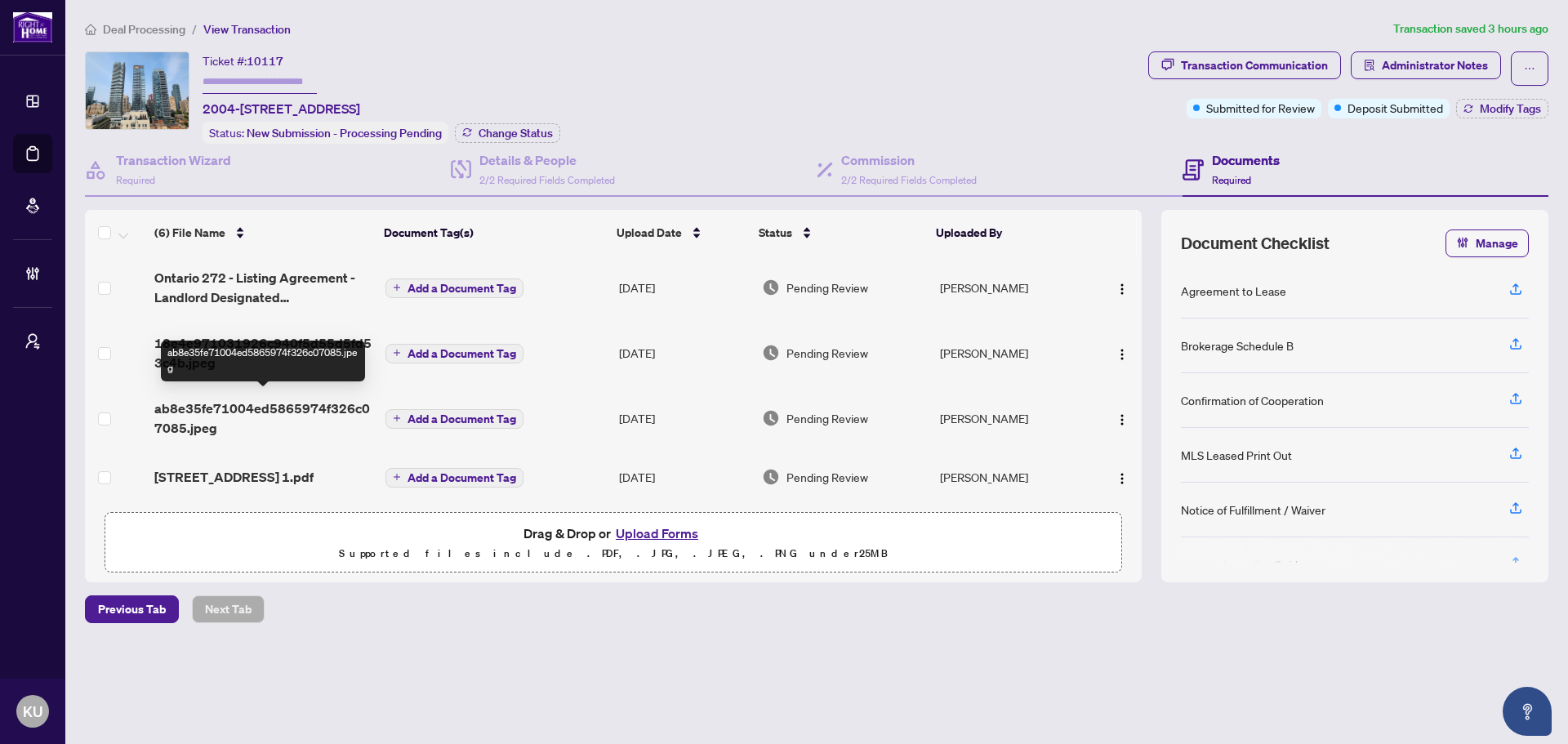
click at [202, 398] on span "ab8e35fe71004ed5865974f326c07085.jpeg" at bounding box center [262, 418] width 218 height 39
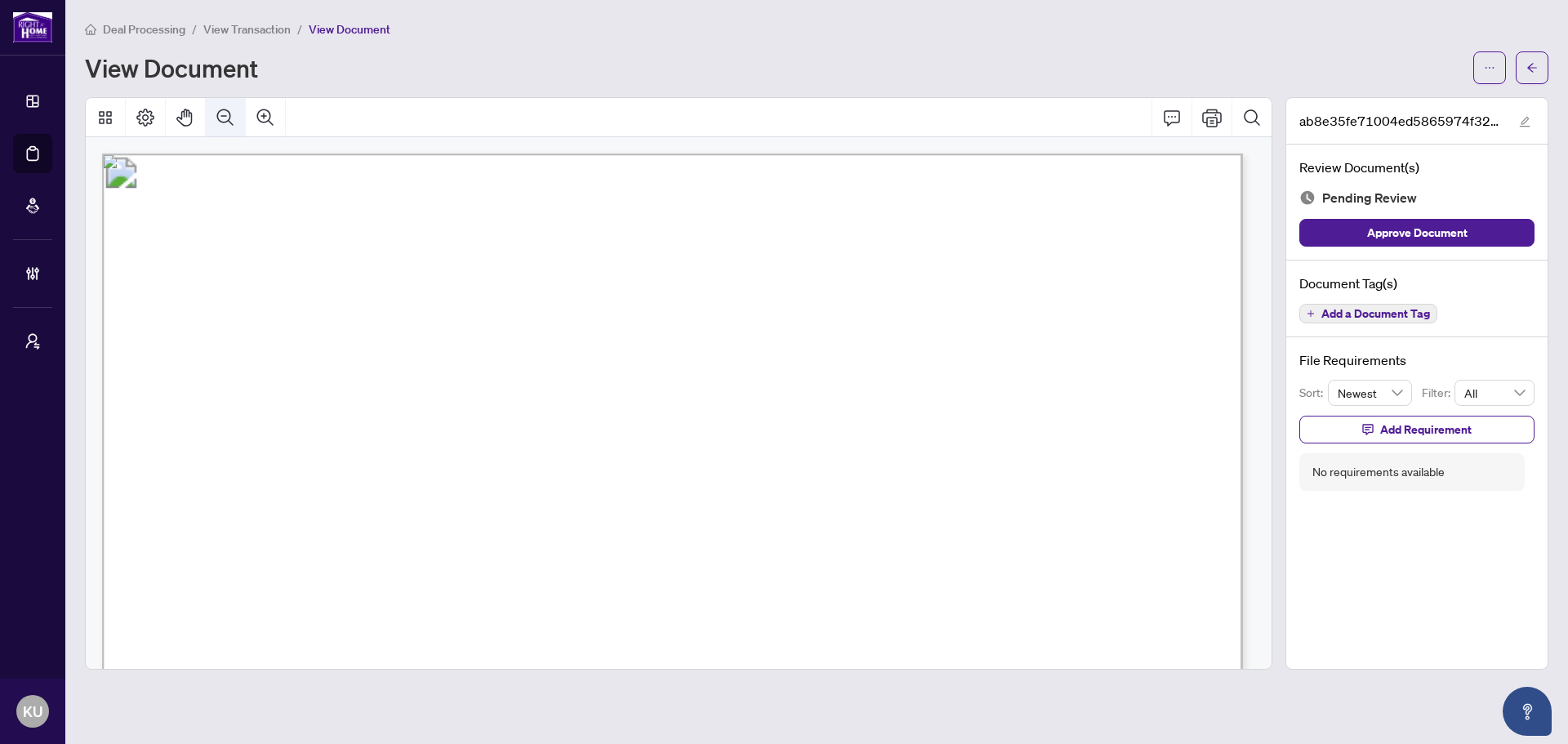
click at [217, 118] on icon "Zoom Out" at bounding box center [226, 117] width 20 height 20
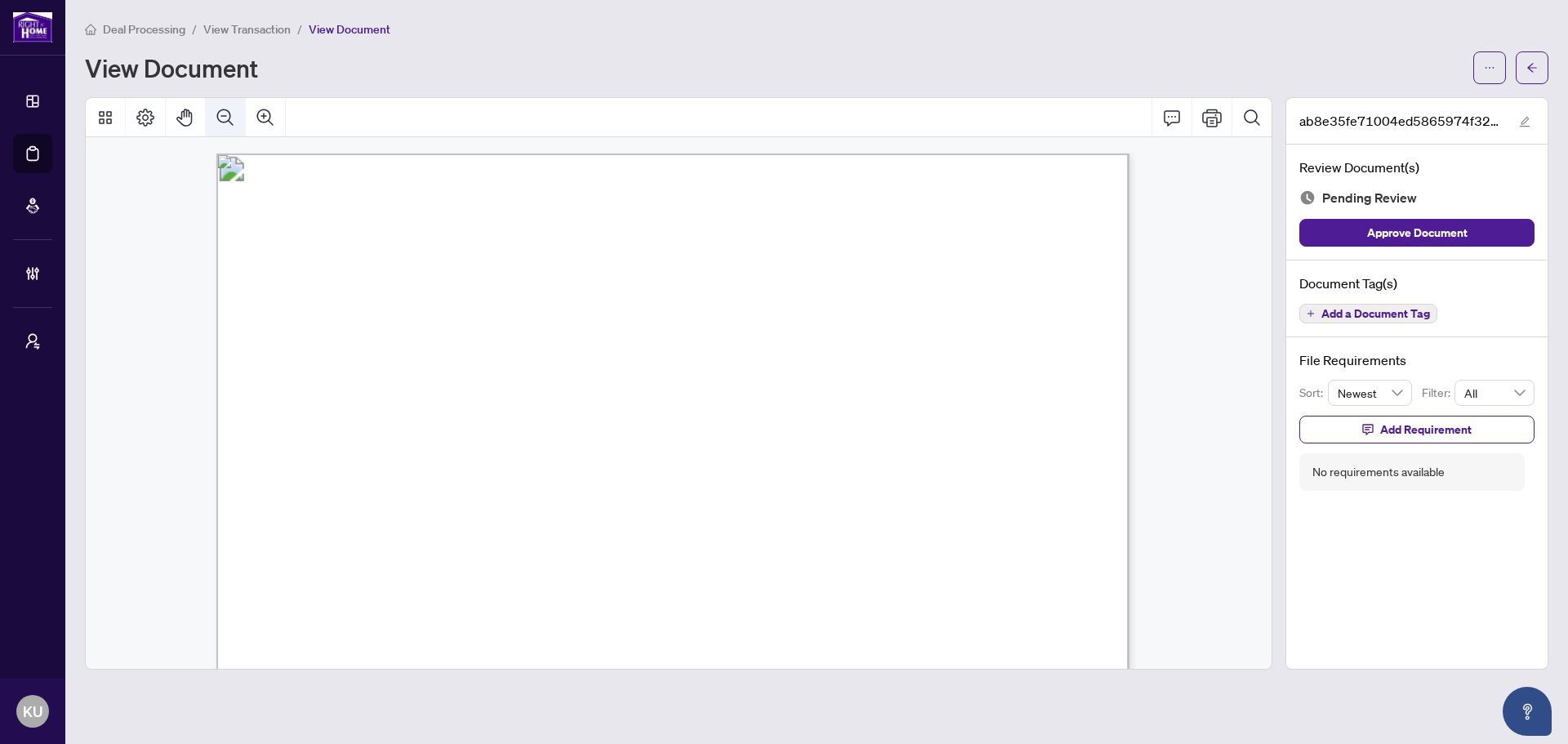
click at [217, 118] on icon "Zoom Out" at bounding box center [226, 117] width 20 height 20
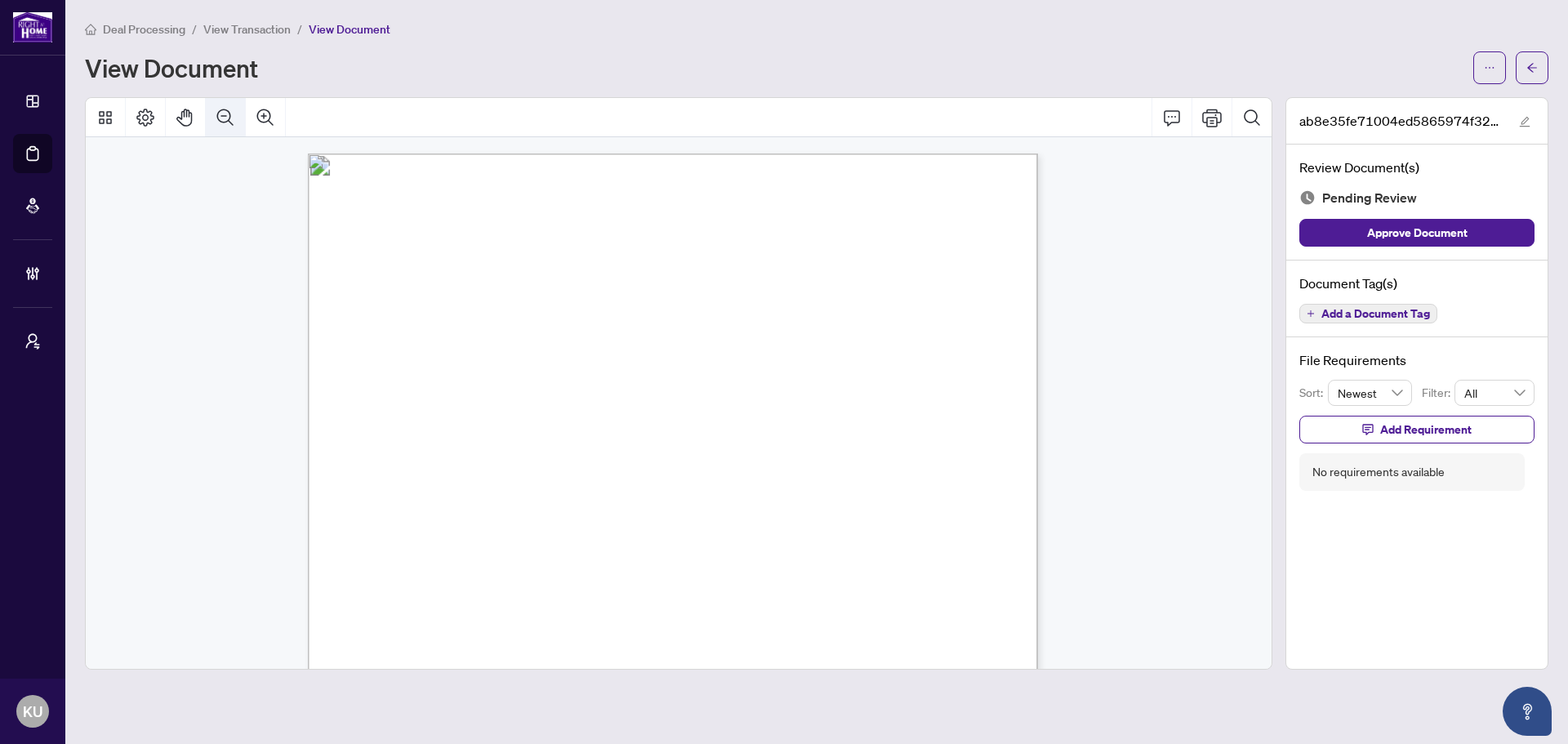
click at [217, 118] on icon "Zoom Out" at bounding box center [226, 117] width 20 height 20
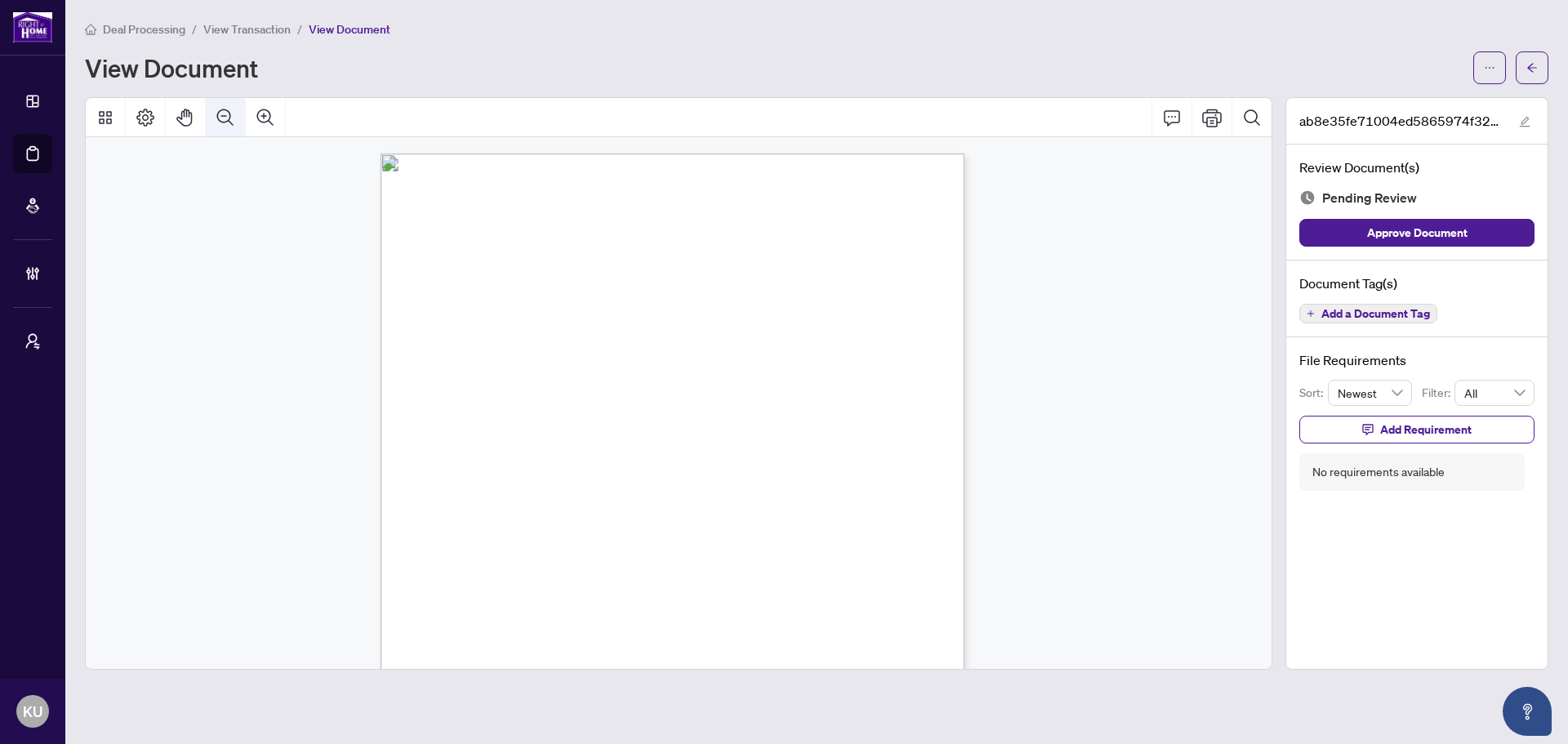
click at [217, 118] on icon "Zoom Out" at bounding box center [226, 117] width 20 height 20
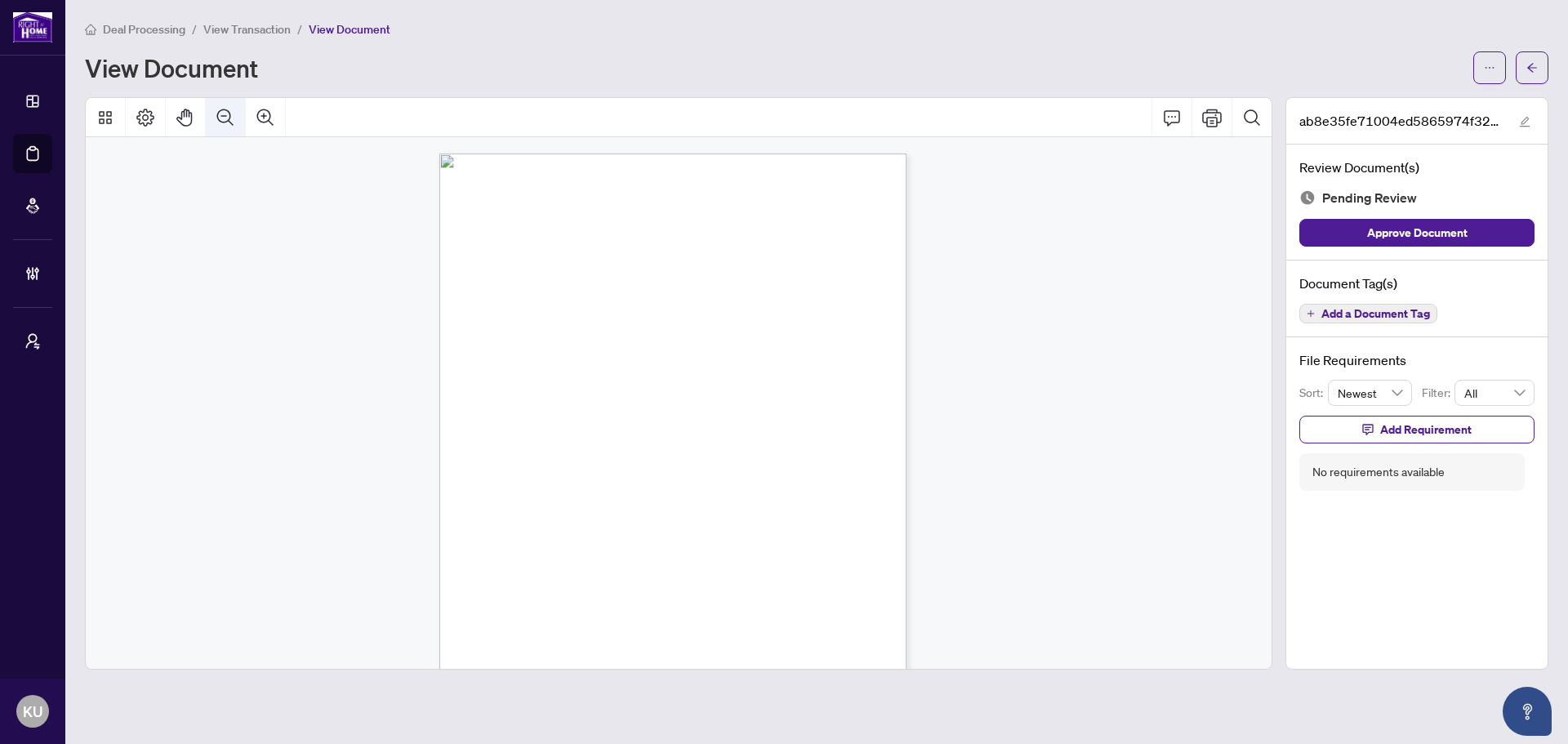
click at [217, 118] on icon "Zoom Out" at bounding box center [226, 117] width 20 height 20
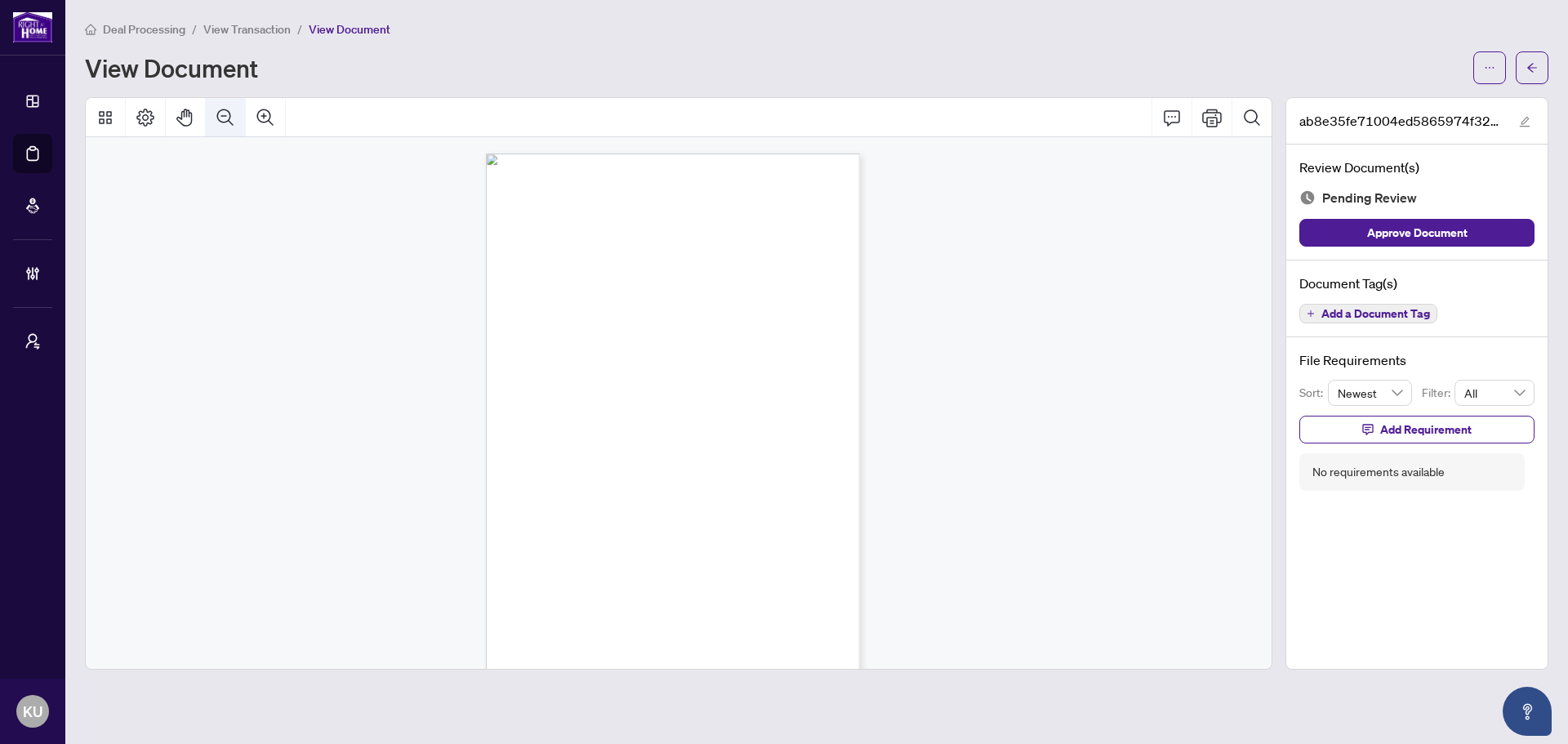
click at [225, 119] on icon "Zoom Out" at bounding box center [226, 117] width 20 height 20
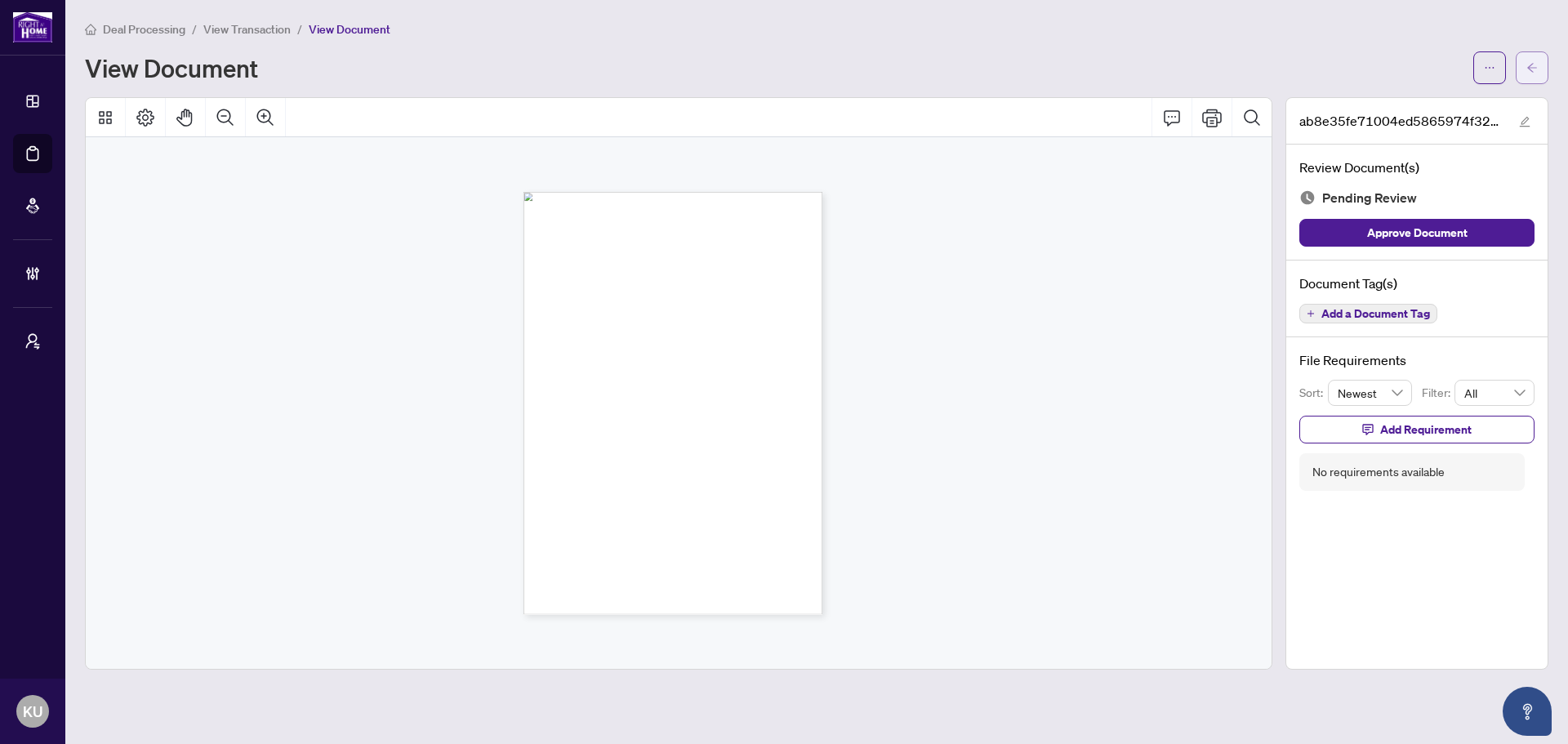
click at [1523, 70] on button "button" at bounding box center [1531, 67] width 32 height 32
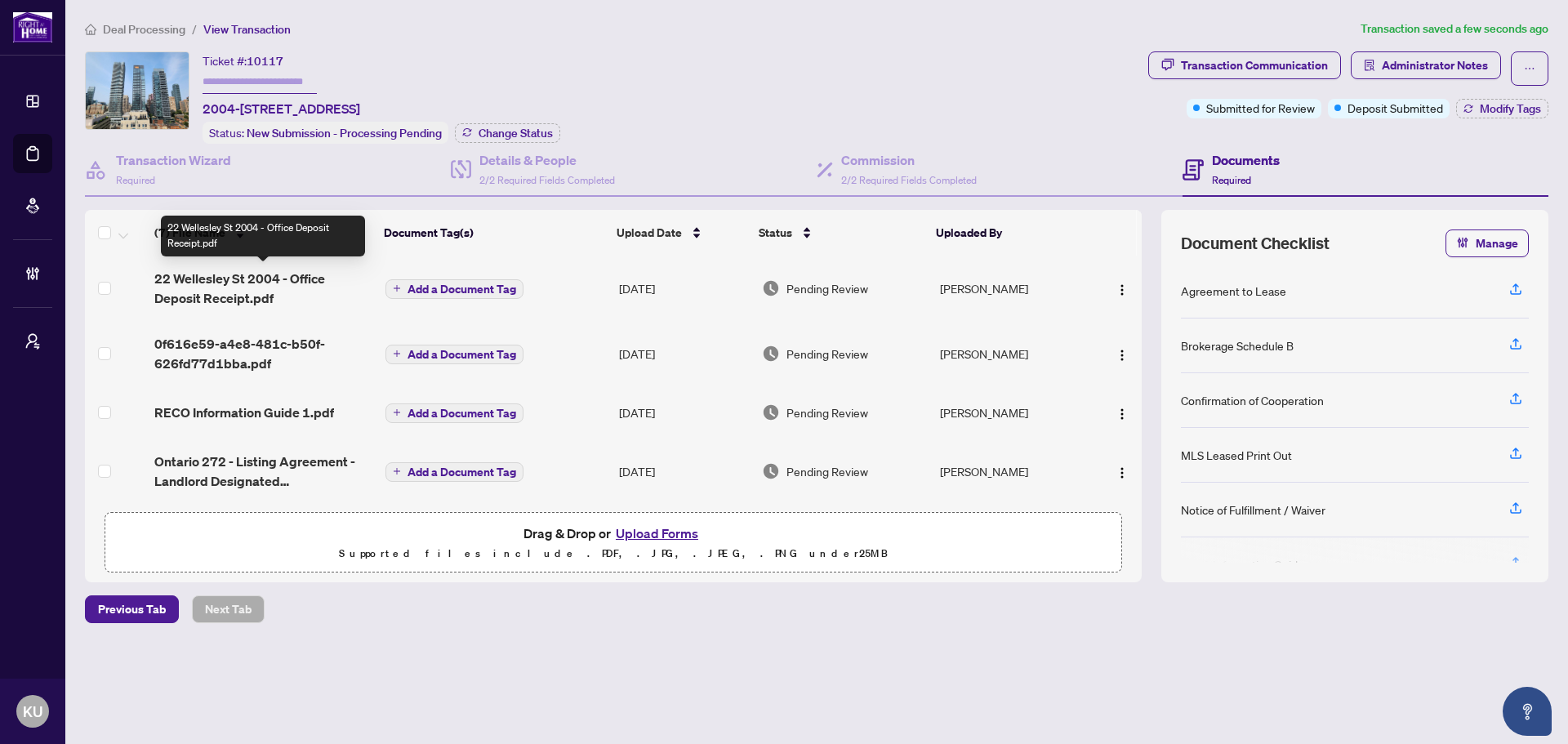
click at [236, 271] on span "22 Wellesley St 2004 - Office Deposit Receipt.pdf" at bounding box center [262, 288] width 218 height 39
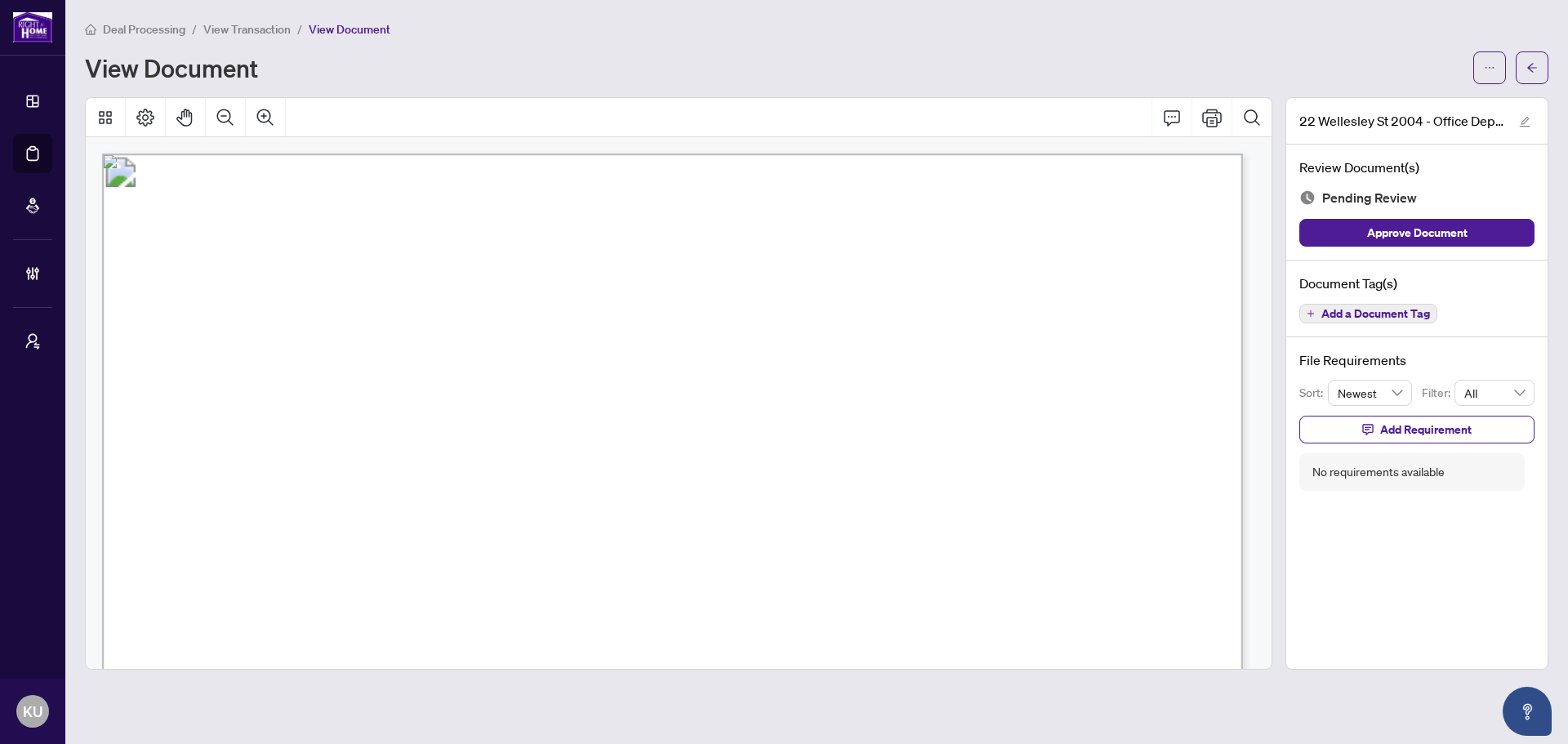
click at [1393, 312] on span "Add a Document Tag" at bounding box center [1375, 313] width 108 height 12
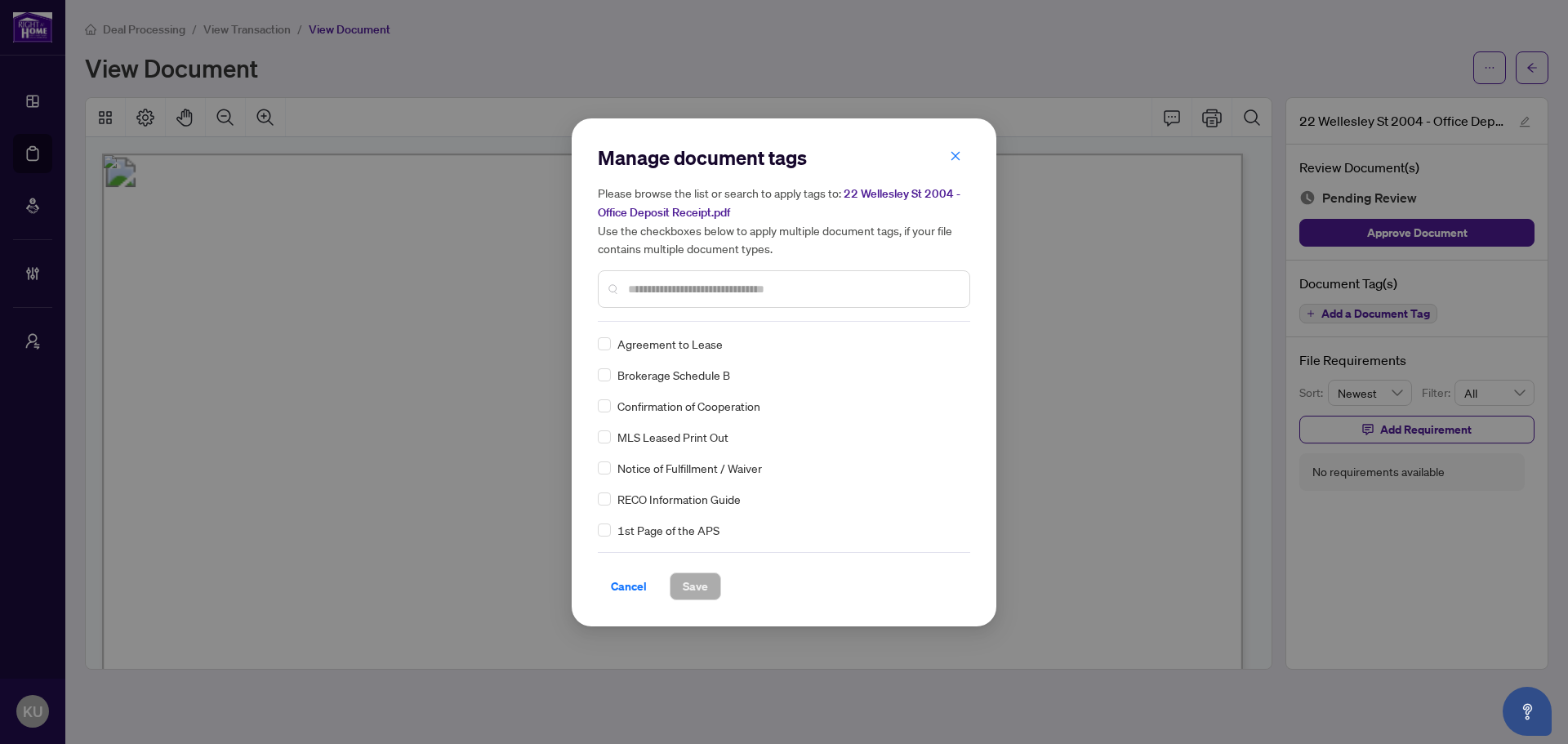
click at [655, 292] on input "text" at bounding box center [792, 289] width 329 height 18
type input "*****"
click at [949, 342] on icon at bounding box center [954, 343] width 10 height 5
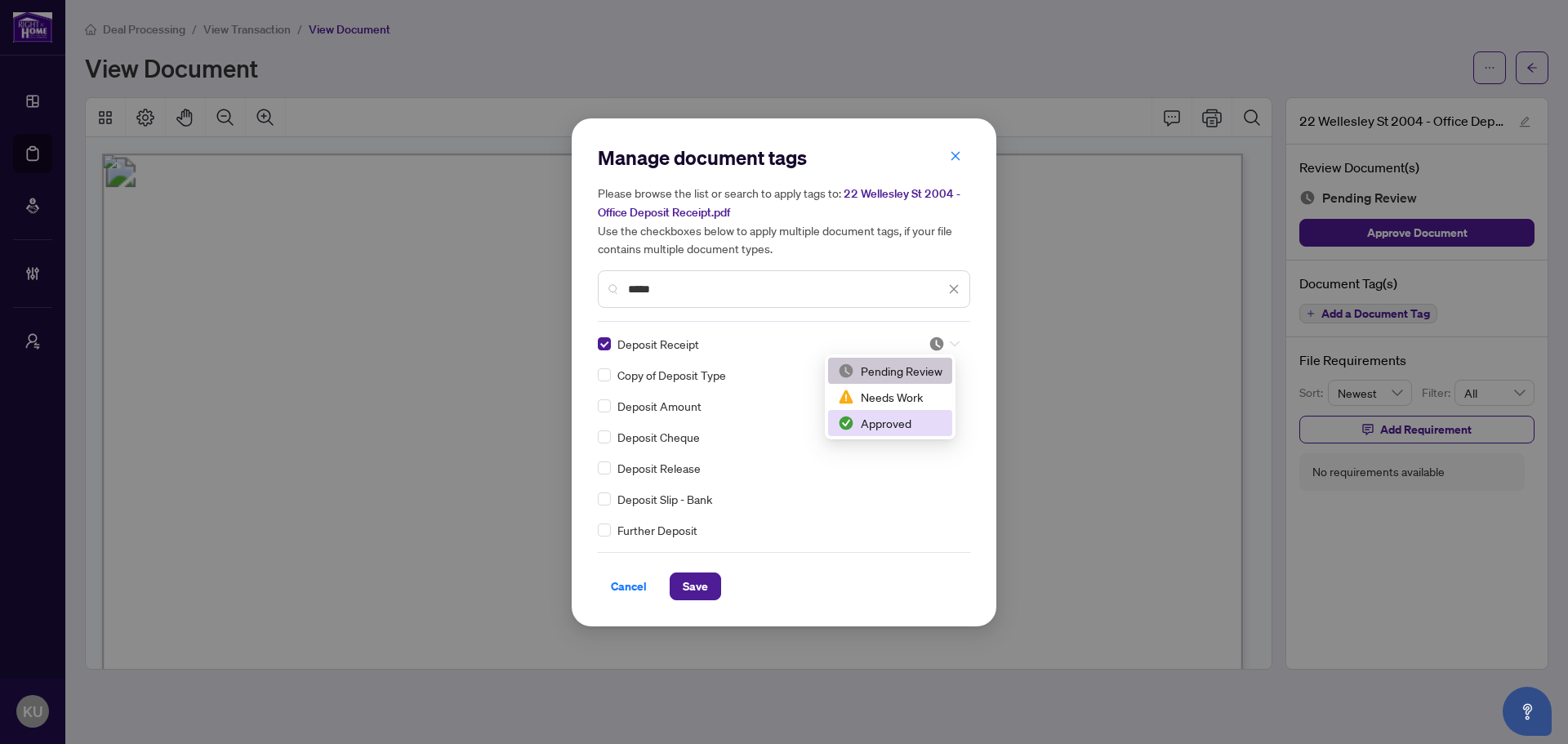
click at [886, 423] on div "Approved" at bounding box center [890, 423] width 105 height 18
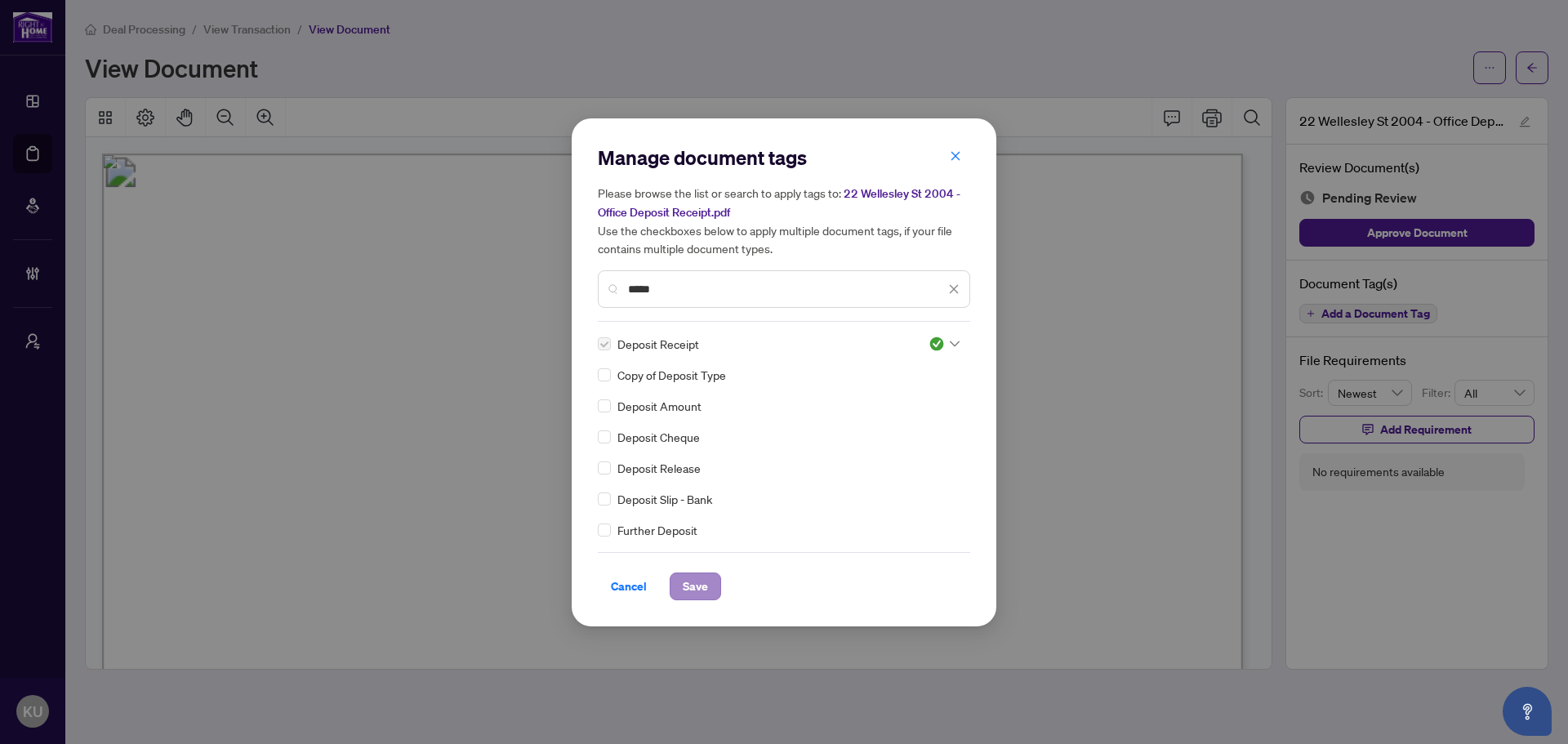
click at [717, 585] on div "Cancel Save" at bounding box center [784, 586] width 373 height 28
click at [713, 585] on button "Save" at bounding box center [695, 586] width 51 height 28
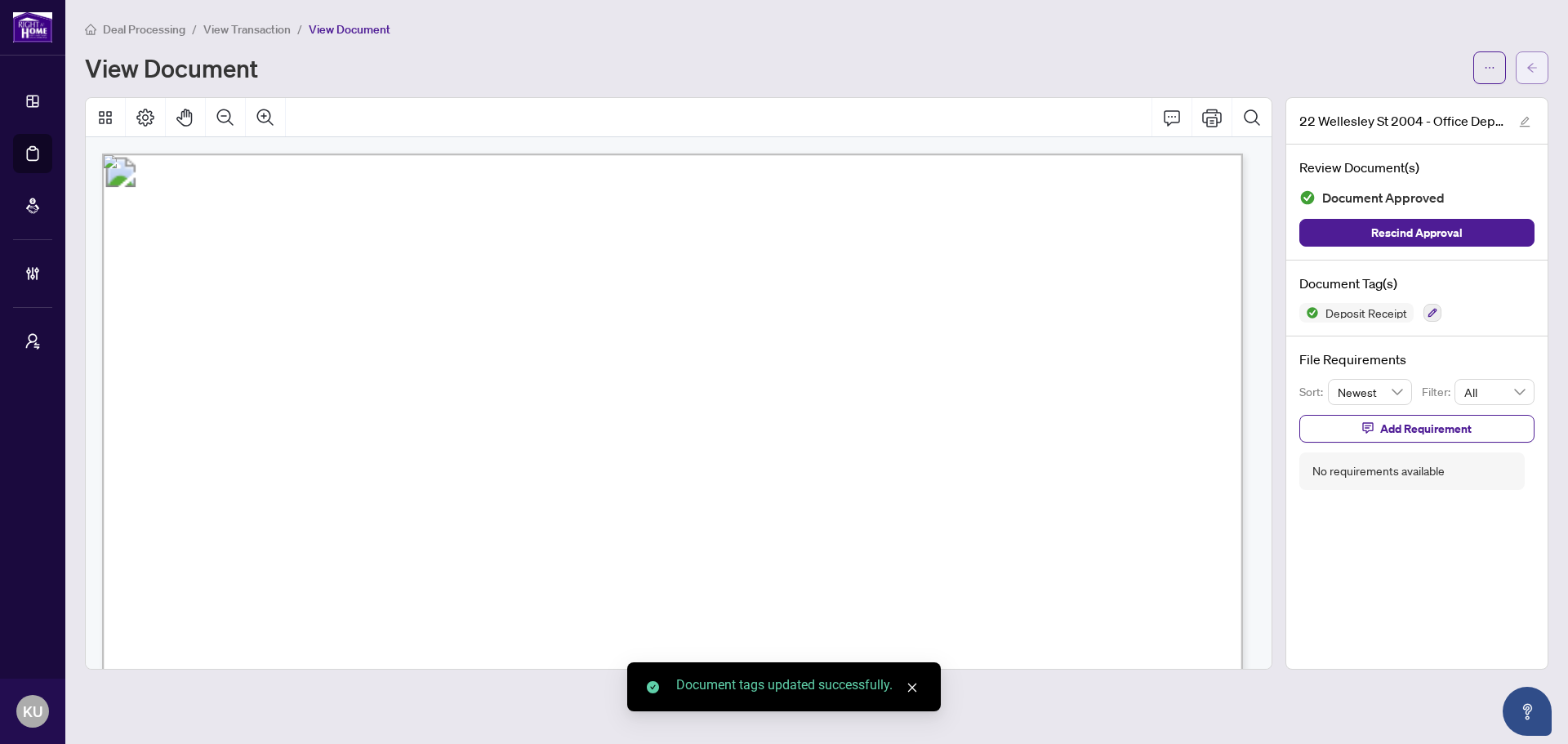
click at [1523, 80] on button "button" at bounding box center [1531, 67] width 32 height 32
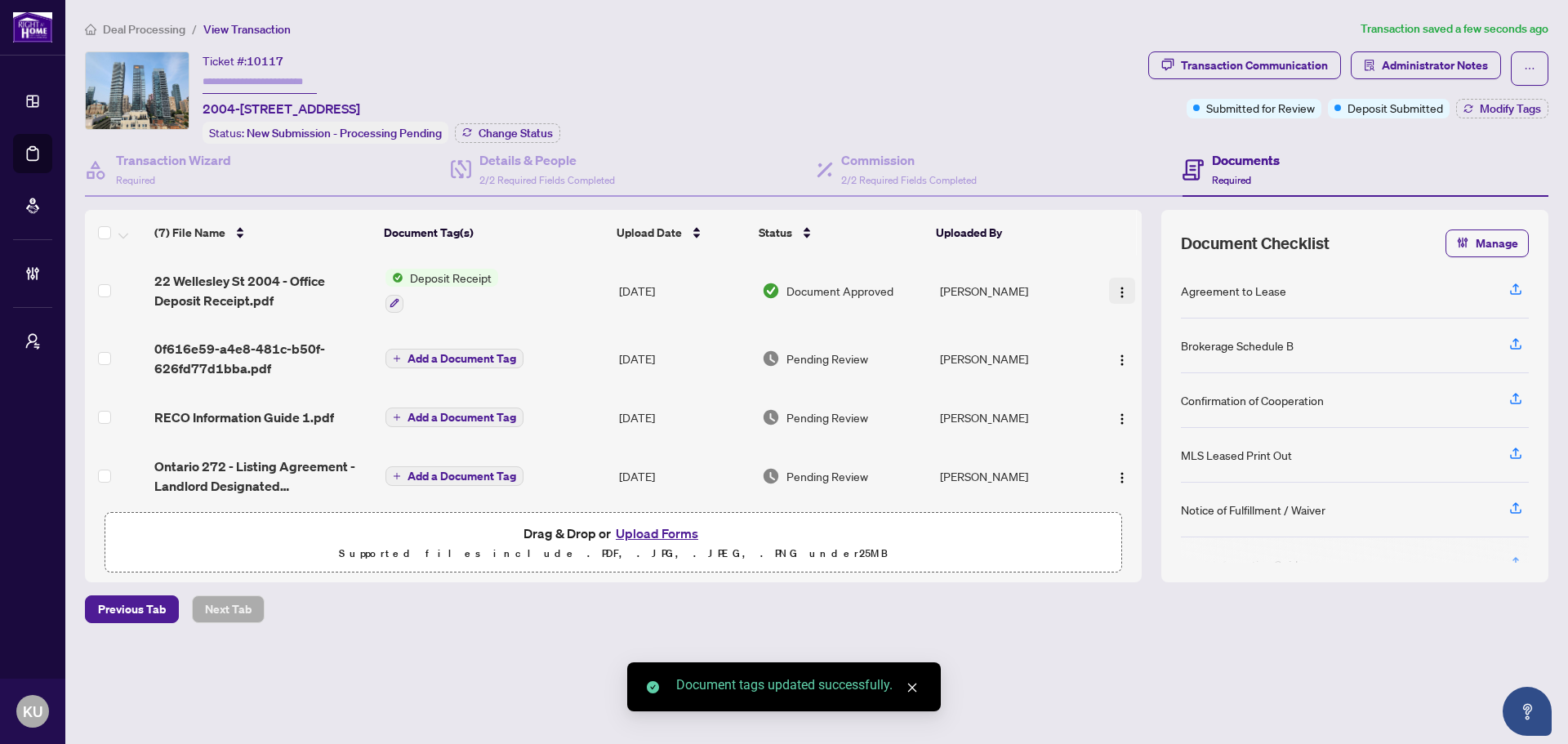
click at [1116, 295] on img "button" at bounding box center [1122, 292] width 13 height 13
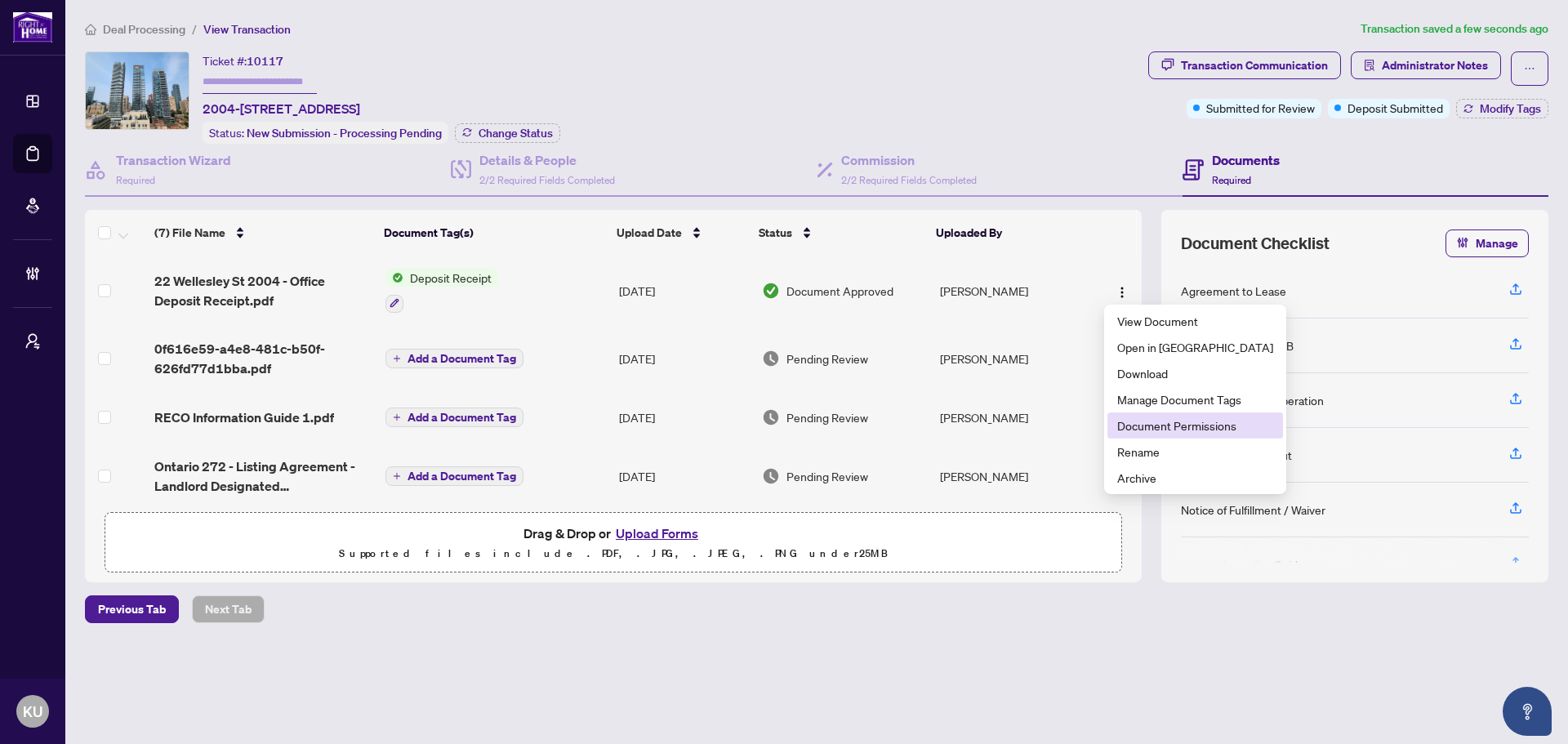
click at [1156, 428] on span "Document Permissions" at bounding box center [1195, 425] width 156 height 18
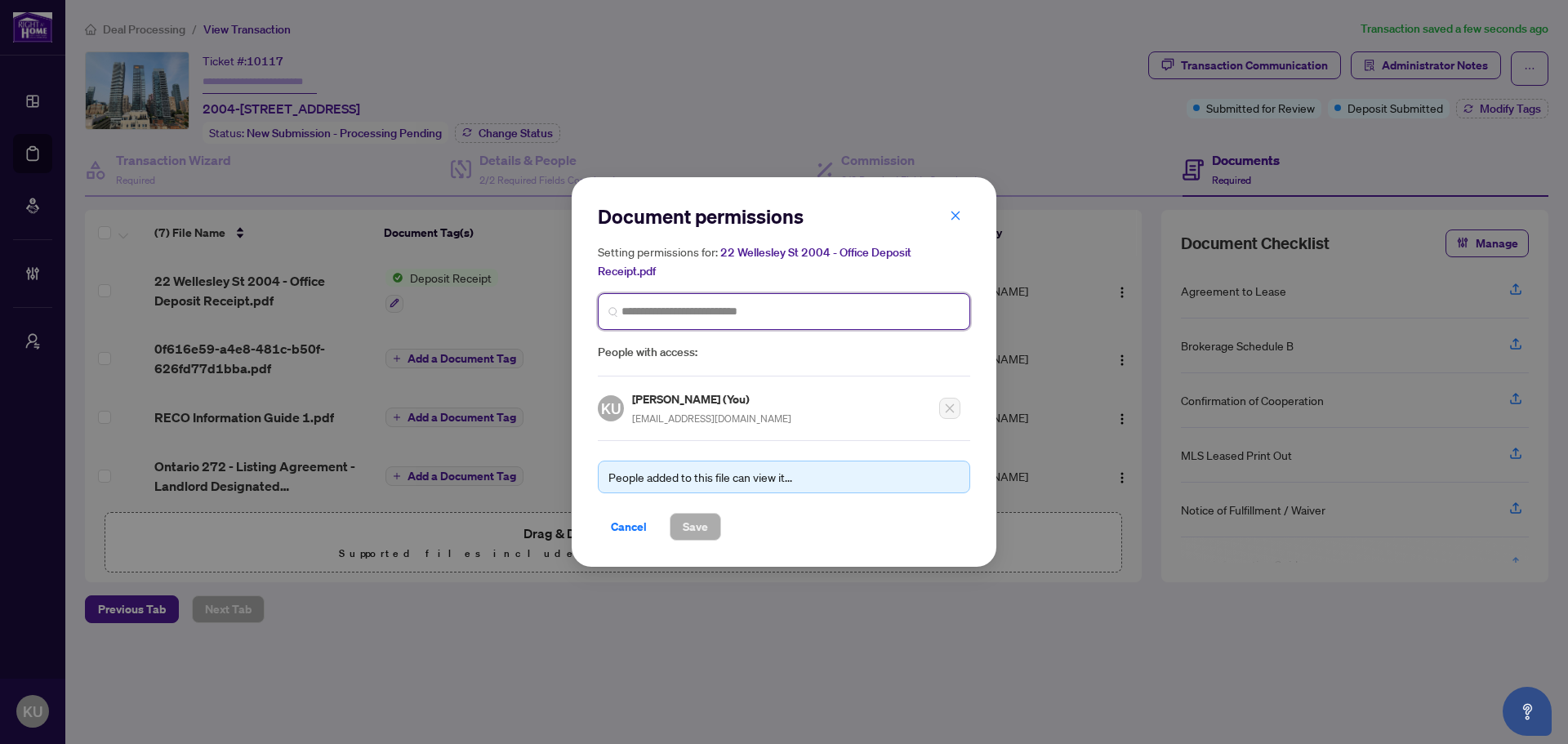
click at [673, 307] on input "search" at bounding box center [790, 311] width 338 height 17
type input "****"
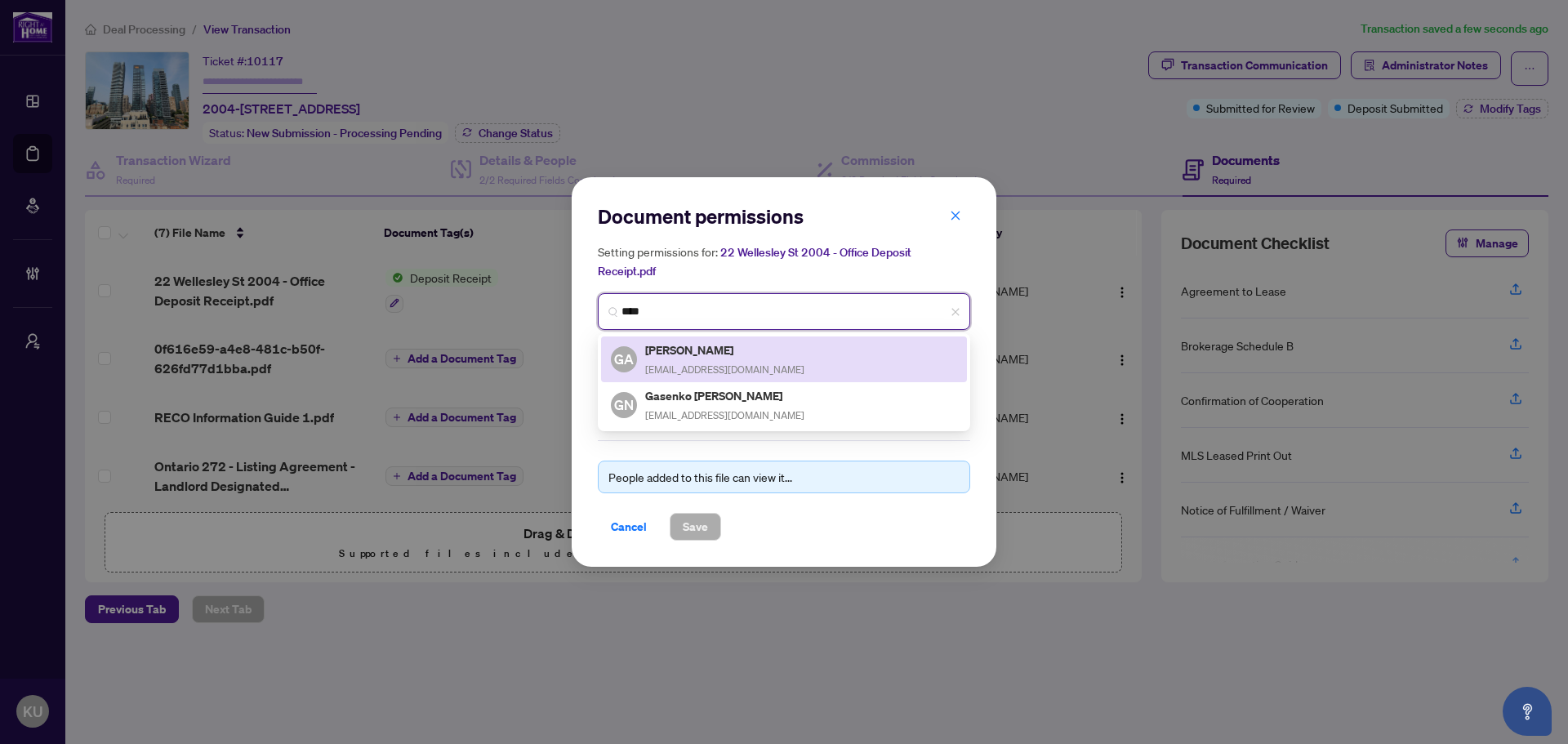
click at [724, 359] on div "[PERSON_NAME] [PERSON_NAME] [PERSON_NAME][EMAIL_ADDRESS][DOMAIN_NAME]" at bounding box center [724, 359] width 159 height 38
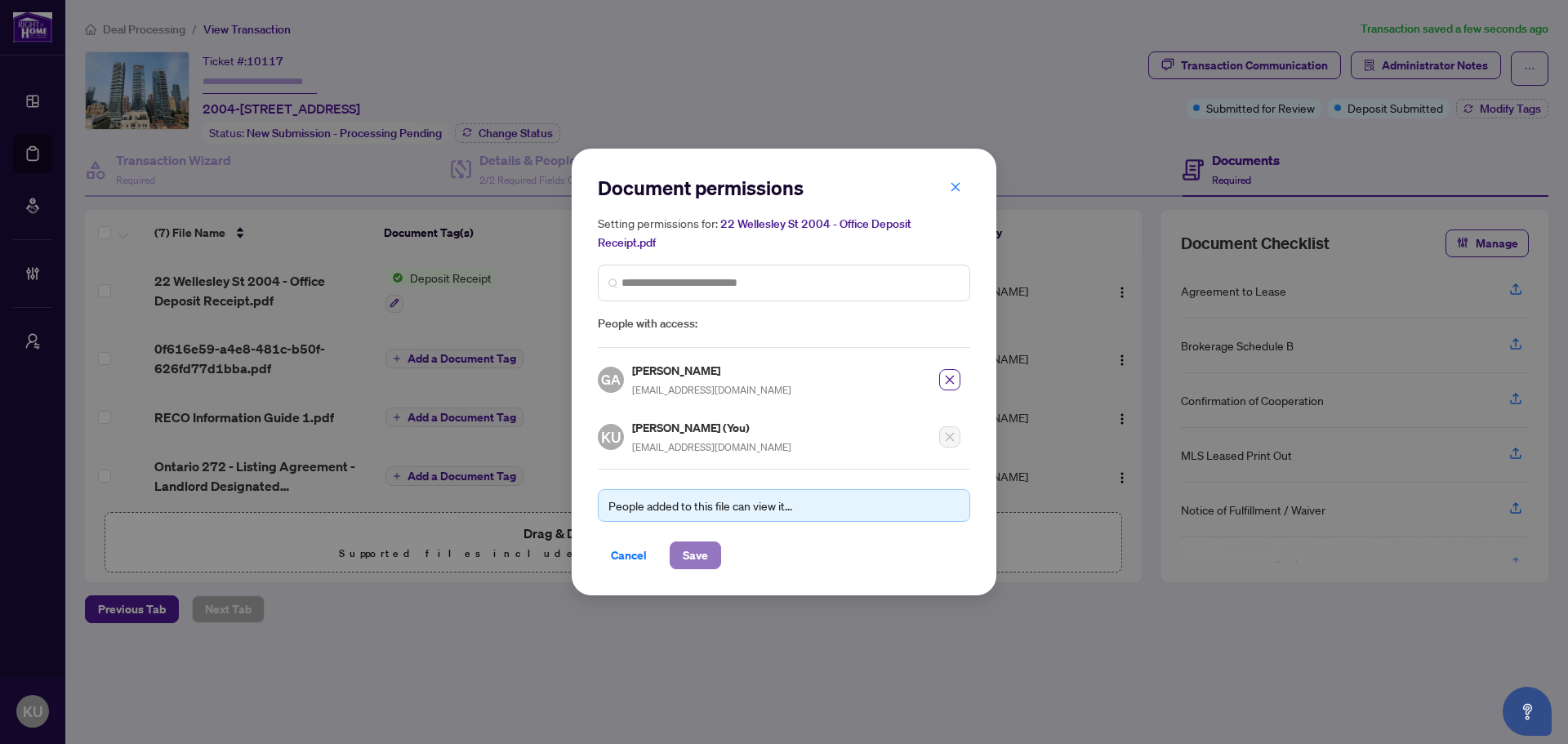
click at [705, 550] on span "Save" at bounding box center [695, 554] width 25 height 26
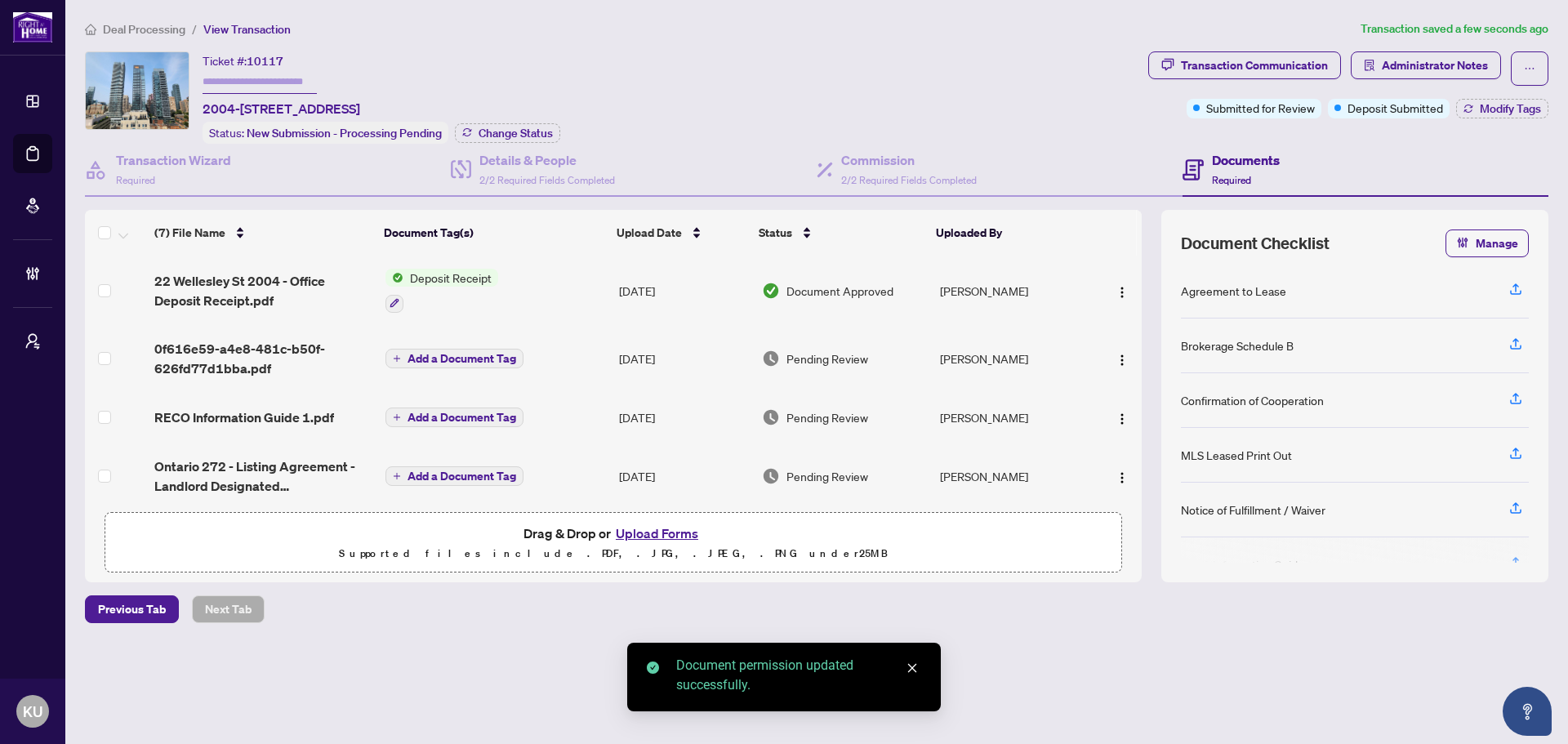
click at [312, 646] on div "Deal Processing / View Transaction Transaction saved a few seconds ago Ticket #…" at bounding box center [817, 350] width 1477 height 661
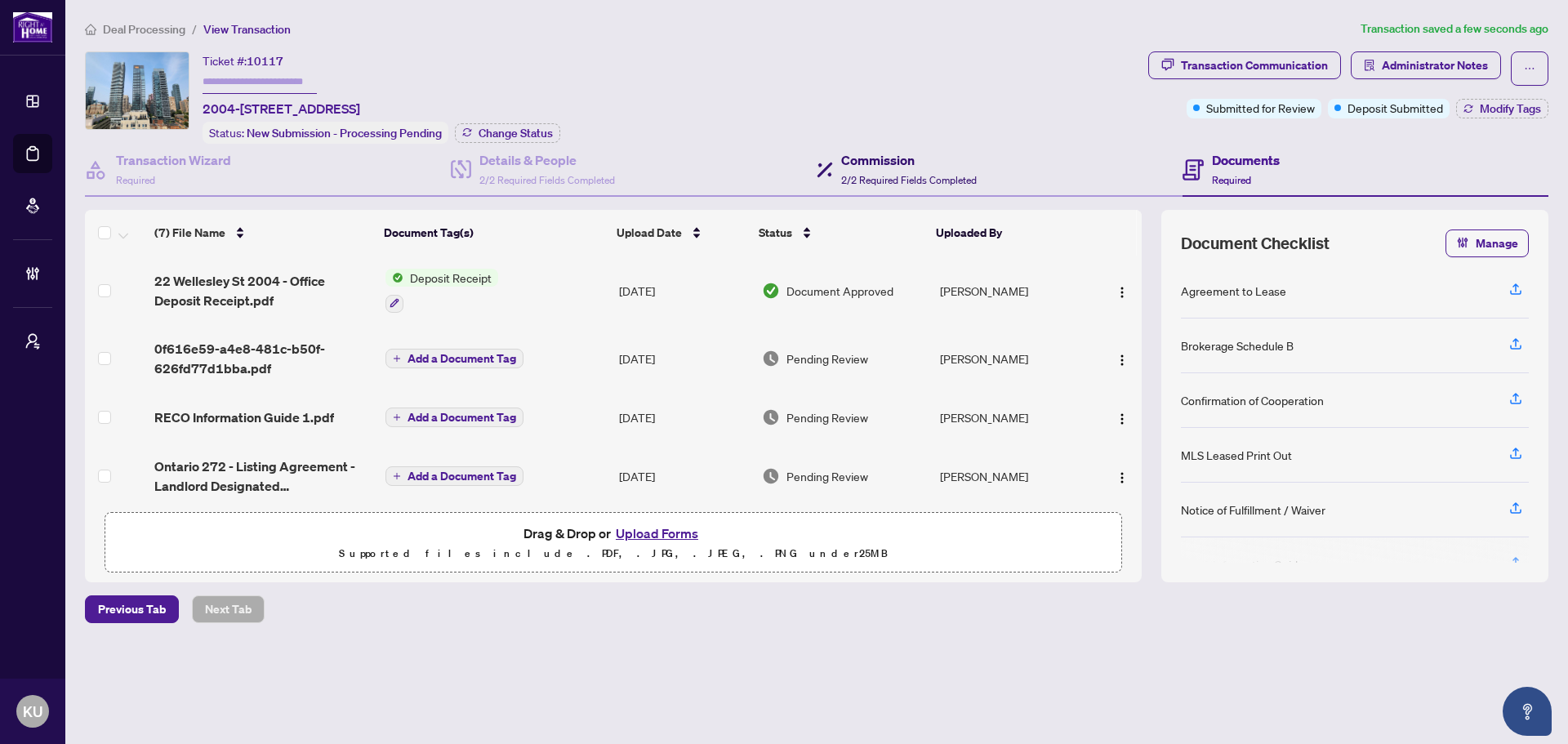
click at [870, 169] on div "Commission 2/2 Required Fields Completed" at bounding box center [908, 169] width 135 height 38
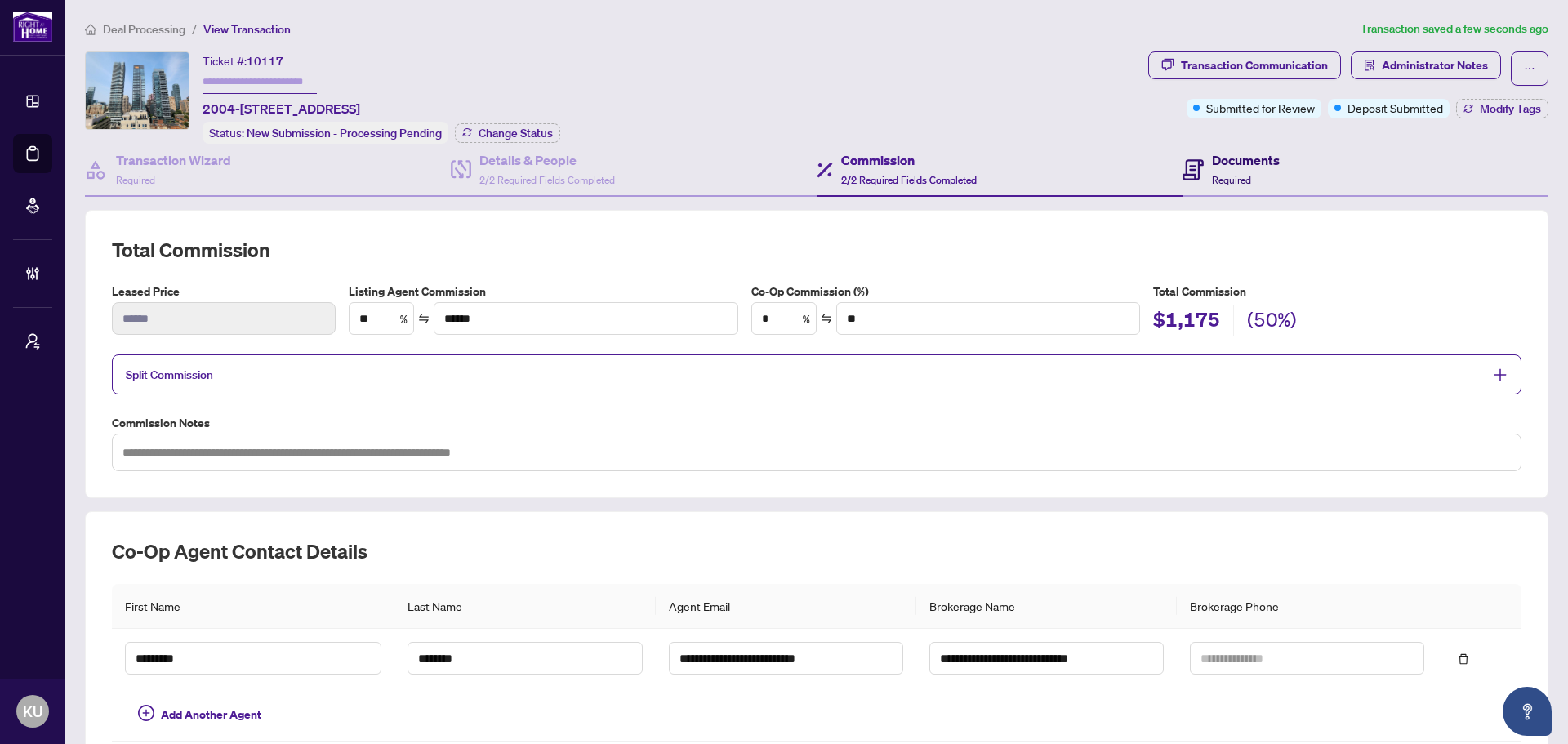
click at [1244, 158] on h4 "Documents" at bounding box center [1246, 160] width 68 height 20
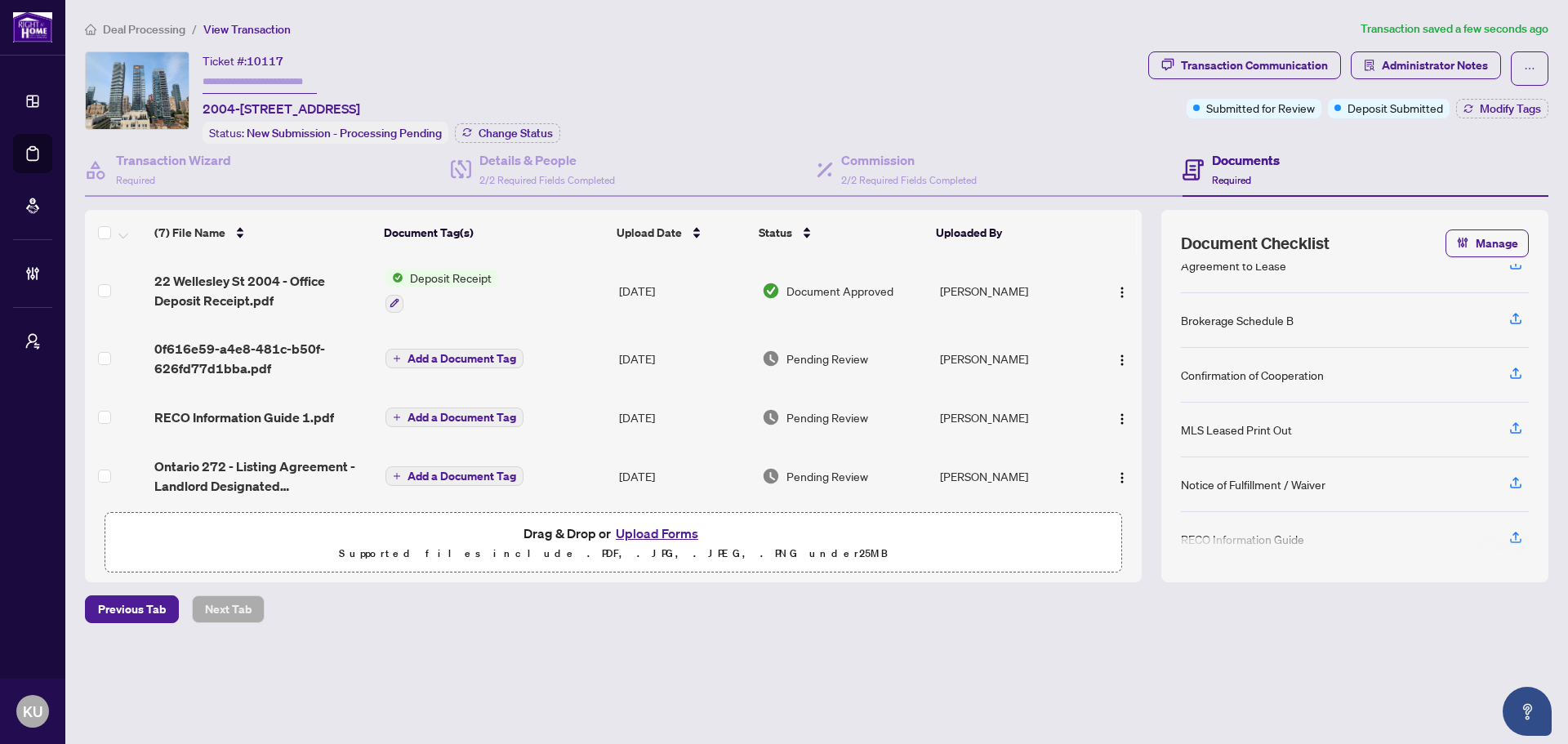
scroll to position [35, 0]
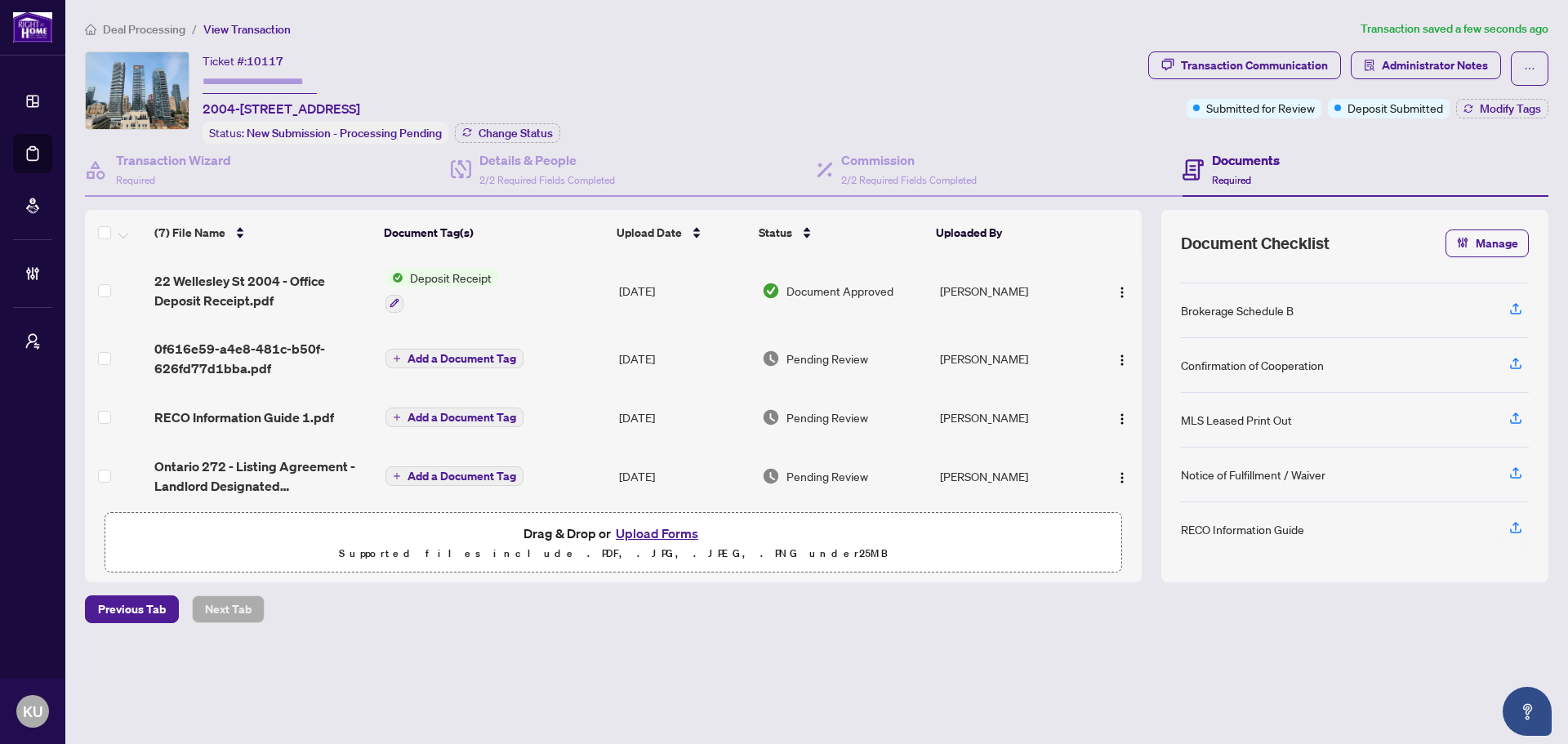
click at [1487, 119] on div "Transaction Communication Administrator Notes Submitted for Review Deposit Subm…" at bounding box center [1348, 97] width 407 height 92
click at [1488, 113] on span "Modify Tags" at bounding box center [1510, 108] width 61 height 12
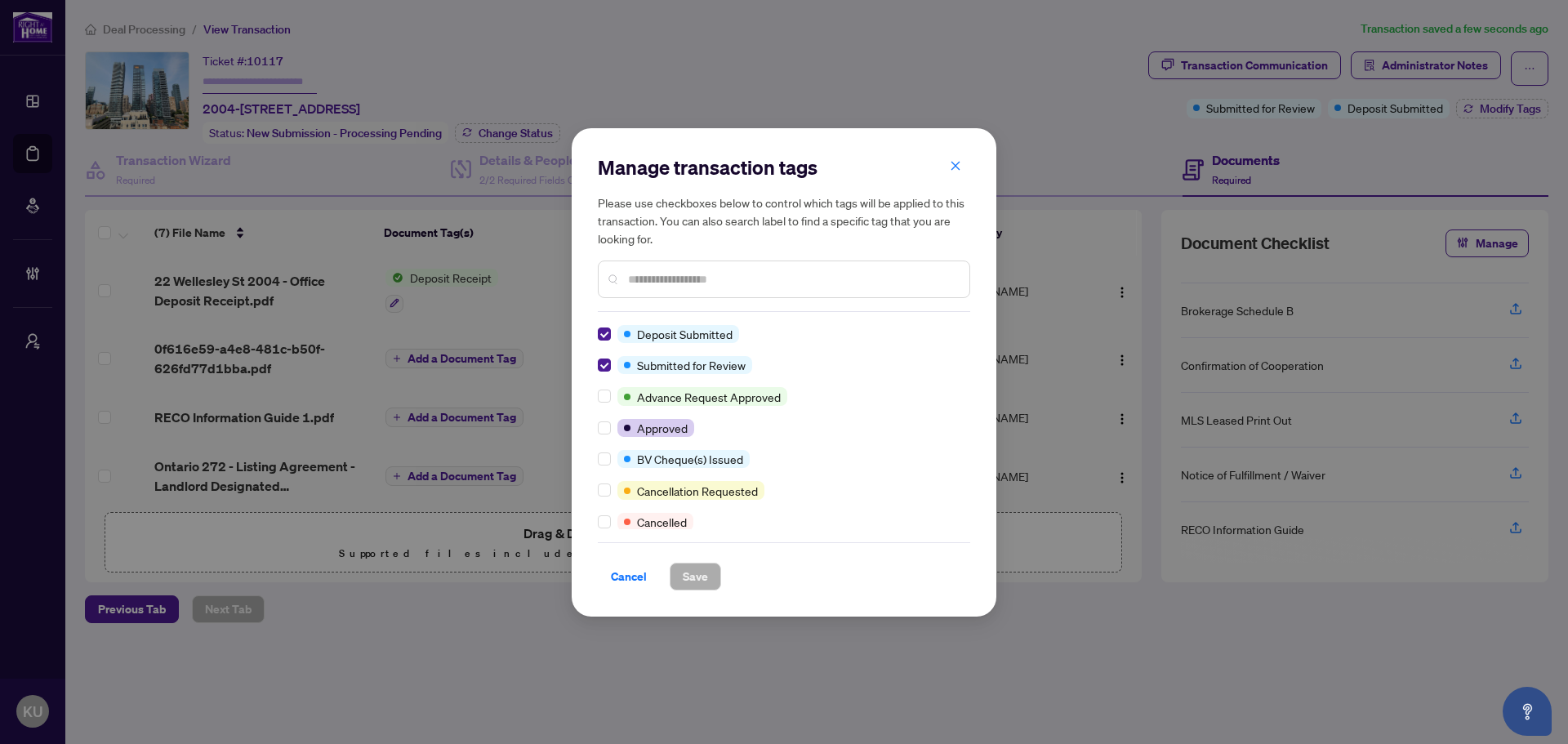
scroll to position [0, 0]
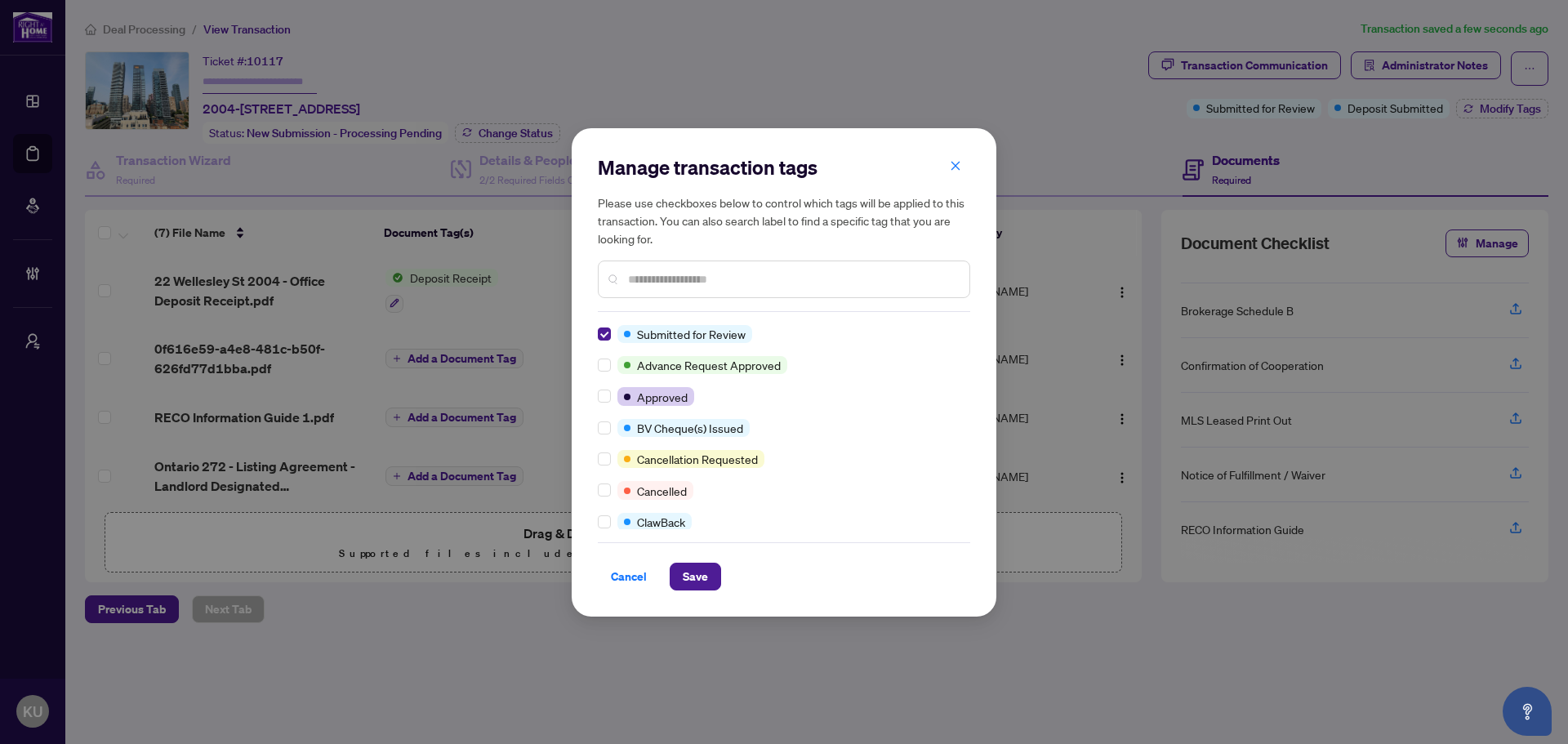
drag, startPoint x: 698, startPoint y: 579, endPoint x: 1421, endPoint y: 122, distance: 855.3
click at [705, 570] on span "Save" at bounding box center [695, 576] width 25 height 26
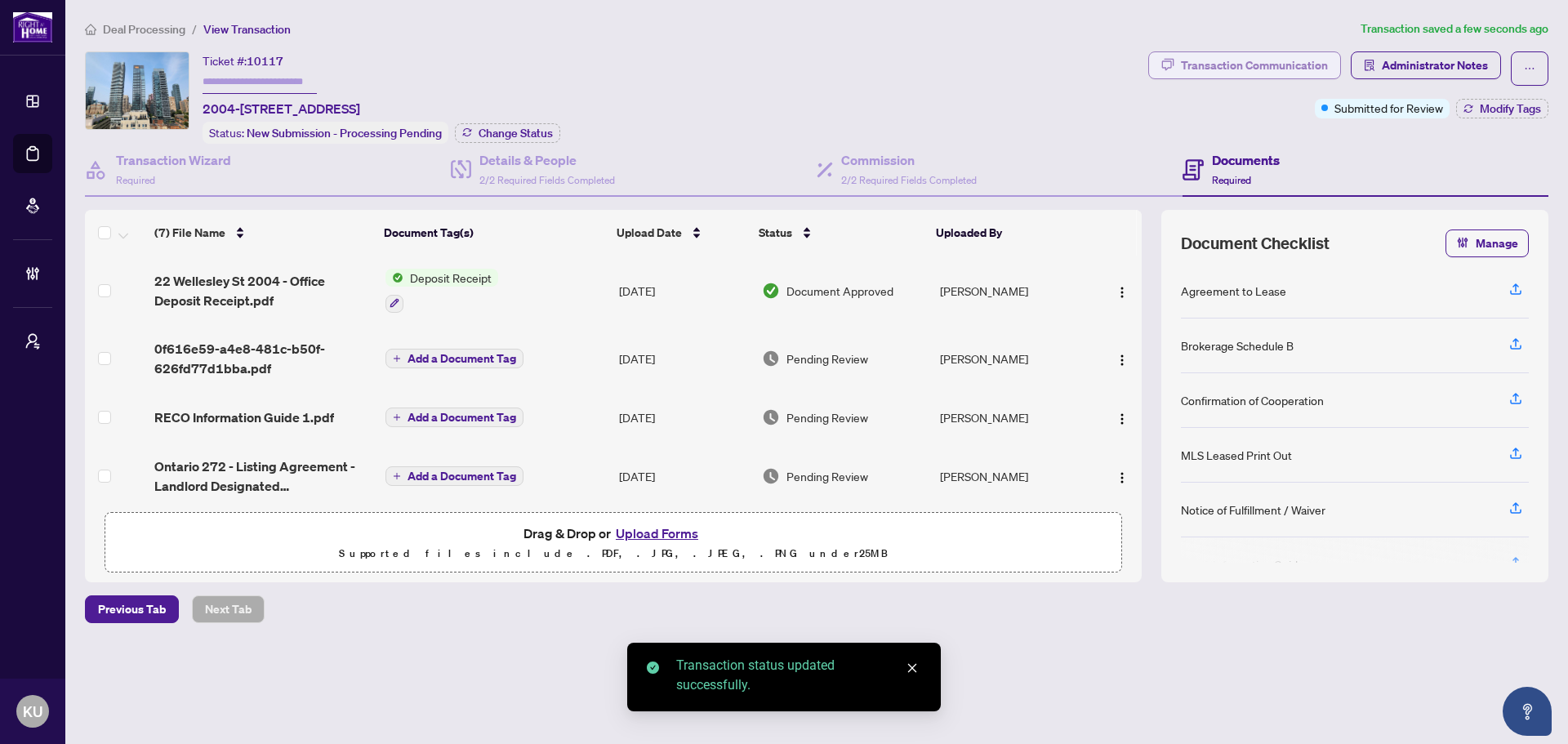
click at [1227, 60] on div "Transaction Communication" at bounding box center [1254, 64] width 147 height 26
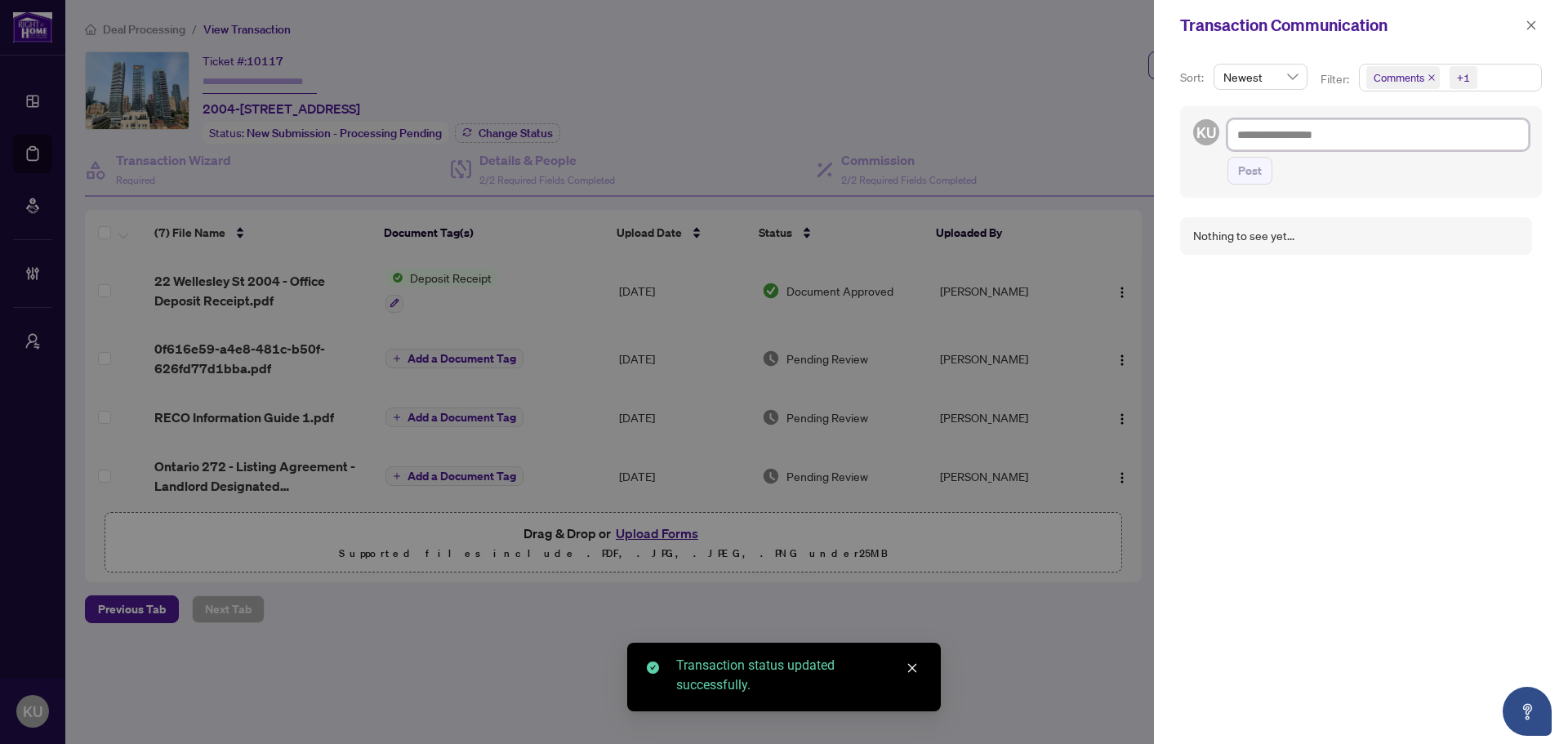
click at [1281, 134] on textarea at bounding box center [1377, 134] width 301 height 31
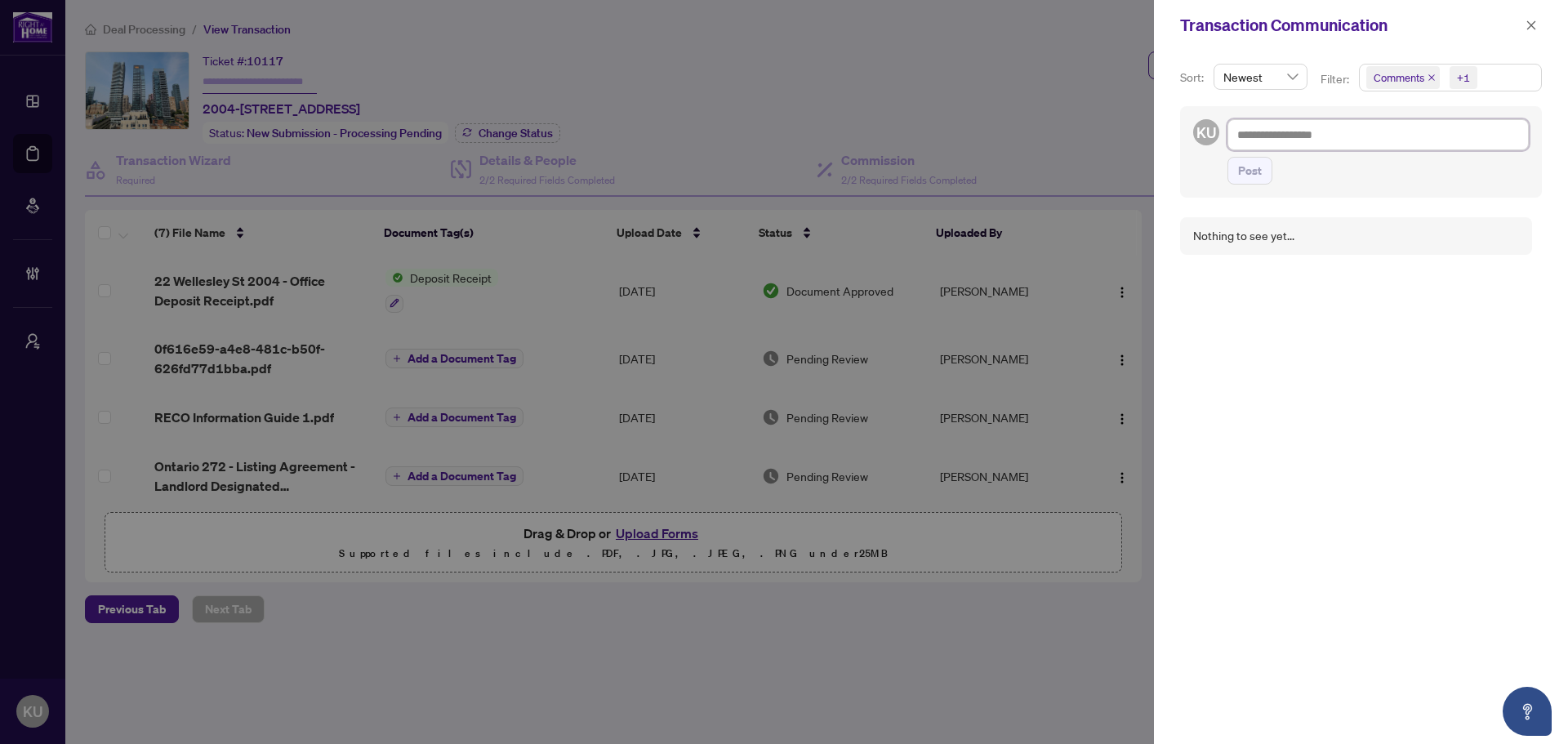
type textarea "*"
type textarea "**"
type textarea "***"
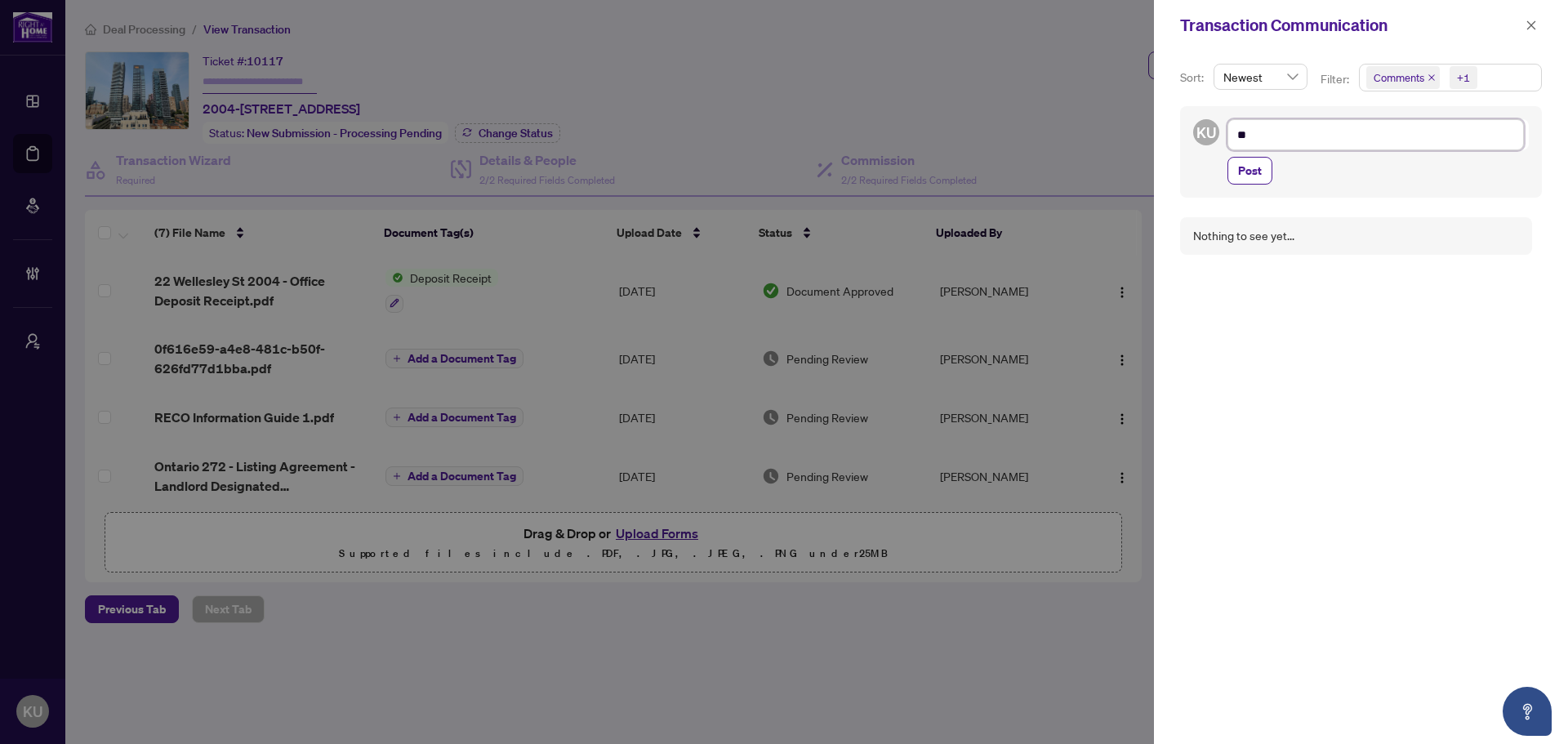
type textarea "***"
type textarea "**"
type textarea "*"
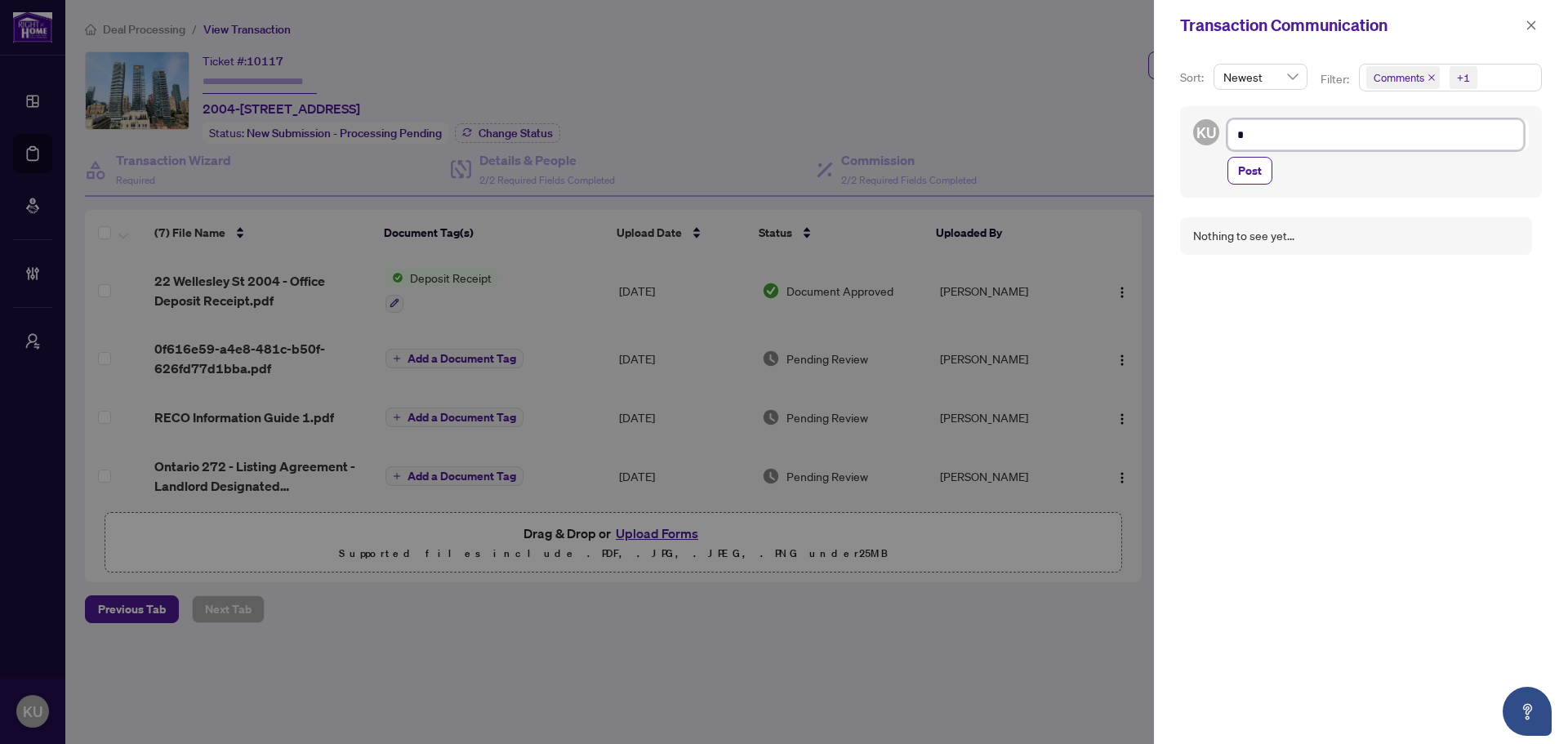
type textarea "**********"
type textarea "*"
type textarea "**"
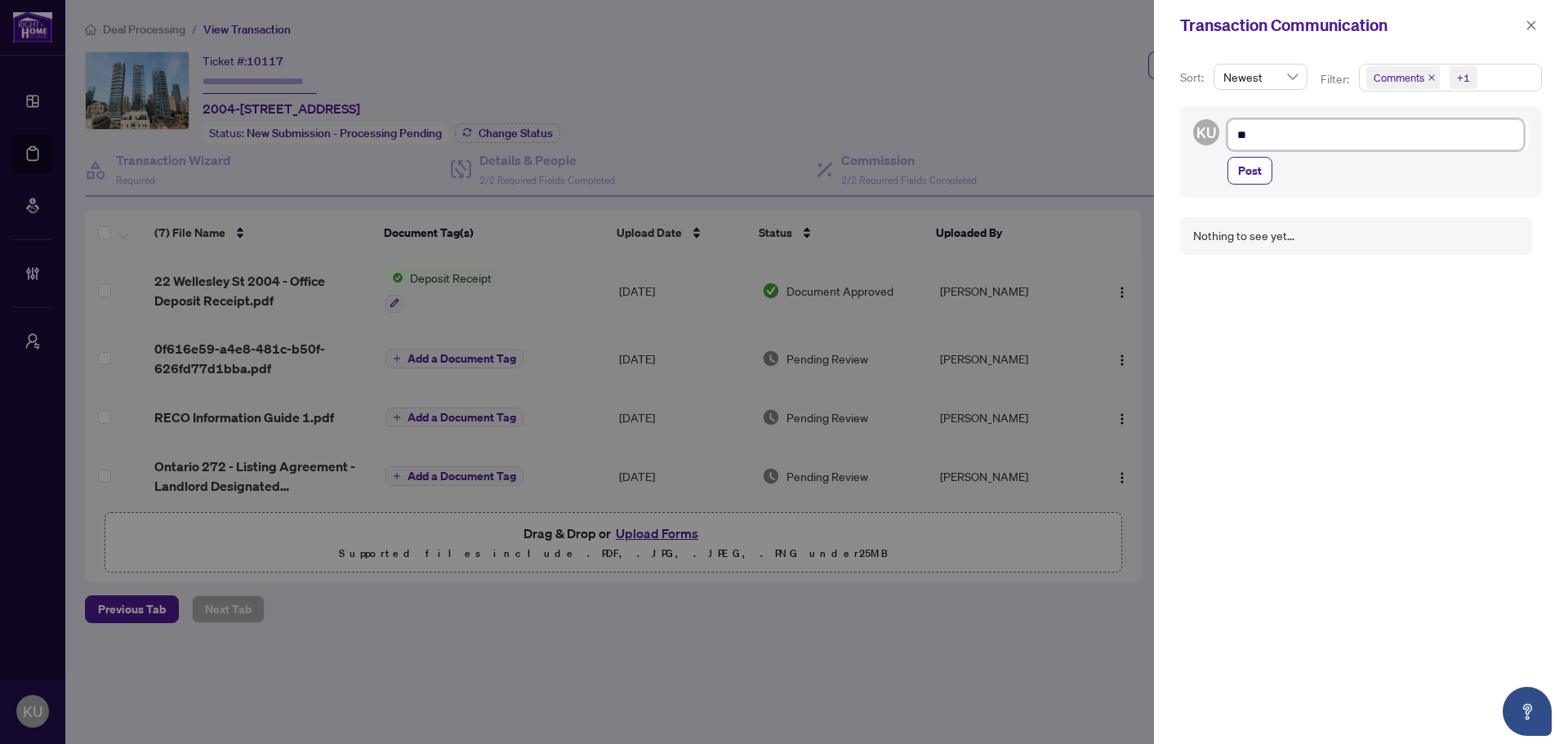
type textarea "***"
type textarea "****"
type textarea "*****"
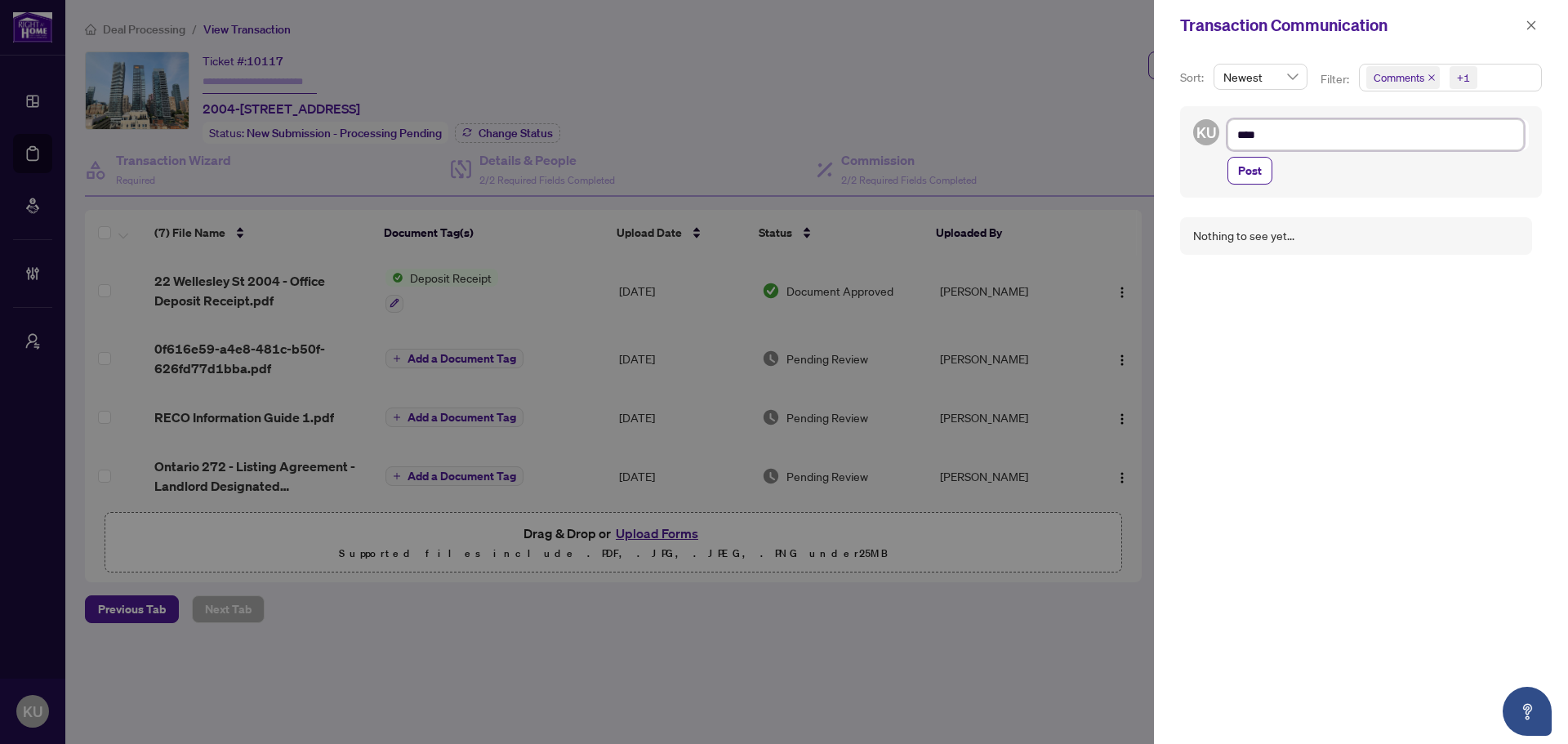
type textarea "*****"
type textarea "******"
type textarea "********"
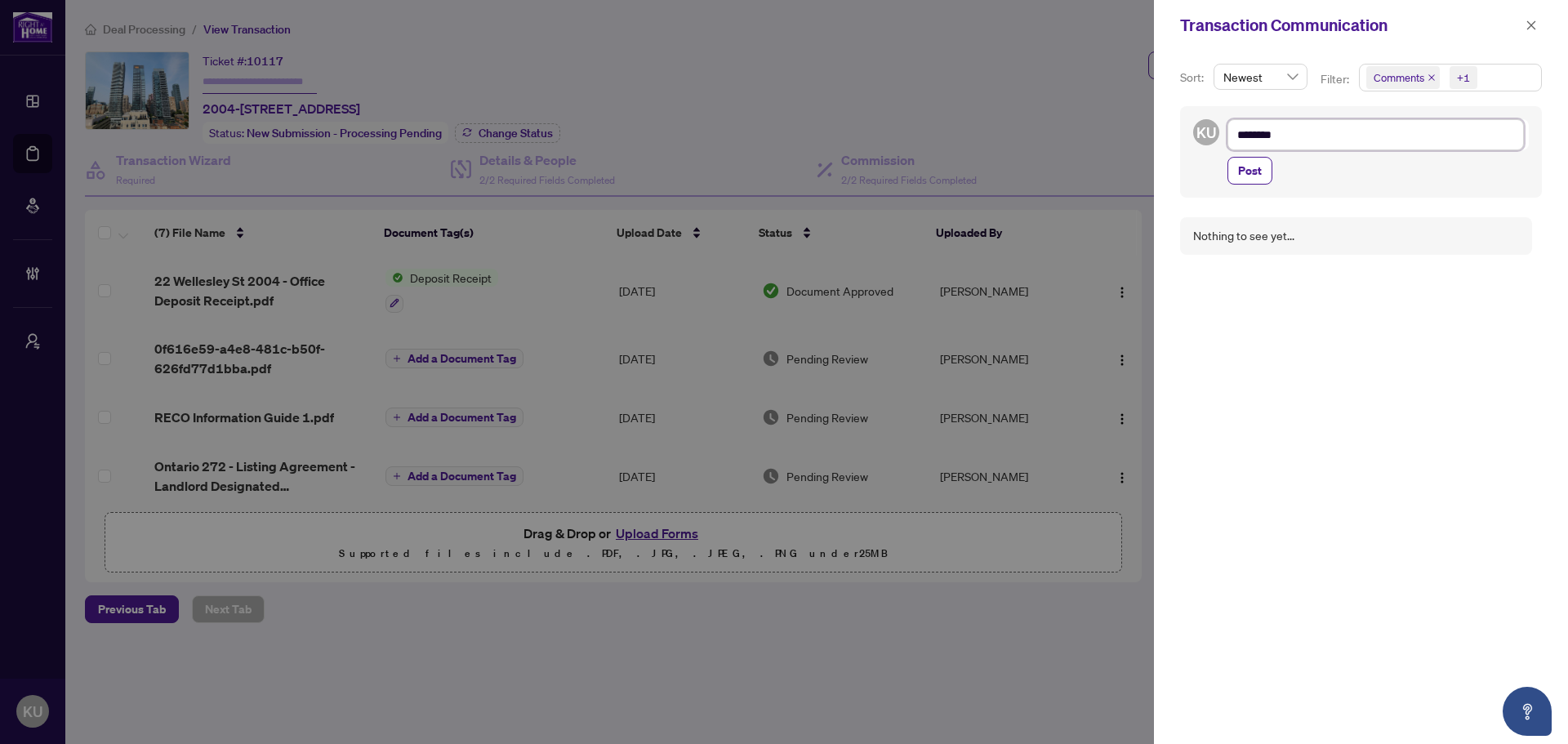
type textarea "*********"
type textarea "**********"
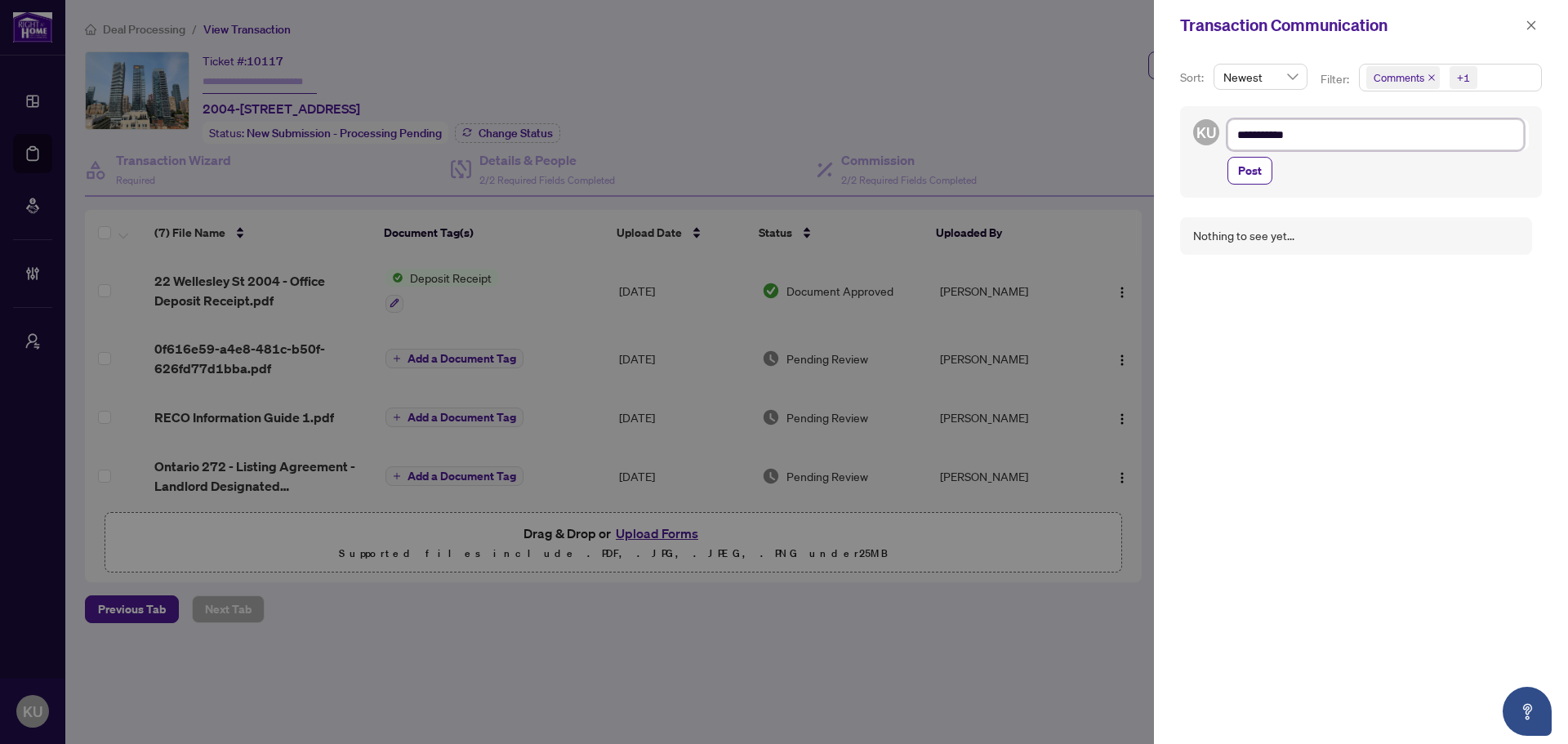
type textarea "**********"
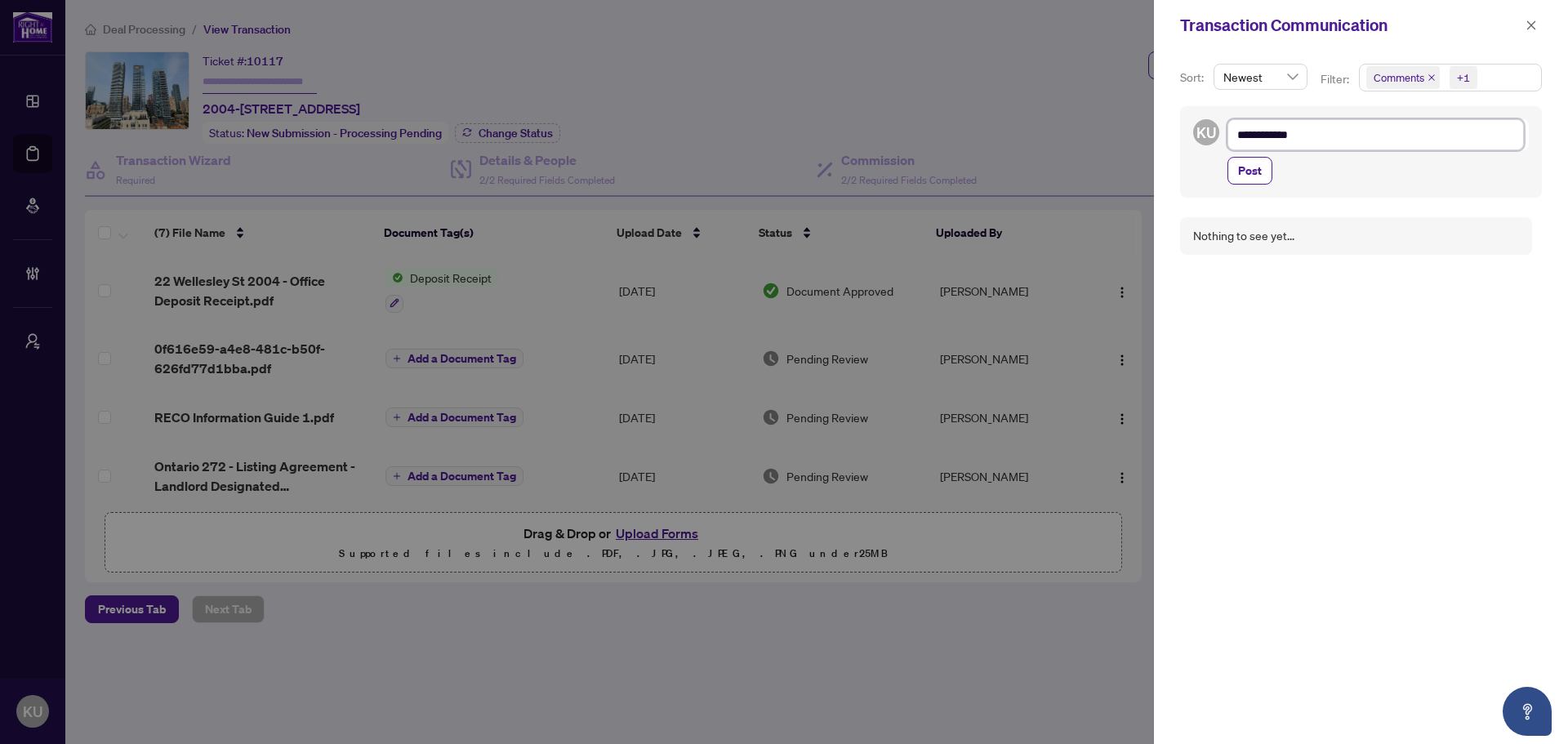
type textarea "**********"
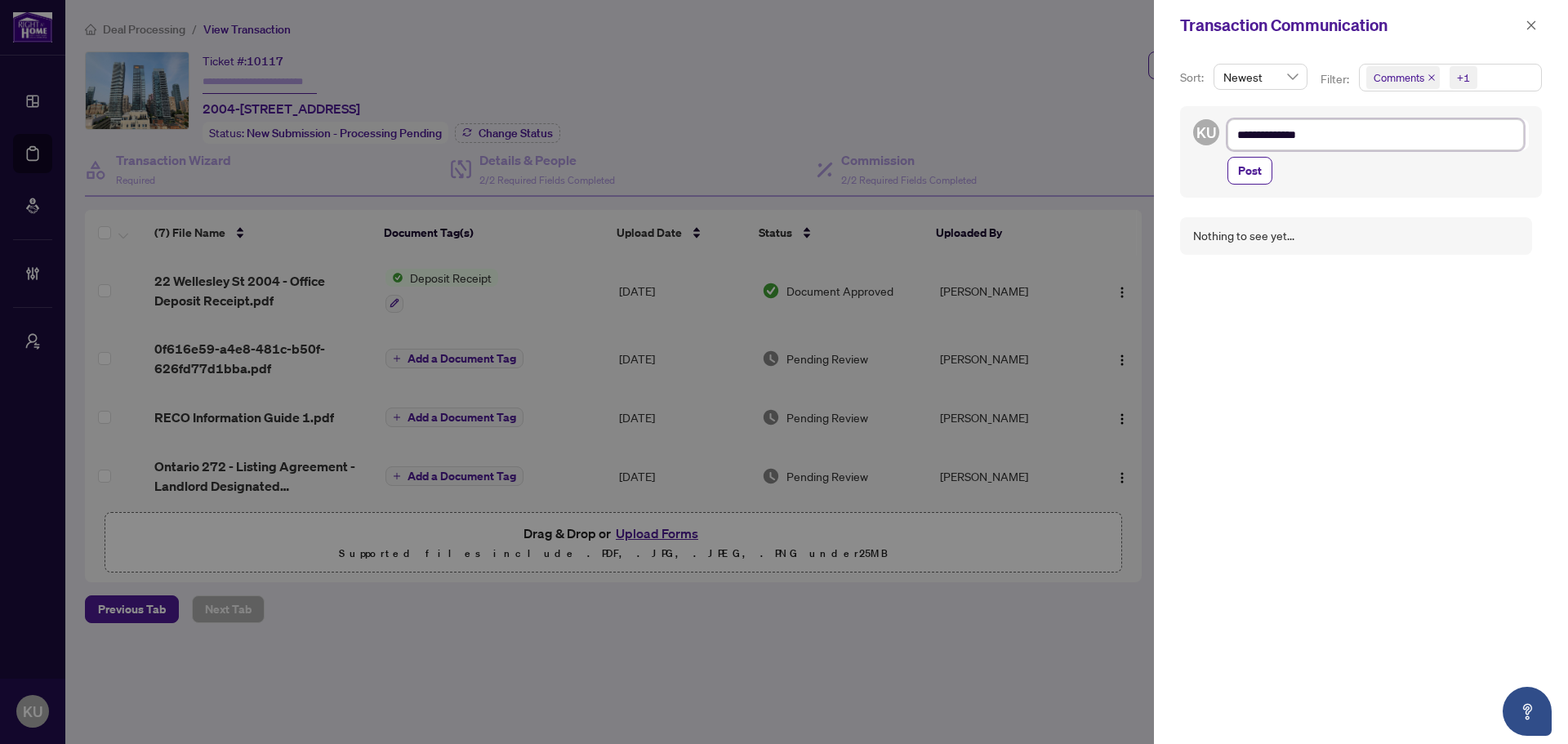
type textarea "**********"
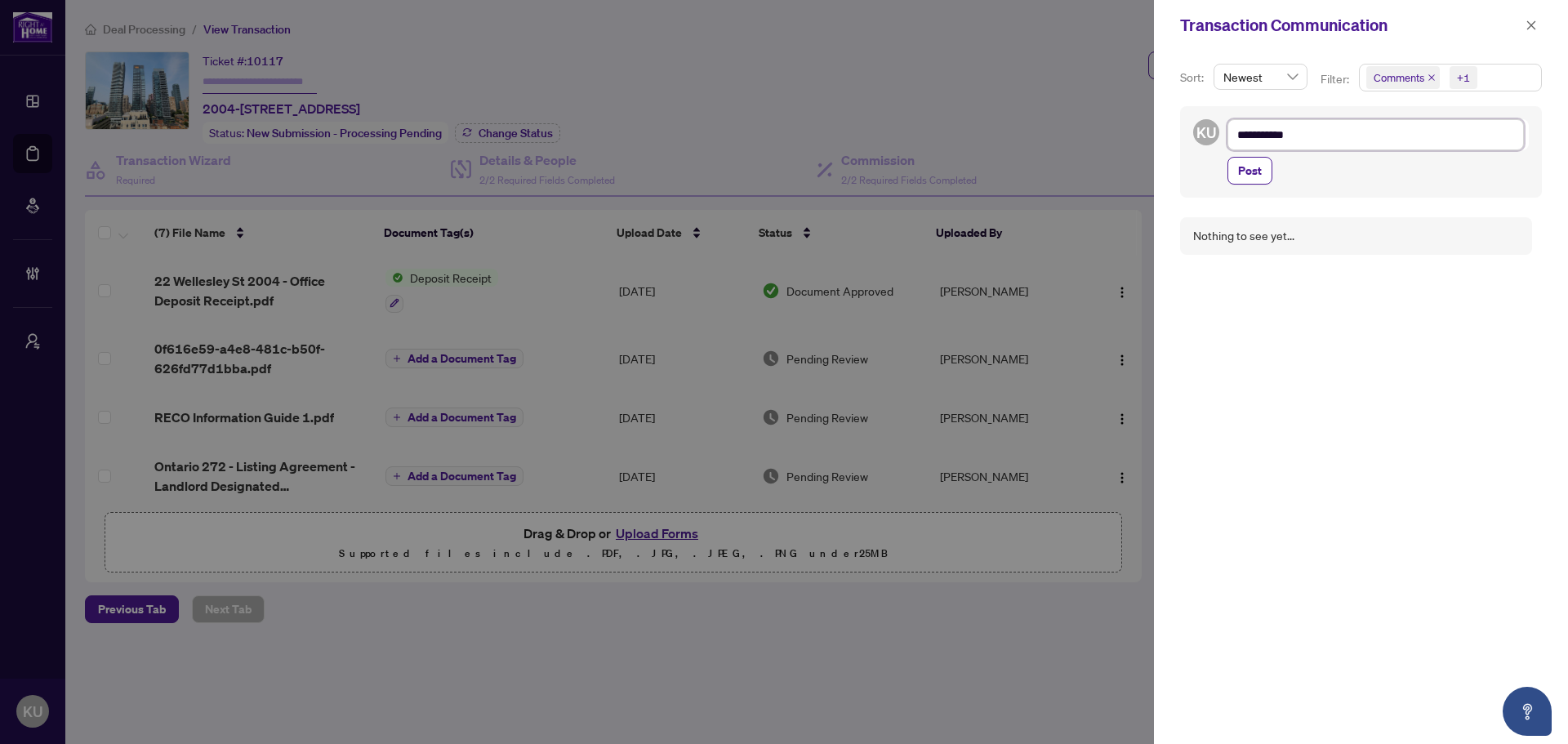
type textarea "**********"
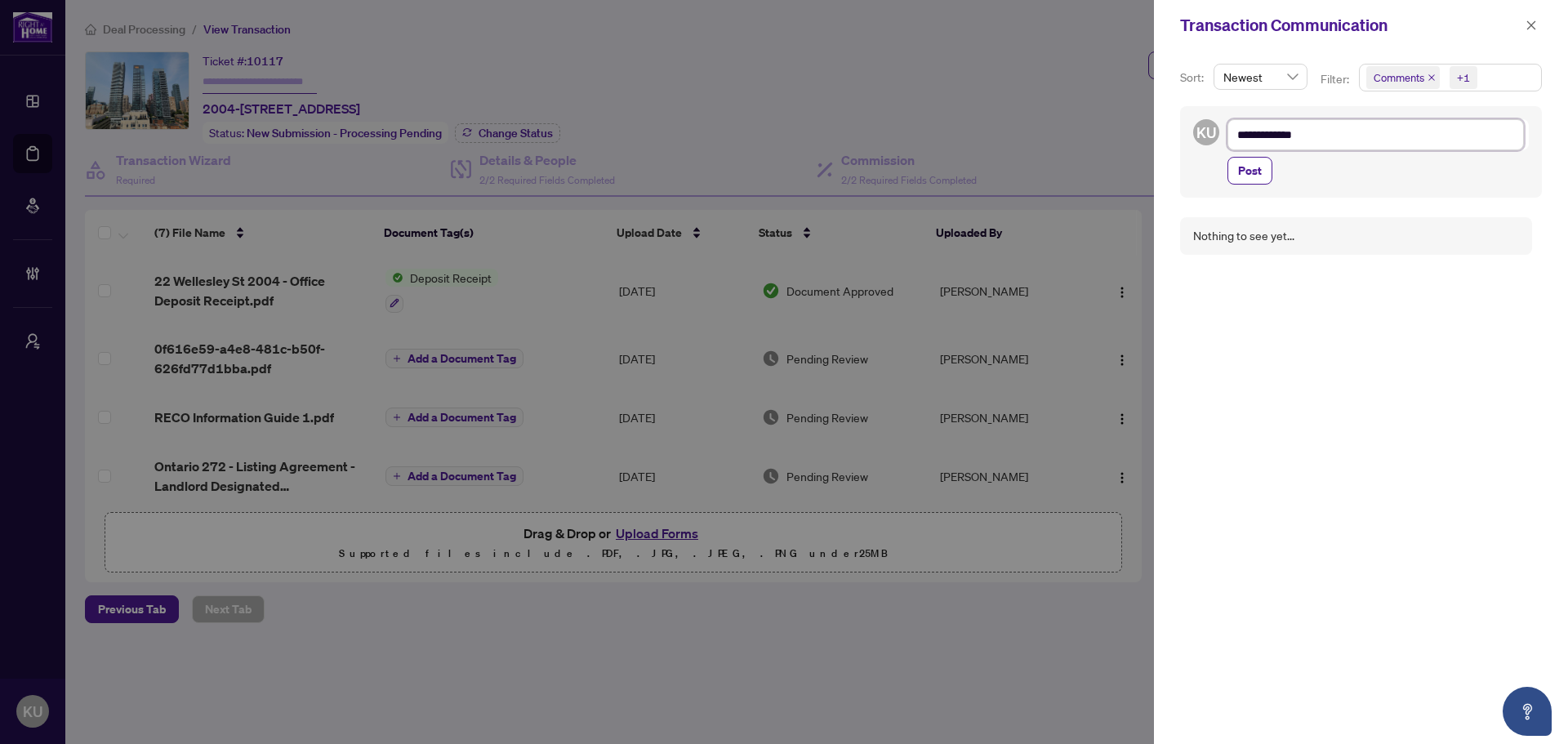
type textarea "**********"
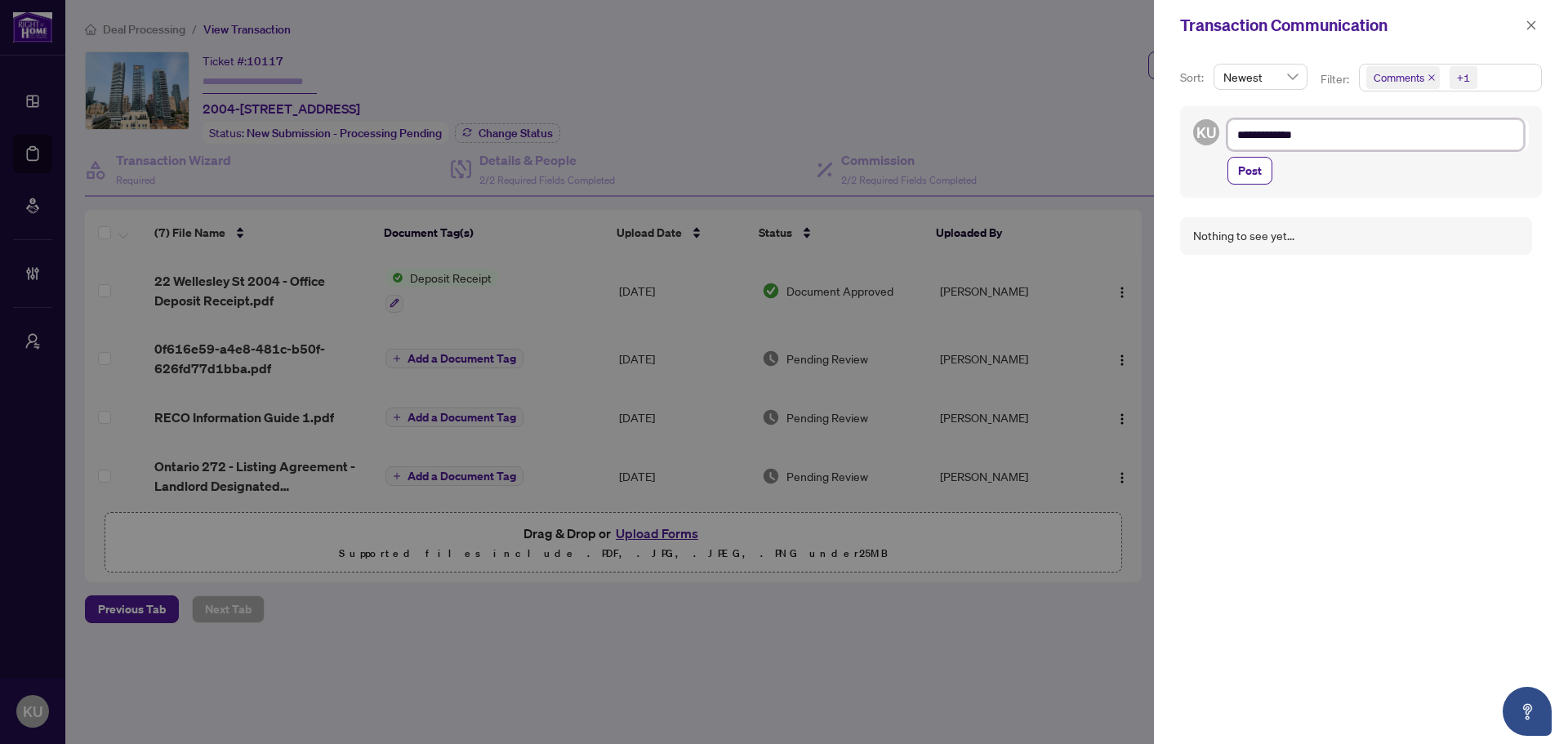
type textarea "**********"
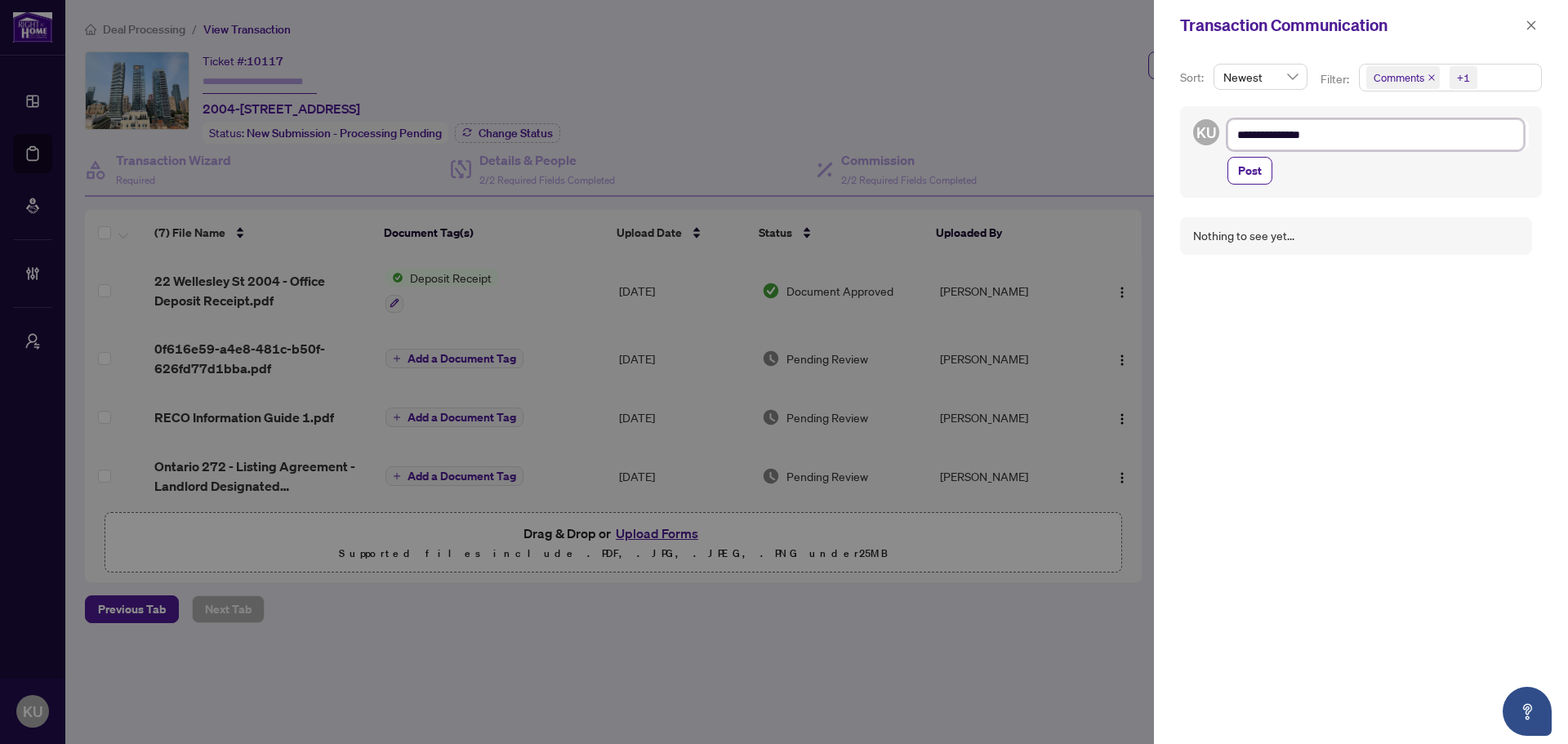
type textarea "**********"
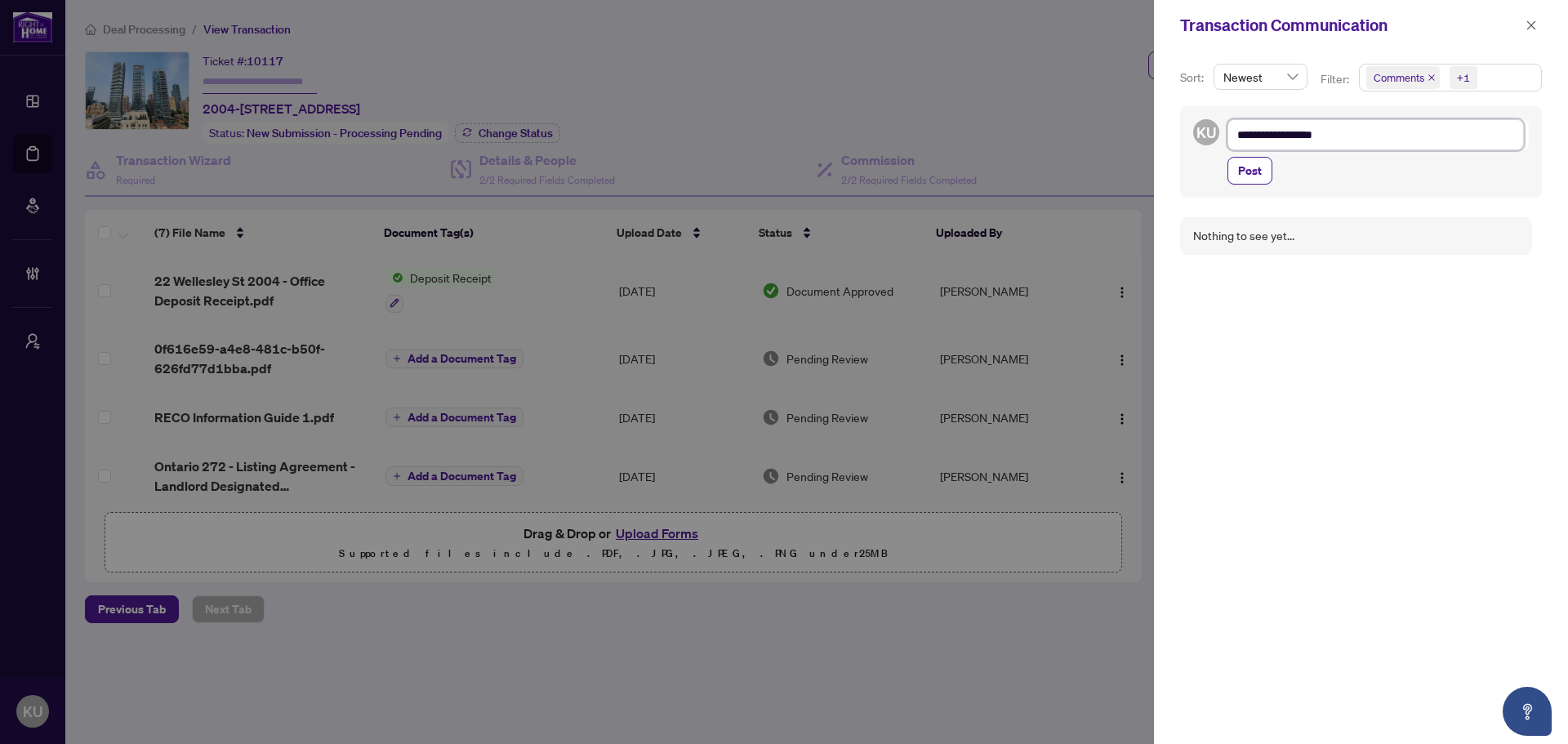
type textarea "**********"
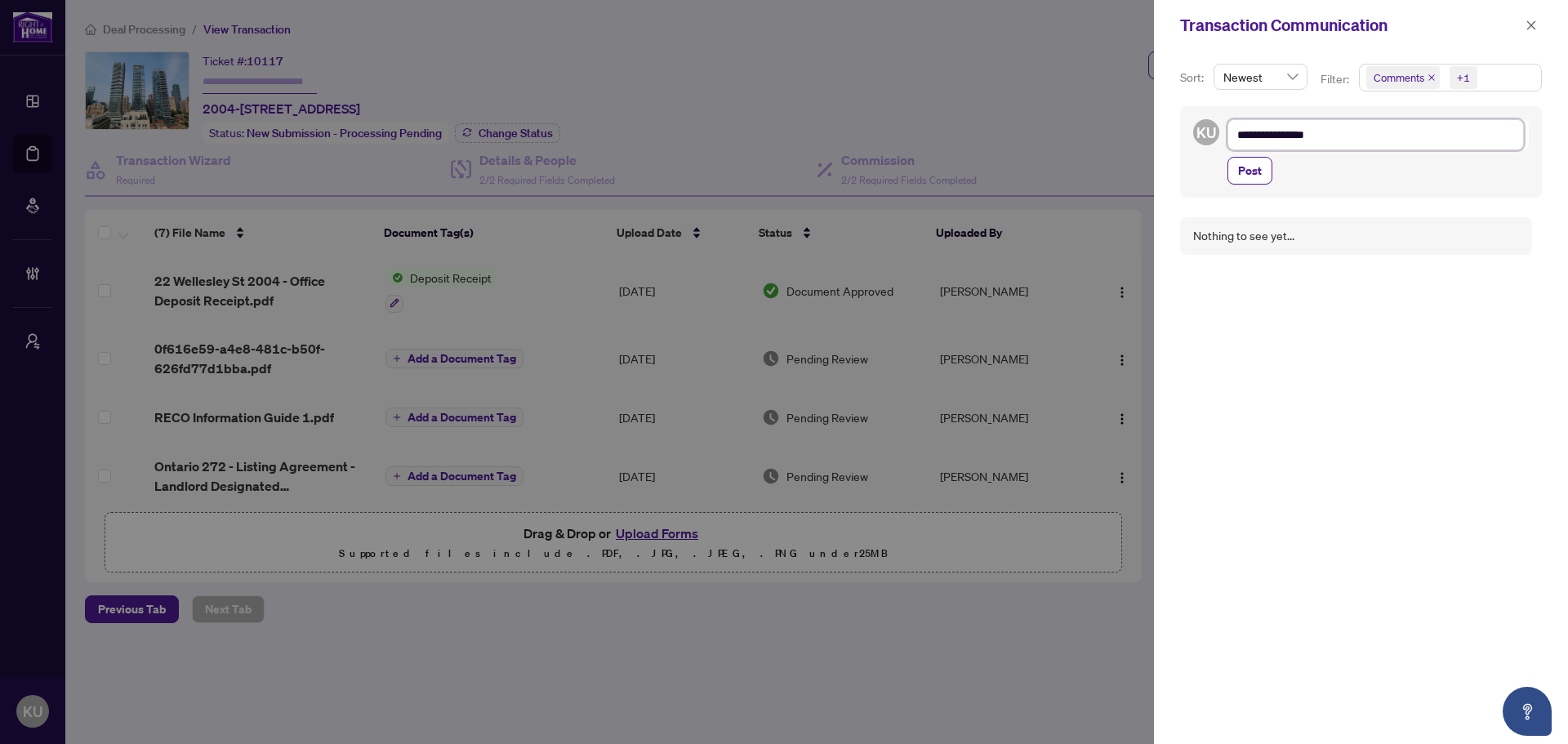
type textarea "**********"
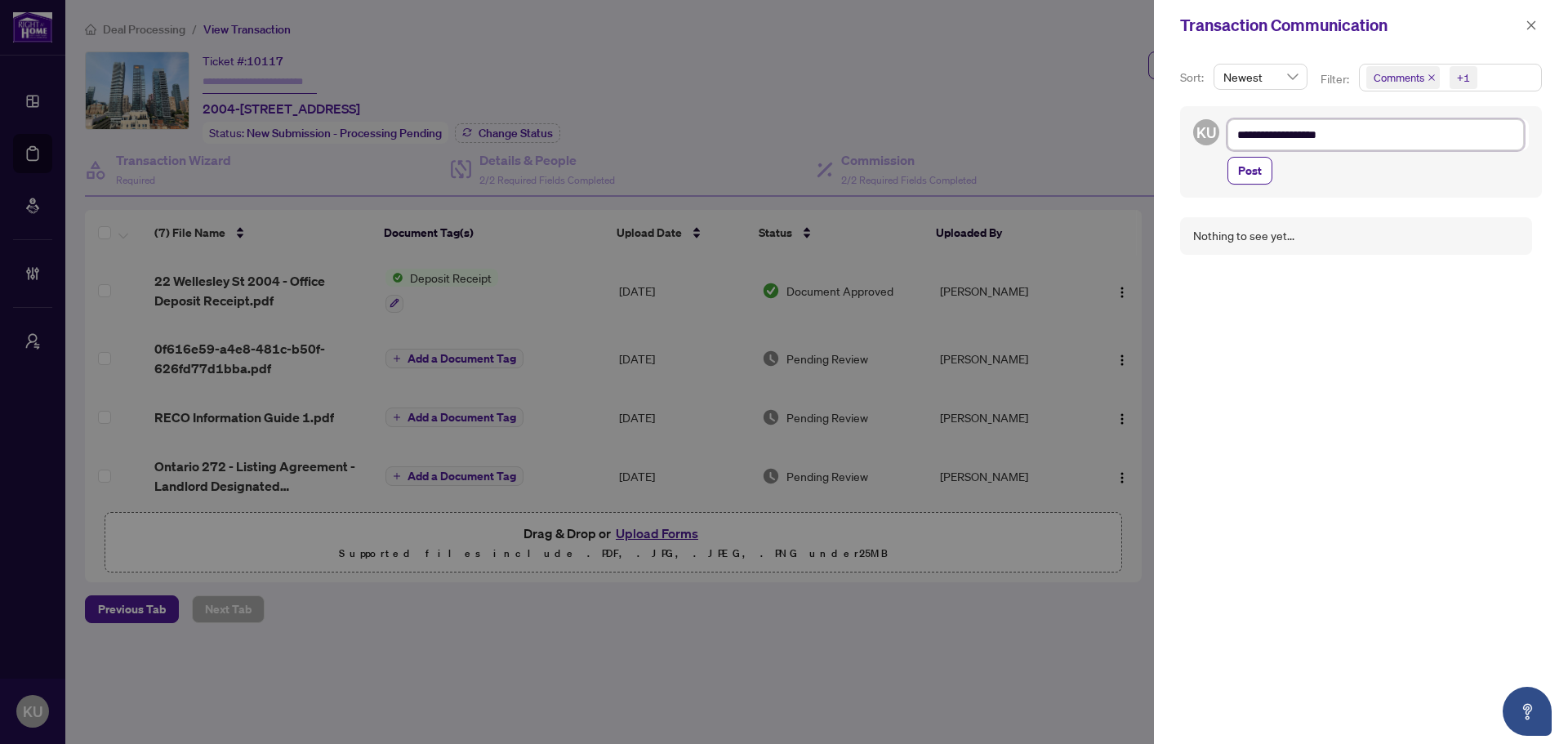
type textarea "**********"
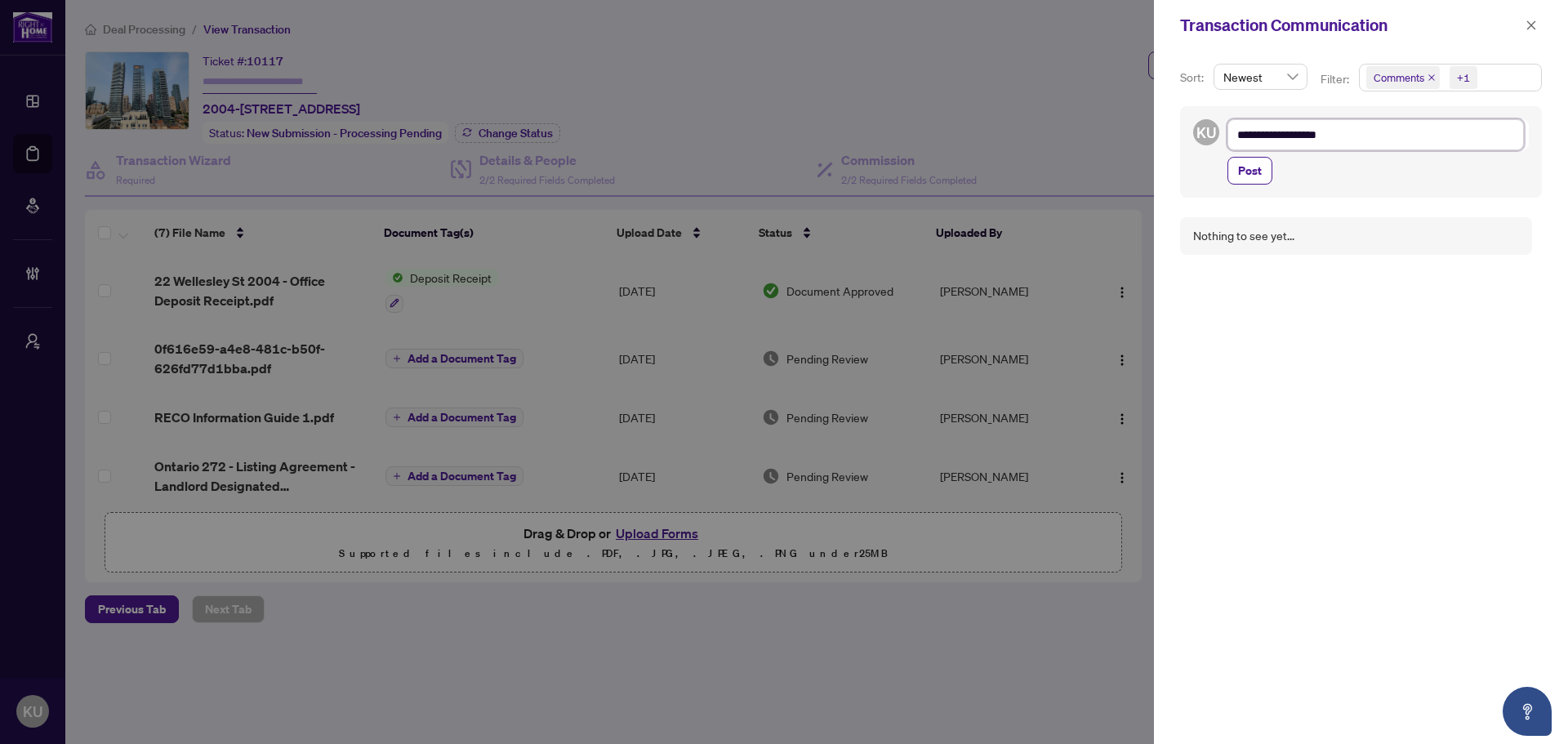
type textarea "**********"
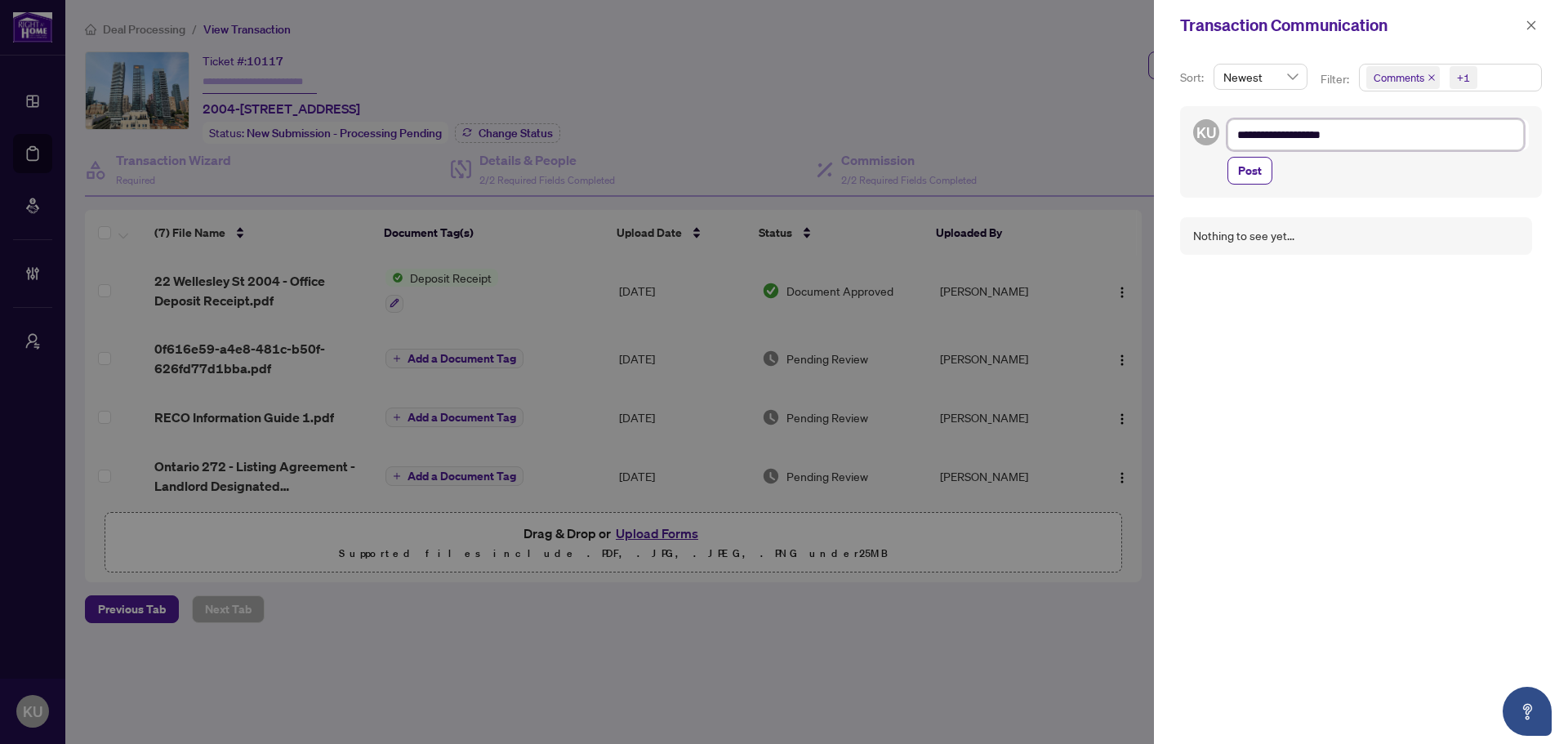
type textarea "**********"
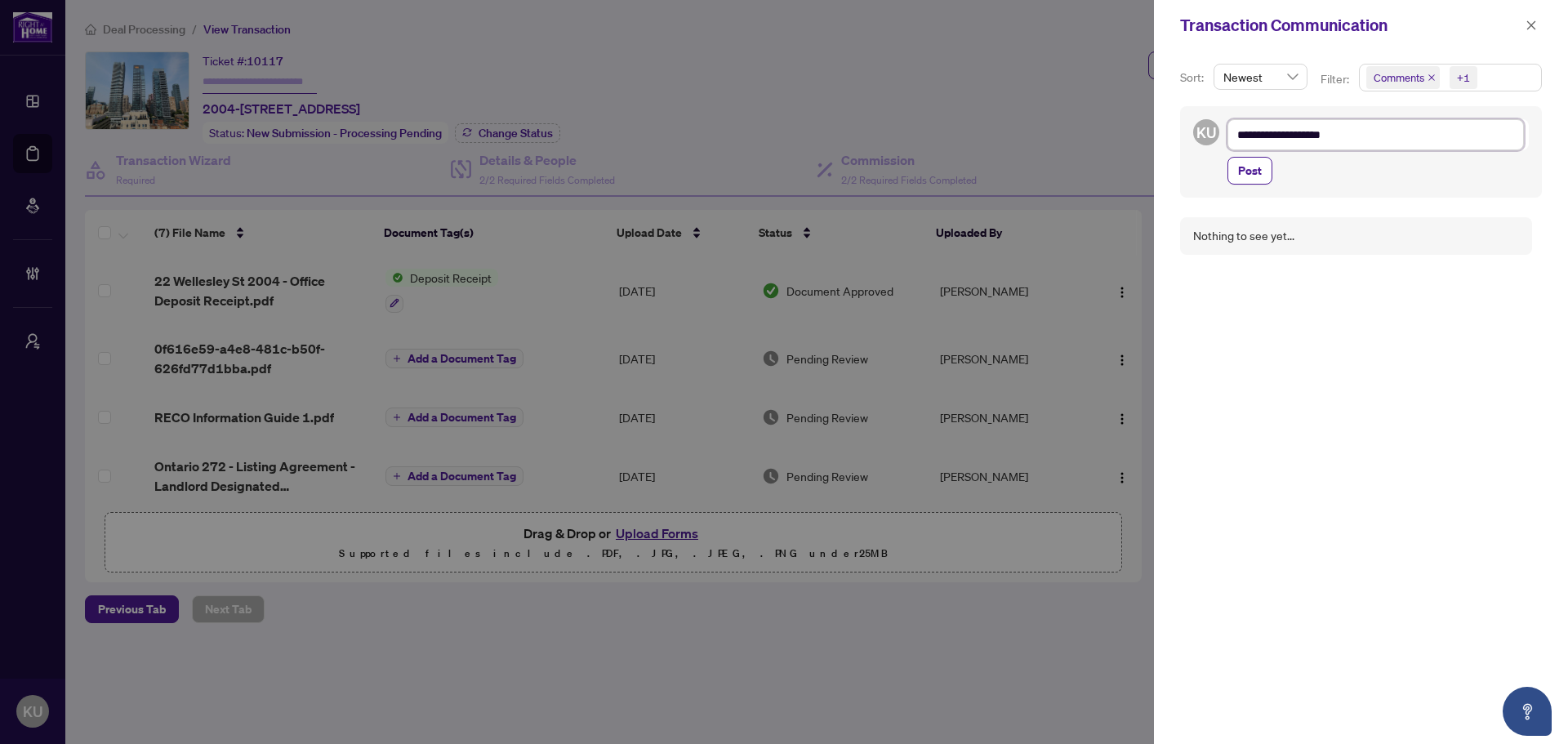
type textarea "**********"
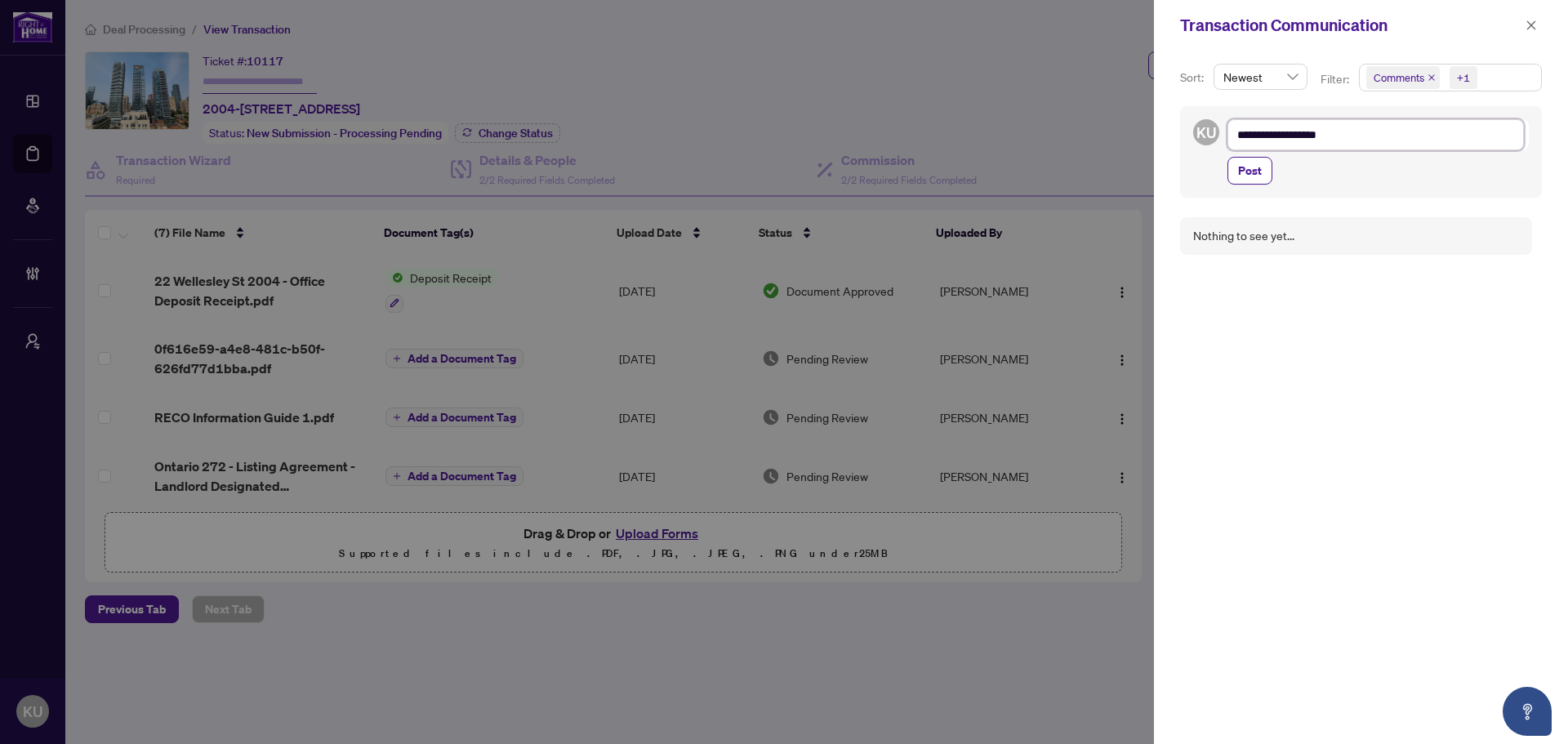
type textarea "**********"
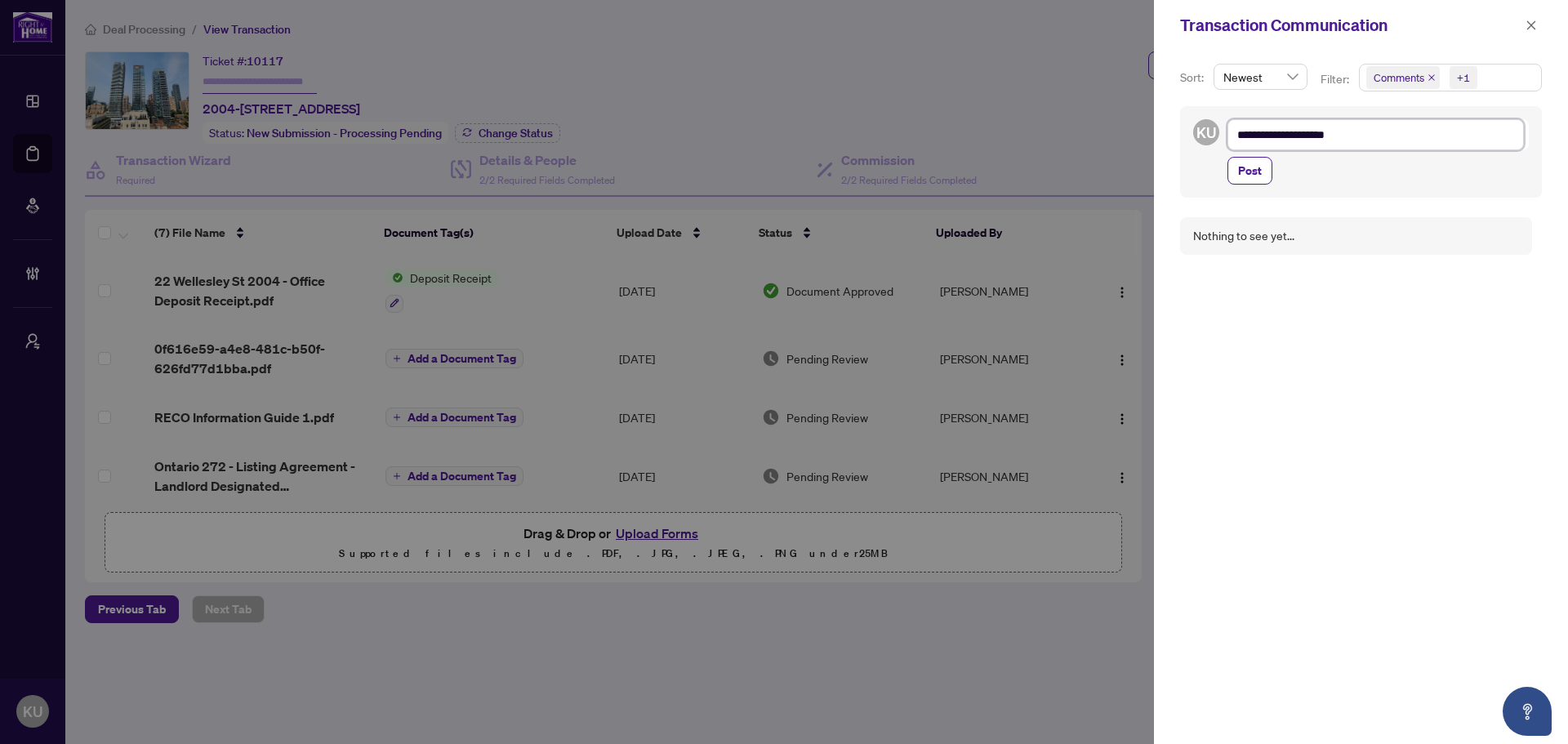
type textarea "**********"
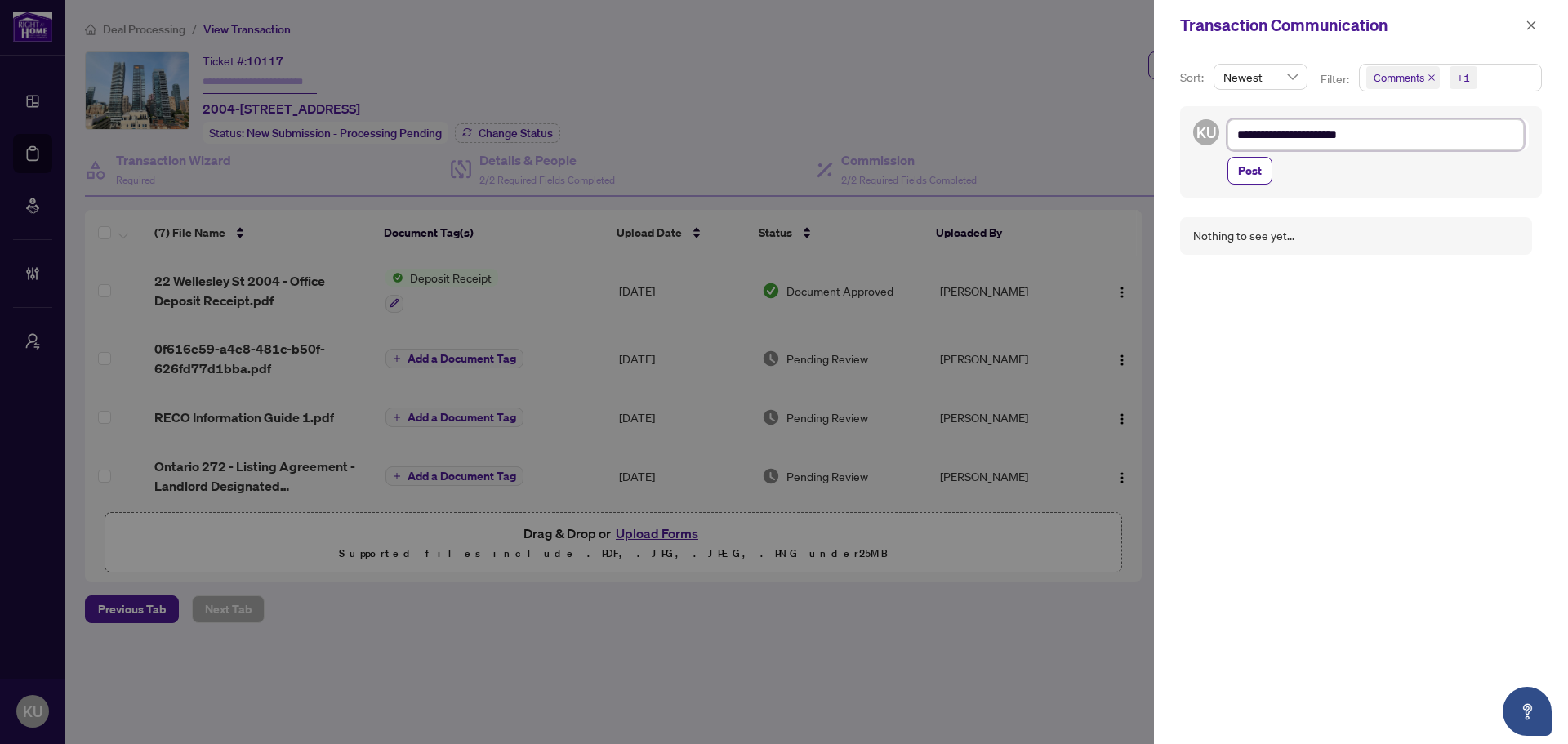
type textarea "**********"
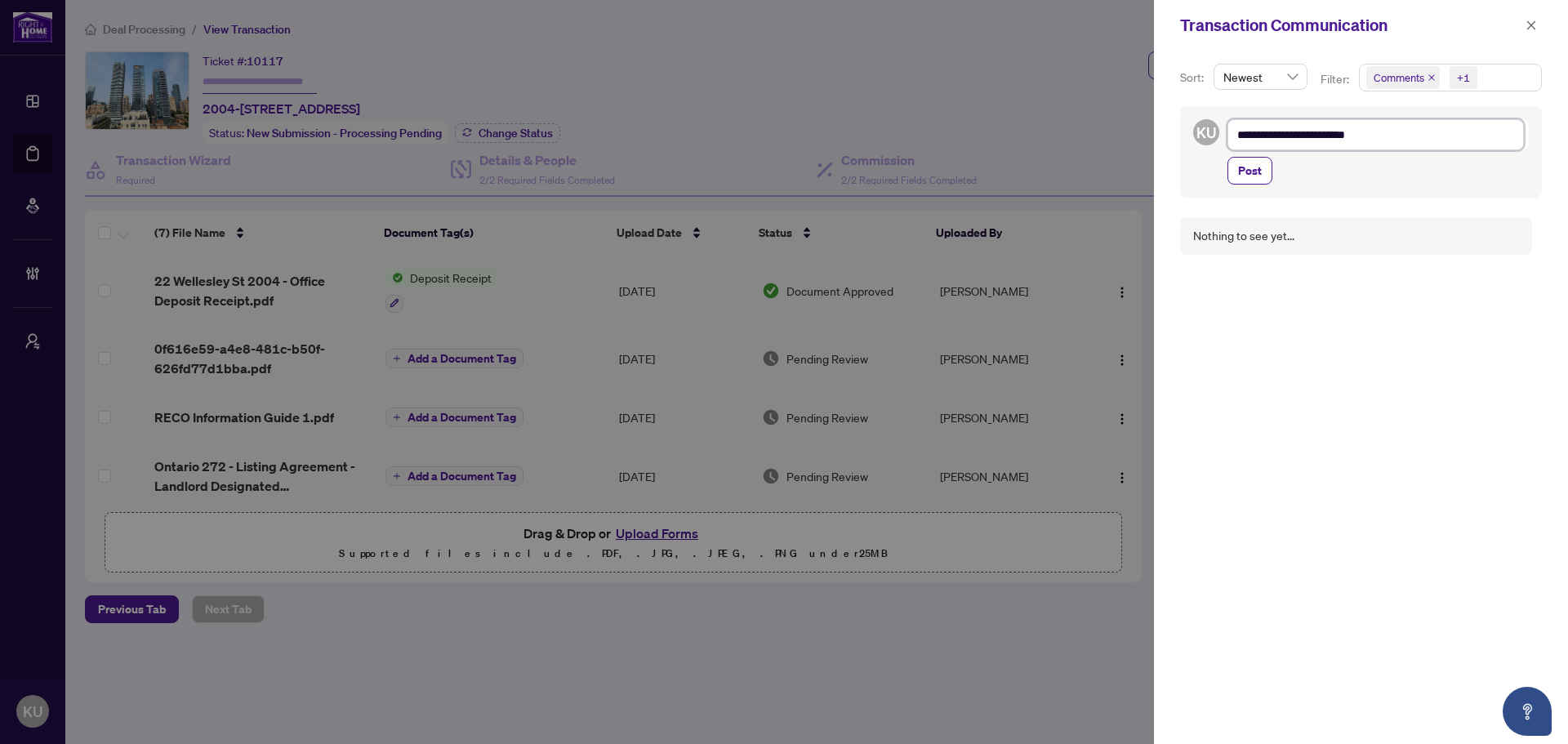
type textarea "**********"
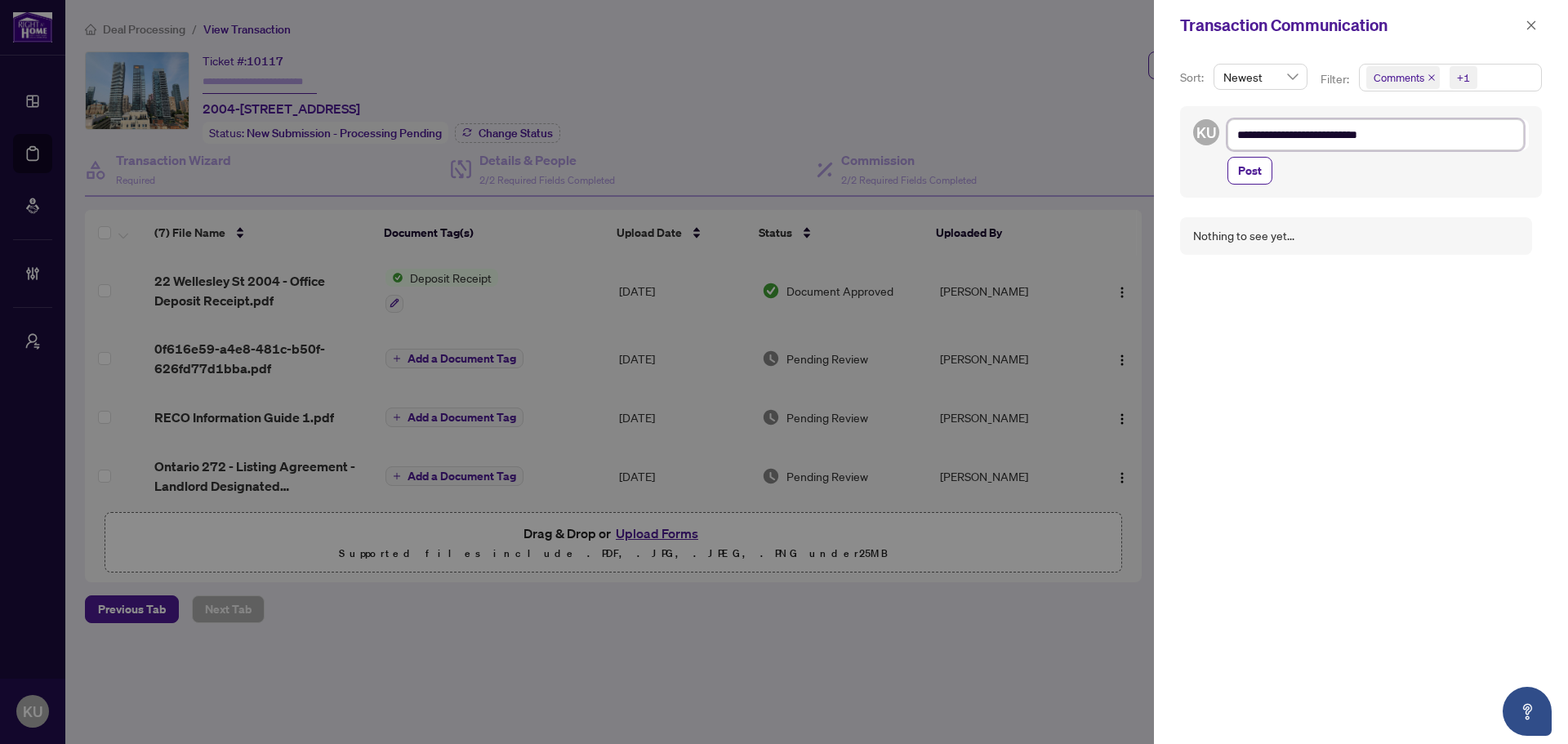
type textarea "**********"
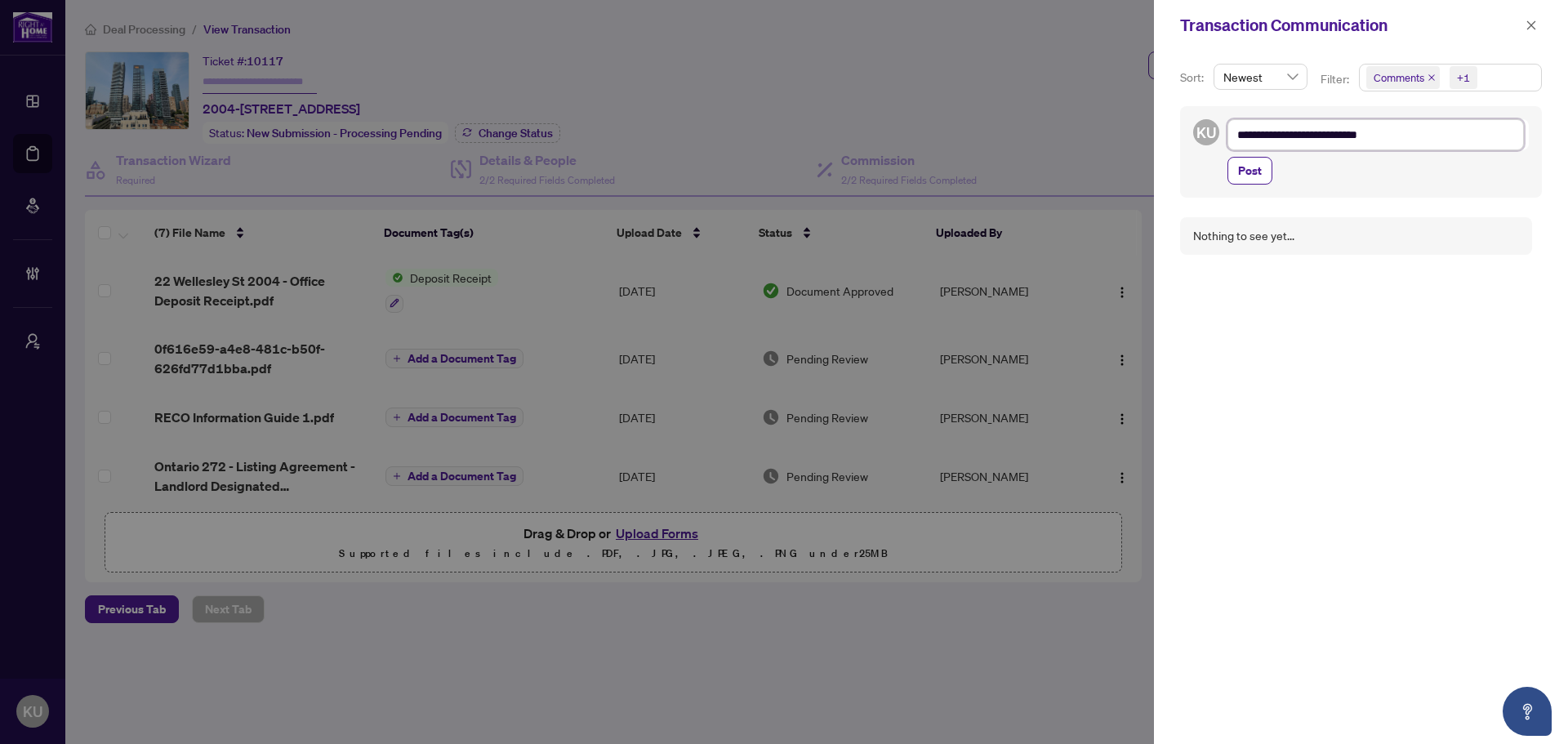
type textarea "**********"
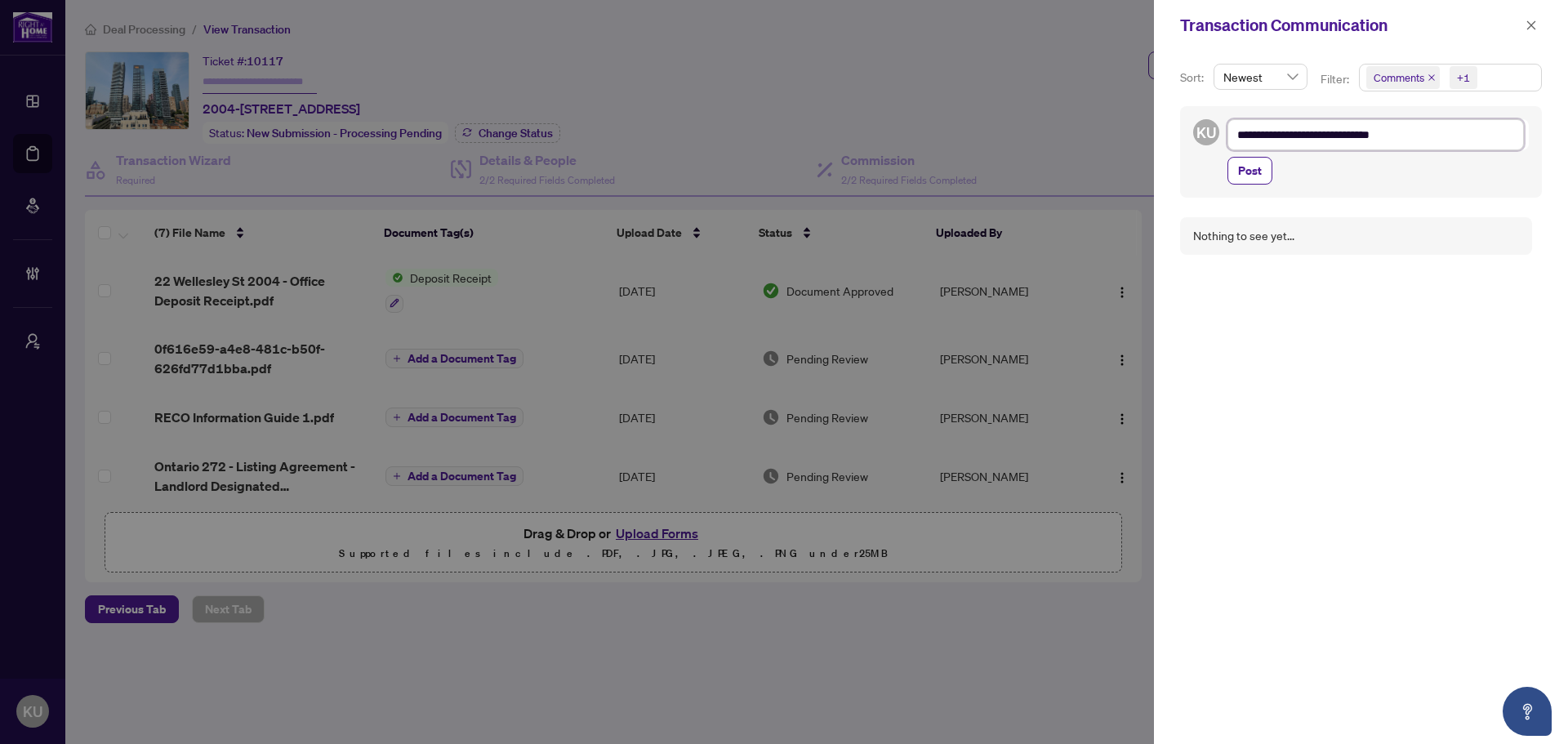
type textarea "**********"
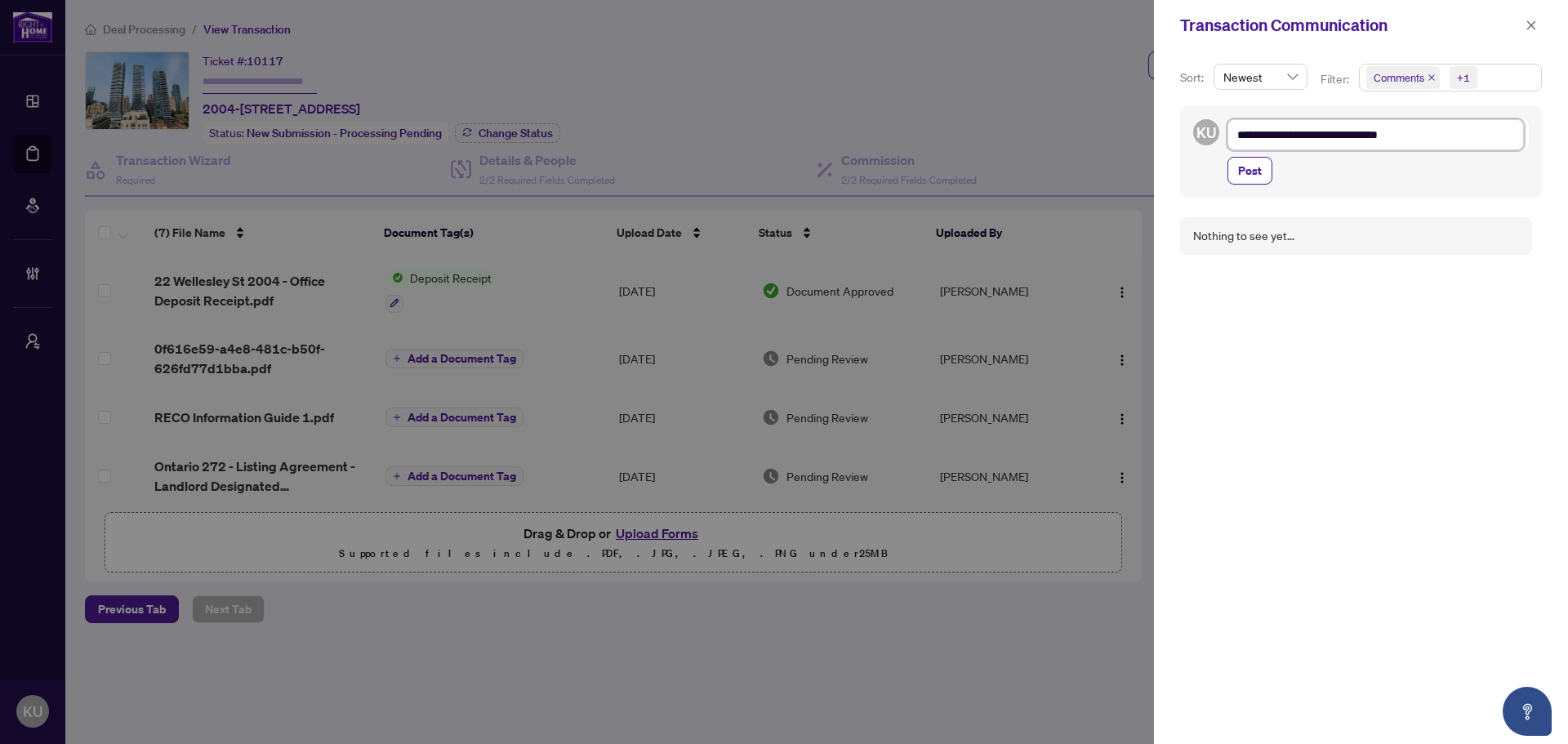
type textarea "**********"
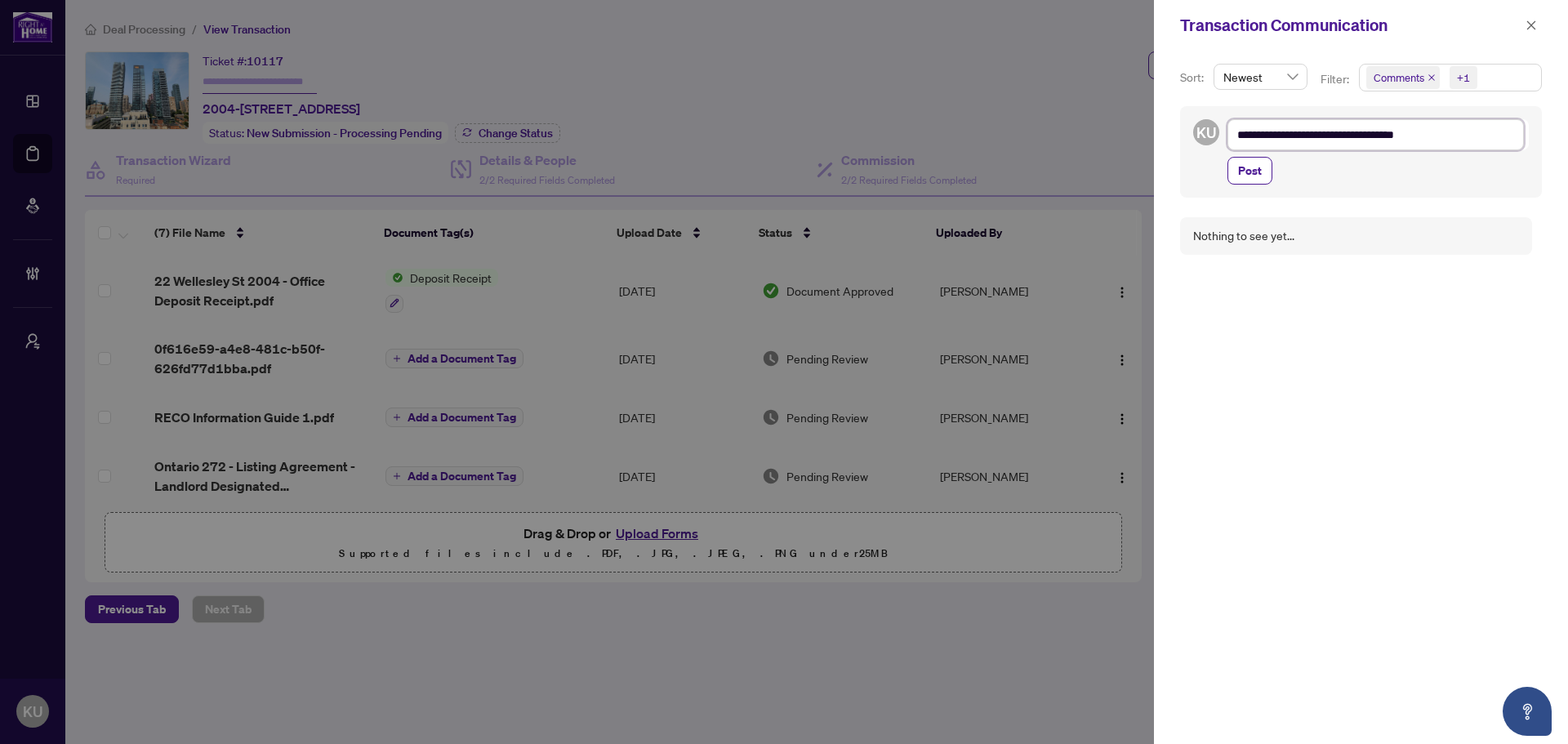
type textarea "**********"
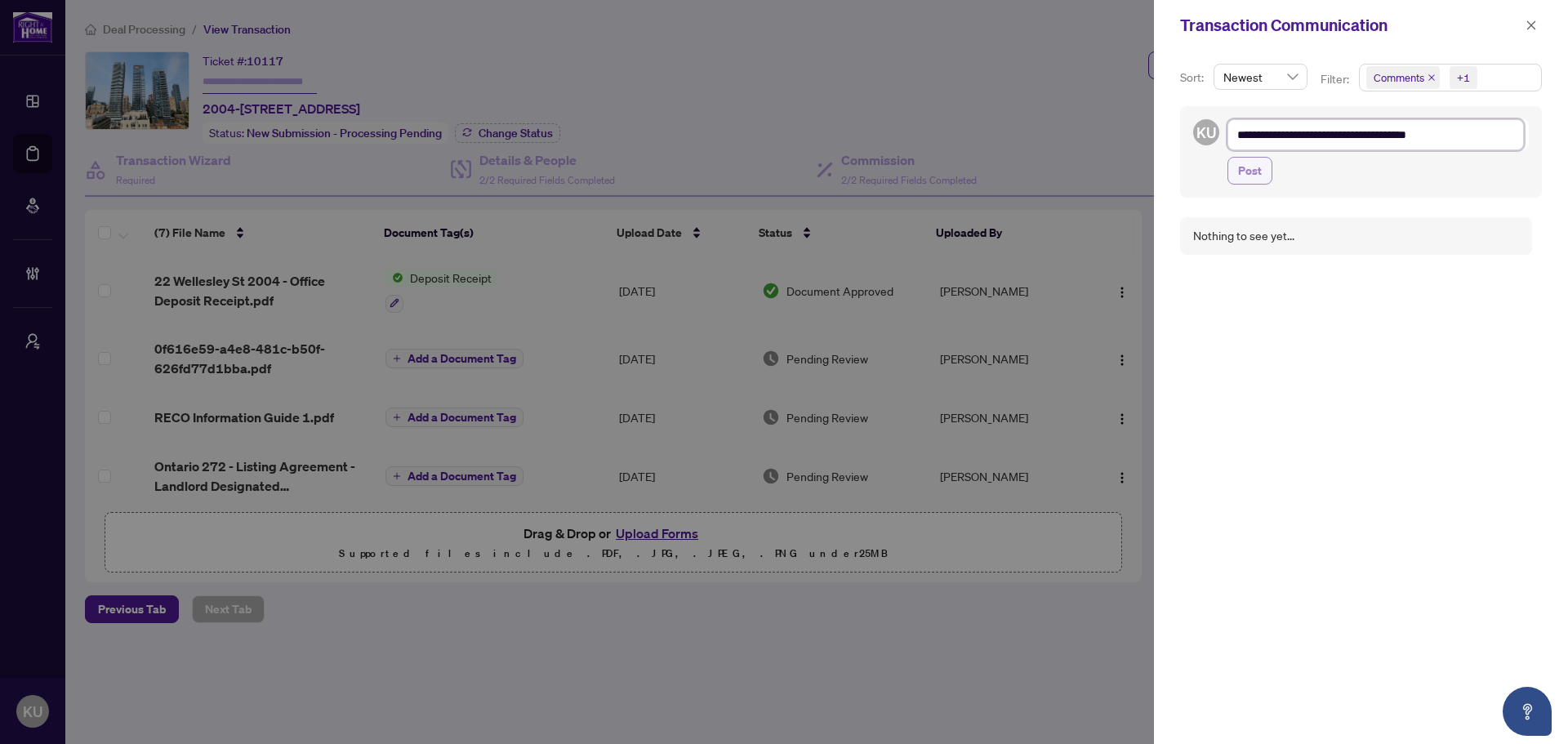
type textarea "**********"
click at [1264, 172] on button "Post" at bounding box center [1249, 170] width 45 height 28
type textarea "**********"
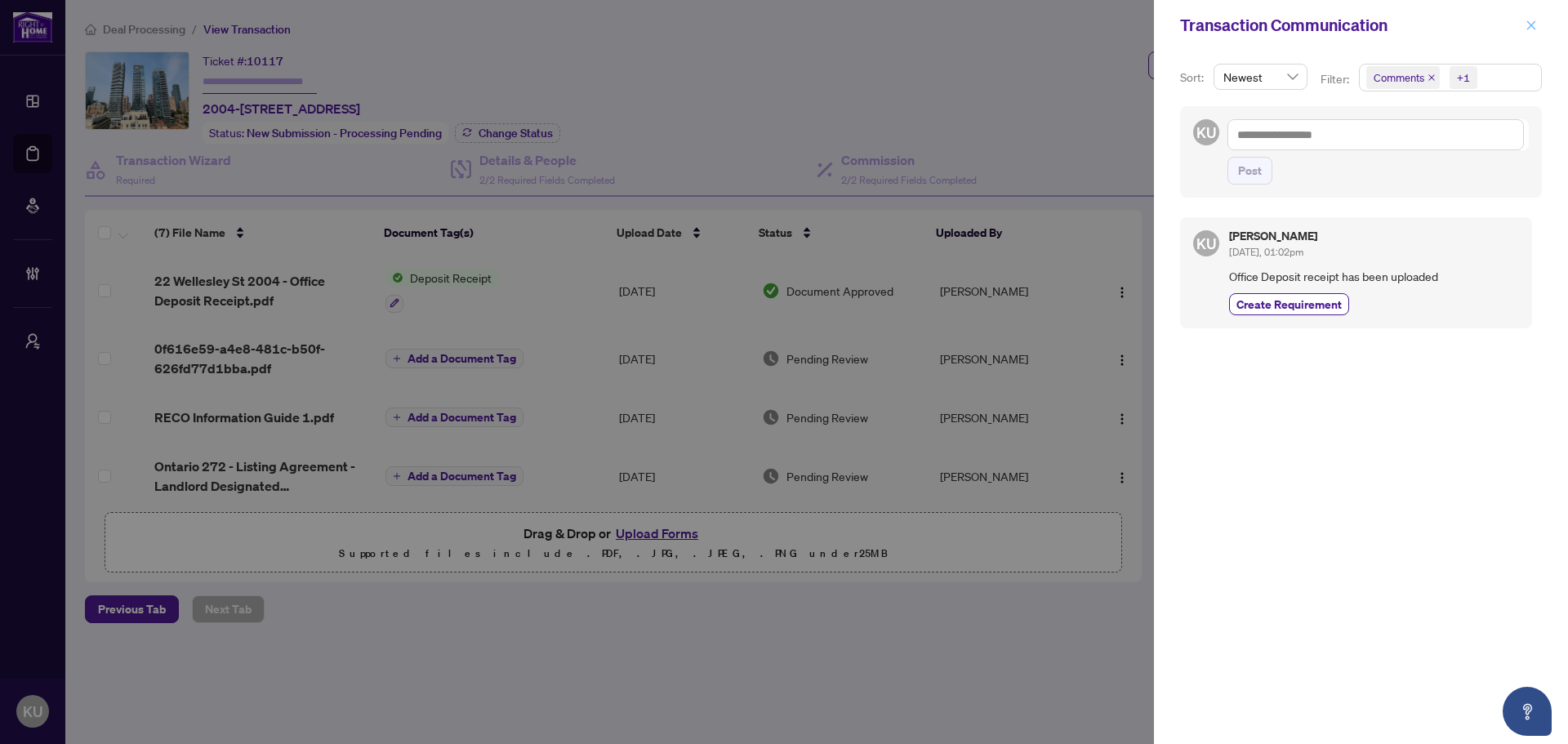
click at [1534, 25] on icon "close" at bounding box center [1530, 25] width 12 height 12
